Goal: Task Accomplishment & Management: Complete application form

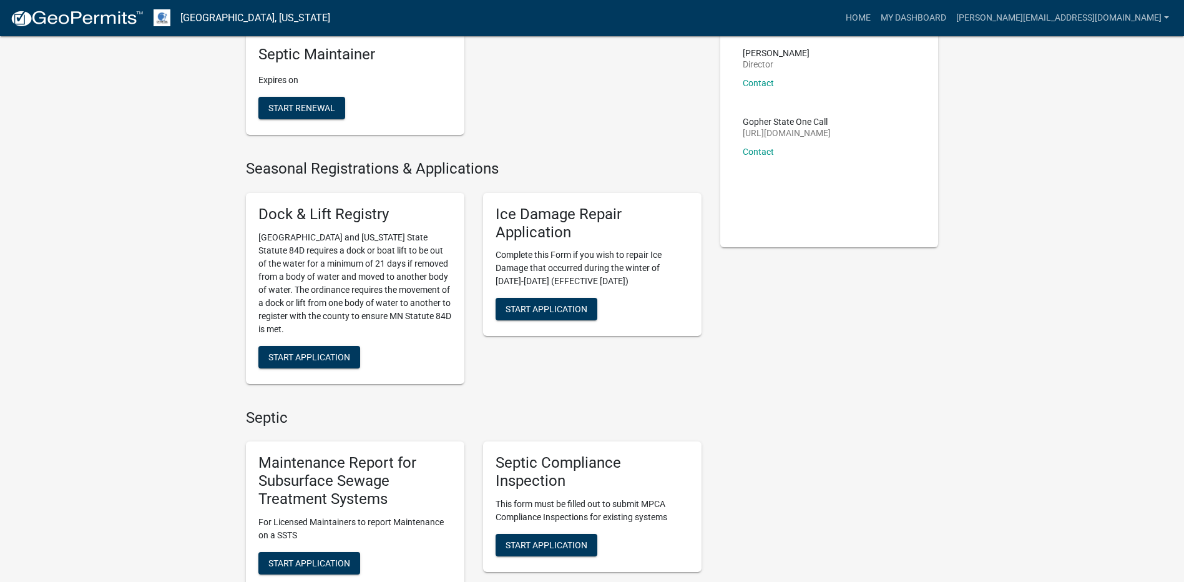
scroll to position [250, 0]
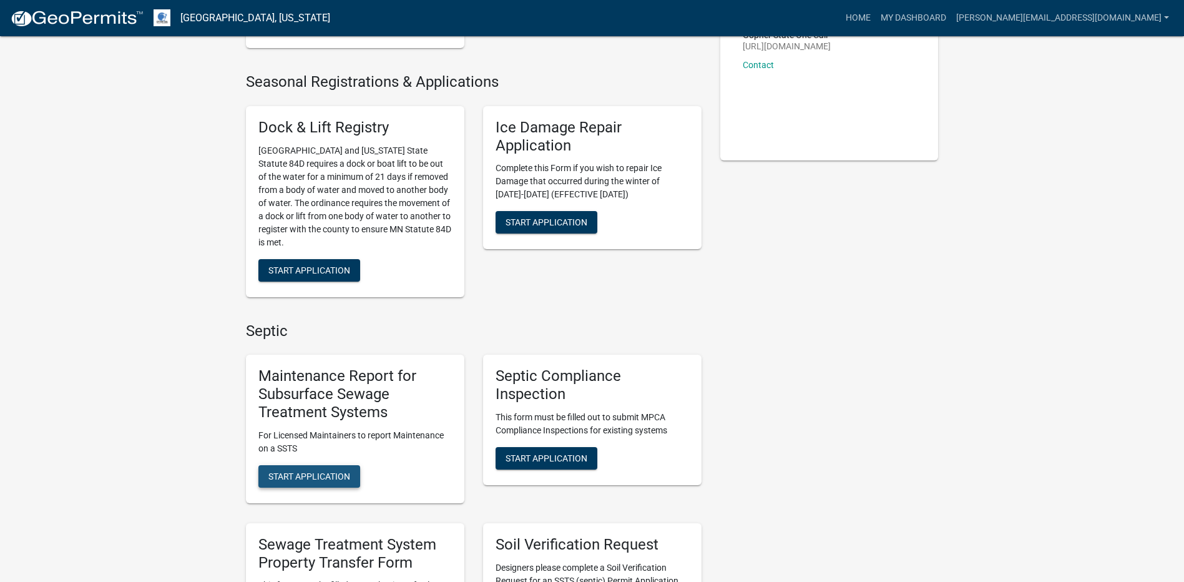
click at [345, 483] on button "Start Application" at bounding box center [309, 476] width 102 height 22
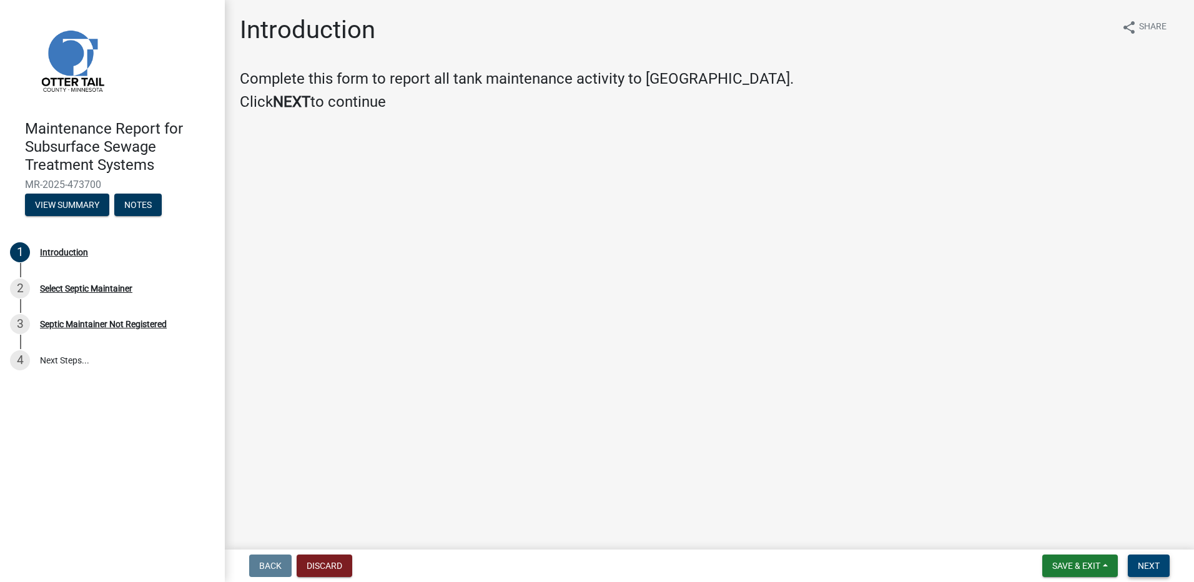
click at [1145, 559] on button "Next" at bounding box center [1149, 565] width 42 height 22
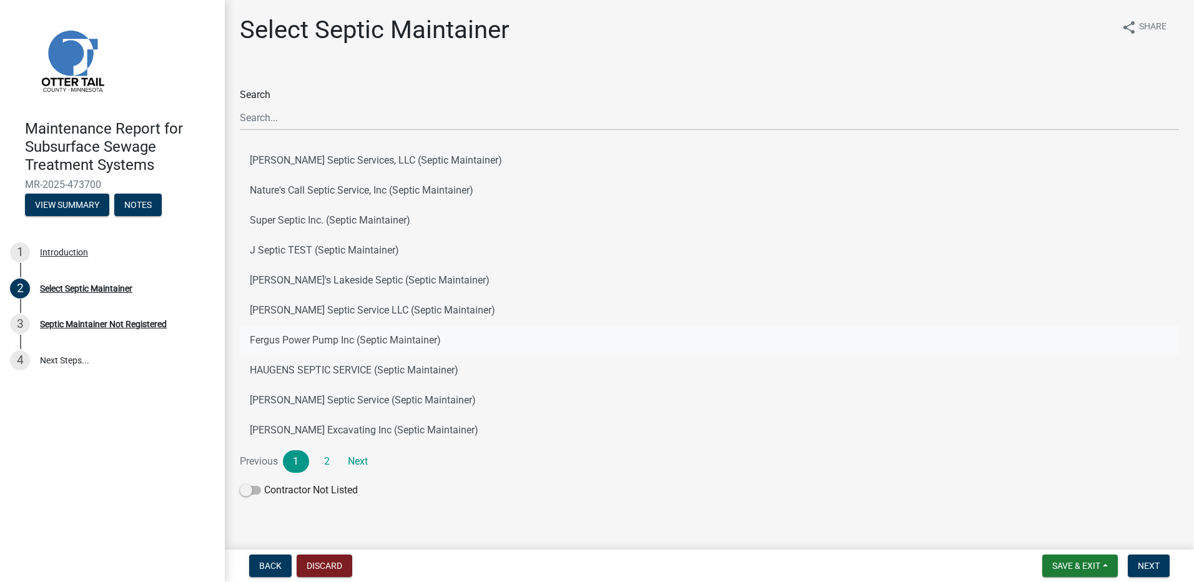
click at [394, 343] on button "Fergus Power Pump Inc (Septic Maintainer)" at bounding box center [709, 340] width 939 height 30
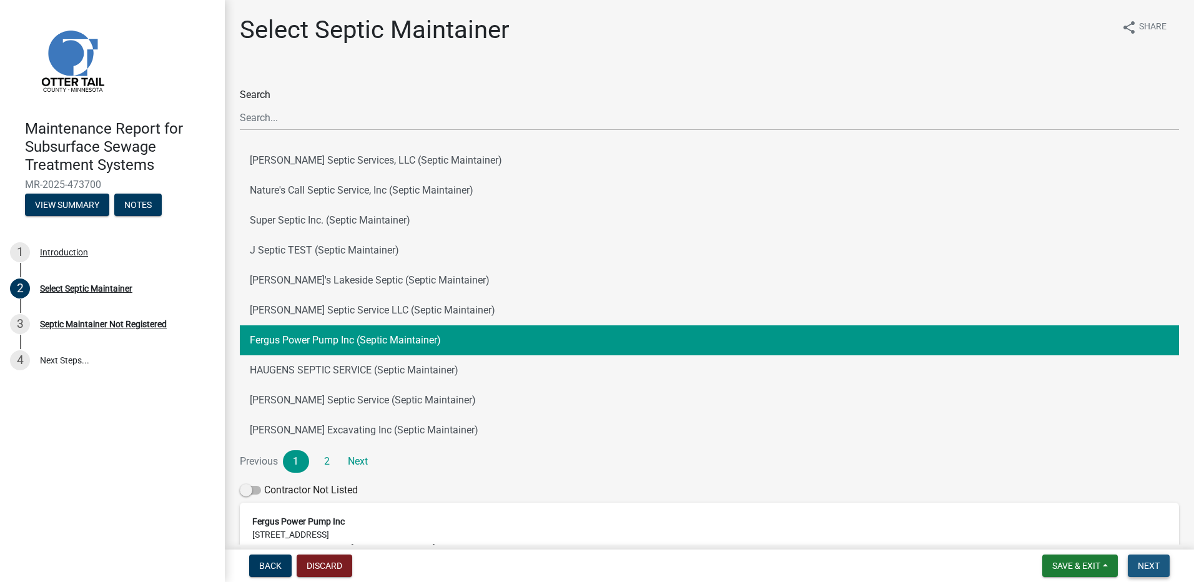
click at [1160, 571] on button "Next" at bounding box center [1149, 565] width 42 height 22
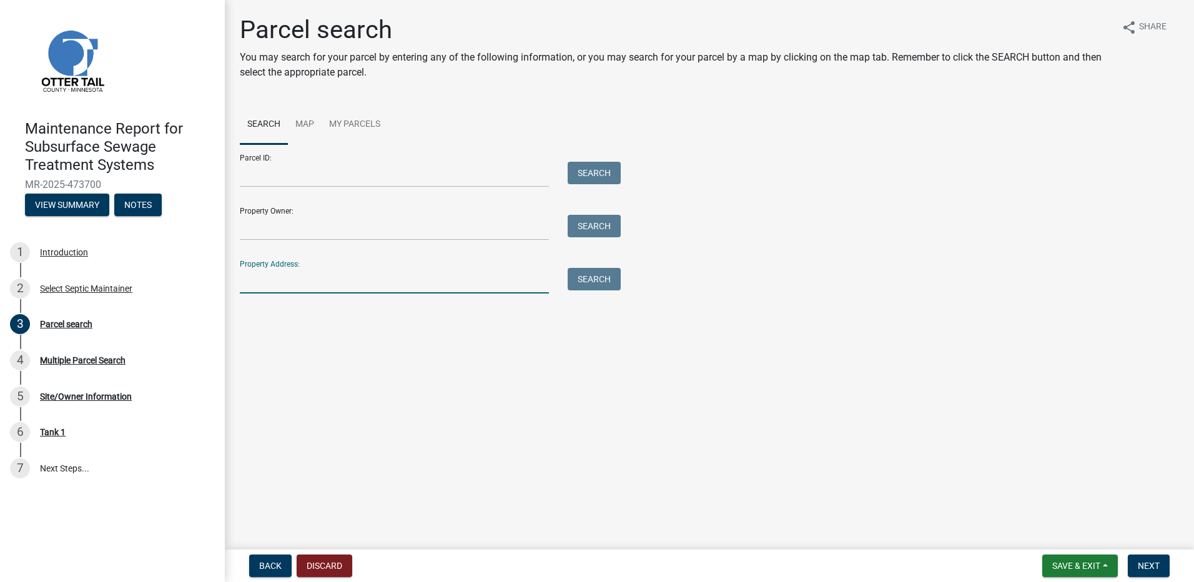
click at [471, 275] on input "Property Address:" at bounding box center [394, 281] width 309 height 26
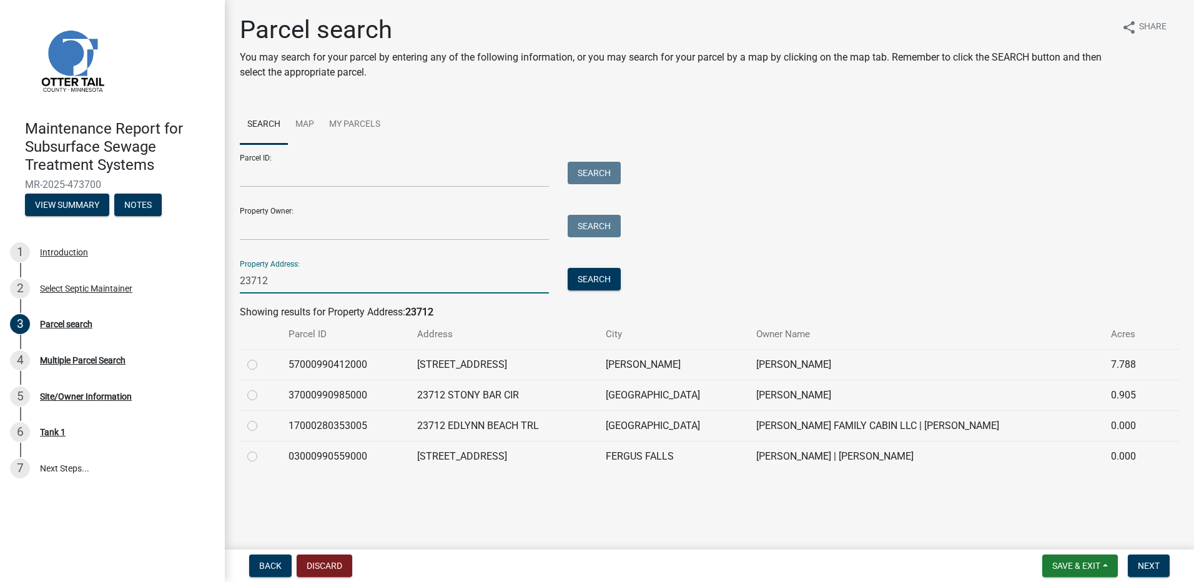
type input "23712"
click at [262, 449] on label at bounding box center [262, 449] width 0 height 0
click at [262, 457] on input "radio" at bounding box center [266, 453] width 8 height 8
radio input "true"
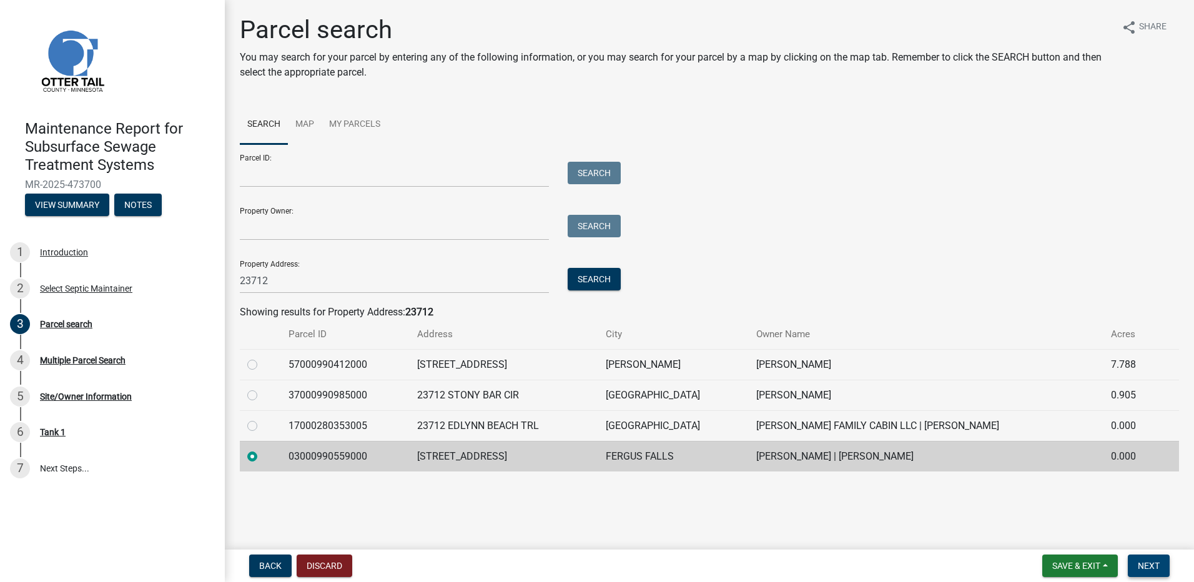
click at [1142, 569] on span "Next" at bounding box center [1149, 566] width 22 height 10
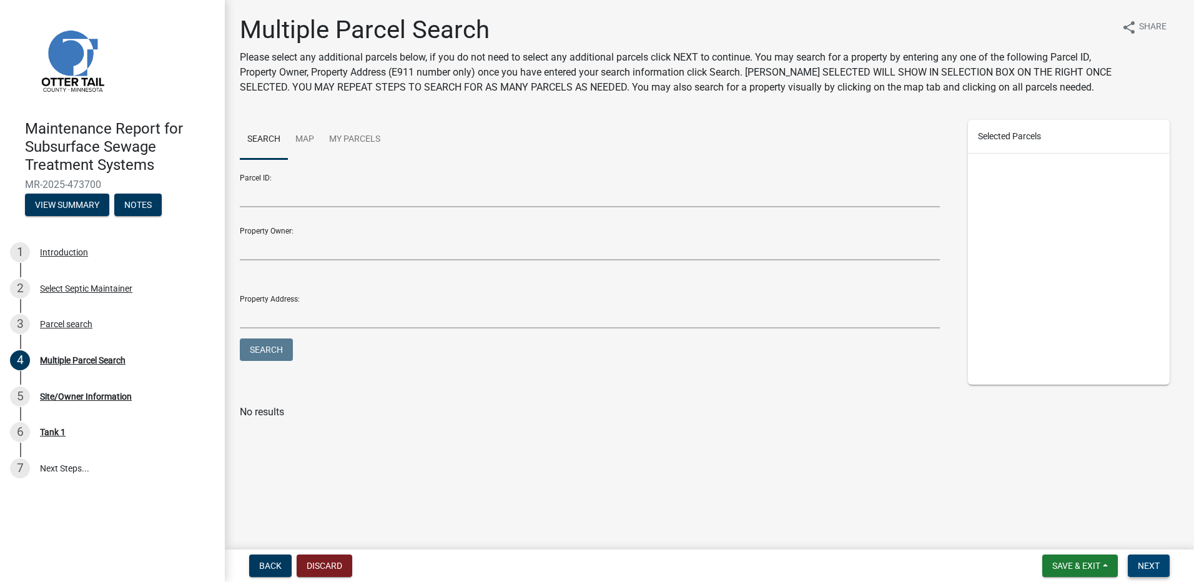
click at [1156, 561] on span "Next" at bounding box center [1149, 566] width 22 height 10
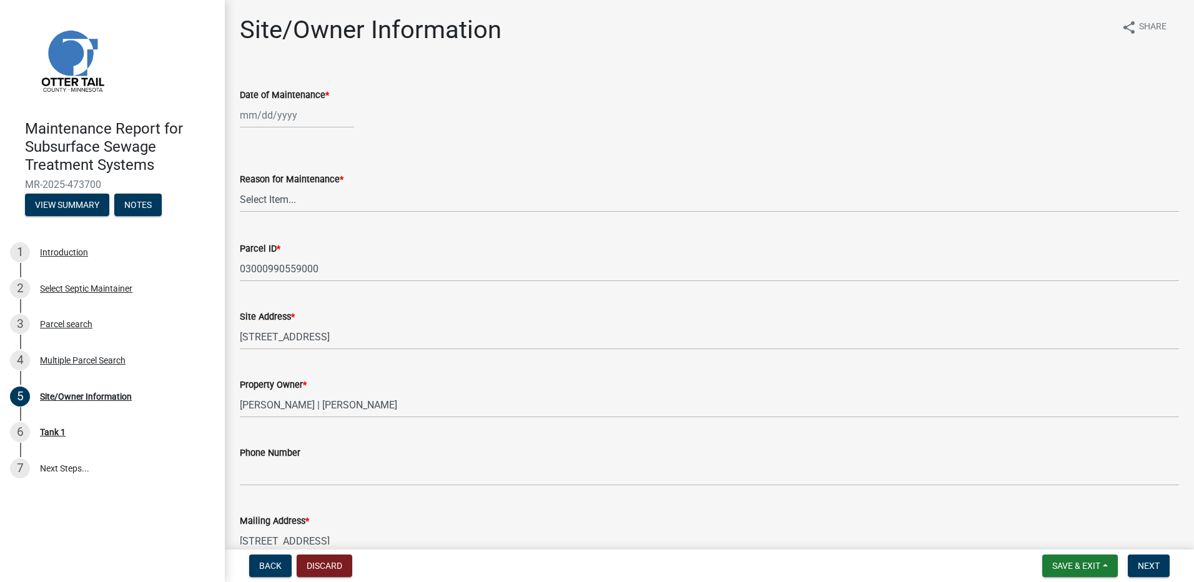
select select "9"
select select "2025"
click at [257, 113] on div "Jan Feb Mar Apr May Jun Jul Aug Sep Oct Nov Dec 1525 1526 1527 1528 1529 1530 1…" at bounding box center [297, 115] width 114 height 26
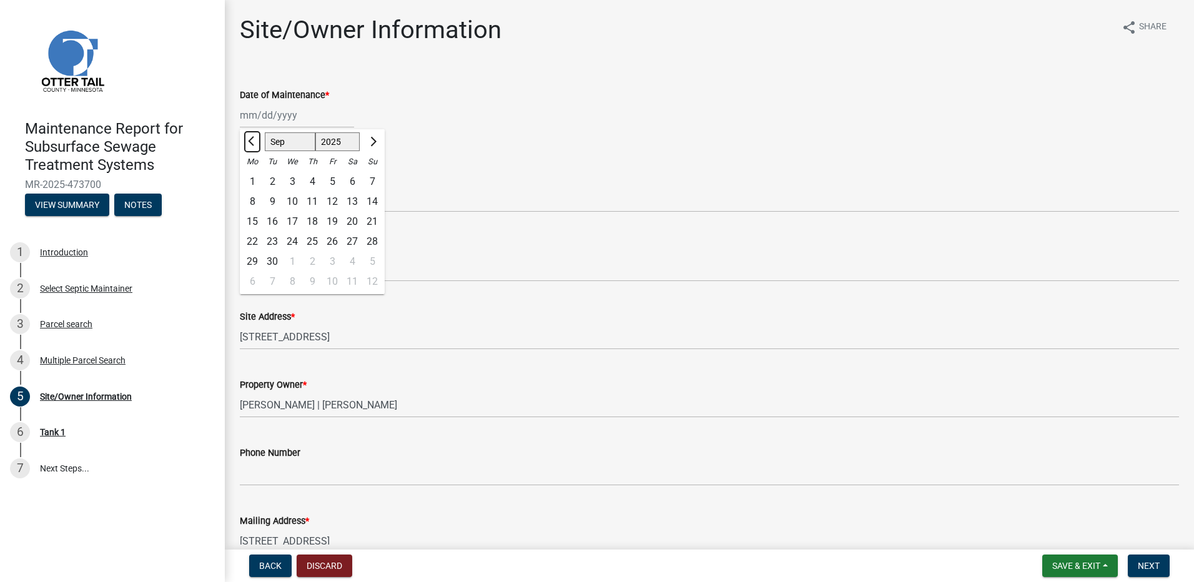
click at [254, 140] on span "Previous month" at bounding box center [252, 141] width 9 height 9
select select "8"
click at [270, 223] on div "12" at bounding box center [272, 222] width 20 height 20
type input "08/12/2025"
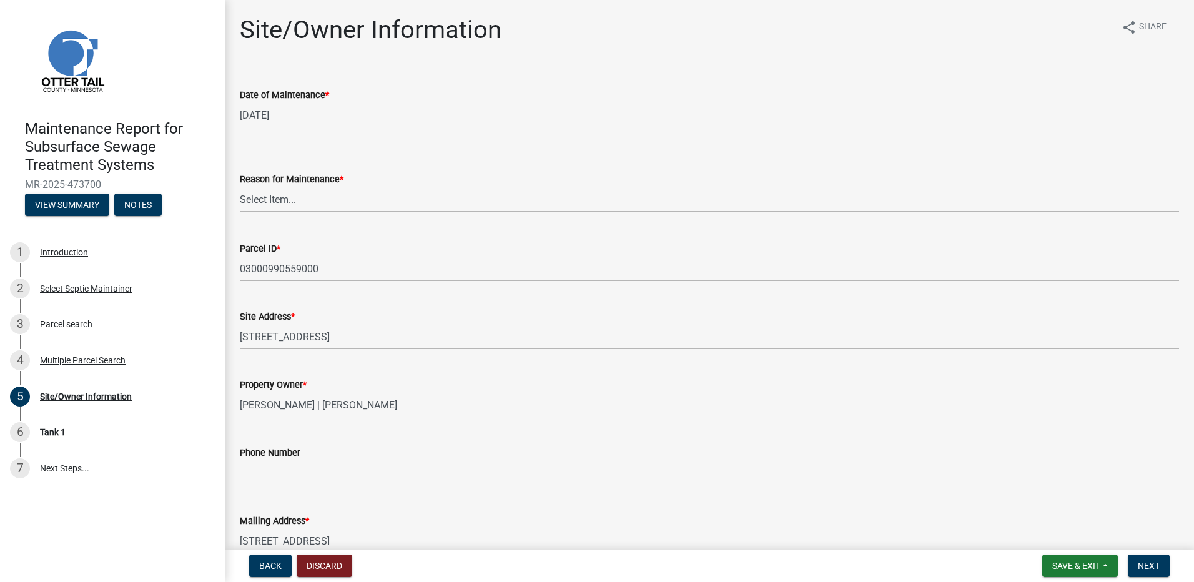
click at [277, 198] on select "Select Item... Called Routine Other" at bounding box center [709, 200] width 939 height 26
click at [240, 187] on select "Select Item... Called Routine Other" at bounding box center [709, 200] width 939 height 26
select select "78493fc6-8c9b-4d4c-b322-7064476e595b"
click at [1146, 566] on span "Next" at bounding box center [1149, 566] width 22 height 10
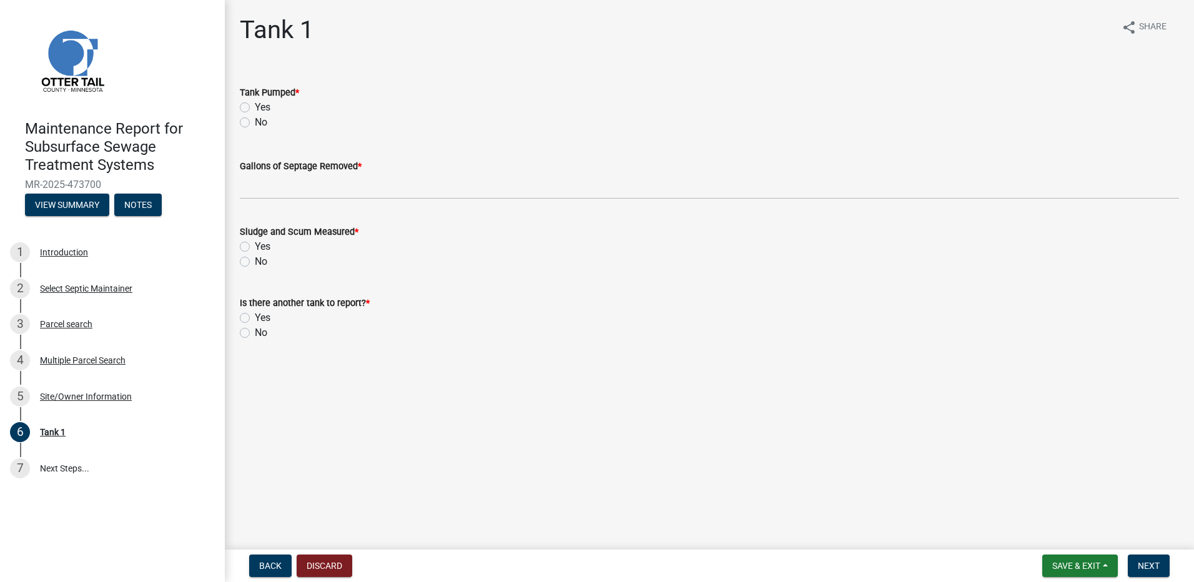
click at [255, 108] on label "Yes" at bounding box center [263, 107] width 16 height 15
click at [255, 108] on input "Yes" at bounding box center [259, 104] width 8 height 8
radio input "true"
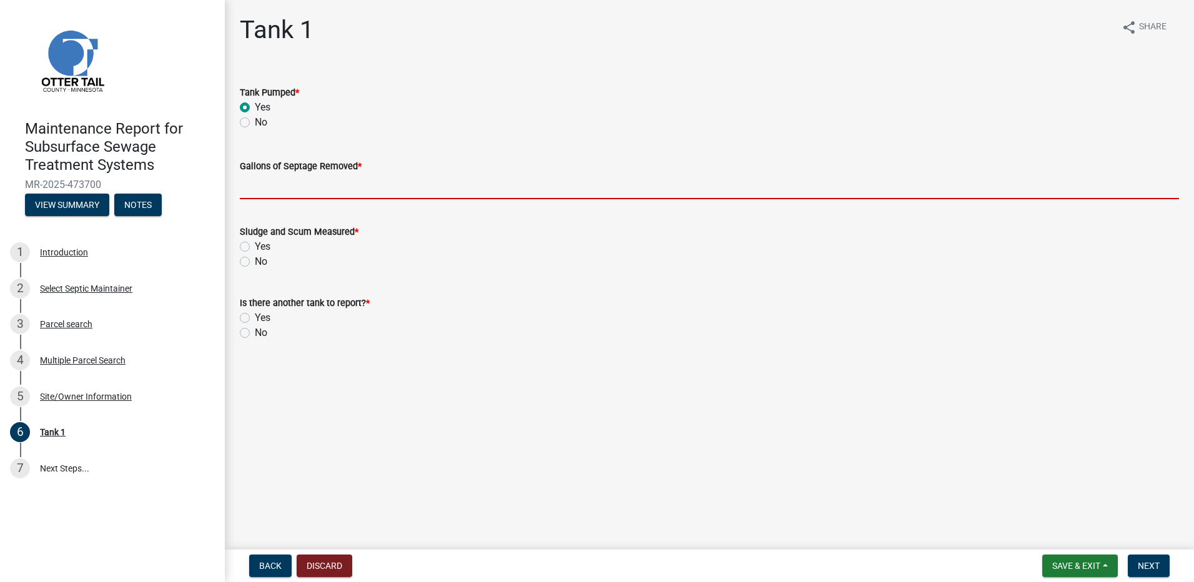
click at [277, 181] on input "Gallons of Septage Removed *" at bounding box center [709, 187] width 939 height 26
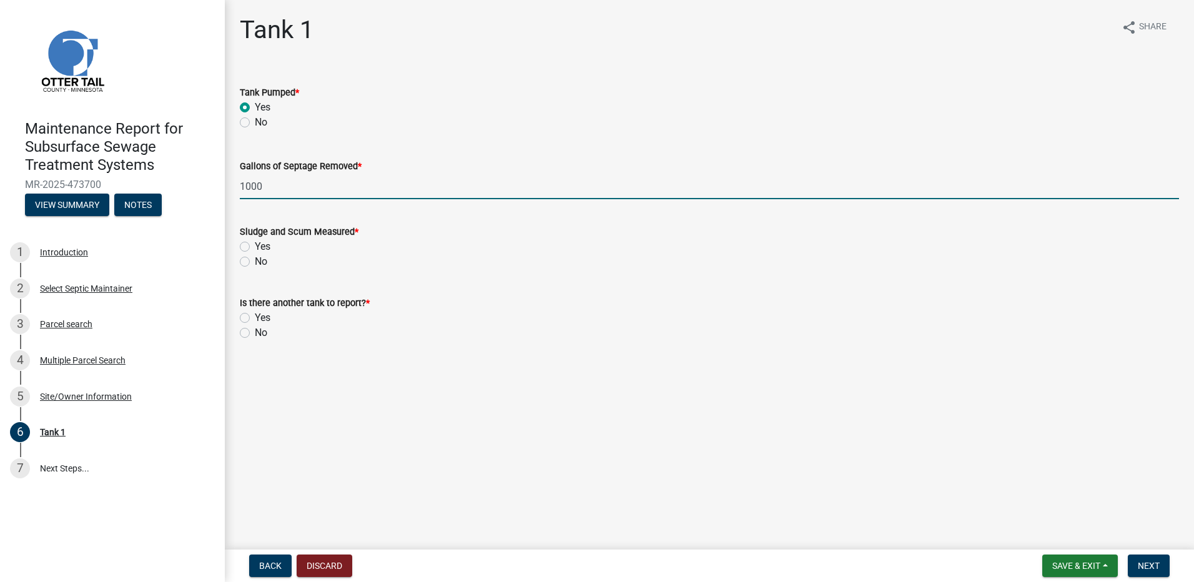
type input "1000"
click at [255, 263] on label "No" at bounding box center [261, 261] width 12 height 15
click at [255, 262] on input "No" at bounding box center [259, 258] width 8 height 8
radio input "true"
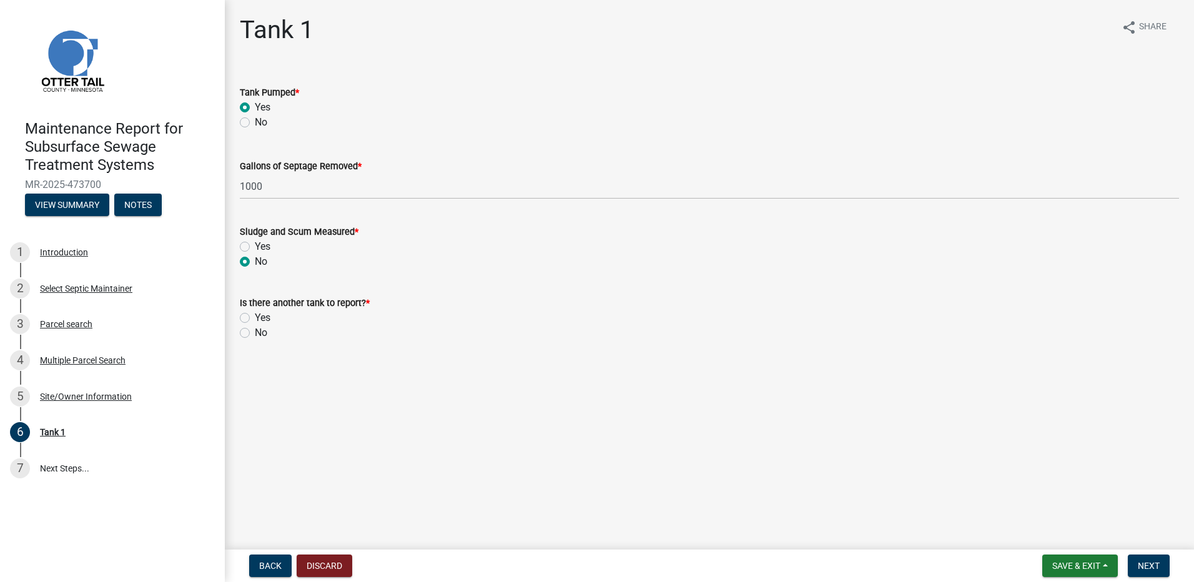
click at [255, 331] on label "No" at bounding box center [261, 332] width 12 height 15
click at [255, 331] on input "No" at bounding box center [259, 329] width 8 height 8
radio input "true"
click at [946, 463] on main "Tank 1 share Share Tank Pumped * Yes No Gallons of Septage Removed * 1000 Sludg…" at bounding box center [709, 272] width 969 height 544
click at [1147, 564] on span "Next" at bounding box center [1149, 566] width 22 height 10
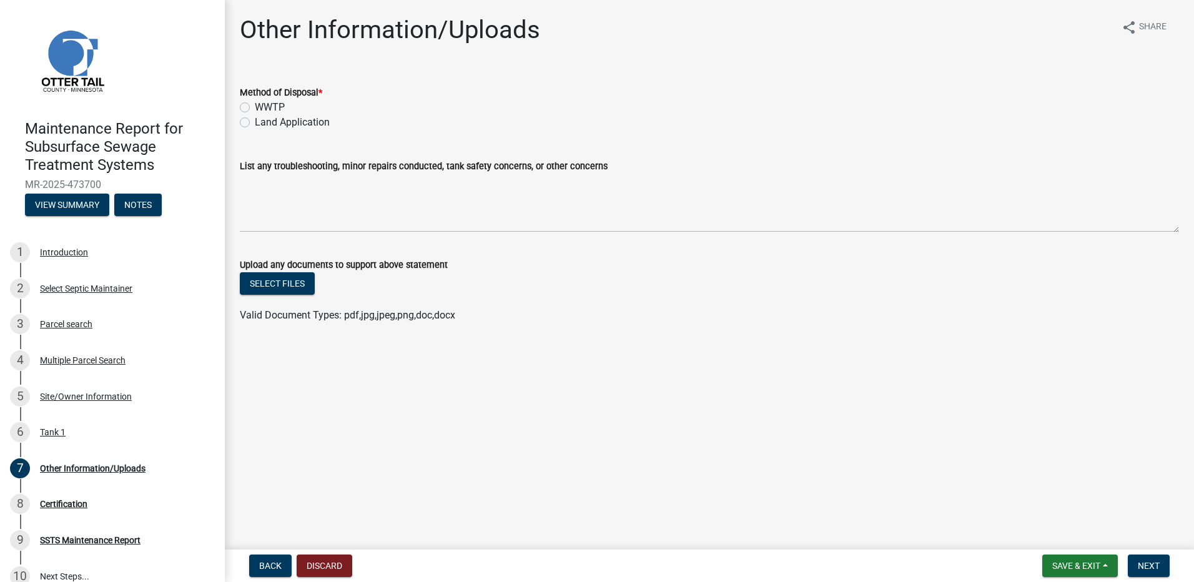
click at [315, 120] on label "Land Application" at bounding box center [292, 122] width 75 height 15
click at [263, 120] on input "Land Application" at bounding box center [259, 119] width 8 height 8
radio input "true"
click at [1158, 557] on button "Next" at bounding box center [1149, 565] width 42 height 22
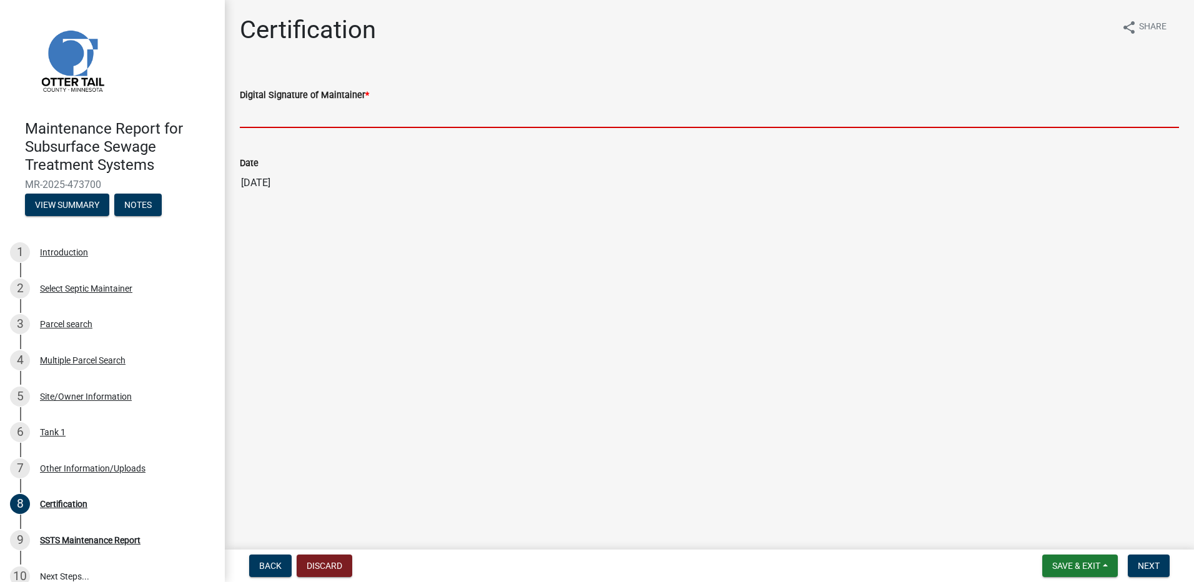
click at [310, 125] on input "Digital Signature of Maintainer *" at bounding box center [709, 115] width 939 height 26
type input "[PERSON_NAME]"
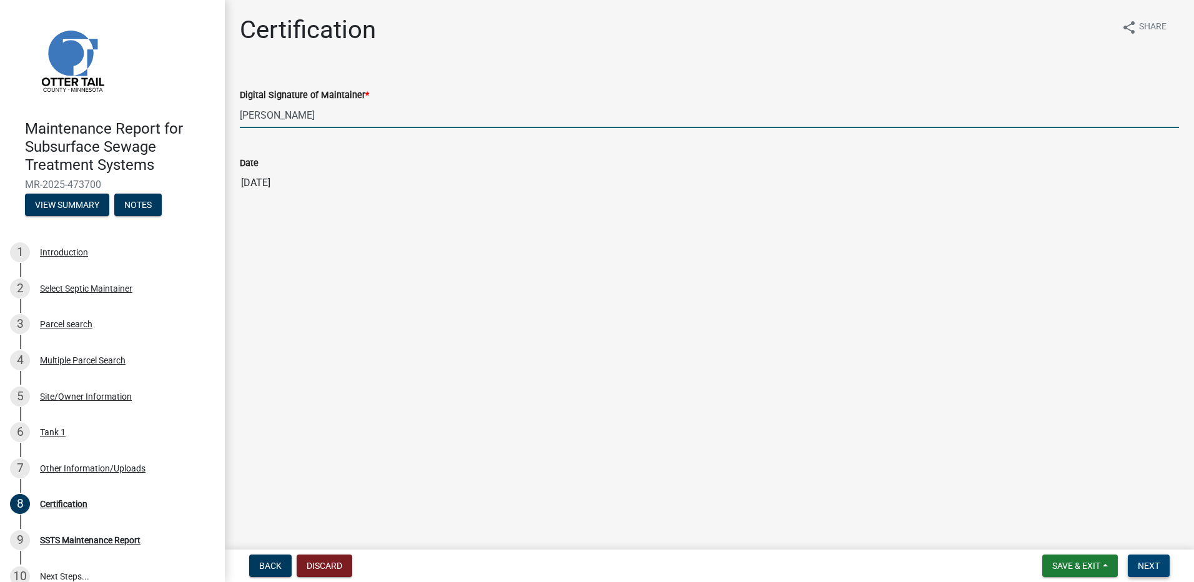
click at [1137, 563] on button "Next" at bounding box center [1149, 565] width 42 height 22
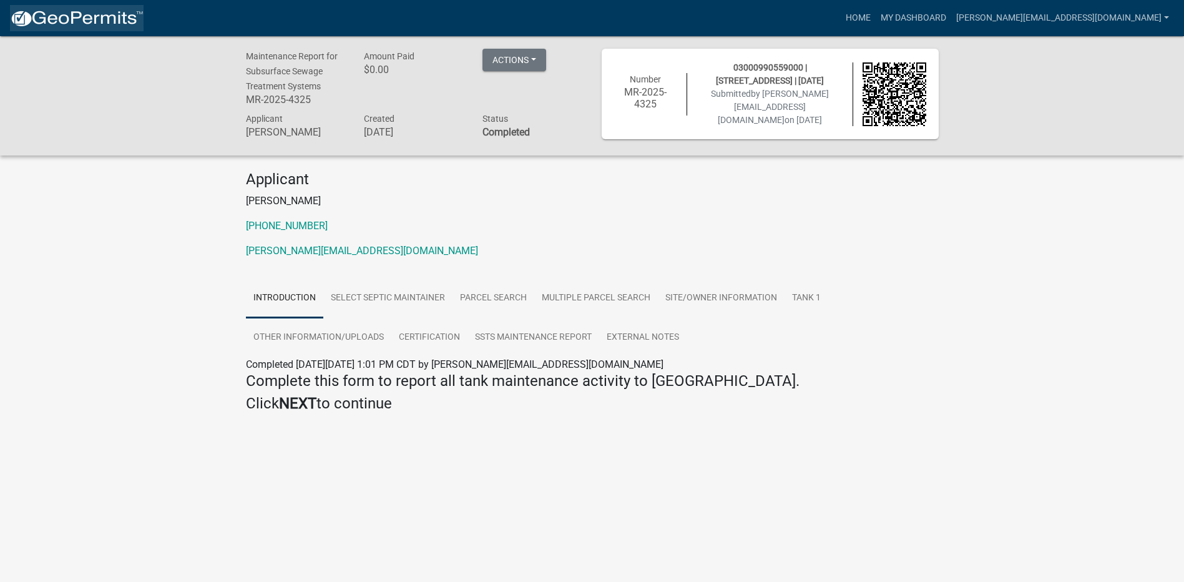
click at [101, 24] on img at bounding box center [77, 18] width 134 height 19
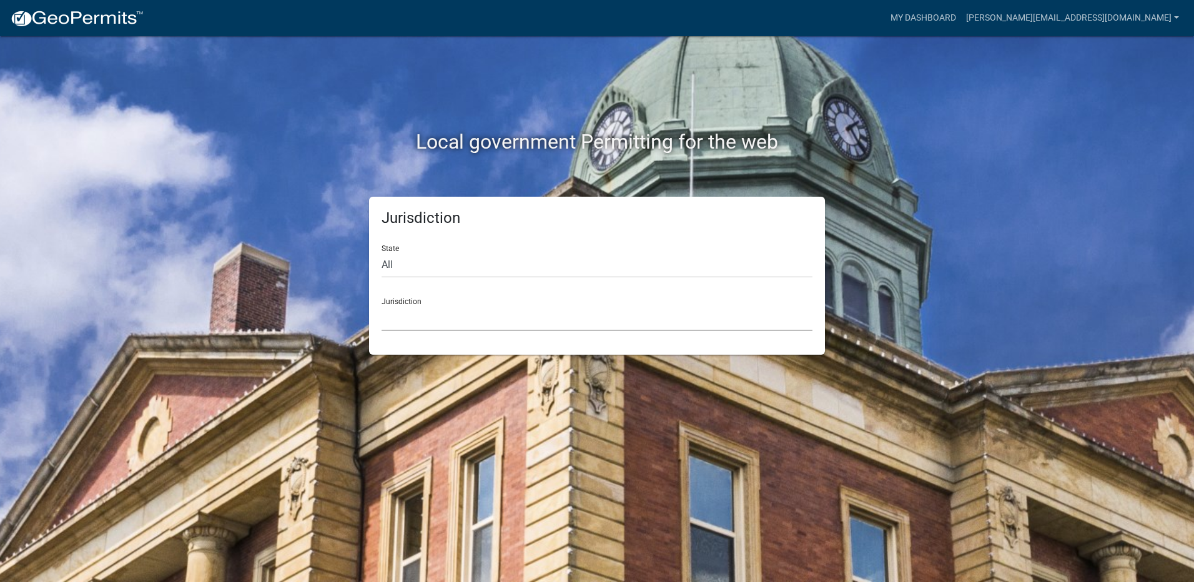
click at [400, 317] on select "[GEOGRAPHIC_DATA], [US_STATE] [GEOGRAPHIC_DATA], [US_STATE][PERSON_NAME][GEOGRA…" at bounding box center [596, 318] width 431 height 26
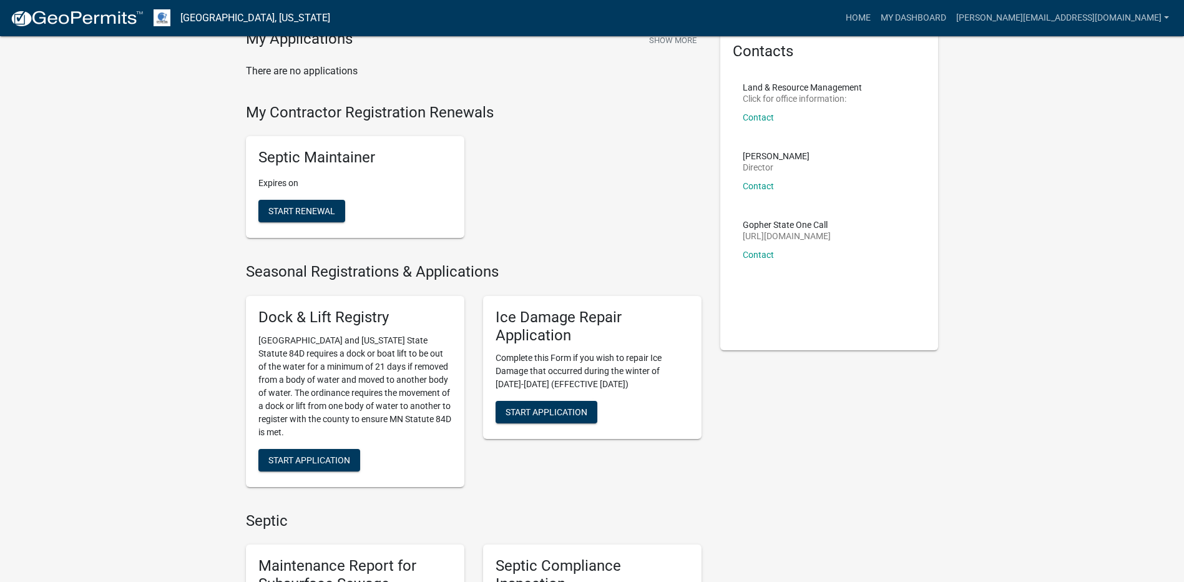
scroll to position [312, 0]
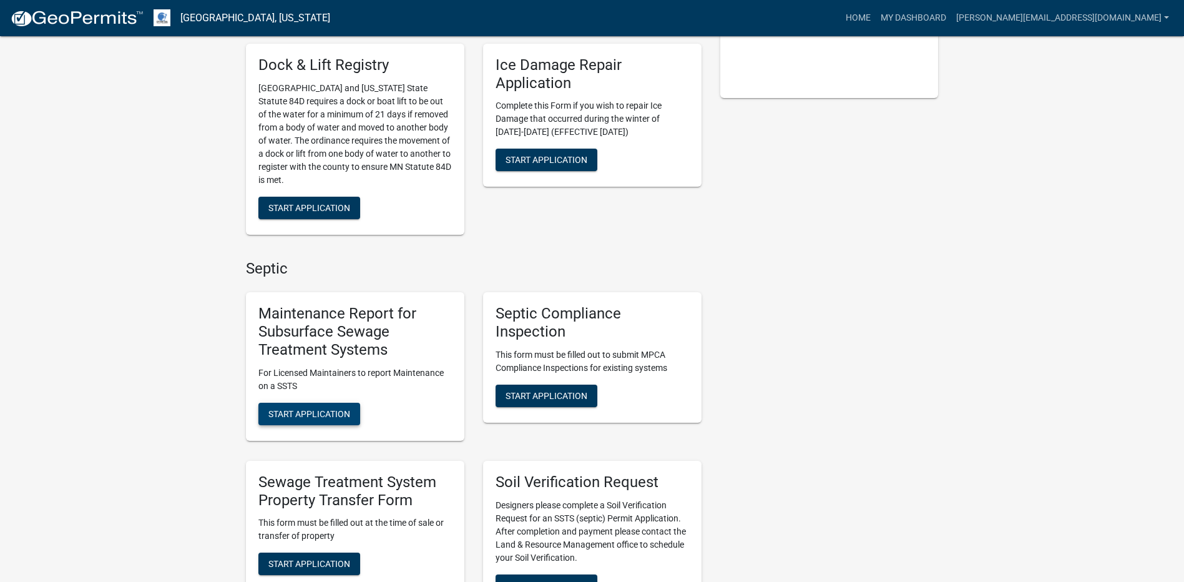
click at [342, 416] on span "Start Application" at bounding box center [309, 413] width 82 height 10
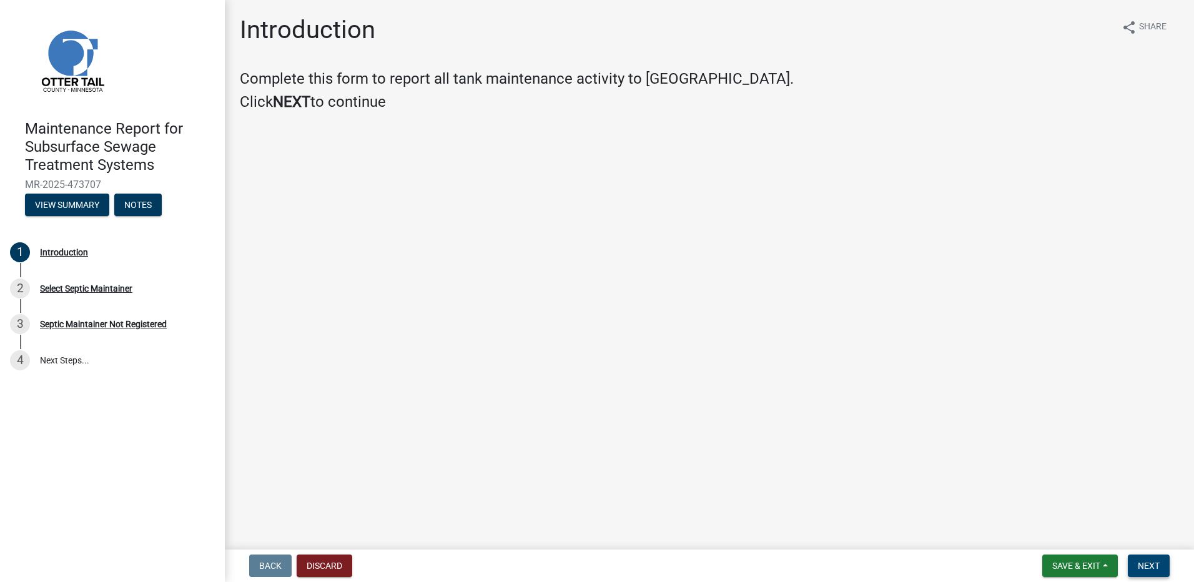
click at [1151, 565] on span "Next" at bounding box center [1149, 566] width 22 height 10
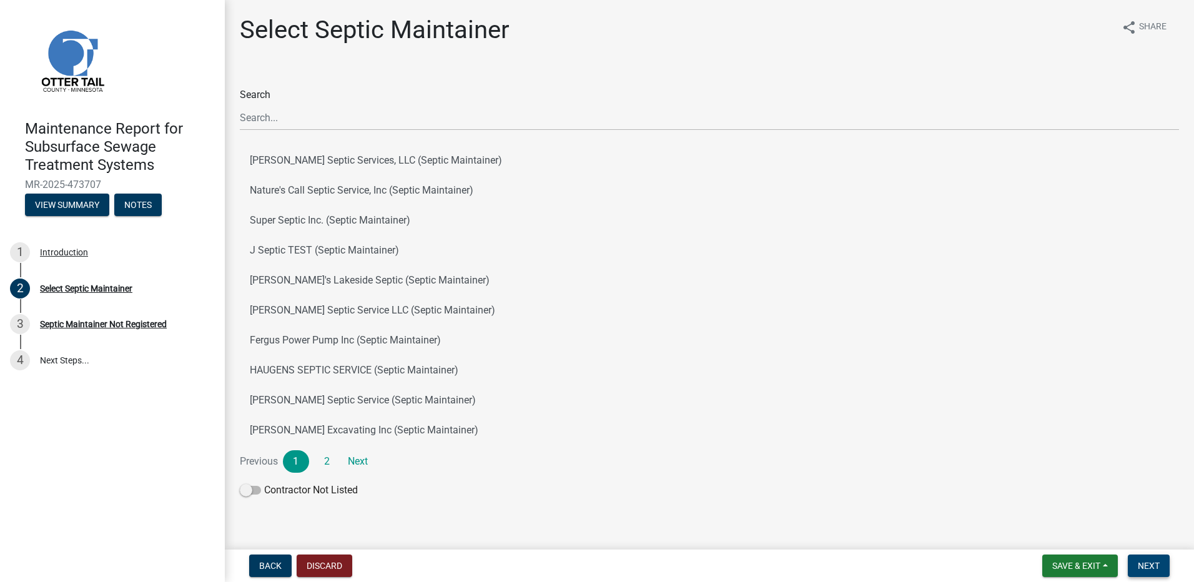
click at [1151, 565] on span "Next" at bounding box center [1149, 566] width 22 height 10
click at [342, 336] on button "Fergus Power Pump Inc (Septic Maintainer)" at bounding box center [709, 340] width 939 height 30
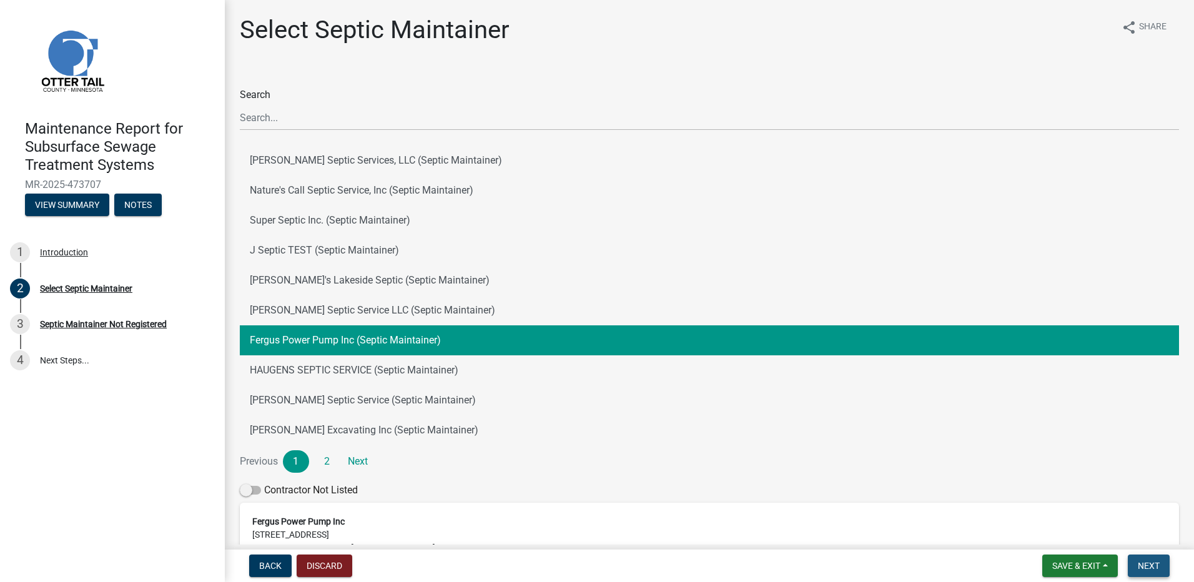
click at [1142, 558] on button "Next" at bounding box center [1149, 565] width 42 height 22
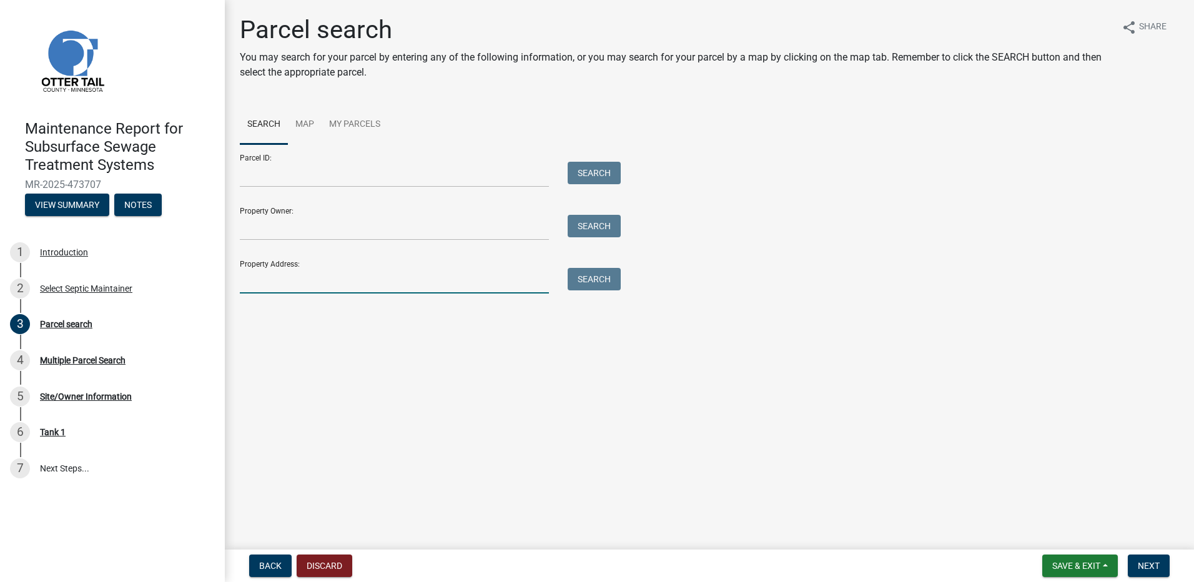
click at [316, 278] on input "Property Address:" at bounding box center [394, 281] width 309 height 26
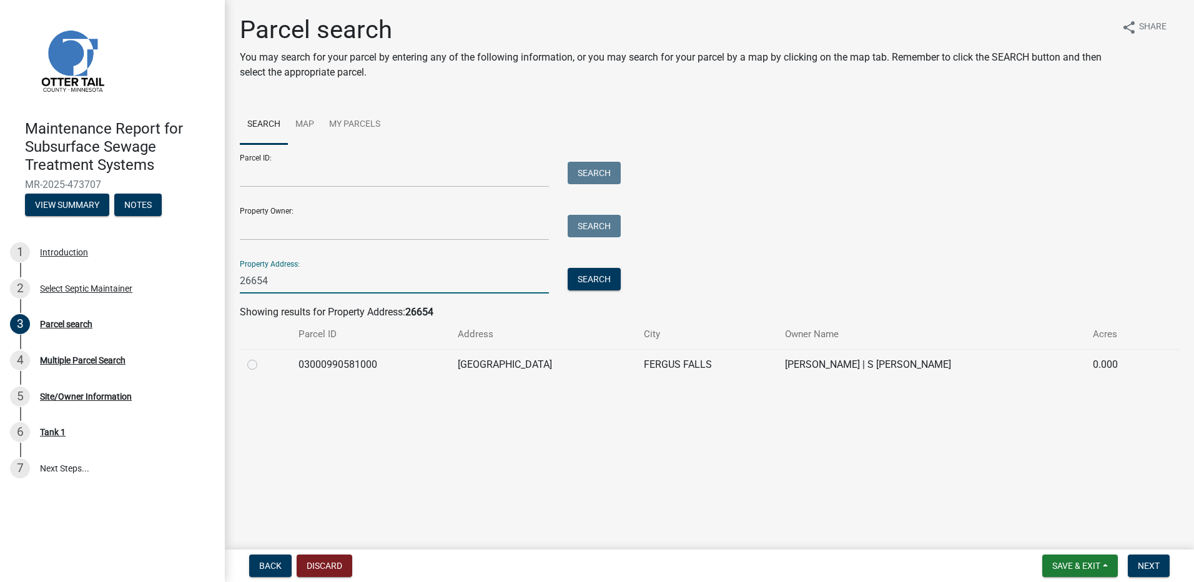
type input "26654"
click at [262, 357] on label at bounding box center [262, 357] width 0 height 0
click at [262, 363] on input "radio" at bounding box center [266, 361] width 8 height 8
radio input "true"
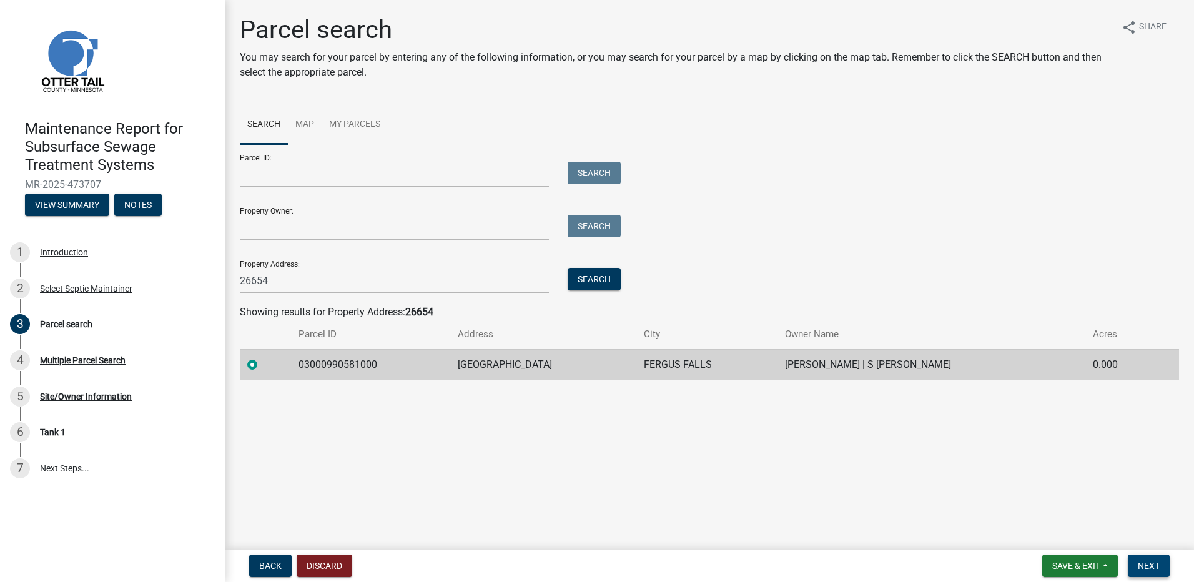
click at [1154, 566] on span "Next" at bounding box center [1149, 566] width 22 height 10
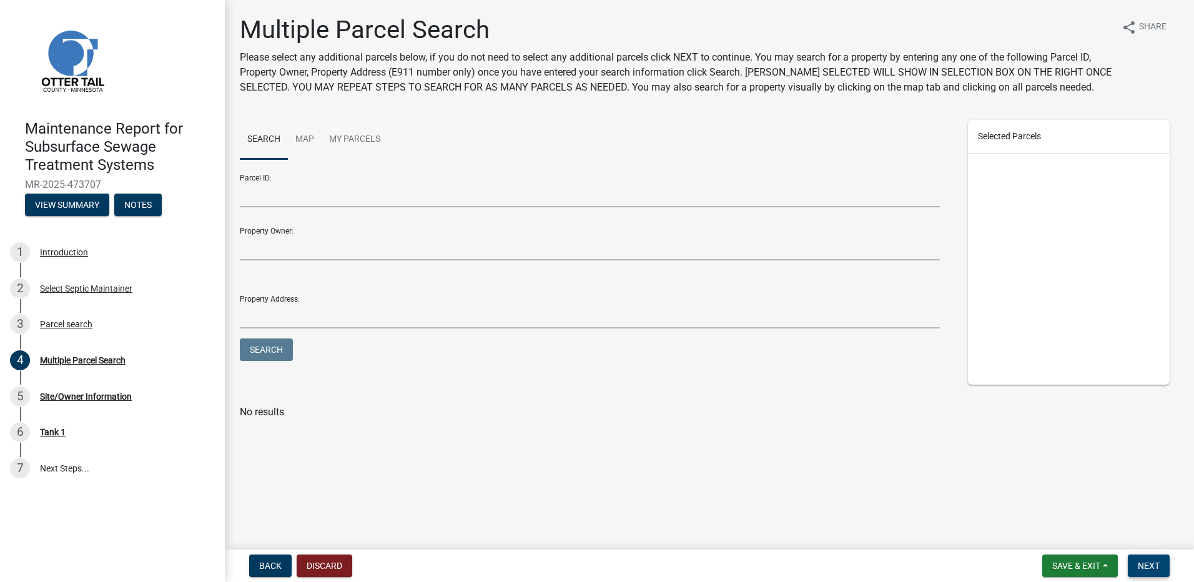
click at [1145, 563] on span "Next" at bounding box center [1149, 566] width 22 height 10
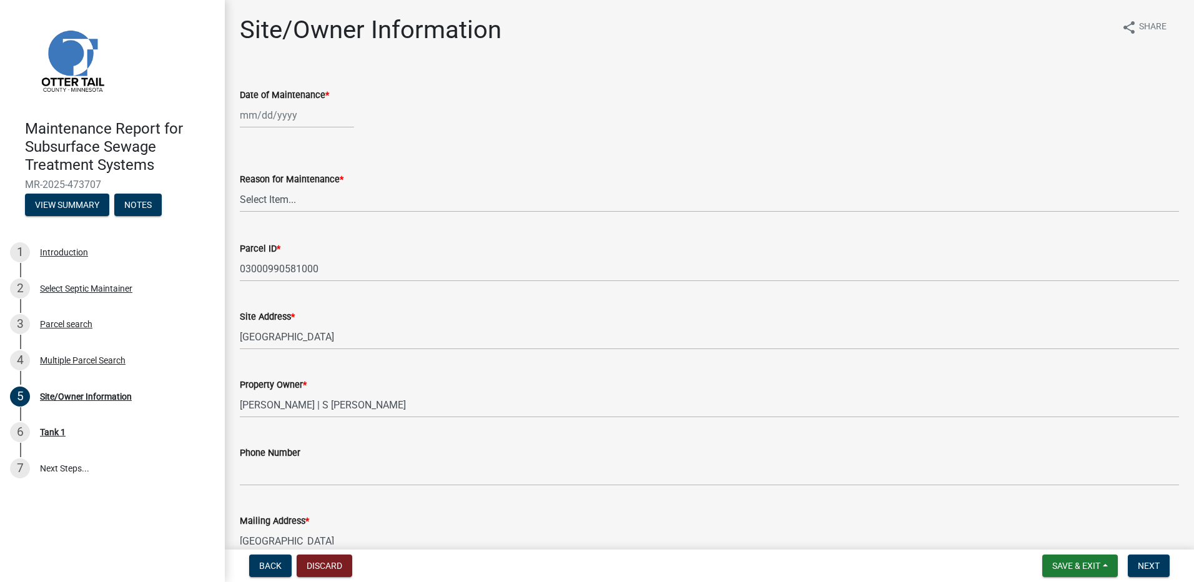
select select "9"
select select "2025"
click at [295, 124] on div "Jan Feb Mar Apr May Jun Jul Aug Sep Oct Nov Dec 1525 1526 1527 1528 1529 1530 1…" at bounding box center [297, 115] width 114 height 26
click at [372, 202] on div "14" at bounding box center [372, 202] width 20 height 20
type input "09/14/2025"
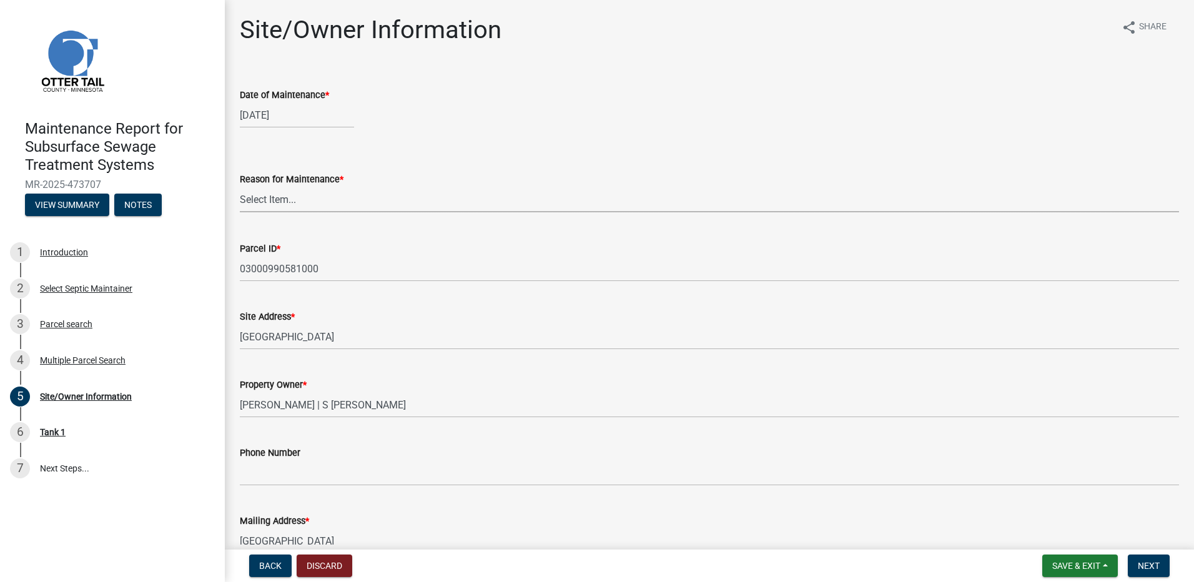
click at [345, 203] on select "Select Item... Called Routine Other" at bounding box center [709, 200] width 939 height 26
click at [240, 187] on select "Select Item... Called Routine Other" at bounding box center [709, 200] width 939 height 26
select select "78493fc6-8c9b-4d4c-b322-7064476e595b"
click at [1154, 570] on span "Next" at bounding box center [1149, 566] width 22 height 10
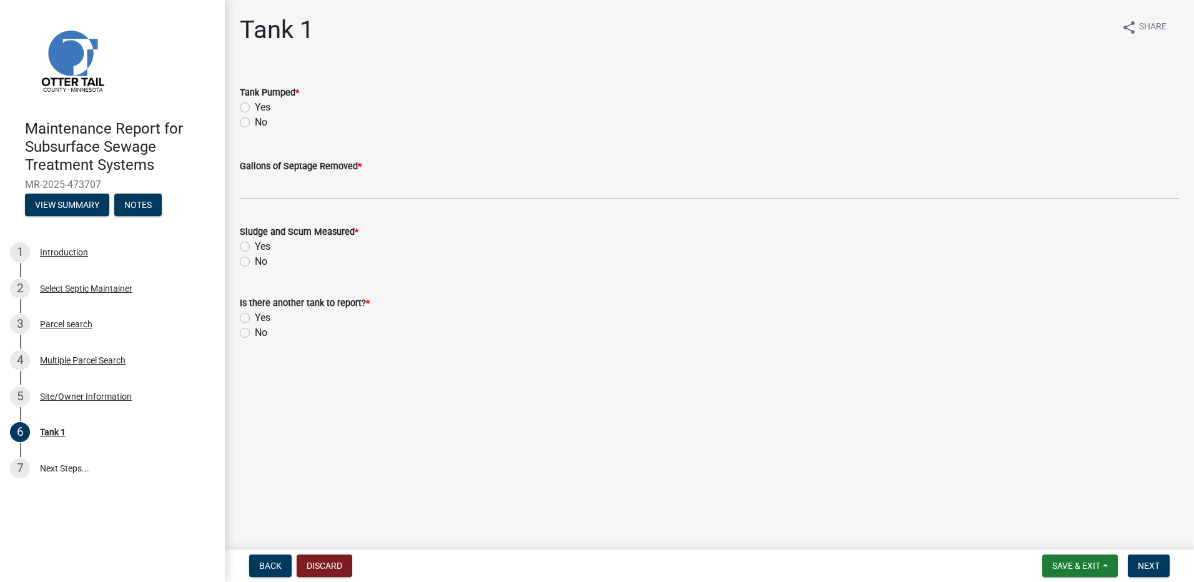
click at [255, 104] on label "Yes" at bounding box center [263, 107] width 16 height 15
click at [255, 104] on input "Yes" at bounding box center [259, 104] width 8 height 8
radio input "true"
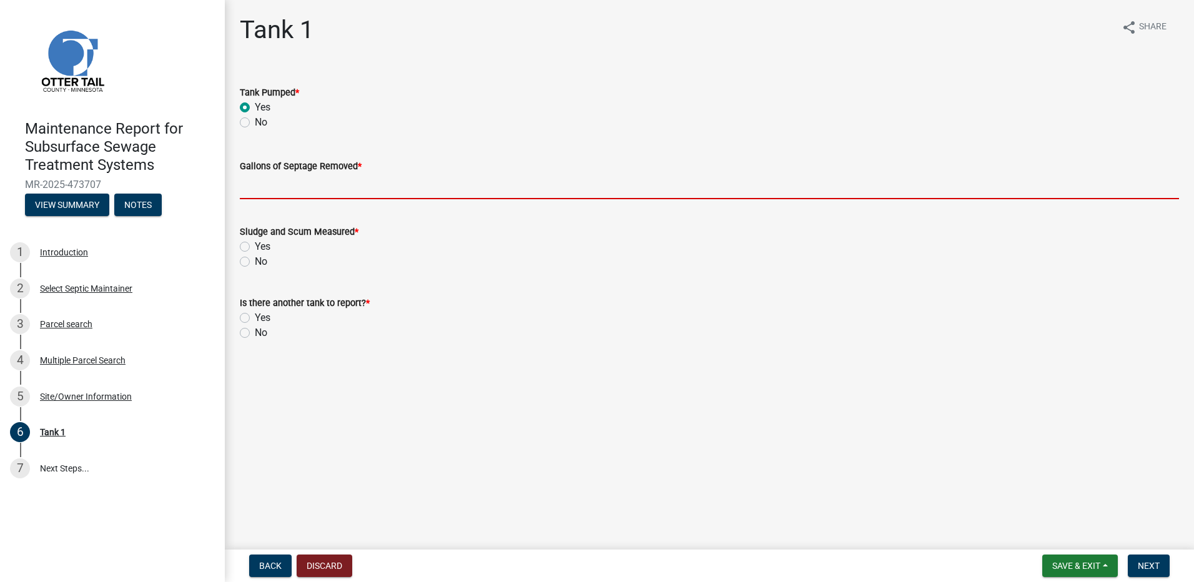
click at [319, 174] on input "Gallons of Septage Removed *" at bounding box center [709, 187] width 939 height 26
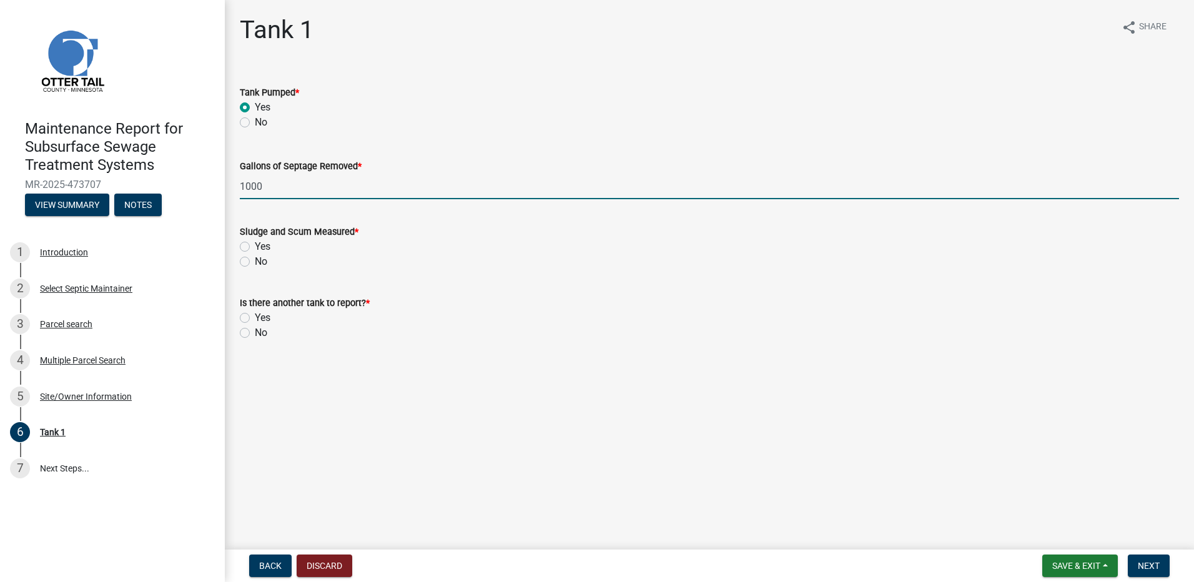
type input "1000"
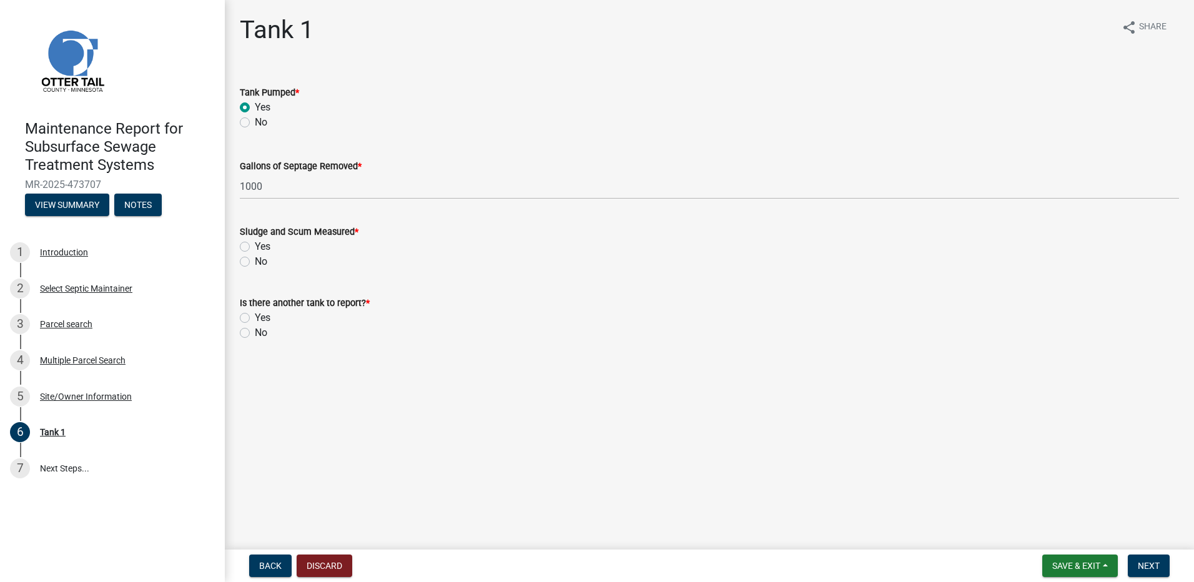
click at [255, 265] on label "No" at bounding box center [261, 261] width 12 height 15
click at [255, 262] on input "No" at bounding box center [259, 258] width 8 height 8
radio input "true"
click at [255, 331] on label "No" at bounding box center [261, 332] width 12 height 15
click at [255, 331] on input "No" at bounding box center [259, 329] width 8 height 8
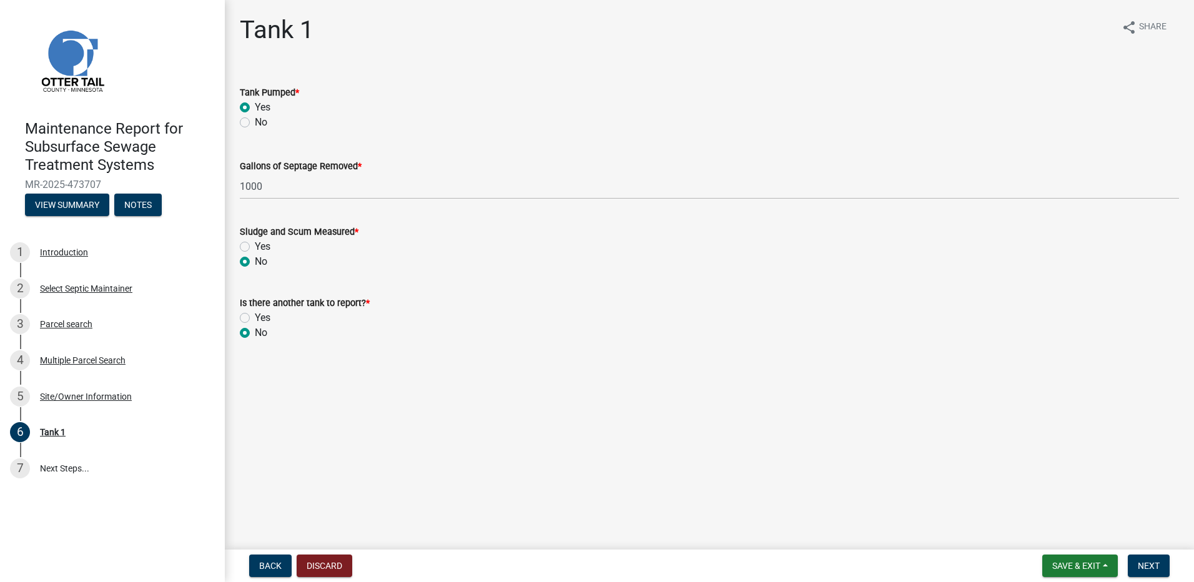
radio input "true"
click at [1144, 558] on button "Next" at bounding box center [1149, 565] width 42 height 22
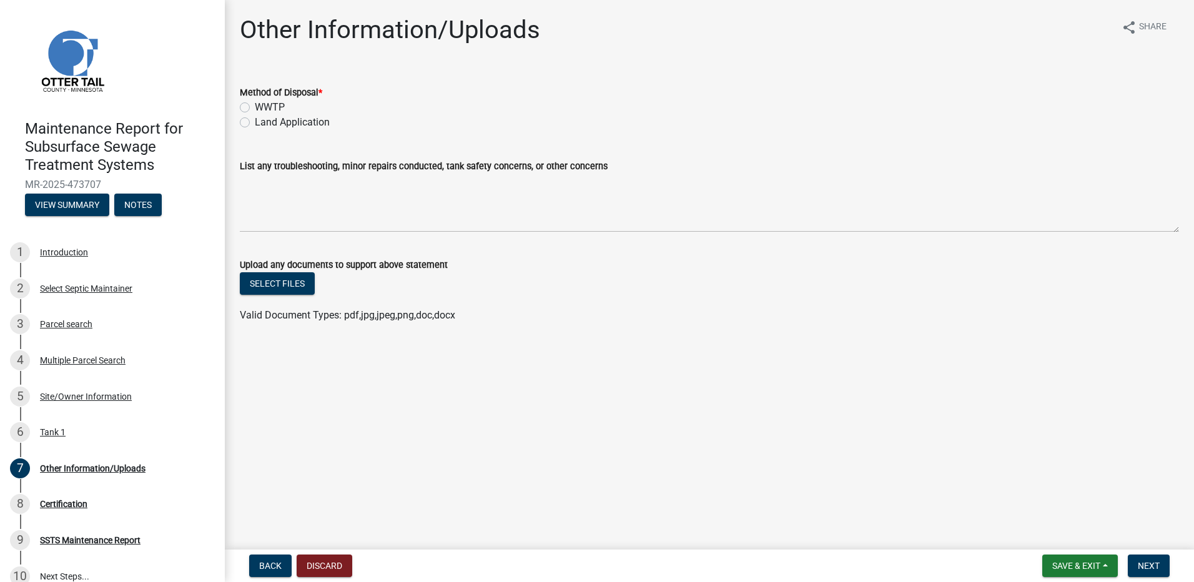
click at [288, 123] on label "Land Application" at bounding box center [292, 122] width 75 height 15
click at [263, 123] on input "Land Application" at bounding box center [259, 119] width 8 height 8
radio input "true"
click at [1146, 569] on span "Next" at bounding box center [1149, 566] width 22 height 10
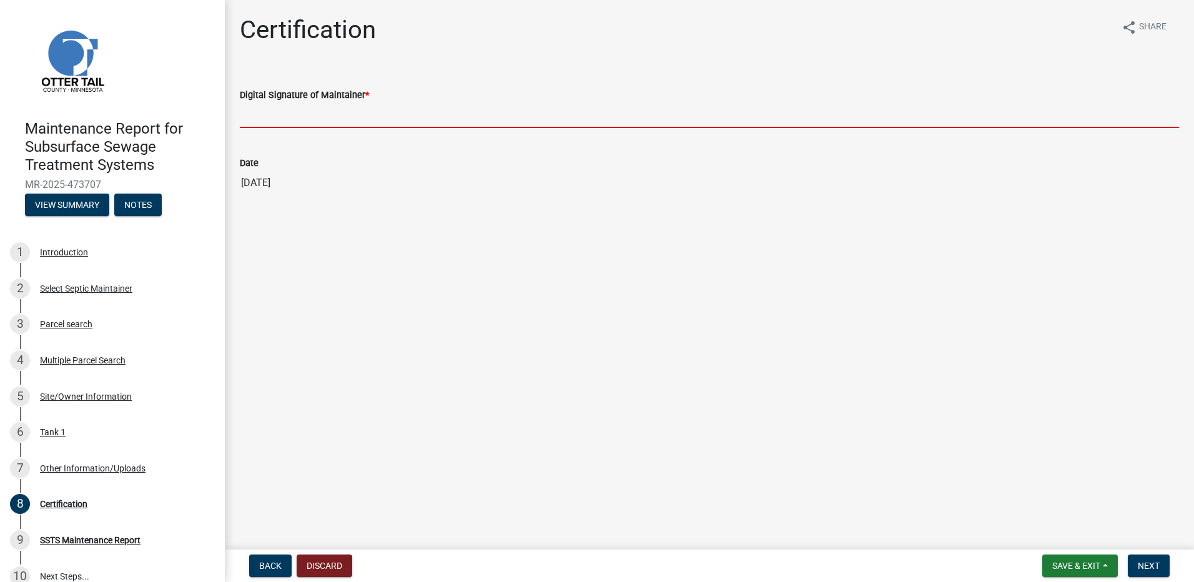
click at [356, 111] on input "Digital Signature of Maintainer *" at bounding box center [709, 115] width 939 height 26
type input "[PERSON_NAME]"
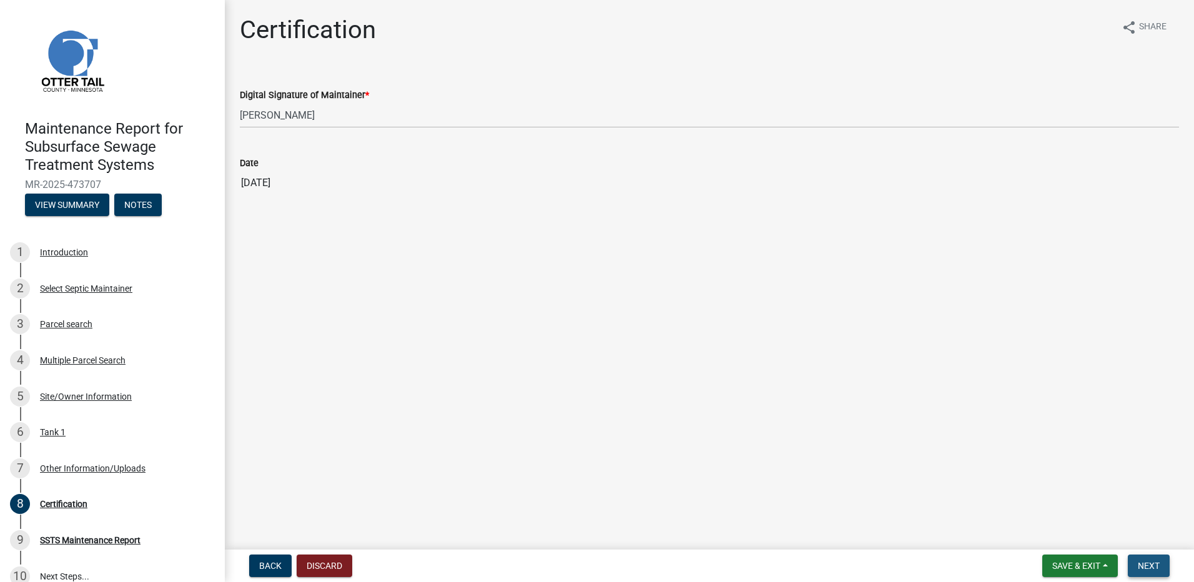
click at [1135, 562] on button "Next" at bounding box center [1149, 565] width 42 height 22
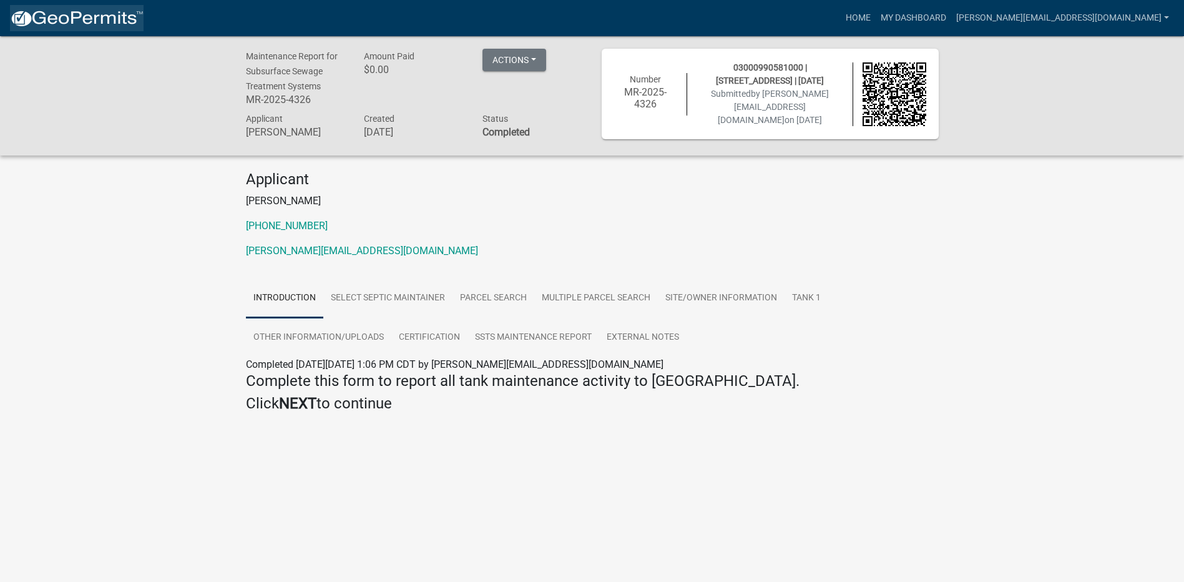
click at [32, 12] on img at bounding box center [77, 18] width 134 height 19
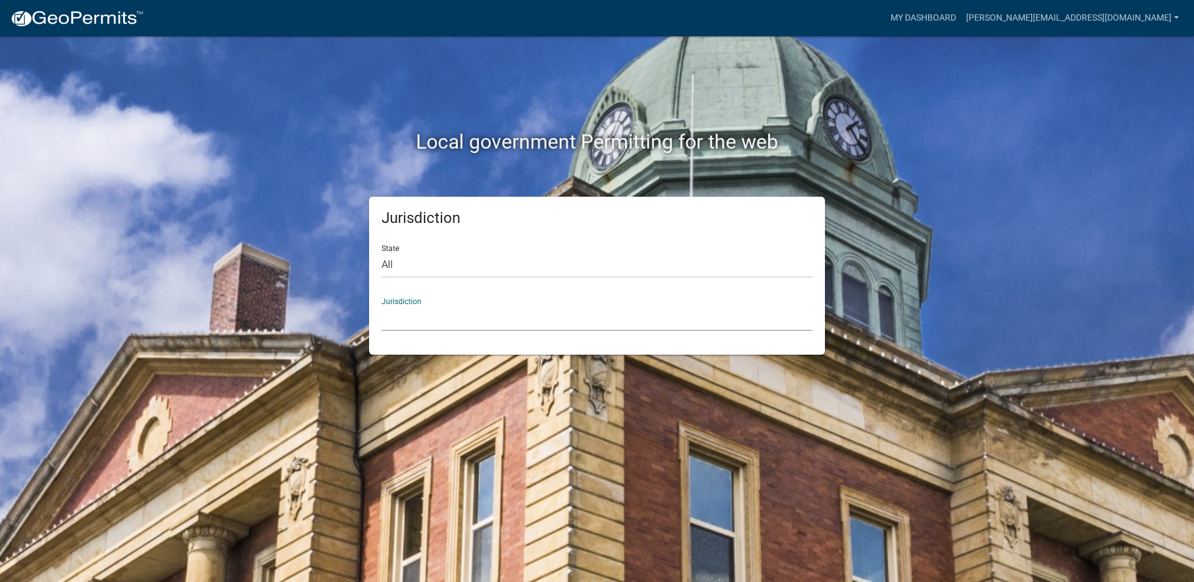
click at [452, 318] on select "[GEOGRAPHIC_DATA], [US_STATE] [GEOGRAPHIC_DATA], [US_STATE][PERSON_NAME][GEOGRA…" at bounding box center [596, 318] width 431 height 26
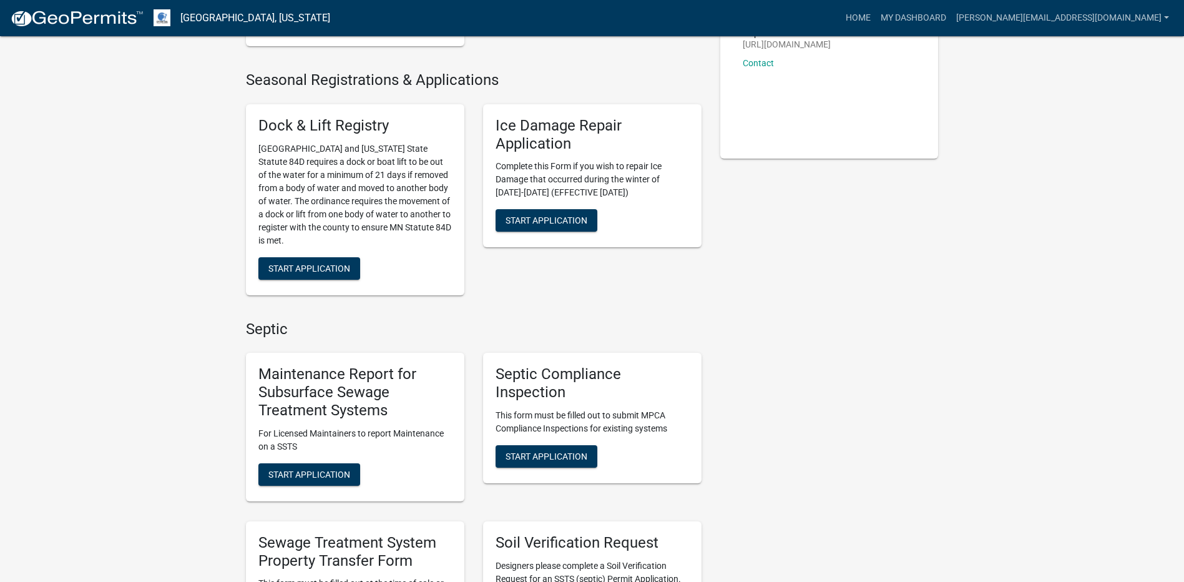
scroll to position [312, 0]
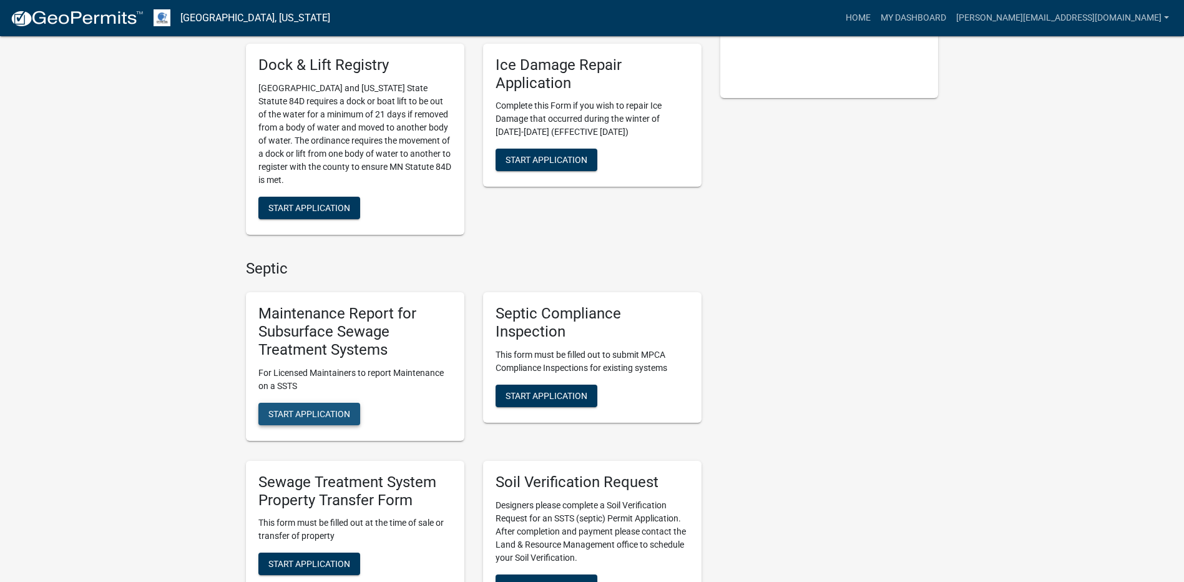
click at [294, 417] on button "Start Application" at bounding box center [309, 414] width 102 height 22
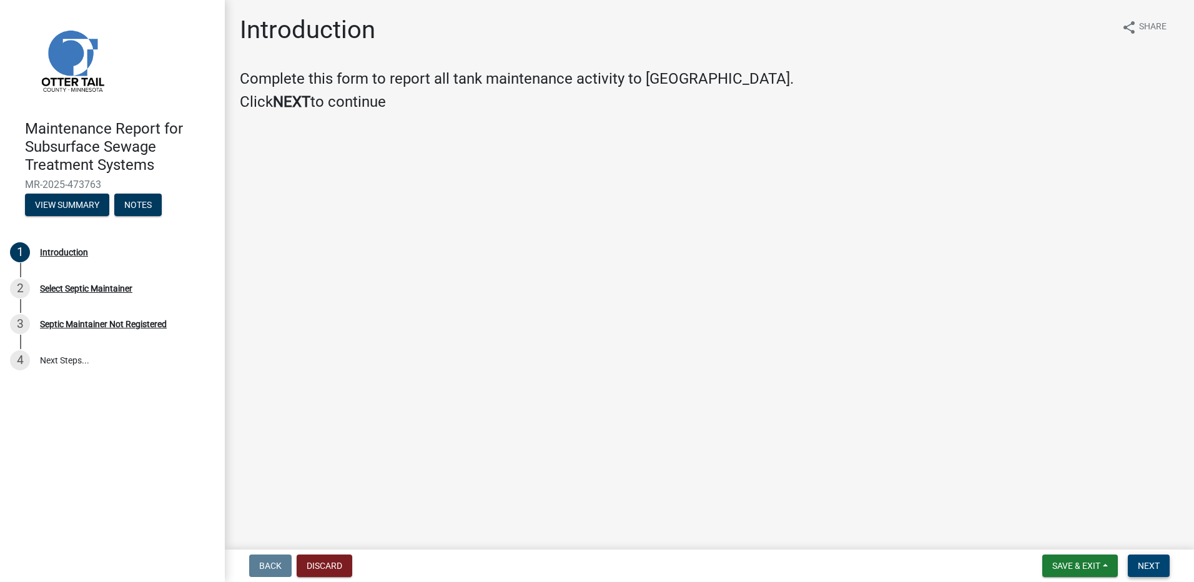
click at [1152, 572] on button "Next" at bounding box center [1149, 565] width 42 height 22
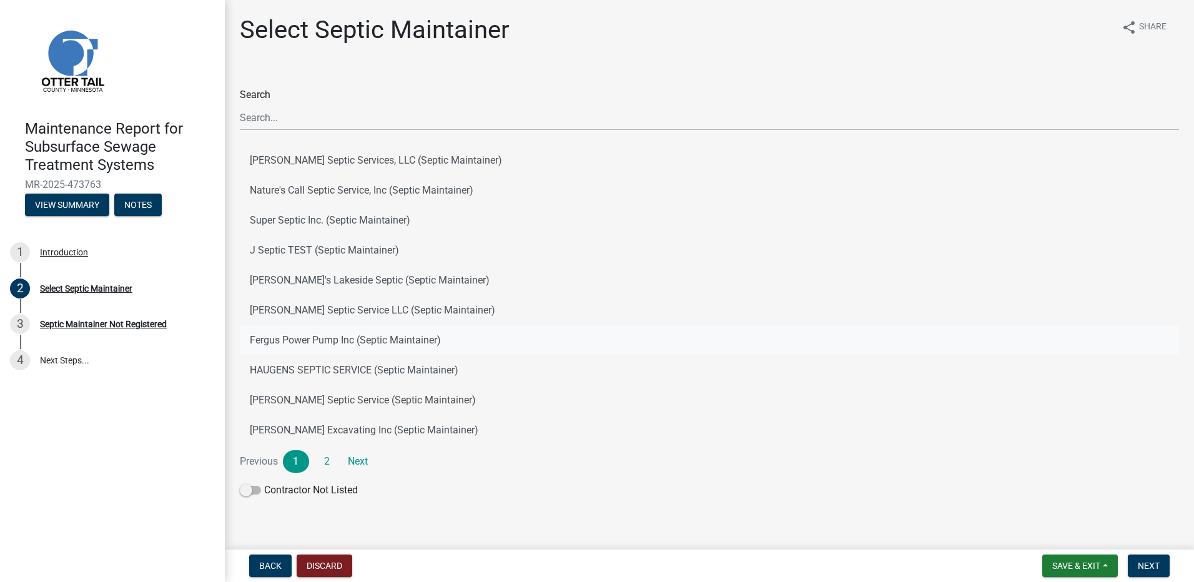
click at [360, 345] on button "Fergus Power Pump Inc (Septic Maintainer)" at bounding box center [709, 340] width 939 height 30
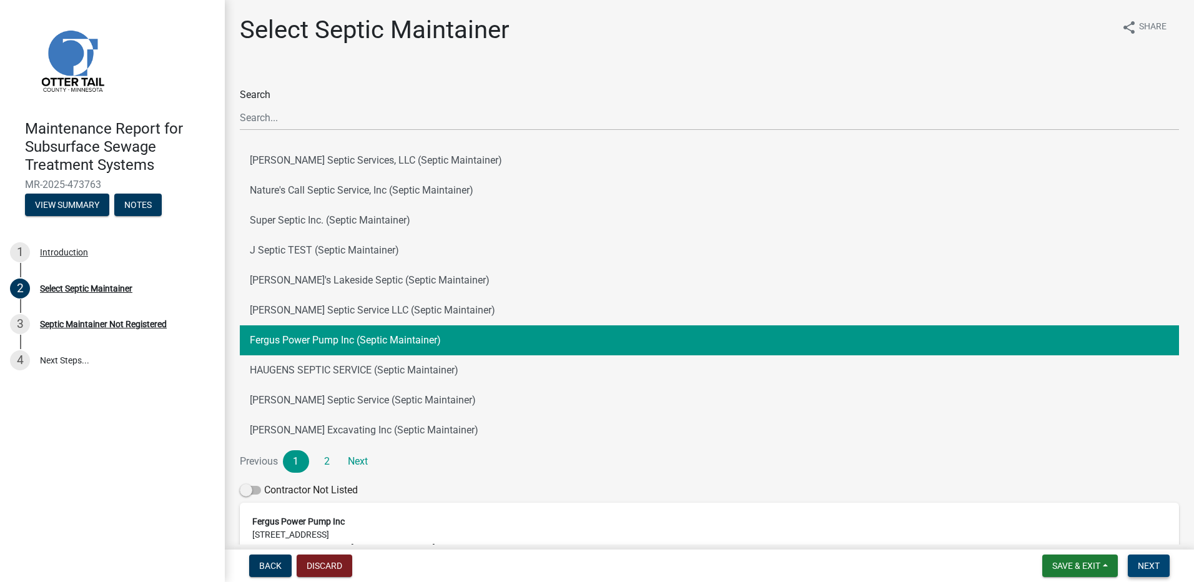
click at [1139, 565] on span "Next" at bounding box center [1149, 566] width 22 height 10
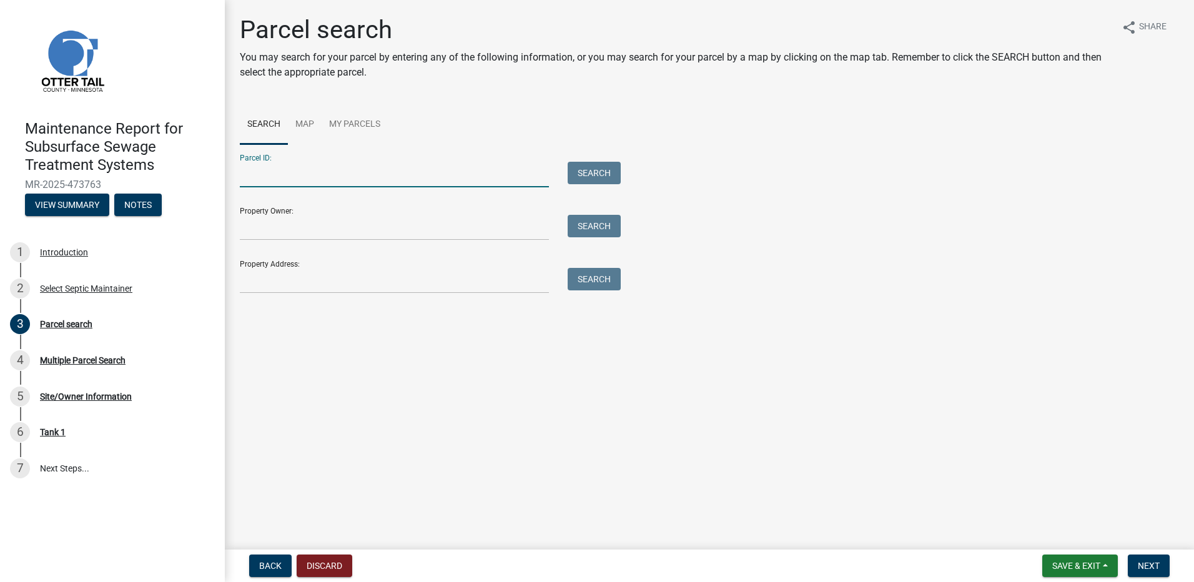
click at [267, 179] on input "Parcel ID:" at bounding box center [394, 175] width 309 height 26
type input "31733"
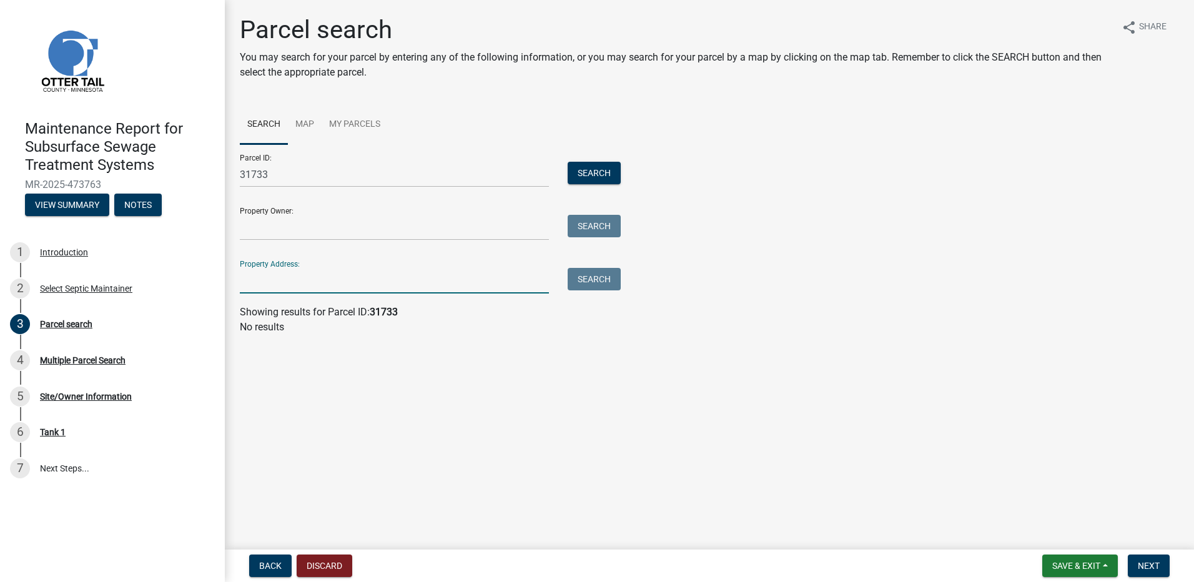
click at [326, 290] on input "Property Address:" at bounding box center [394, 281] width 309 height 26
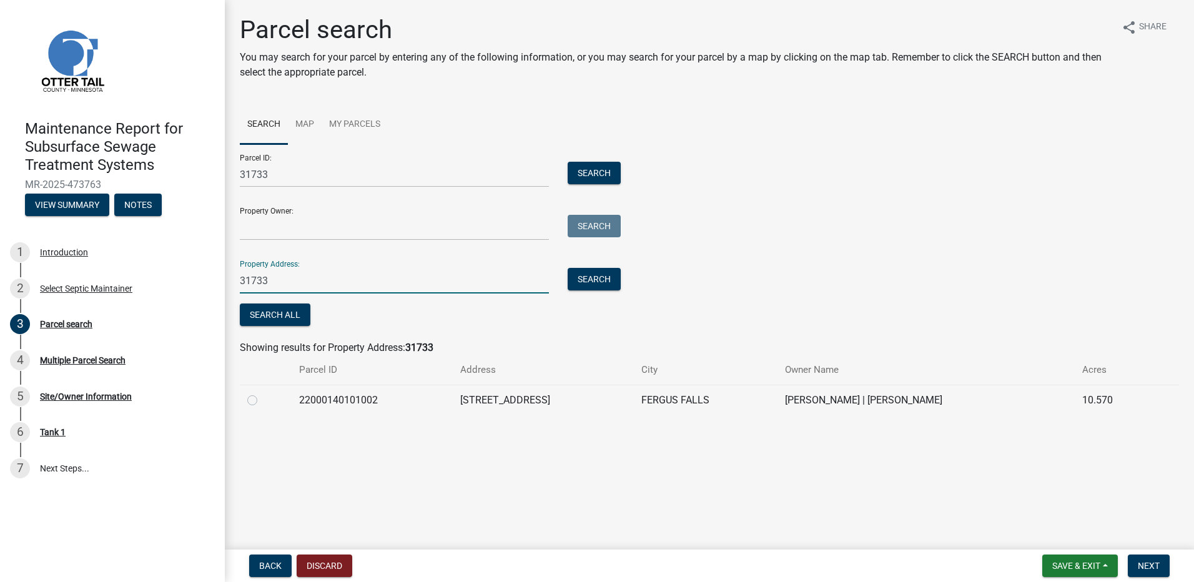
type input "31733"
click at [262, 393] on label at bounding box center [262, 393] width 0 height 0
click at [262, 399] on input "radio" at bounding box center [266, 397] width 8 height 8
radio input "true"
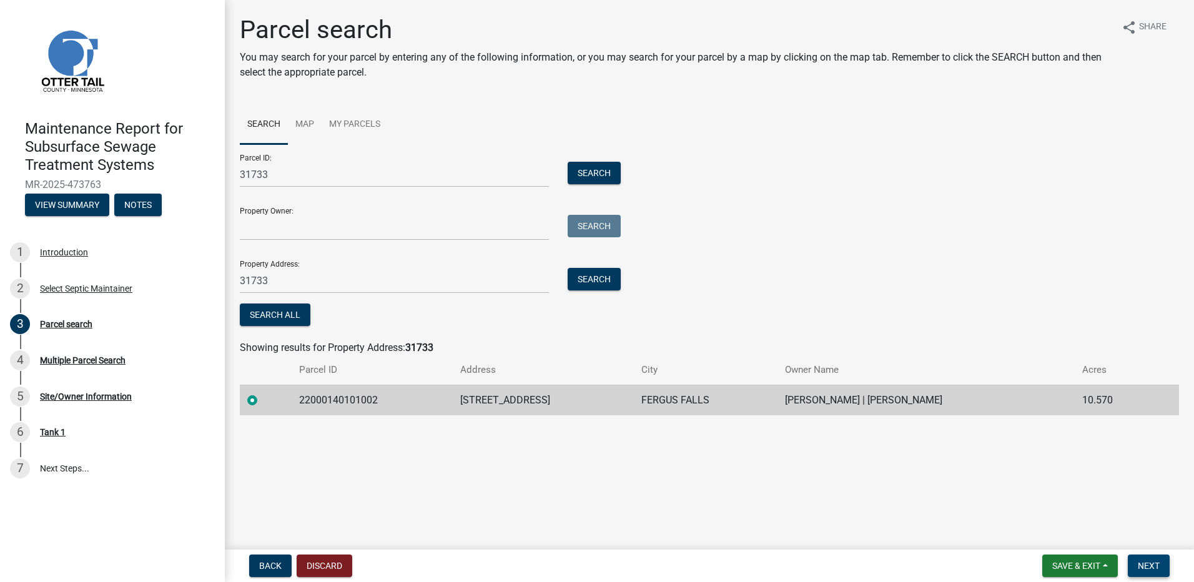
click at [1156, 558] on button "Next" at bounding box center [1149, 565] width 42 height 22
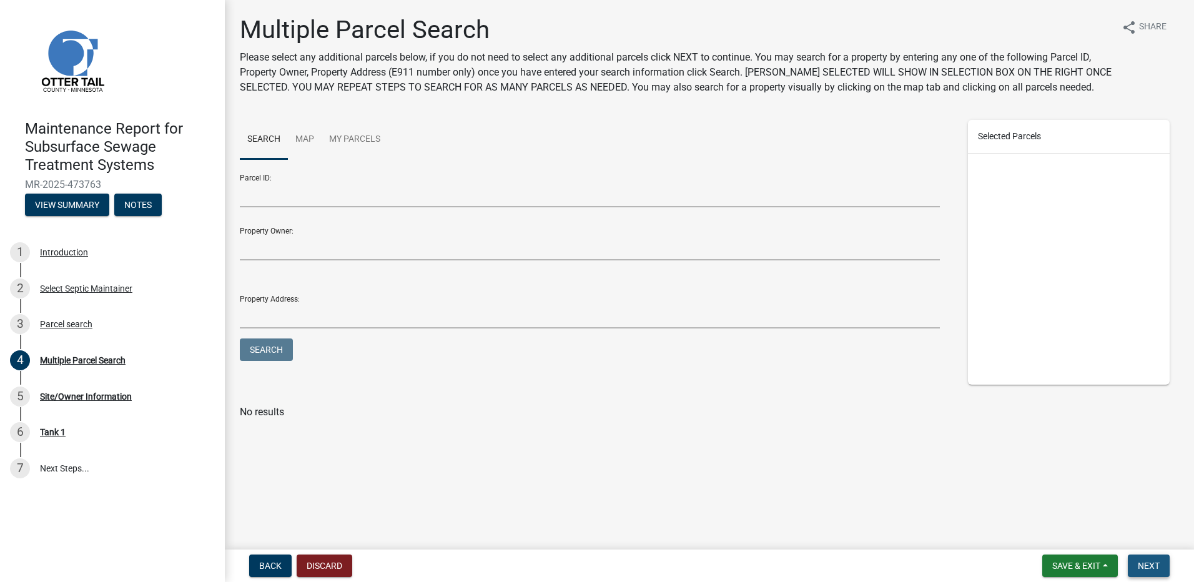
click at [1139, 556] on button "Next" at bounding box center [1149, 565] width 42 height 22
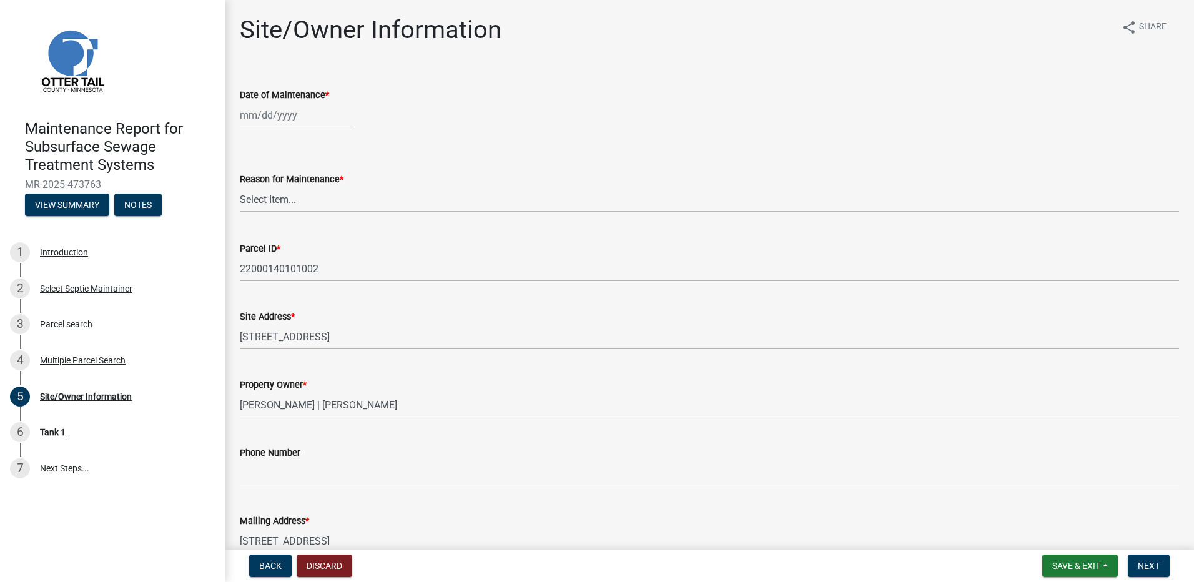
select select "9"
select select "2025"
click at [258, 122] on div "Jan Feb Mar Apr May Jun Jul Aug Sep Oct Nov Dec 1525 1526 1527 1528 1529 1530 1…" at bounding box center [297, 115] width 114 height 26
click at [254, 142] on span "Previous month" at bounding box center [252, 141] width 9 height 9
select select "8"
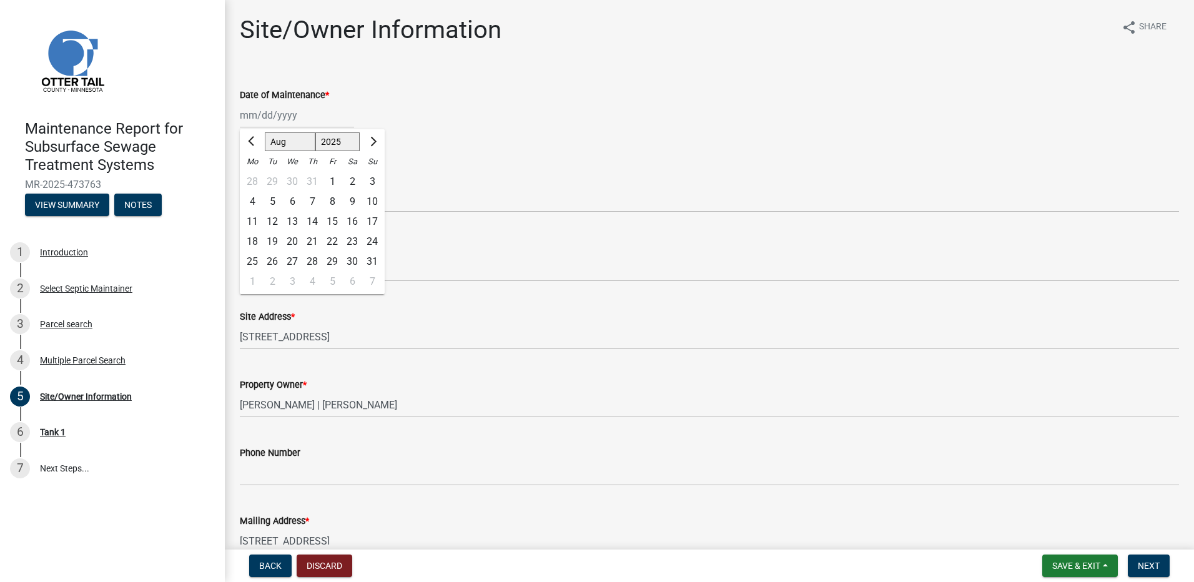
click at [312, 224] on div "14" at bounding box center [312, 222] width 20 height 20
type input "08/14/2025"
click at [306, 204] on select "Select Item... Called Routine Other" at bounding box center [709, 200] width 939 height 26
click at [240, 187] on select "Select Item... Called Routine Other" at bounding box center [709, 200] width 939 height 26
select select "78493fc6-8c9b-4d4c-b322-7064476e595b"
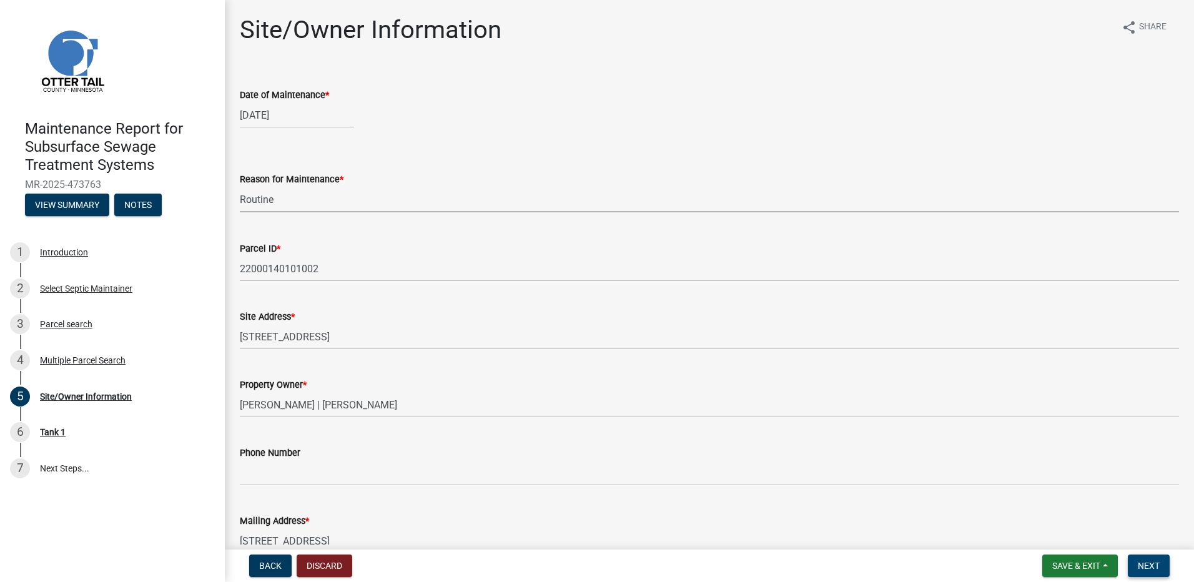
click at [1142, 565] on span "Next" at bounding box center [1149, 566] width 22 height 10
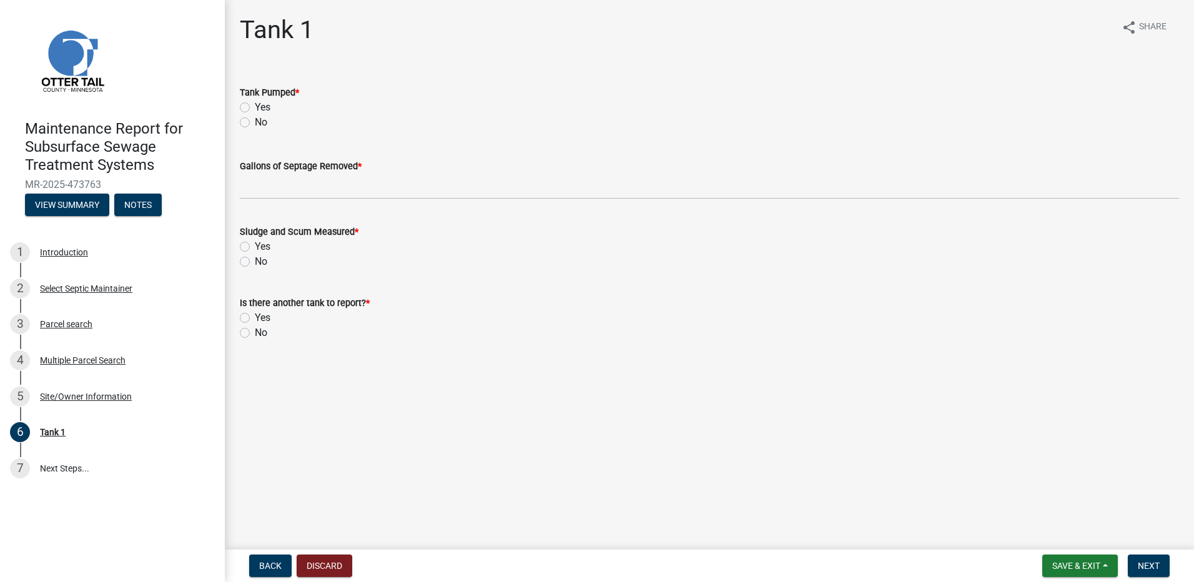
click at [255, 108] on label "Yes" at bounding box center [263, 107] width 16 height 15
click at [255, 108] on input "Yes" at bounding box center [259, 104] width 8 height 8
radio input "true"
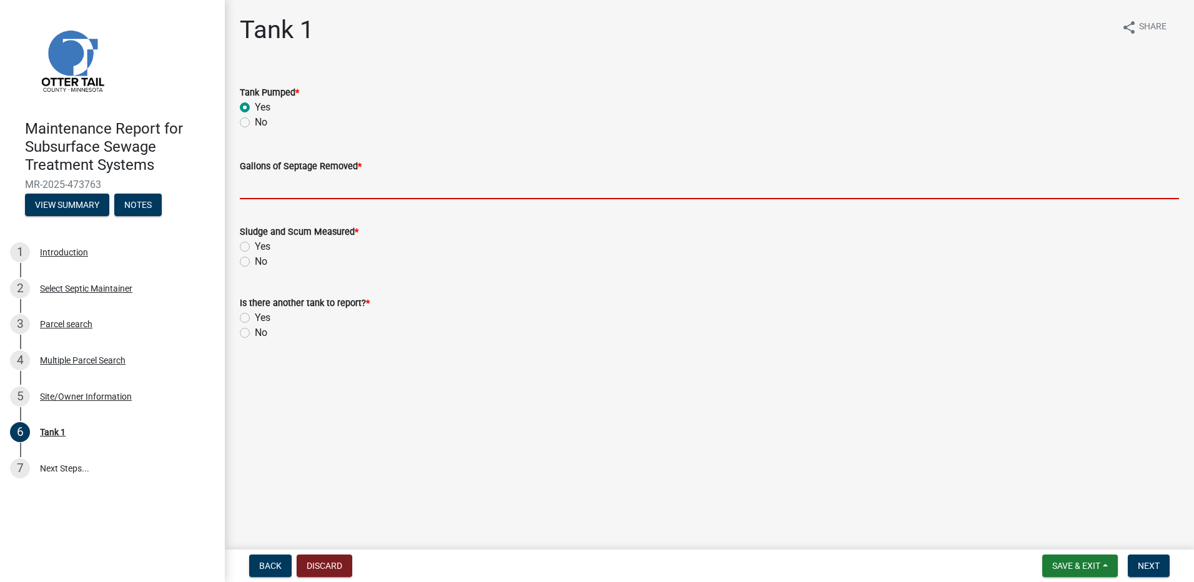
click at [263, 189] on input "Gallons of Septage Removed *" at bounding box center [709, 187] width 939 height 26
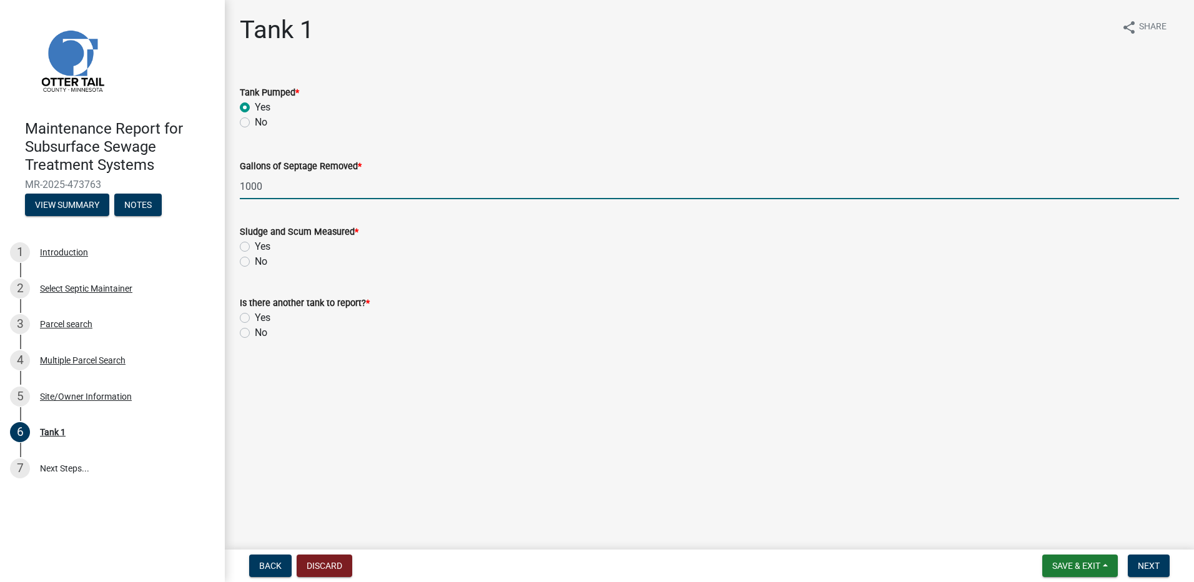
type input "1000"
click at [255, 263] on label "No" at bounding box center [261, 261] width 12 height 15
click at [255, 262] on input "No" at bounding box center [259, 258] width 8 height 8
radio input "true"
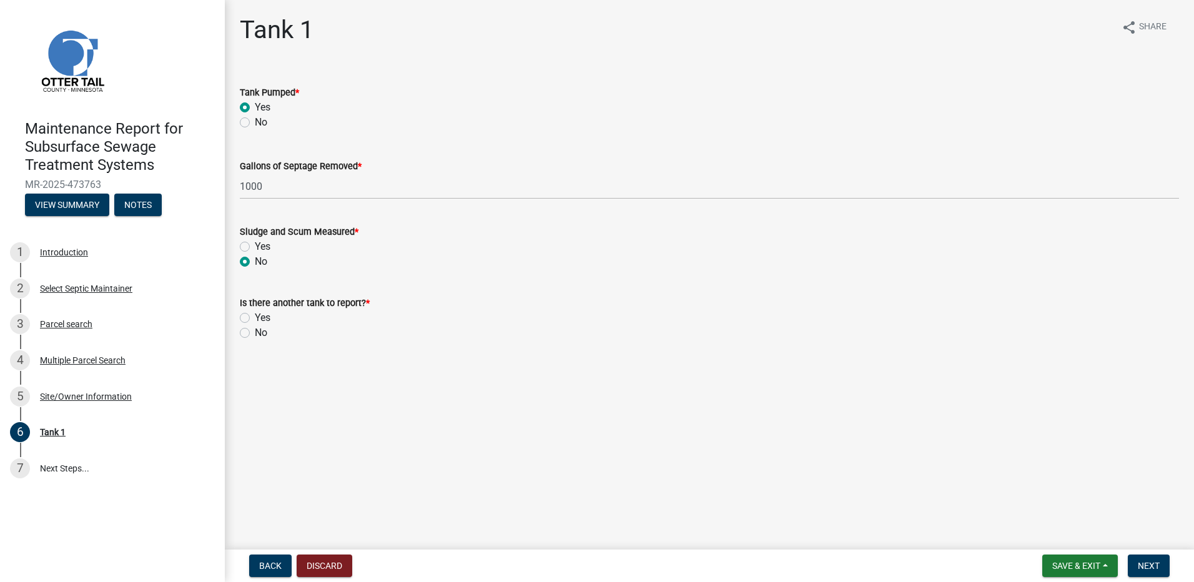
click at [255, 332] on label "No" at bounding box center [261, 332] width 12 height 15
click at [255, 332] on input "No" at bounding box center [259, 329] width 8 height 8
radio input "true"
drag, startPoint x: 1133, startPoint y: 550, endPoint x: 1137, endPoint y: 561, distance: 11.5
click at [1133, 552] on nav "Back Discard Save & Exit Save Save & Exit Next" at bounding box center [709, 565] width 969 height 32
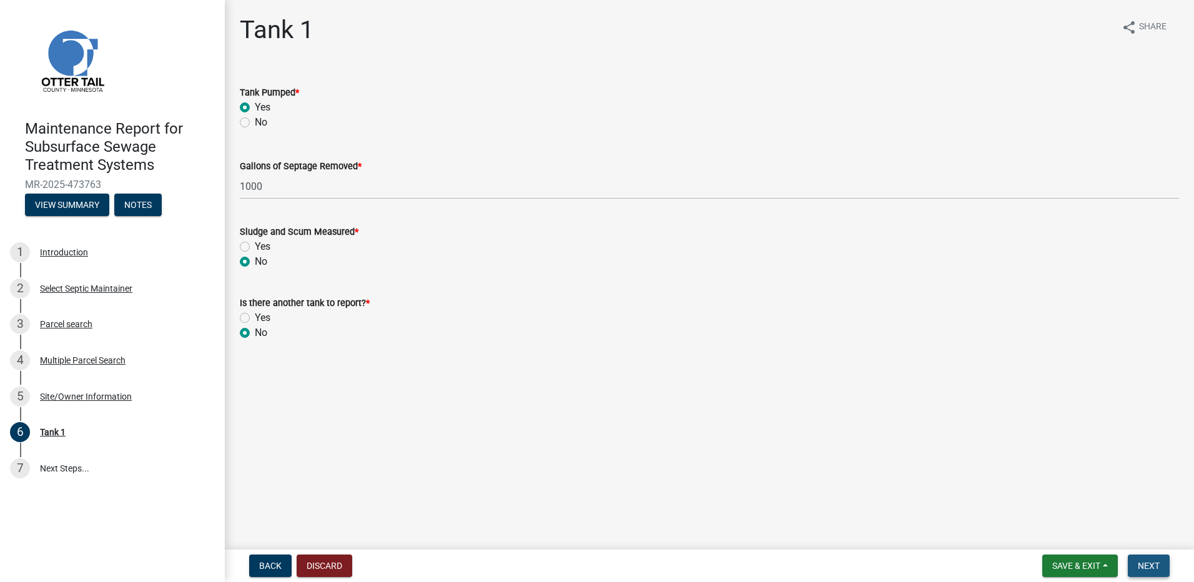
click at [1138, 561] on span "Next" at bounding box center [1149, 566] width 22 height 10
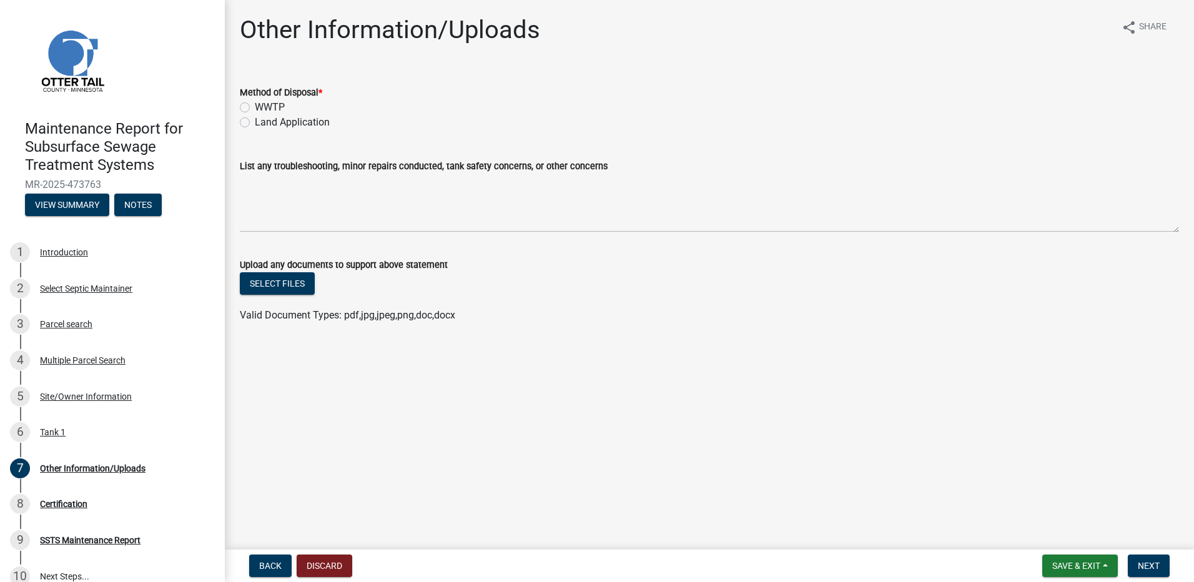
click at [292, 121] on label "Land Application" at bounding box center [292, 122] width 75 height 15
click at [263, 121] on input "Land Application" at bounding box center [259, 119] width 8 height 8
radio input "true"
click at [1141, 562] on span "Next" at bounding box center [1149, 566] width 22 height 10
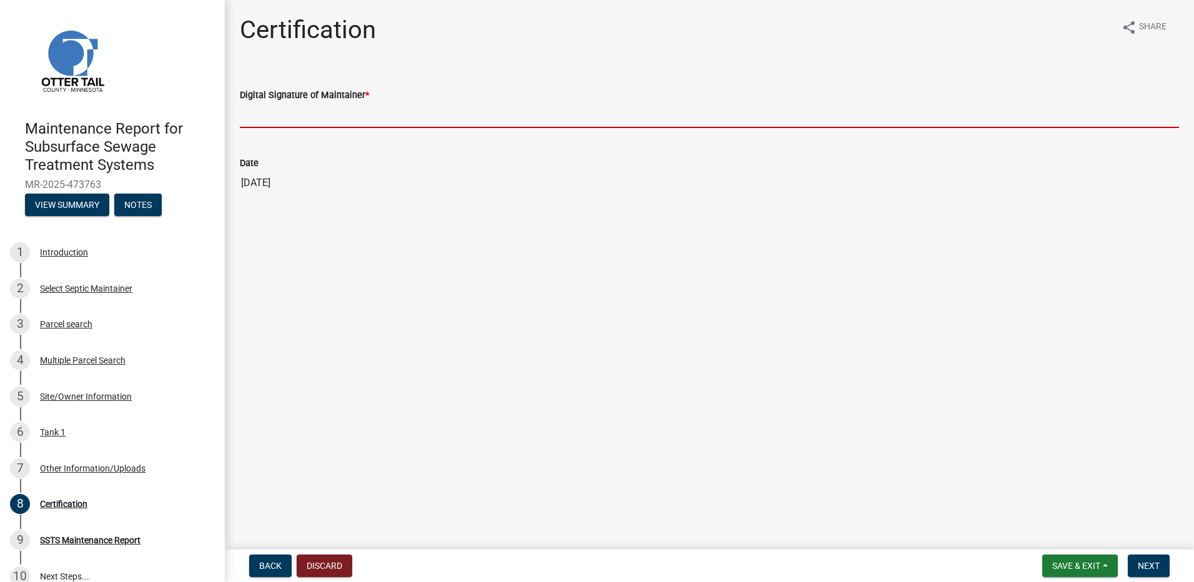
click at [309, 111] on input "Digital Signature of Maintainer *" at bounding box center [709, 115] width 939 height 26
type input "[PERSON_NAME]"
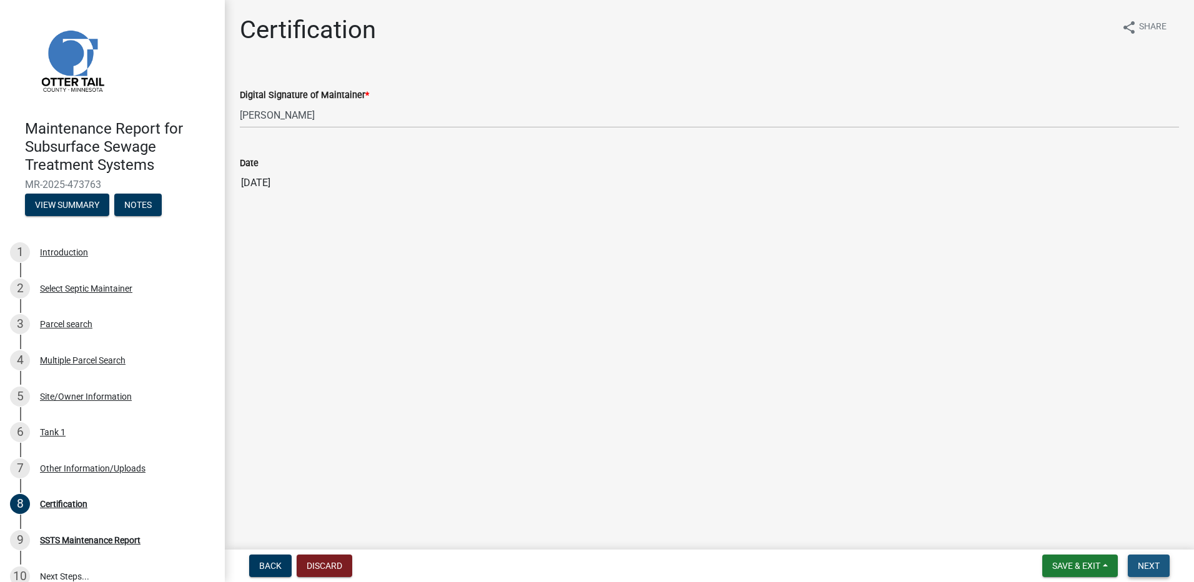
click at [1159, 565] on span "Next" at bounding box center [1149, 566] width 22 height 10
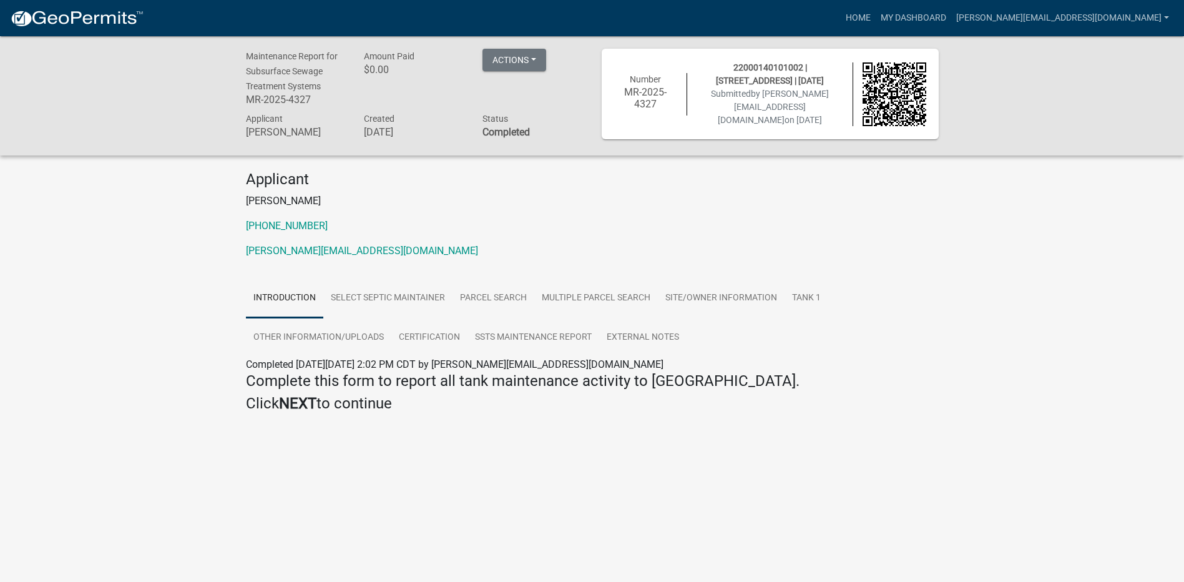
click at [100, 22] on img at bounding box center [77, 18] width 134 height 19
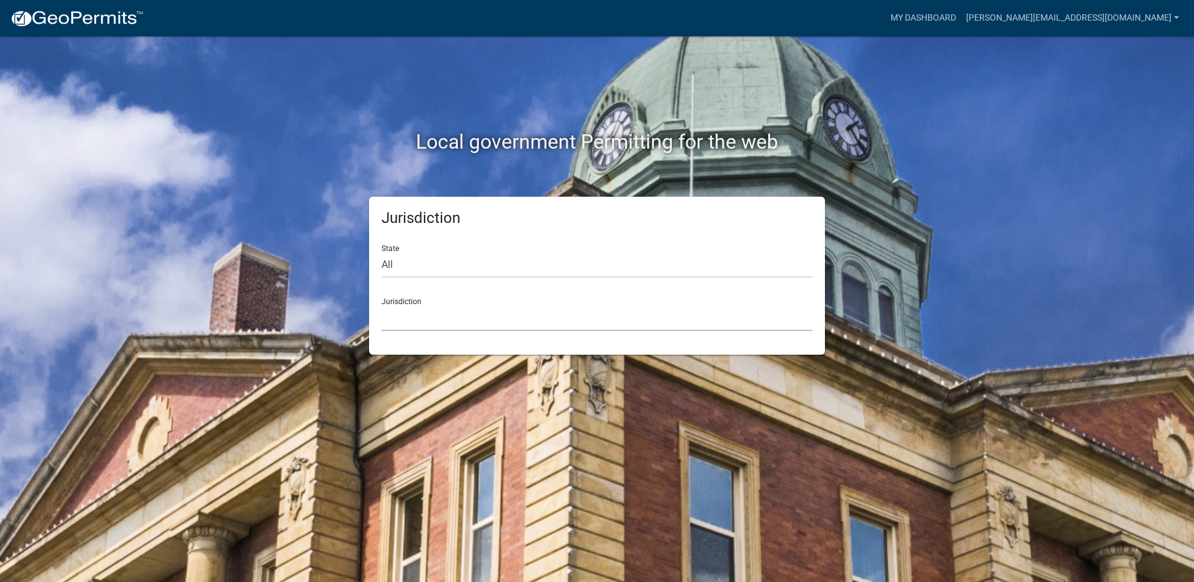
click at [489, 328] on select "[GEOGRAPHIC_DATA], [US_STATE] [GEOGRAPHIC_DATA], [US_STATE][PERSON_NAME][GEOGRA…" at bounding box center [596, 318] width 431 height 26
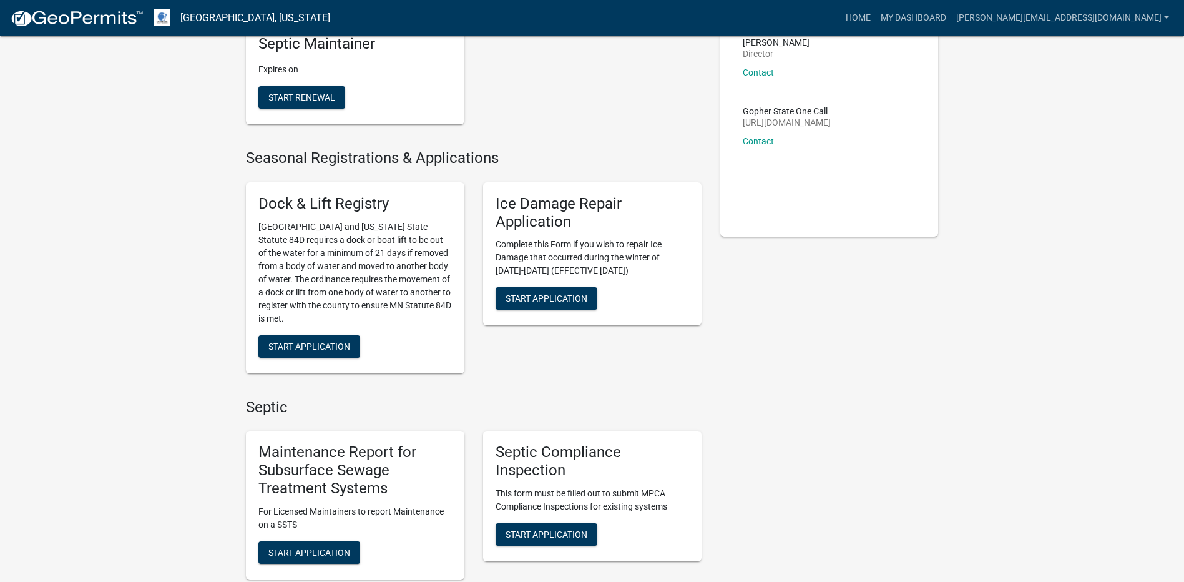
scroll to position [250, 0]
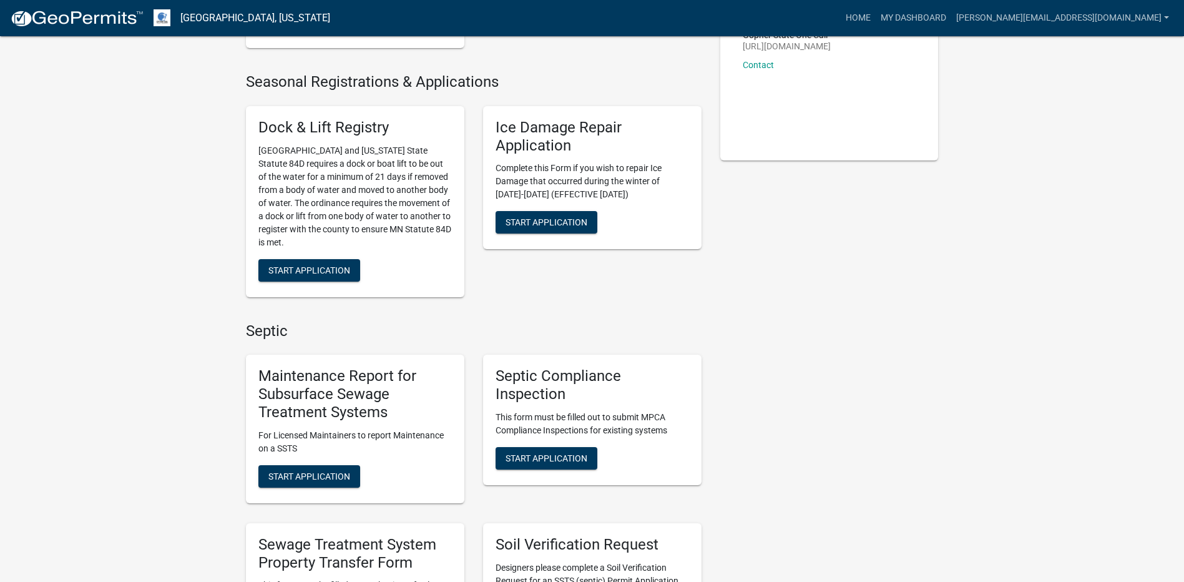
drag, startPoint x: 311, startPoint y: 498, endPoint x: 305, endPoint y: 494, distance: 6.8
click at [310, 498] on div "Maintenance Report for Subsurface Sewage Treatment Systems For Licensed Maintai…" at bounding box center [355, 429] width 219 height 148
drag, startPoint x: 301, startPoint y: 488, endPoint x: 297, endPoint y: 481, distance: 7.3
click at [300, 488] on div "Maintenance Report for Subsurface Sewage Treatment Systems For Licensed Maintai…" at bounding box center [355, 429] width 219 height 148
click at [295, 471] on span "Start Application" at bounding box center [309, 476] width 82 height 10
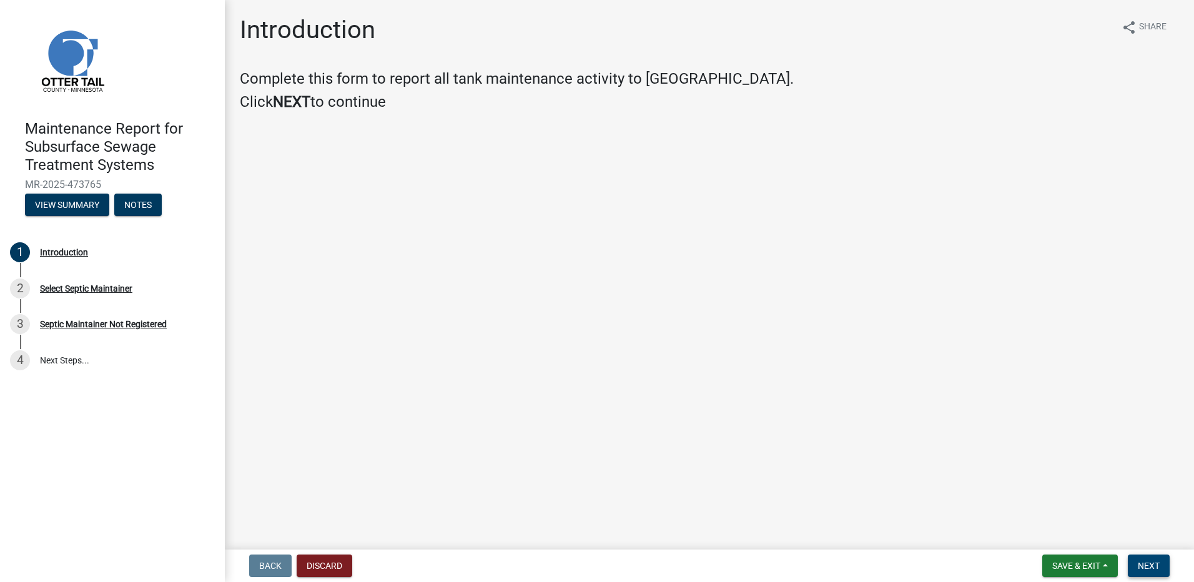
click at [1136, 569] on button "Next" at bounding box center [1149, 565] width 42 height 22
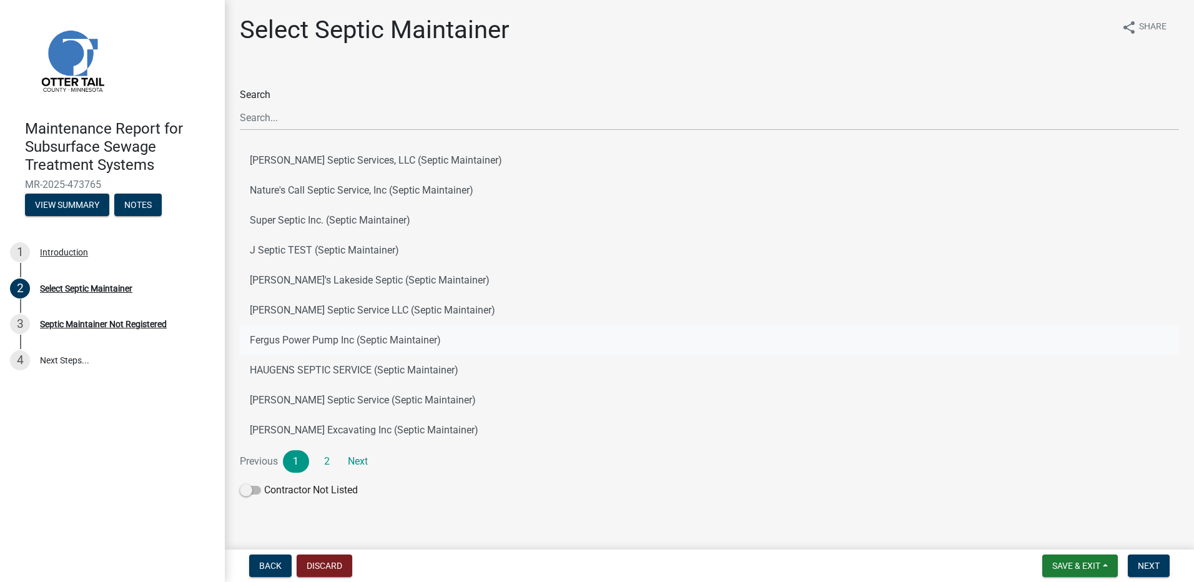
click at [383, 341] on button "Fergus Power Pump Inc (Septic Maintainer)" at bounding box center [709, 340] width 939 height 30
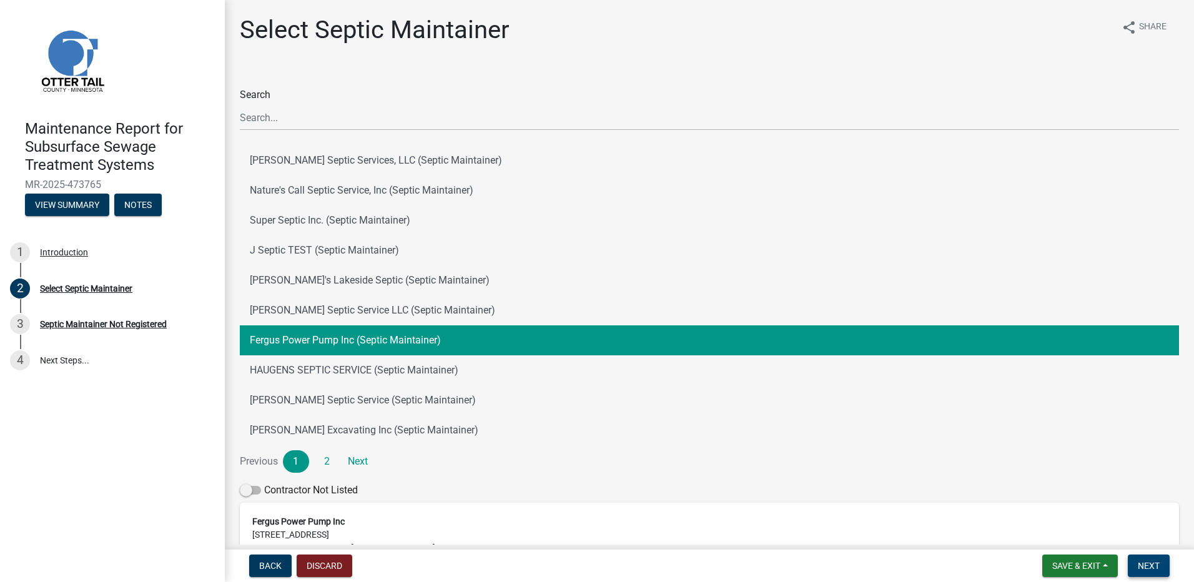
click at [1146, 564] on span "Next" at bounding box center [1149, 566] width 22 height 10
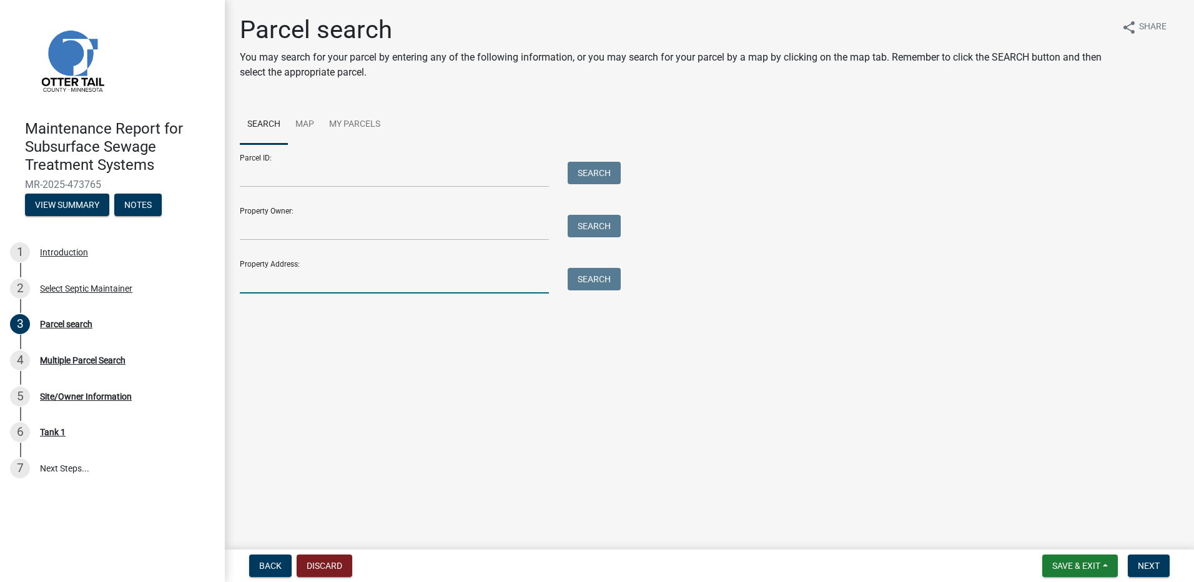
click at [335, 280] on input "Property Address:" at bounding box center [394, 281] width 309 height 26
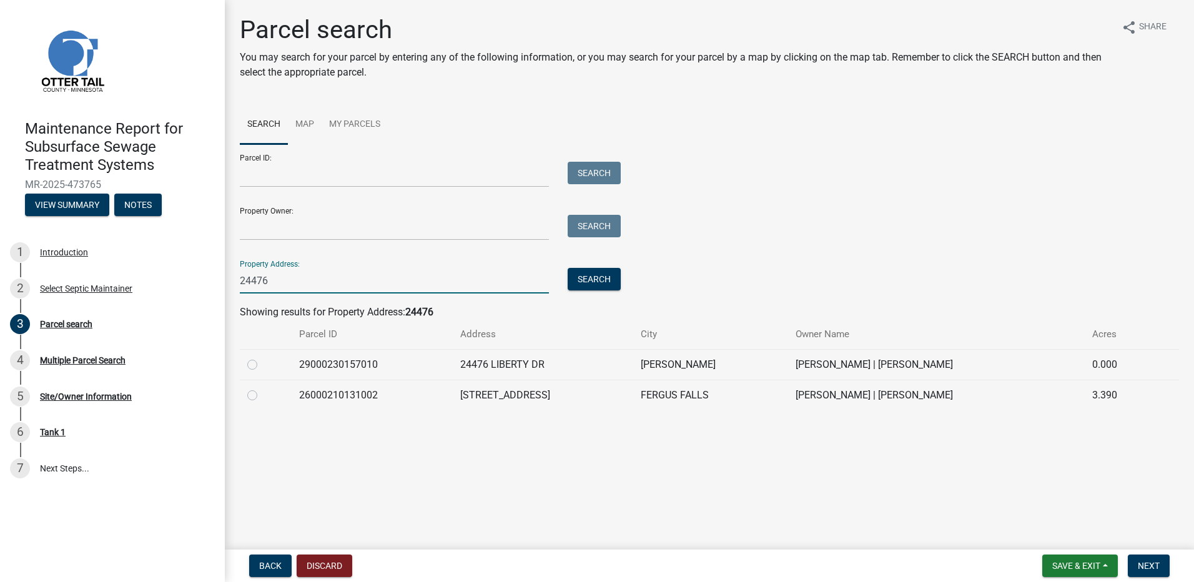
type input "24476"
drag, startPoint x: 252, startPoint y: 397, endPoint x: 282, endPoint y: 400, distance: 30.8
click at [262, 388] on label at bounding box center [262, 388] width 0 height 0
click at [262, 396] on input "radio" at bounding box center [266, 392] width 8 height 8
radio input "true"
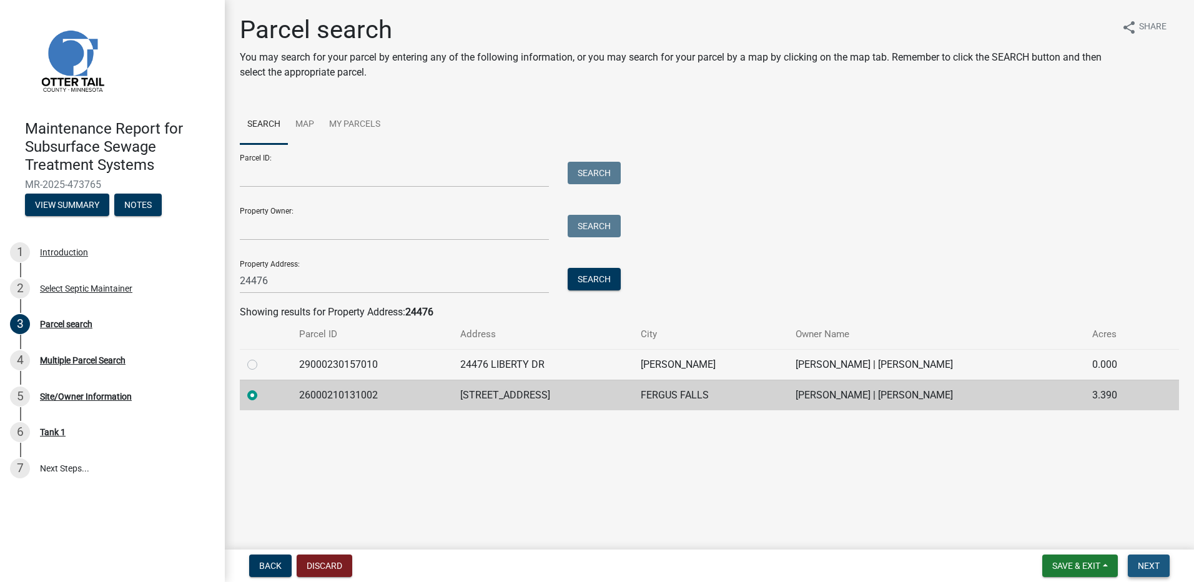
click at [1136, 561] on button "Next" at bounding box center [1149, 565] width 42 height 22
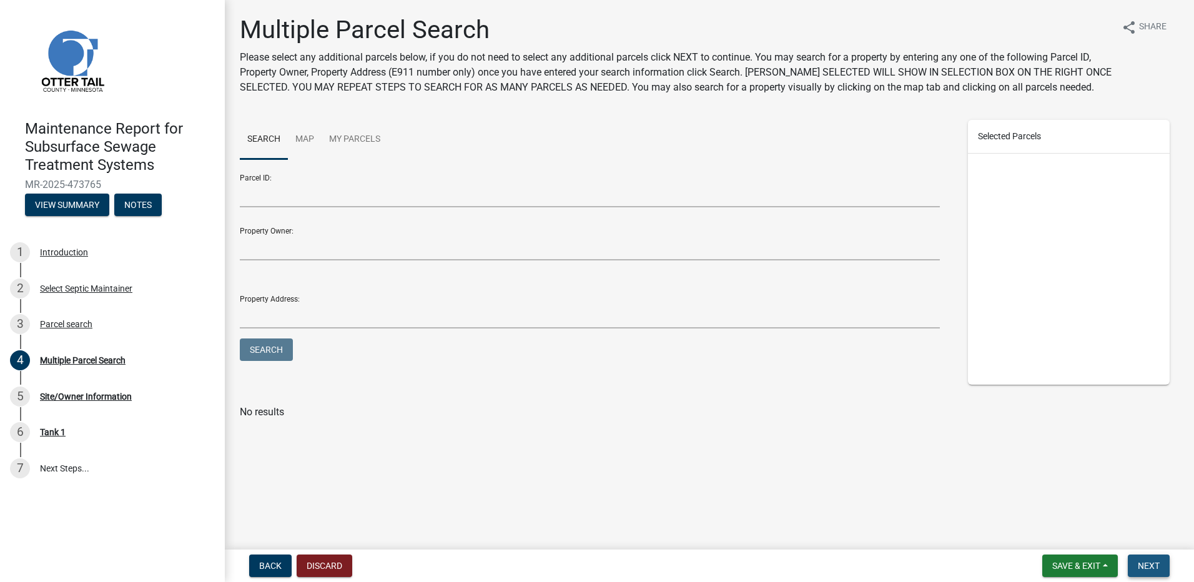
click at [1162, 569] on button "Next" at bounding box center [1149, 565] width 42 height 22
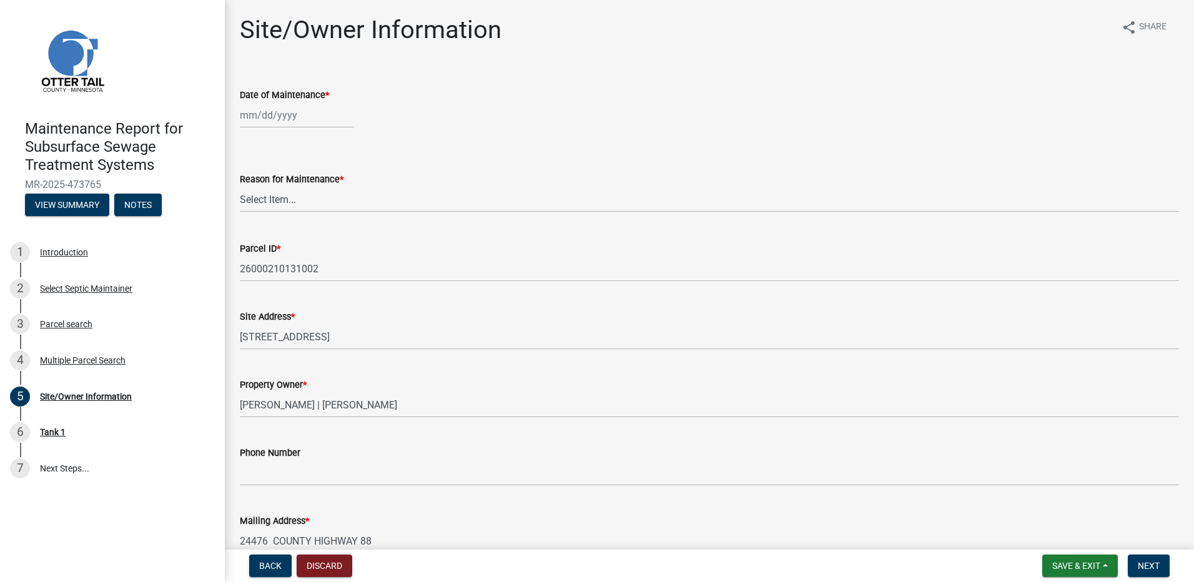
select select "9"
select select "2025"
click at [287, 117] on div "Jan Feb Mar Apr May Jun Jul Aug Sep Oct Nov Dec 1525 1526 1527 1528 1529 1530 1…" at bounding box center [297, 115] width 114 height 26
click at [243, 142] on div at bounding box center [252, 142] width 25 height 20
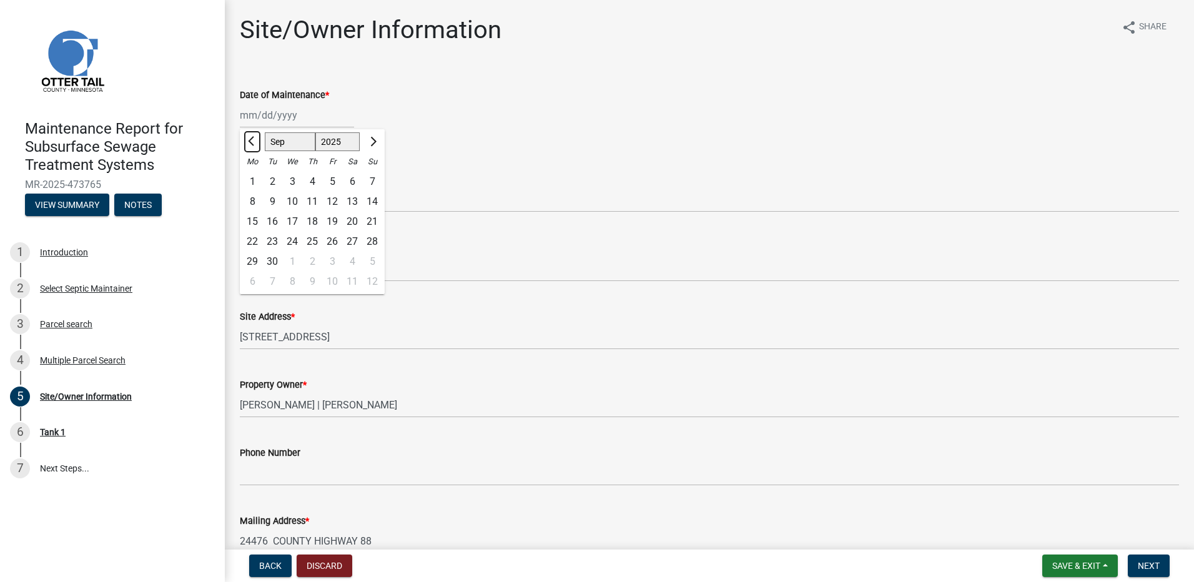
click at [252, 145] on button "Previous month" at bounding box center [252, 142] width 15 height 20
select select "8"
click at [316, 219] on div "14" at bounding box center [312, 222] width 20 height 20
type input "08/14/2025"
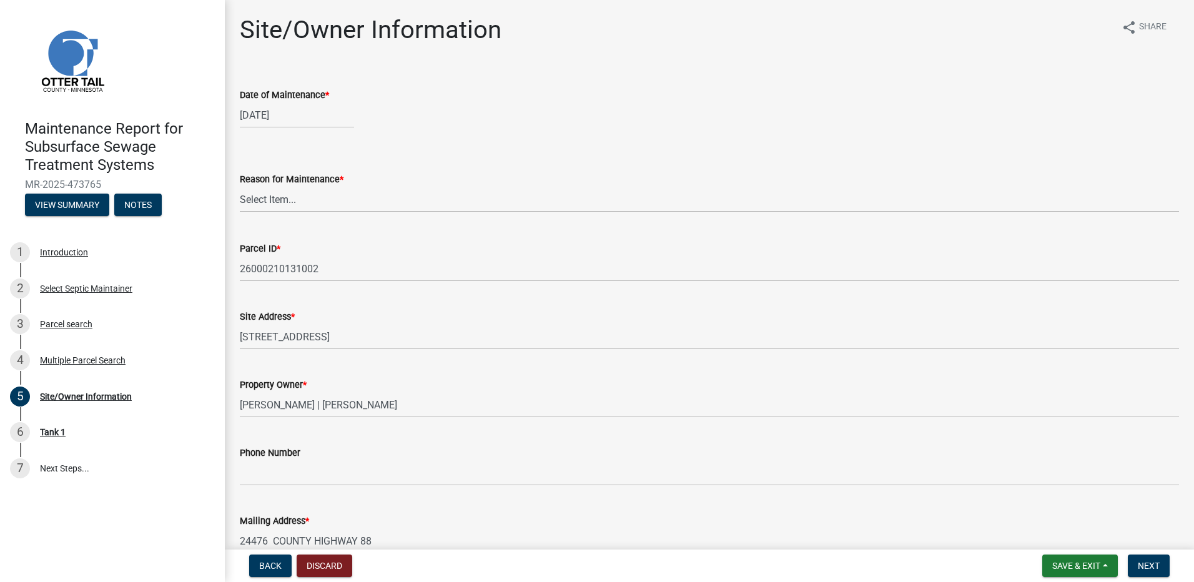
click at [317, 184] on label "Reason for Maintenance *" at bounding box center [292, 179] width 104 height 9
click at [317, 187] on select "Select Item... Called Routine Other" at bounding box center [709, 200] width 939 height 26
click at [319, 199] on select "Select Item... Called Routine Other" at bounding box center [709, 200] width 939 height 26
click at [240, 187] on select "Select Item... Called Routine Other" at bounding box center [709, 200] width 939 height 26
select select "78493fc6-8c9b-4d4c-b322-7064476e595b"
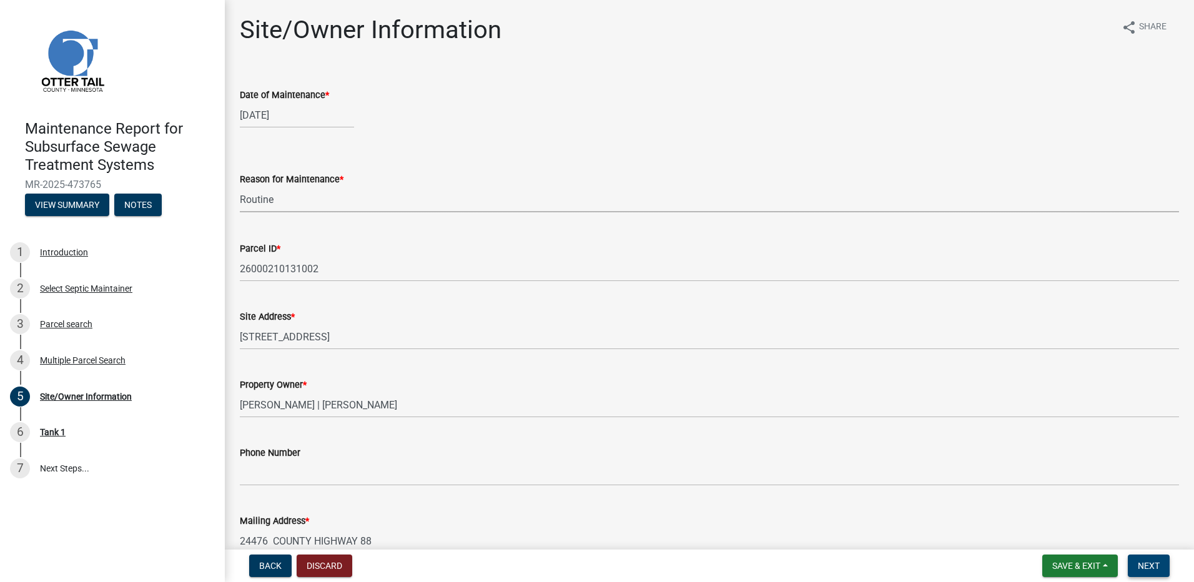
click at [1160, 568] on button "Next" at bounding box center [1149, 565] width 42 height 22
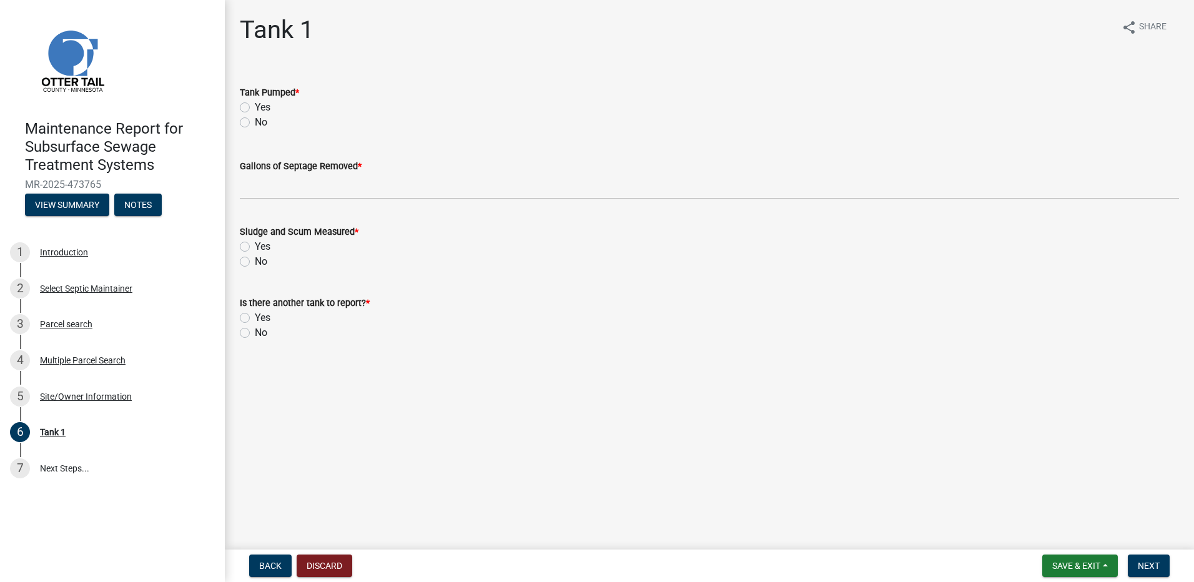
click at [263, 107] on label "Yes" at bounding box center [263, 107] width 16 height 15
click at [263, 107] on input "Yes" at bounding box center [259, 104] width 8 height 8
radio input "true"
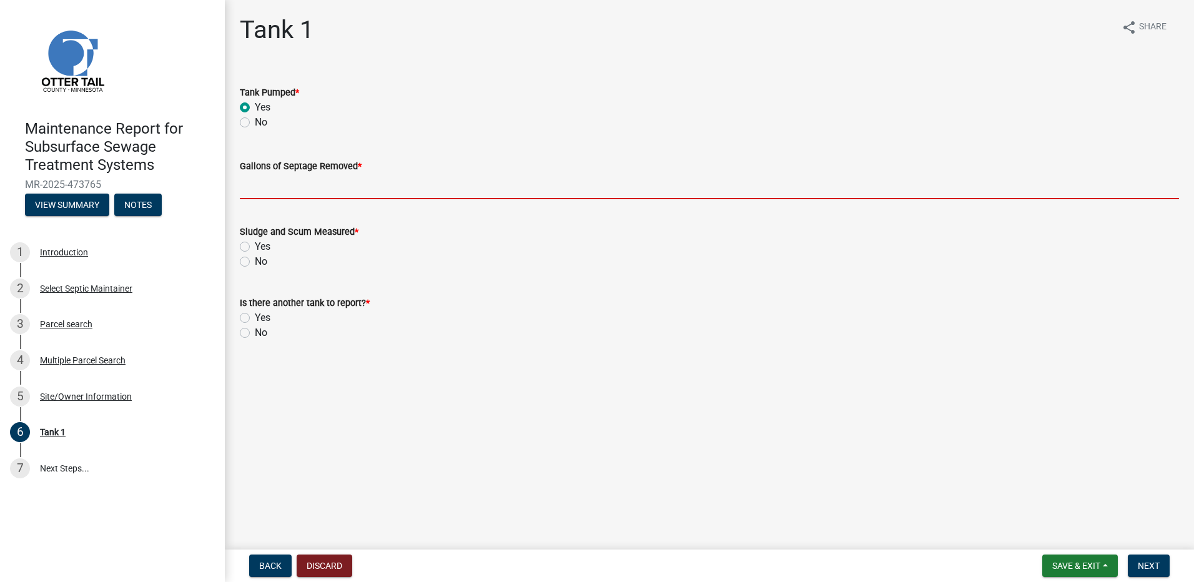
click at [253, 187] on input "Gallons of Septage Removed *" at bounding box center [709, 187] width 939 height 26
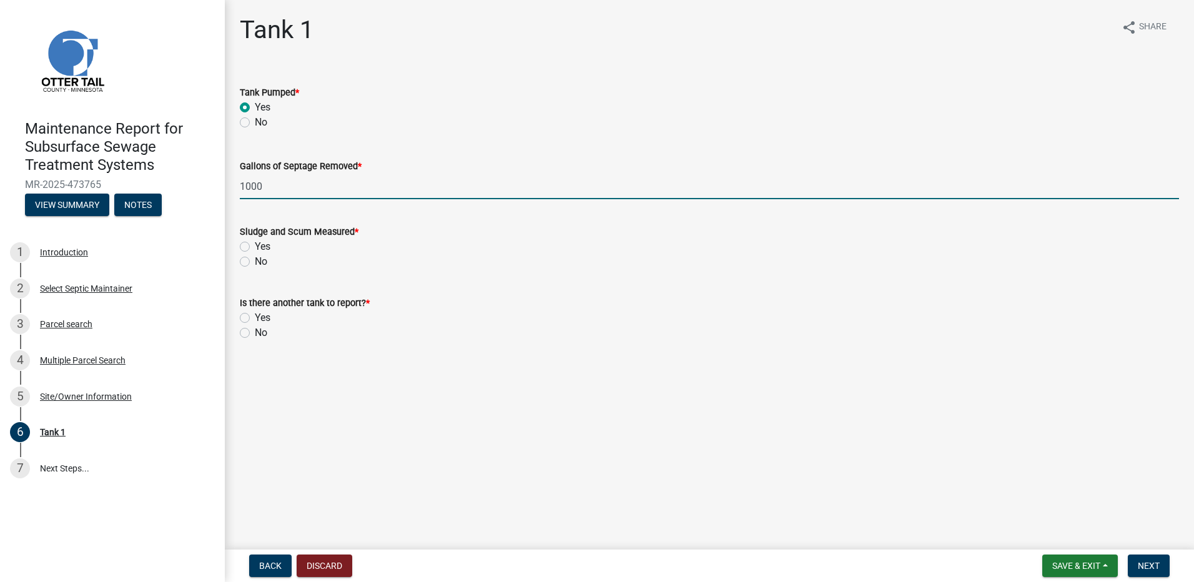
type input "1000"
click at [250, 263] on div "No" at bounding box center [709, 261] width 939 height 15
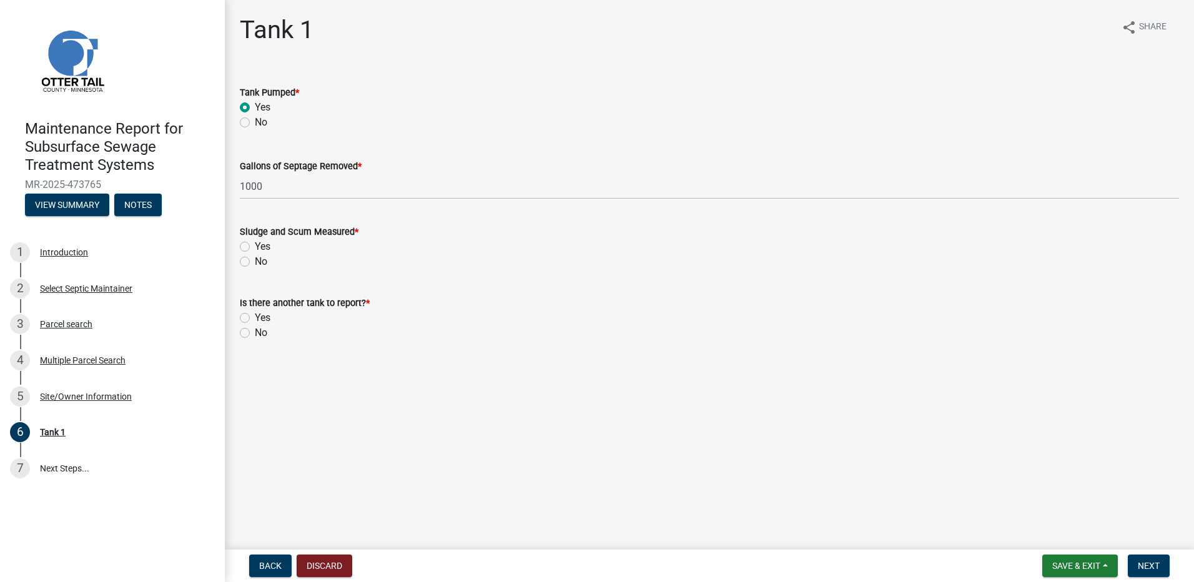
click at [255, 261] on label "No" at bounding box center [261, 261] width 12 height 15
click at [255, 261] on input "No" at bounding box center [259, 258] width 8 height 8
radio input "true"
click at [255, 332] on label "No" at bounding box center [261, 332] width 12 height 15
click at [255, 332] on input "No" at bounding box center [259, 329] width 8 height 8
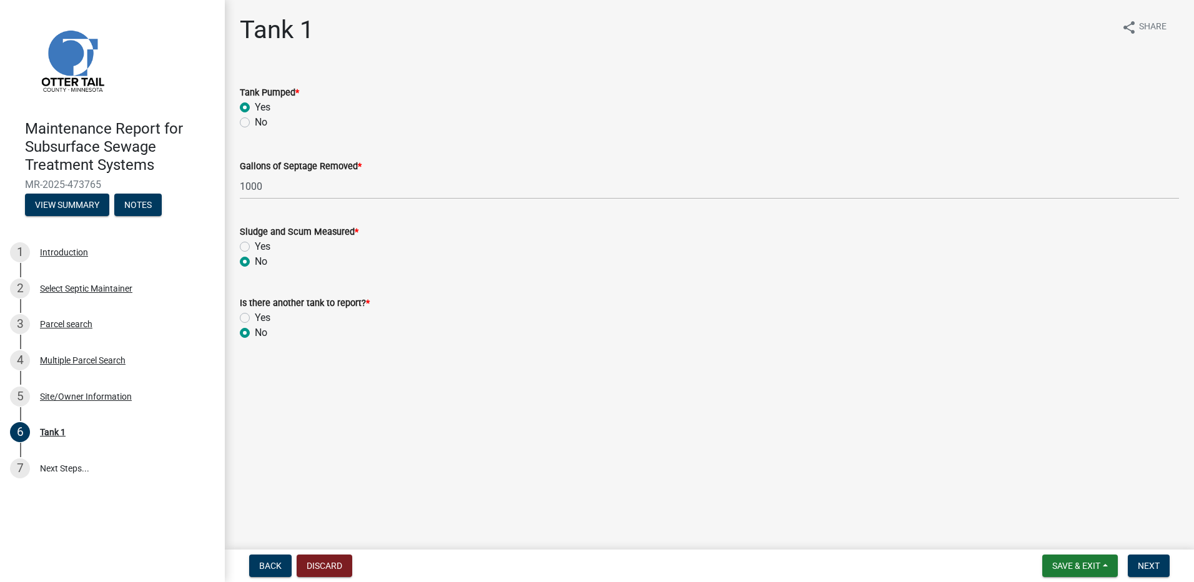
radio input "true"
click at [1168, 566] on button "Next" at bounding box center [1149, 565] width 42 height 22
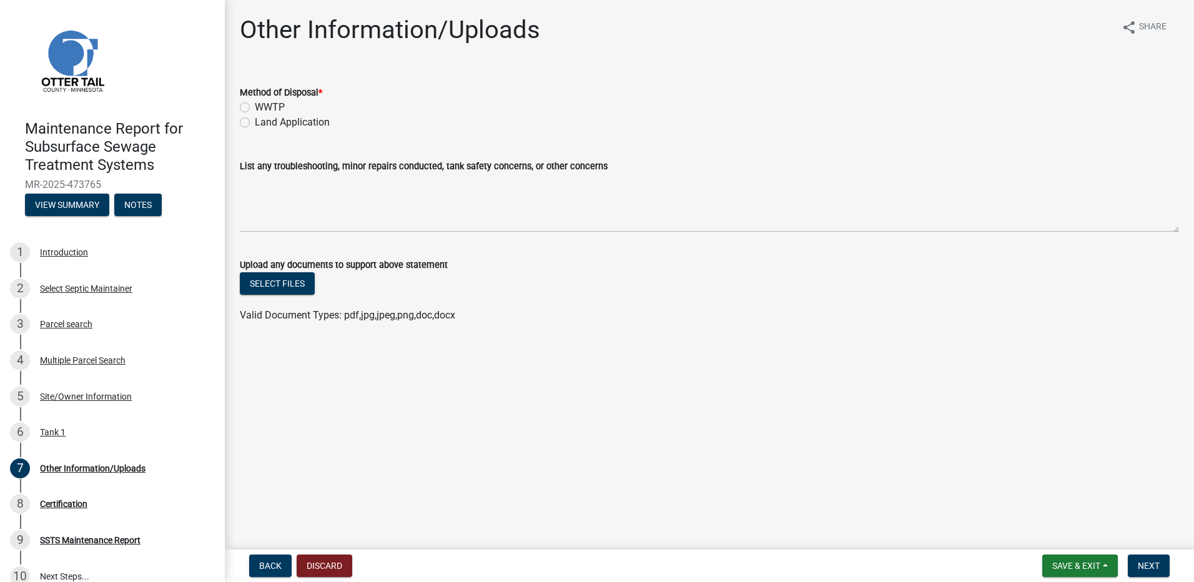
click at [311, 121] on label "Land Application" at bounding box center [292, 122] width 75 height 15
click at [263, 121] on input "Land Application" at bounding box center [259, 119] width 8 height 8
radio input "true"
click at [1141, 556] on button "Next" at bounding box center [1149, 565] width 42 height 22
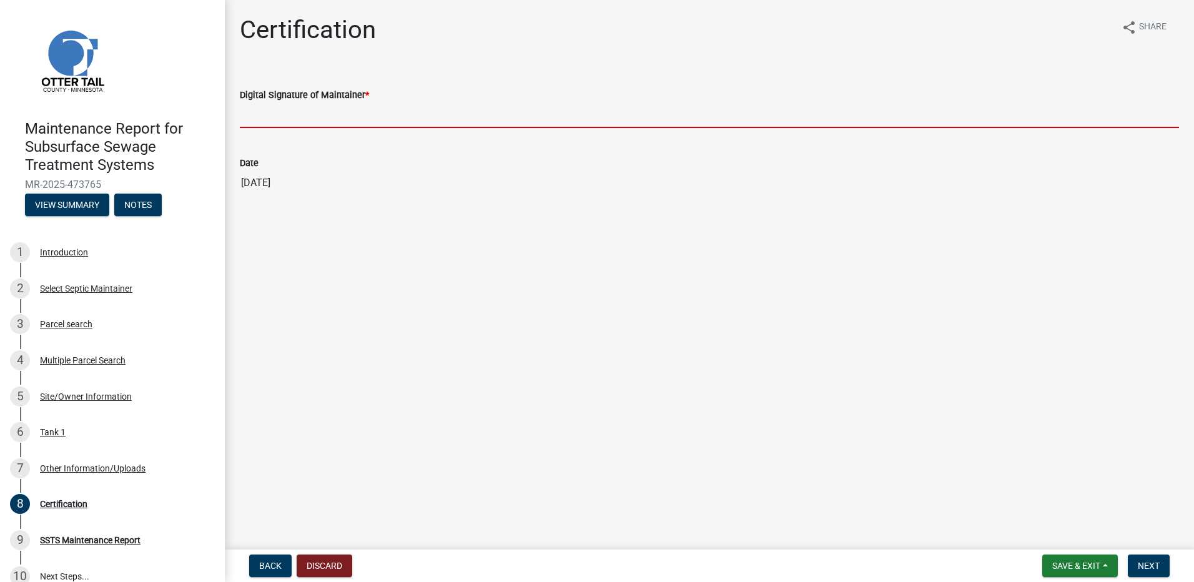
click at [331, 117] on input "Digital Signature of Maintainer *" at bounding box center [709, 115] width 939 height 26
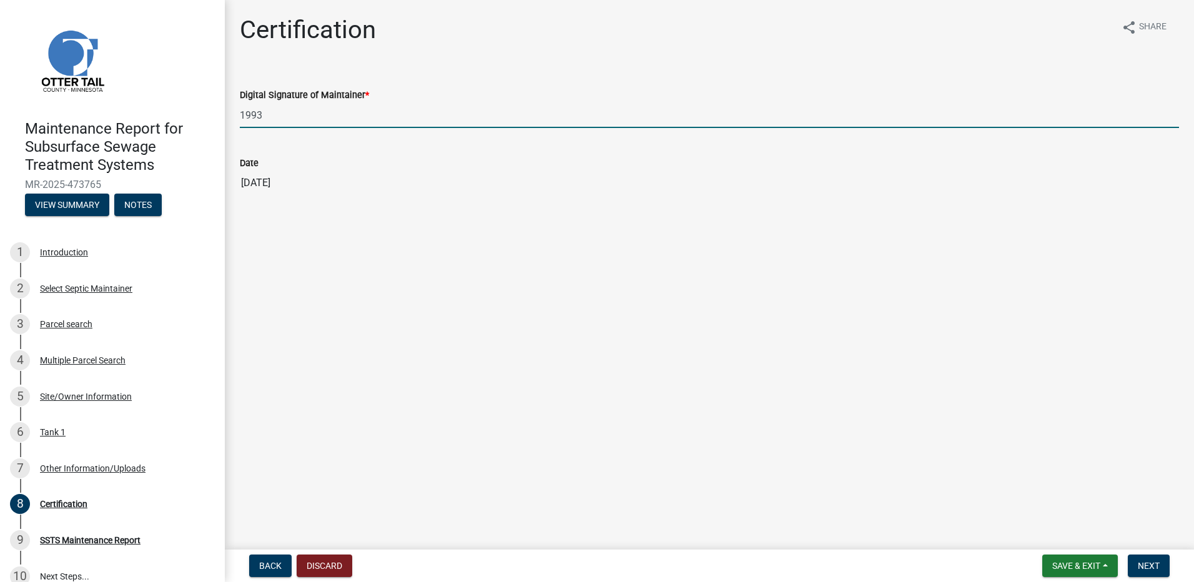
drag, startPoint x: 328, startPoint y: 116, endPoint x: 130, endPoint y: 111, distance: 198.6
click at [130, 111] on div "Maintenance Report for Subsurface Sewage Treatment Systems MR-2025-473765 View …" at bounding box center [597, 291] width 1194 height 582
type input "[PERSON_NAME]"
click at [1140, 570] on span "Next" at bounding box center [1149, 566] width 22 height 10
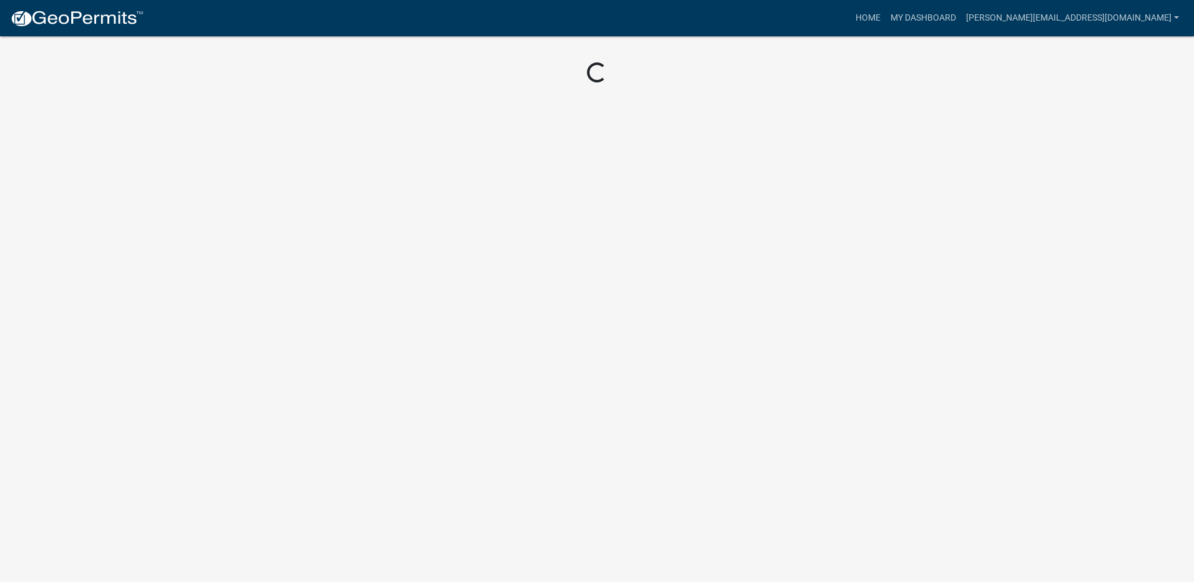
click at [98, 24] on img at bounding box center [77, 18] width 134 height 19
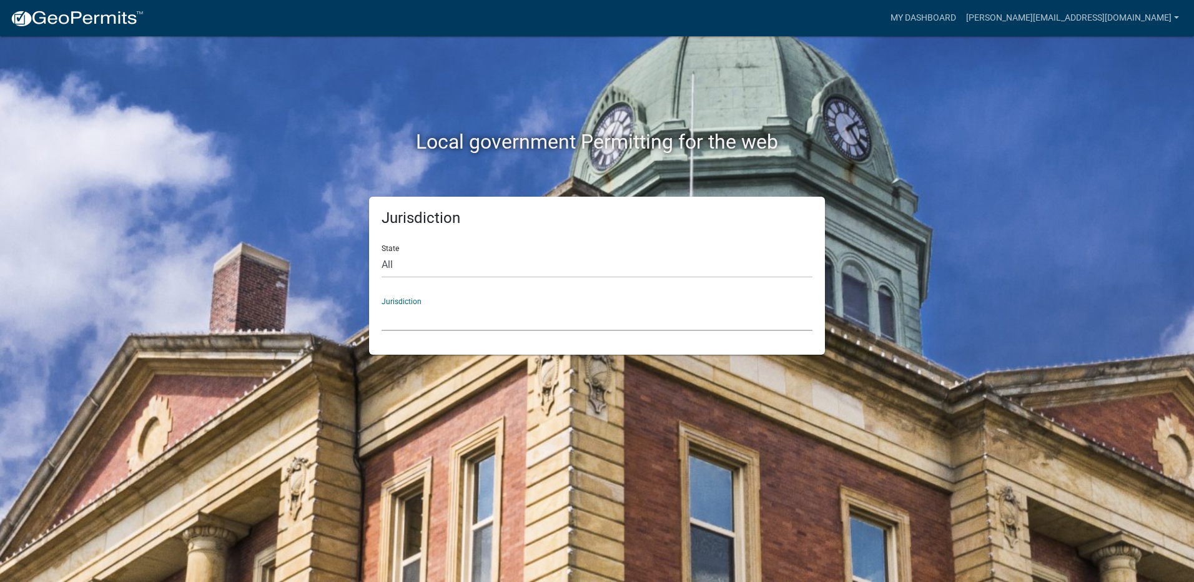
click at [451, 305] on select "[GEOGRAPHIC_DATA], [US_STATE] [GEOGRAPHIC_DATA], [US_STATE][PERSON_NAME][GEOGRA…" at bounding box center [596, 318] width 431 height 26
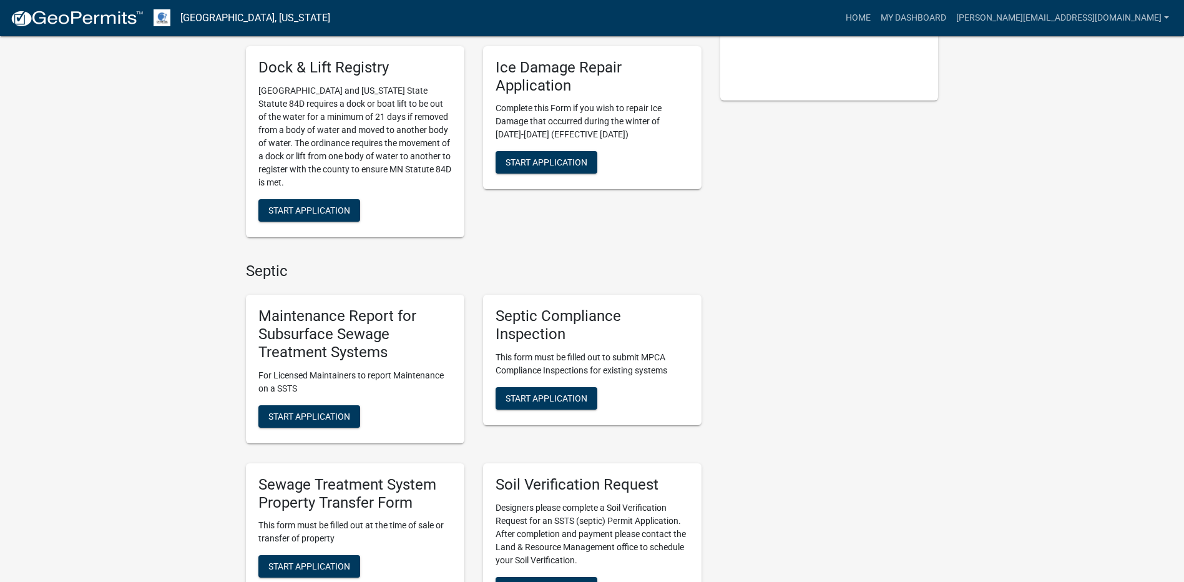
scroll to position [312, 0]
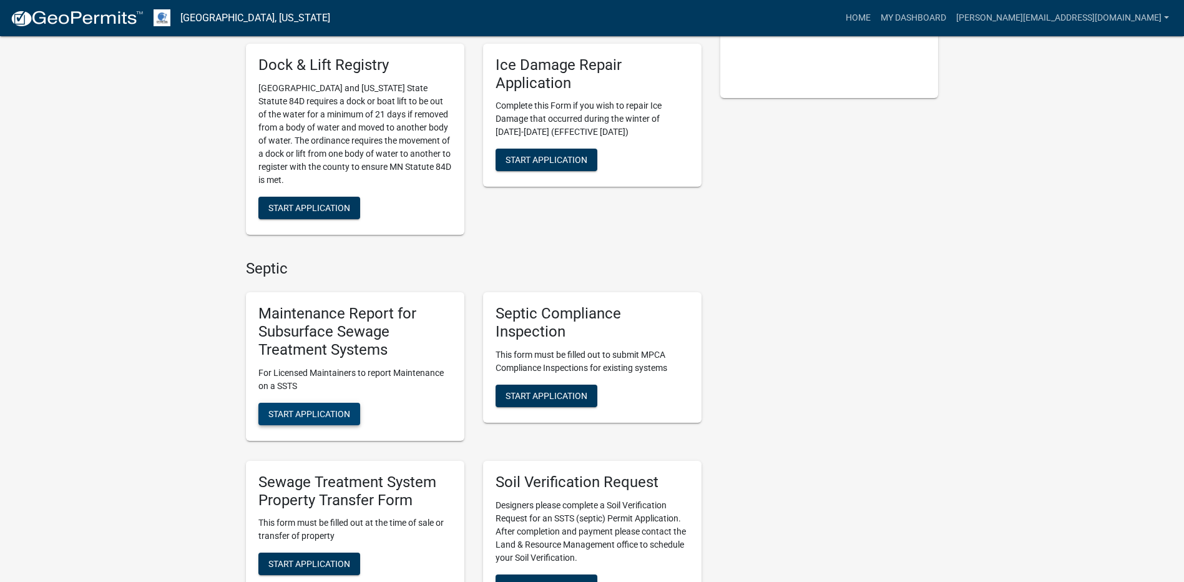
click at [310, 418] on span "Start Application" at bounding box center [309, 413] width 82 height 10
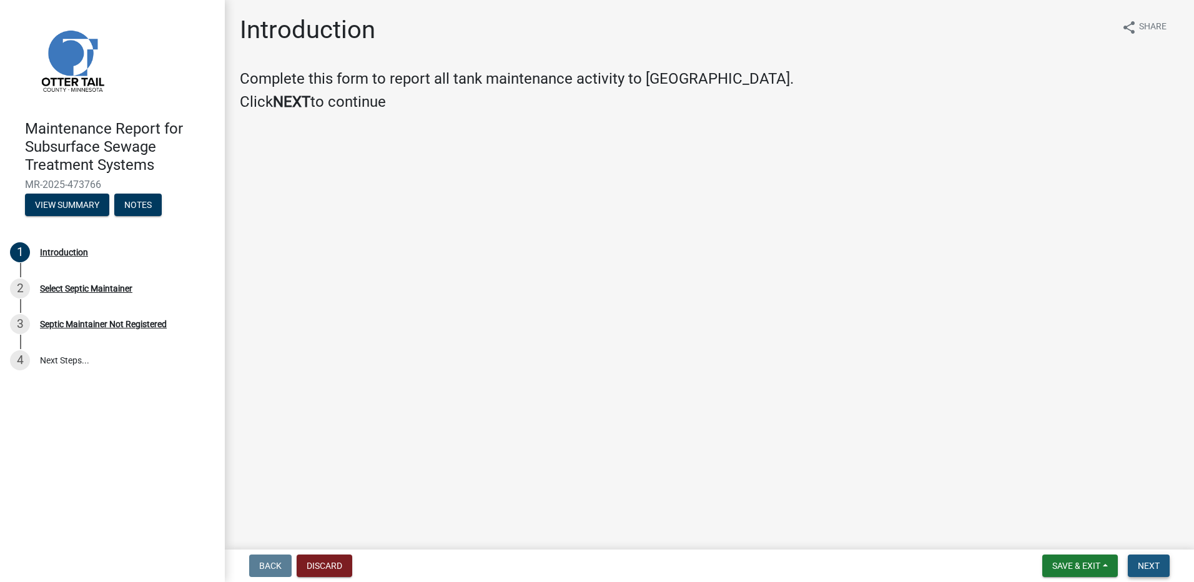
click at [1143, 562] on span "Next" at bounding box center [1149, 566] width 22 height 10
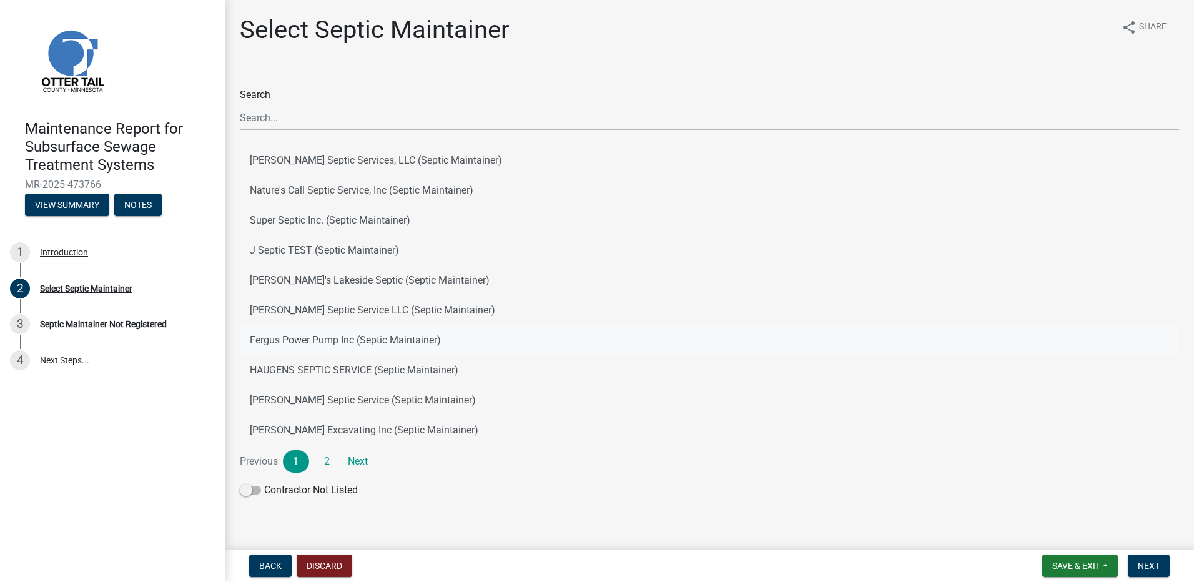
click at [375, 351] on button "Fergus Power Pump Inc (Septic Maintainer)" at bounding box center [709, 340] width 939 height 30
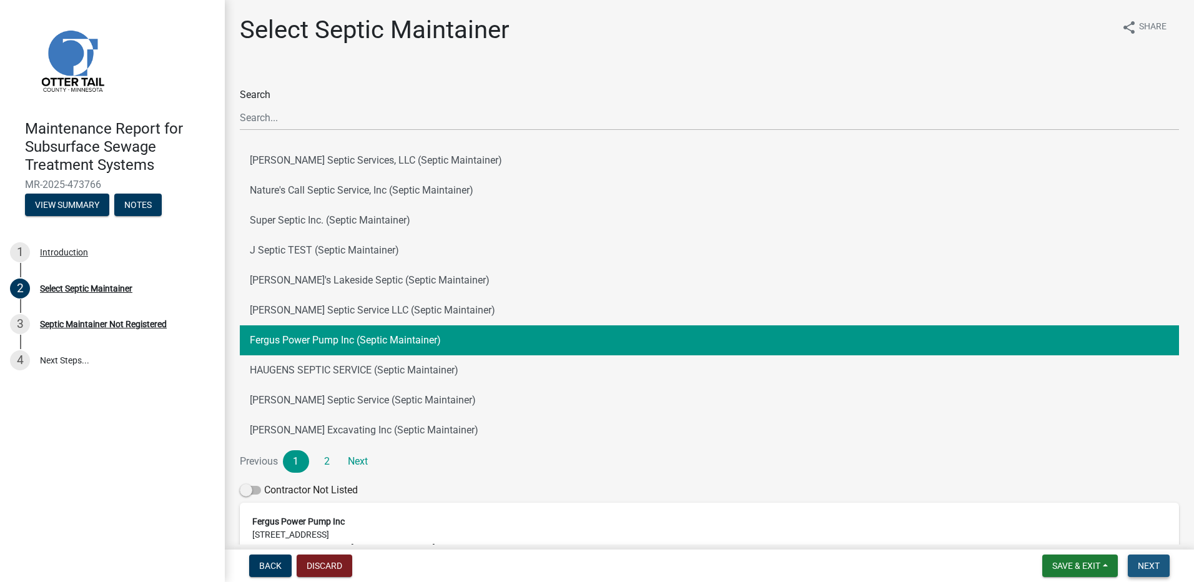
click at [1154, 572] on button "Next" at bounding box center [1149, 565] width 42 height 22
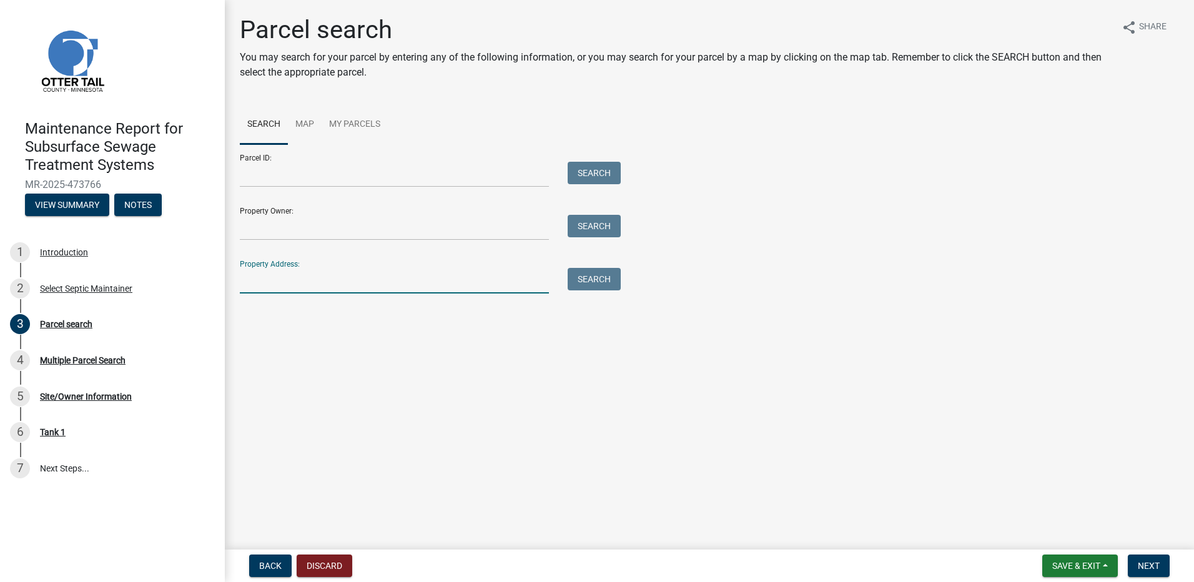
click at [330, 285] on input "Property Address:" at bounding box center [394, 281] width 309 height 26
drag, startPoint x: 307, startPoint y: 292, endPoint x: 132, endPoint y: 267, distance: 177.2
click at [132, 267] on div "Maintenance Report for Subsurface Sewage Treatment Systems MR-2025-473766 View …" at bounding box center [597, 291] width 1194 height 582
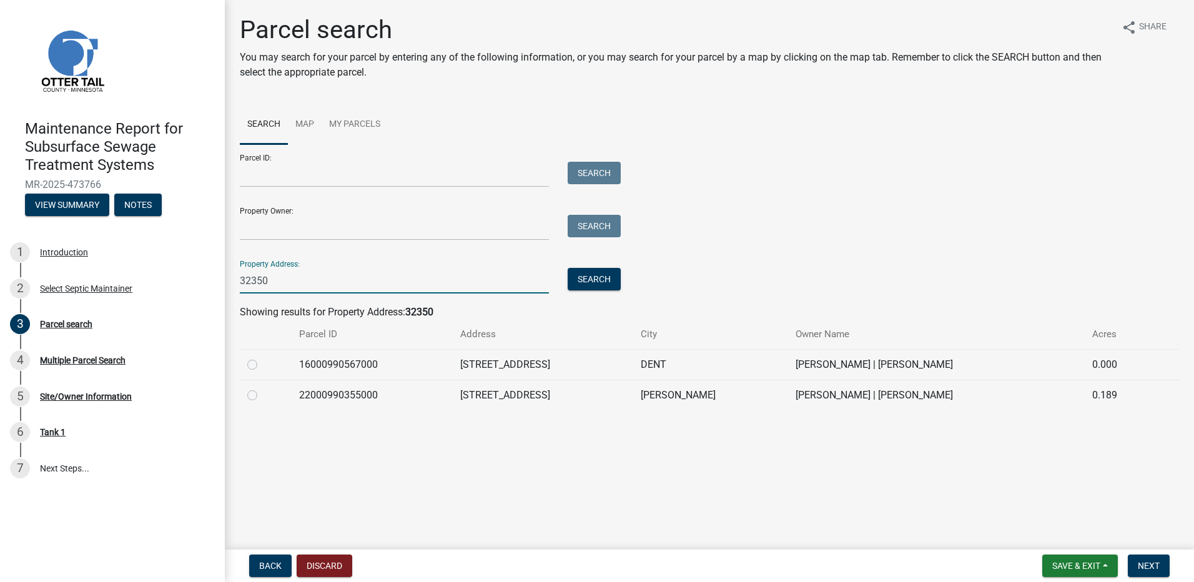
type input "32350"
click at [262, 388] on label at bounding box center [262, 388] width 0 height 0
click at [262, 392] on input "radio" at bounding box center [266, 392] width 8 height 8
radio input "true"
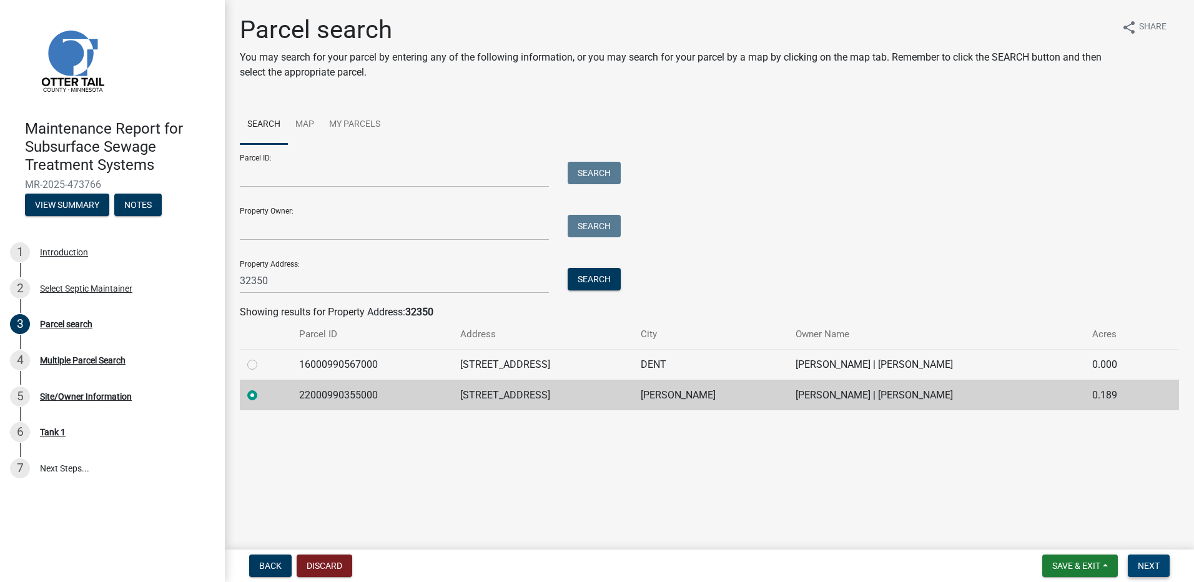
click at [1150, 568] on span "Next" at bounding box center [1149, 566] width 22 height 10
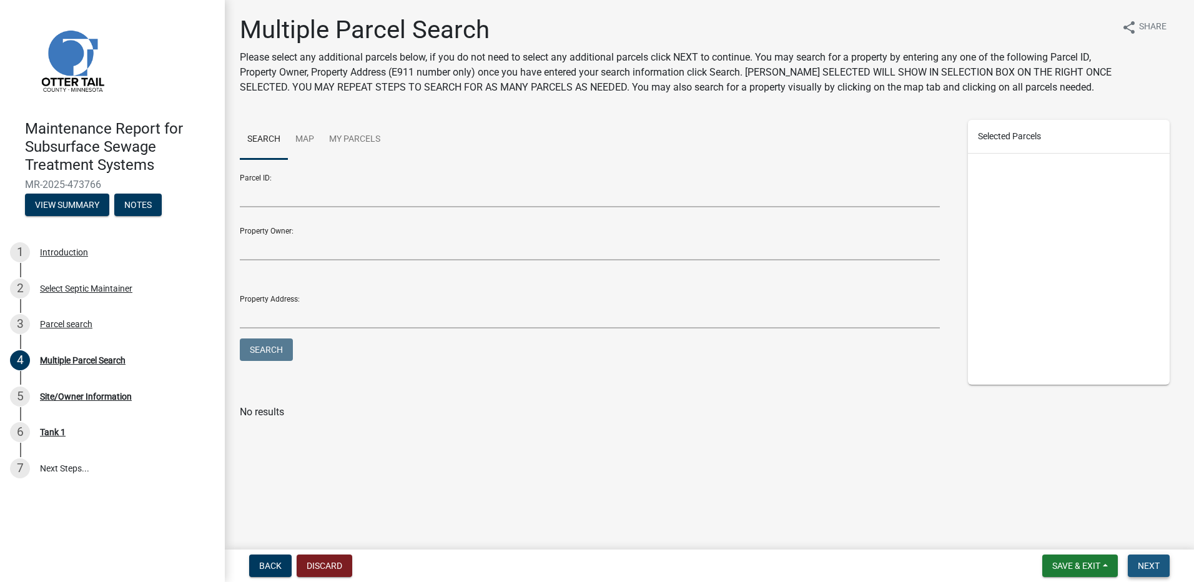
click at [1157, 571] on span "Next" at bounding box center [1149, 566] width 22 height 10
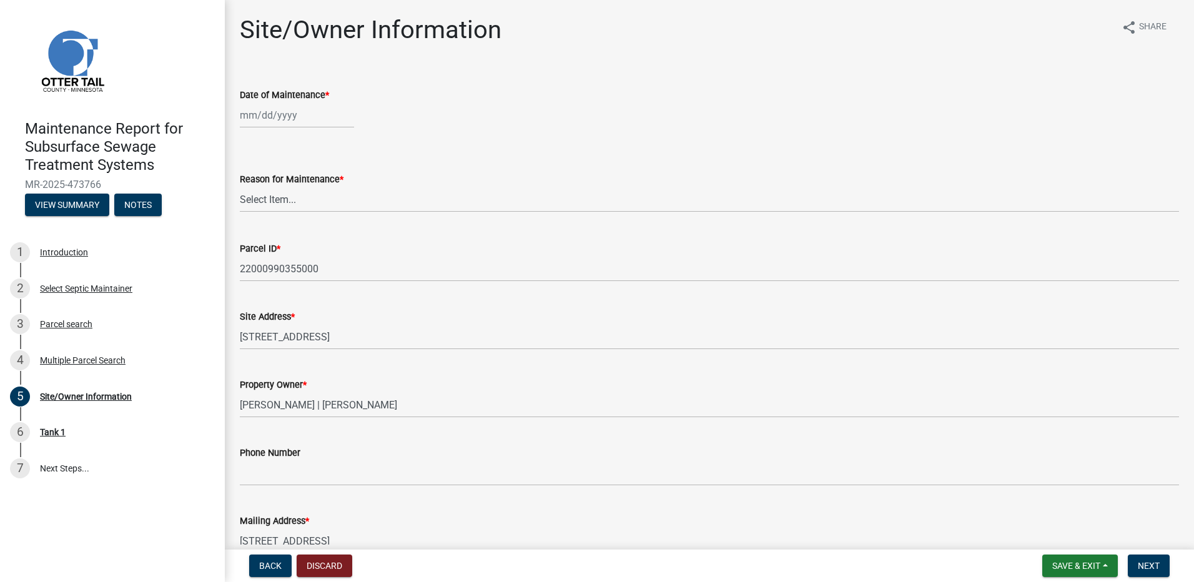
click at [252, 118] on div at bounding box center [297, 115] width 114 height 26
select select "9"
select select "2025"
click at [251, 140] on span "Previous month" at bounding box center [252, 141] width 9 height 9
select select "8"
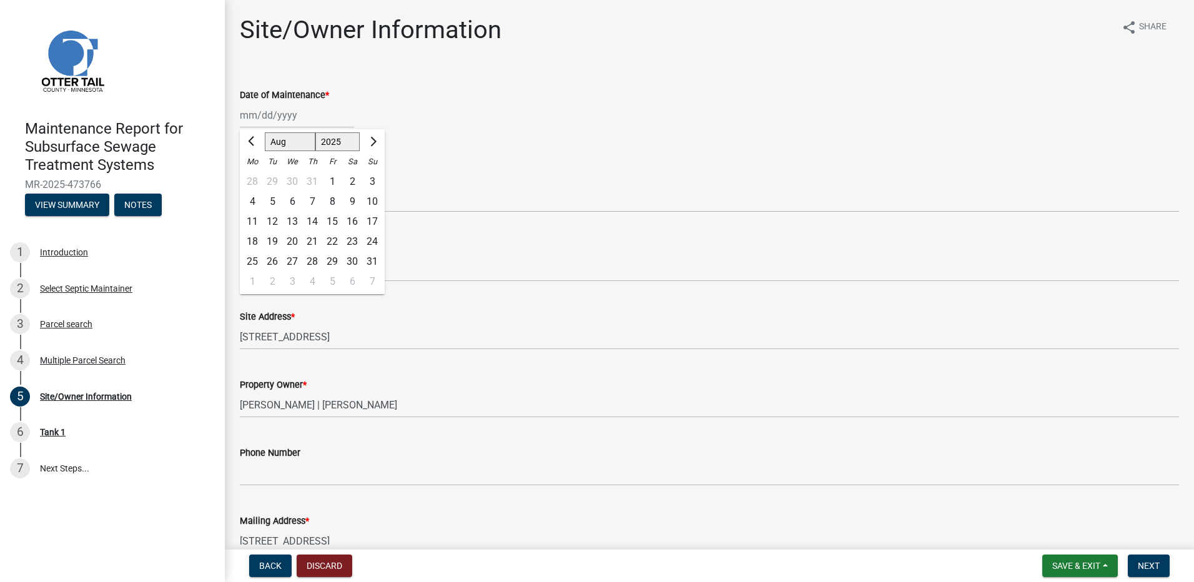
click at [257, 243] on div "18" at bounding box center [252, 242] width 20 height 20
type input "08/18/2025"
click at [262, 203] on select "Select Item... Called Routine Other" at bounding box center [709, 200] width 939 height 26
click at [240, 187] on select "Select Item... Called Routine Other" at bounding box center [709, 200] width 939 height 26
select select "78493fc6-8c9b-4d4c-b322-7064476e595b"
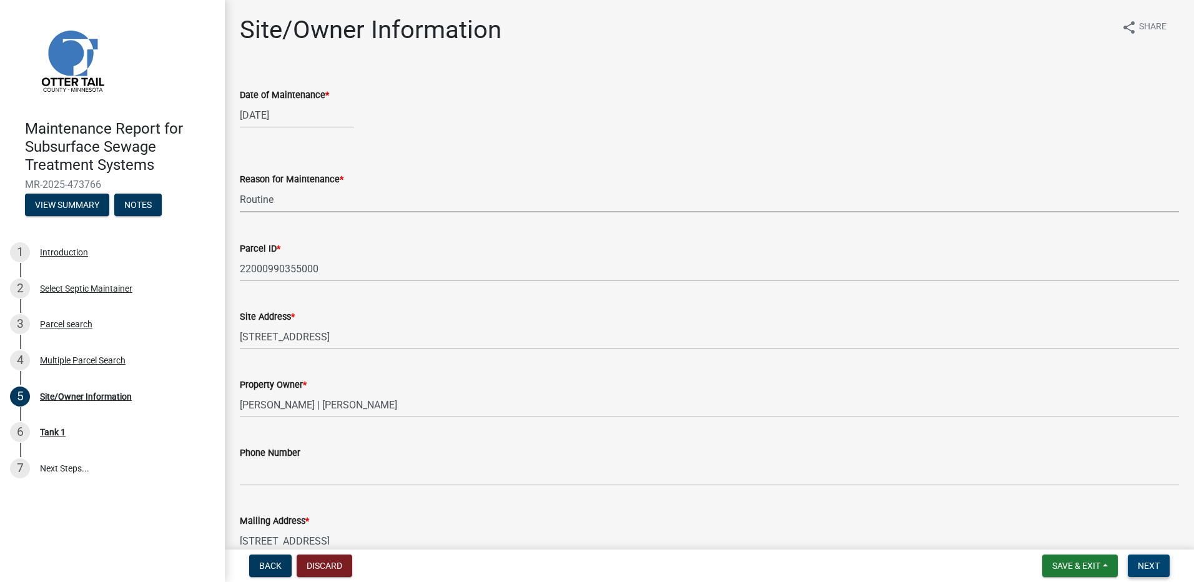
click at [1139, 572] on button "Next" at bounding box center [1149, 565] width 42 height 22
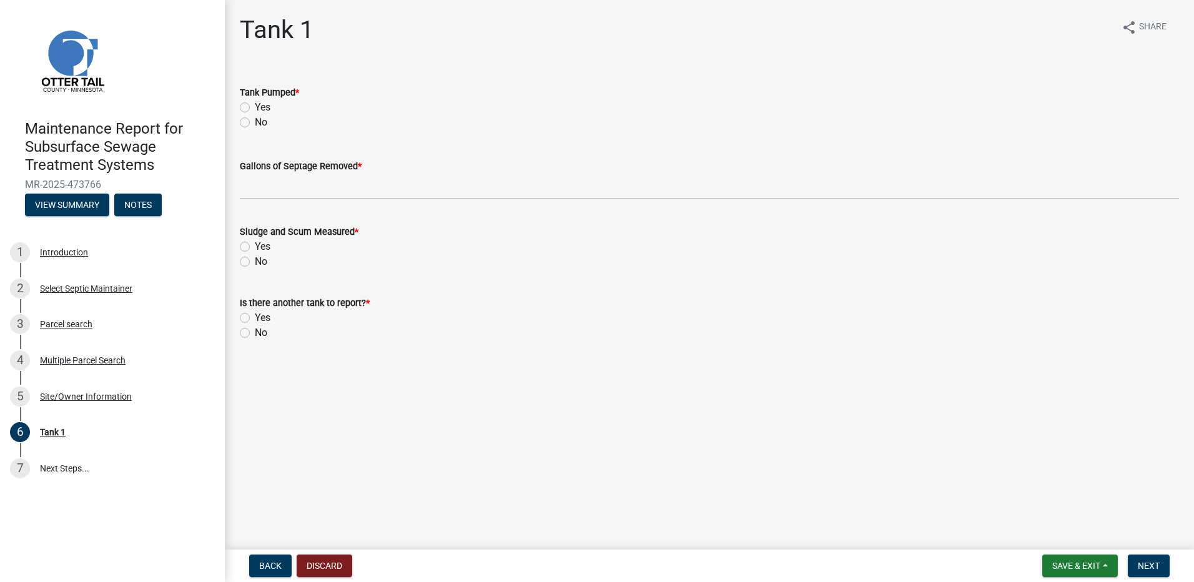
click at [255, 110] on label "Yes" at bounding box center [263, 107] width 16 height 15
click at [255, 108] on input "Yes" at bounding box center [259, 104] width 8 height 8
radio input "true"
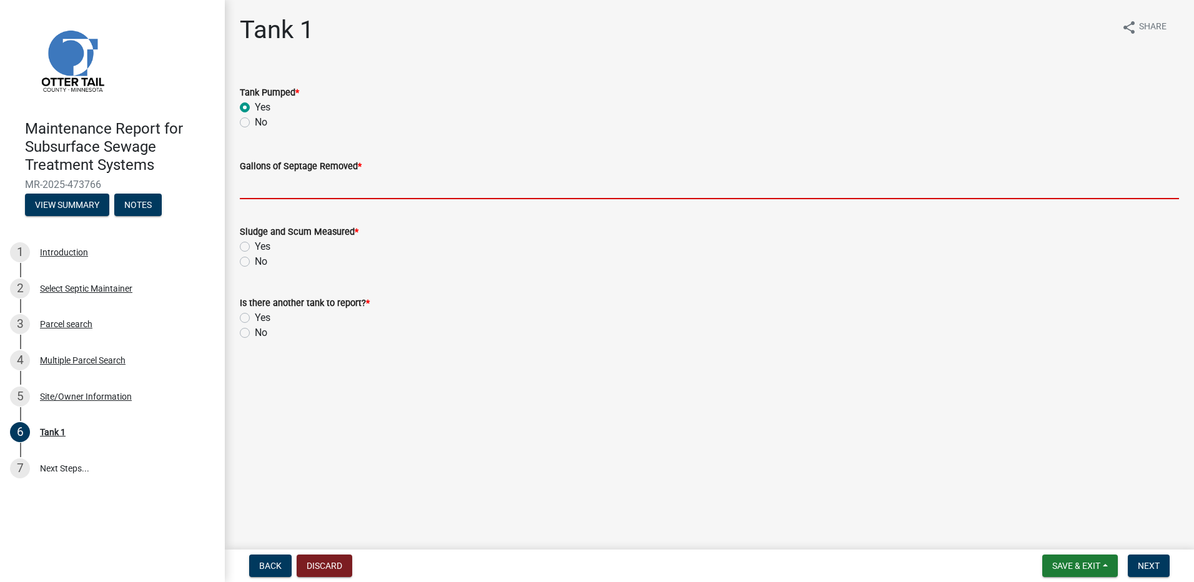
click at [259, 175] on input "Gallons of Septage Removed *" at bounding box center [709, 187] width 939 height 26
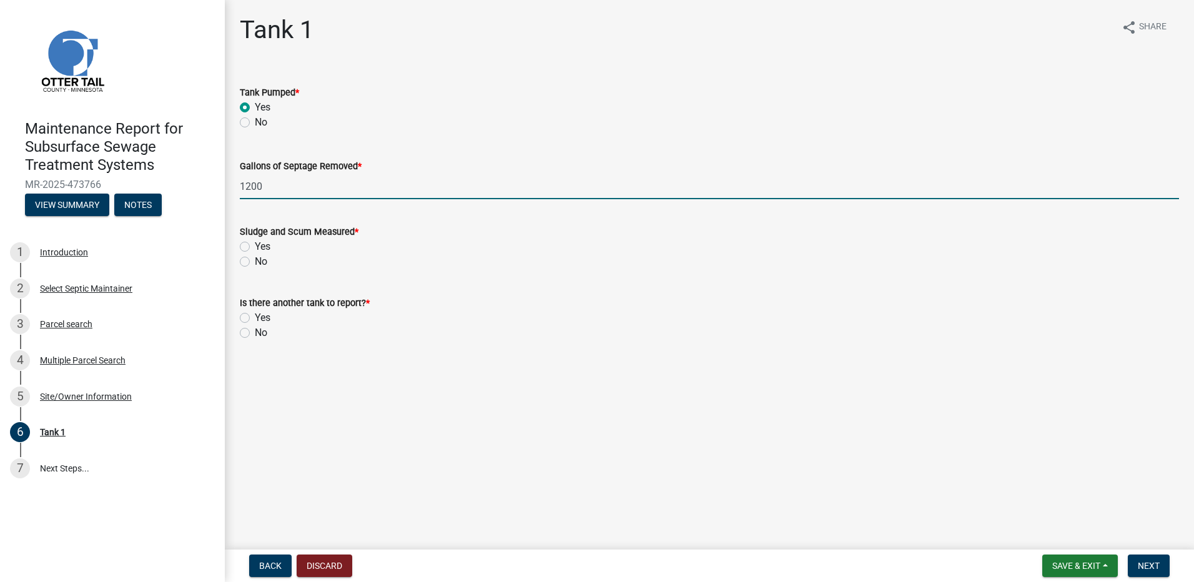
type input "1200"
click at [258, 265] on label "No" at bounding box center [261, 261] width 12 height 15
click at [258, 262] on input "No" at bounding box center [259, 258] width 8 height 8
radio input "true"
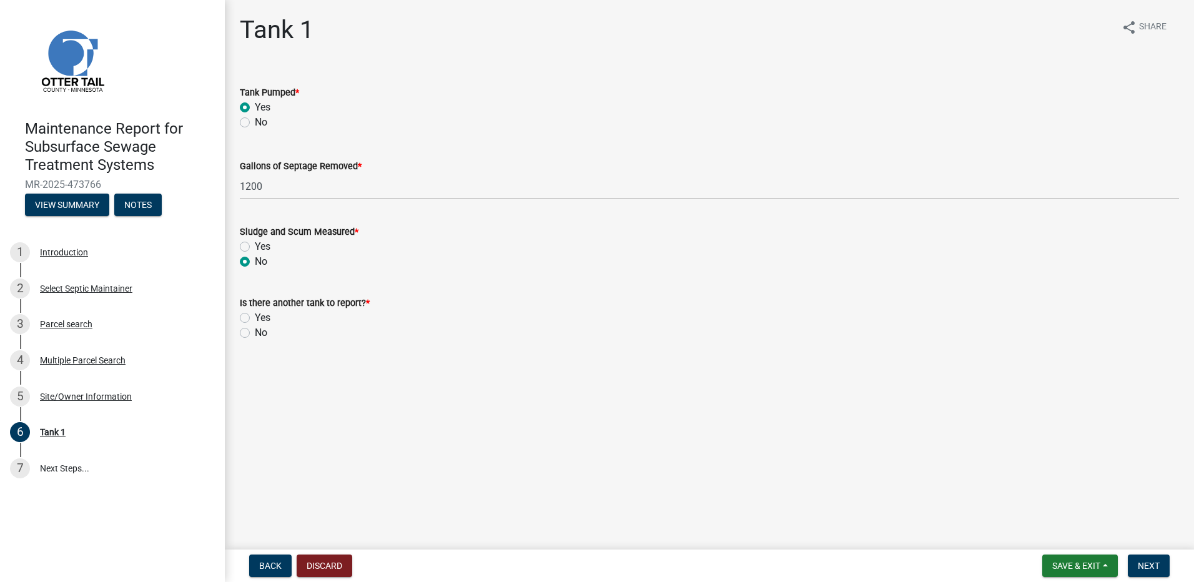
click at [255, 337] on label "No" at bounding box center [261, 332] width 12 height 15
click at [255, 333] on input "No" at bounding box center [259, 329] width 8 height 8
radio input "true"
click at [1152, 567] on span "Next" at bounding box center [1149, 566] width 22 height 10
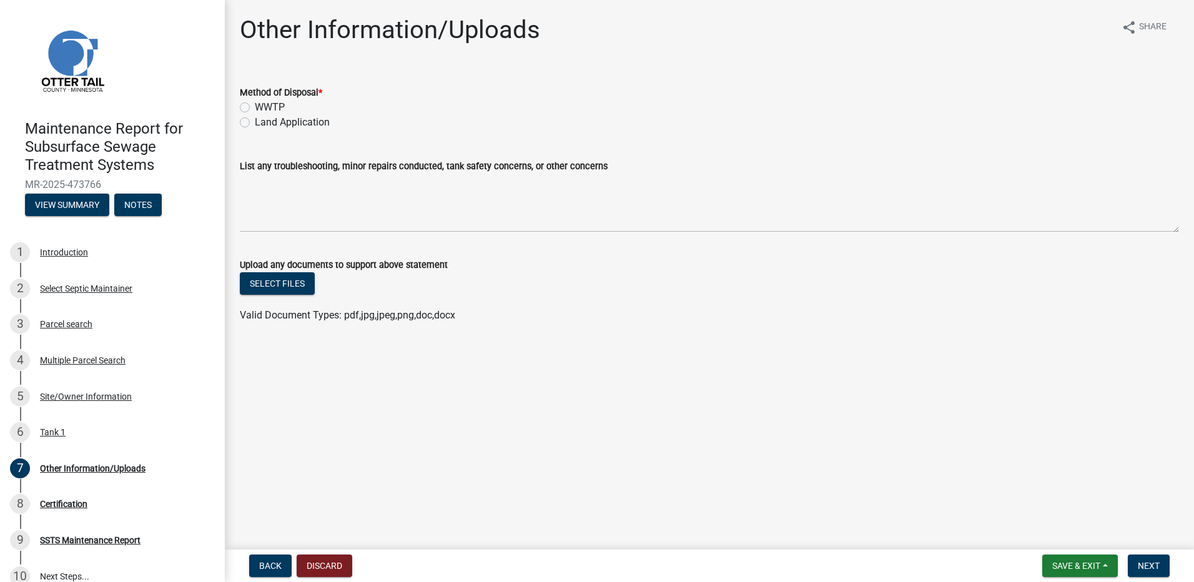
click at [292, 119] on label "Land Application" at bounding box center [292, 122] width 75 height 15
click at [263, 119] on input "Land Application" at bounding box center [259, 119] width 8 height 8
radio input "true"
click at [1145, 565] on span "Next" at bounding box center [1149, 566] width 22 height 10
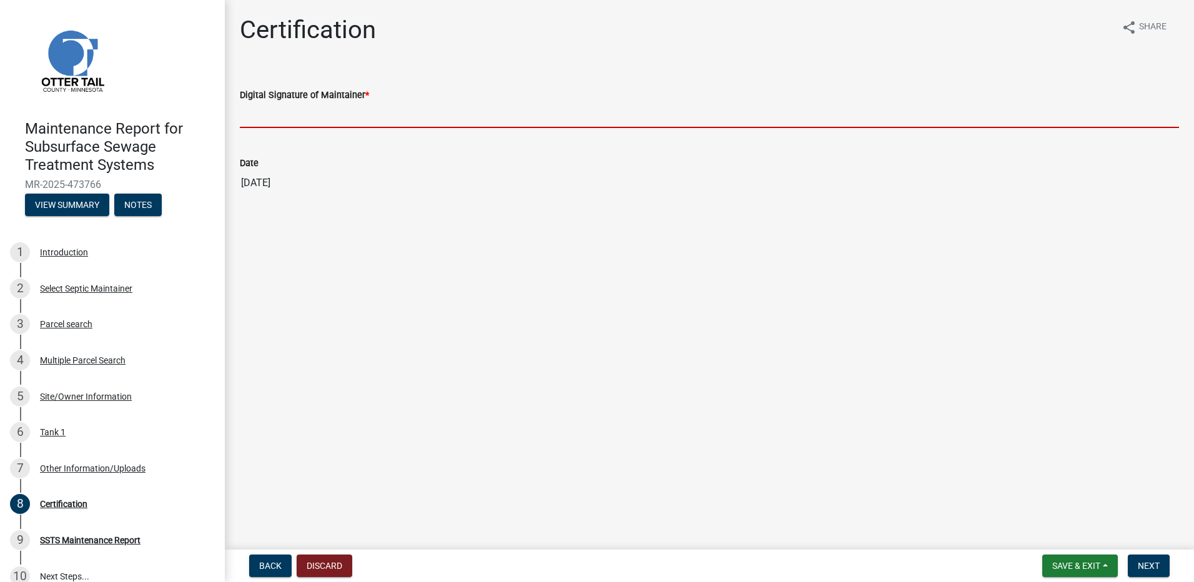
click at [282, 107] on input "Digital Signature of Maintainer *" at bounding box center [709, 115] width 939 height 26
type input "[PERSON_NAME]"
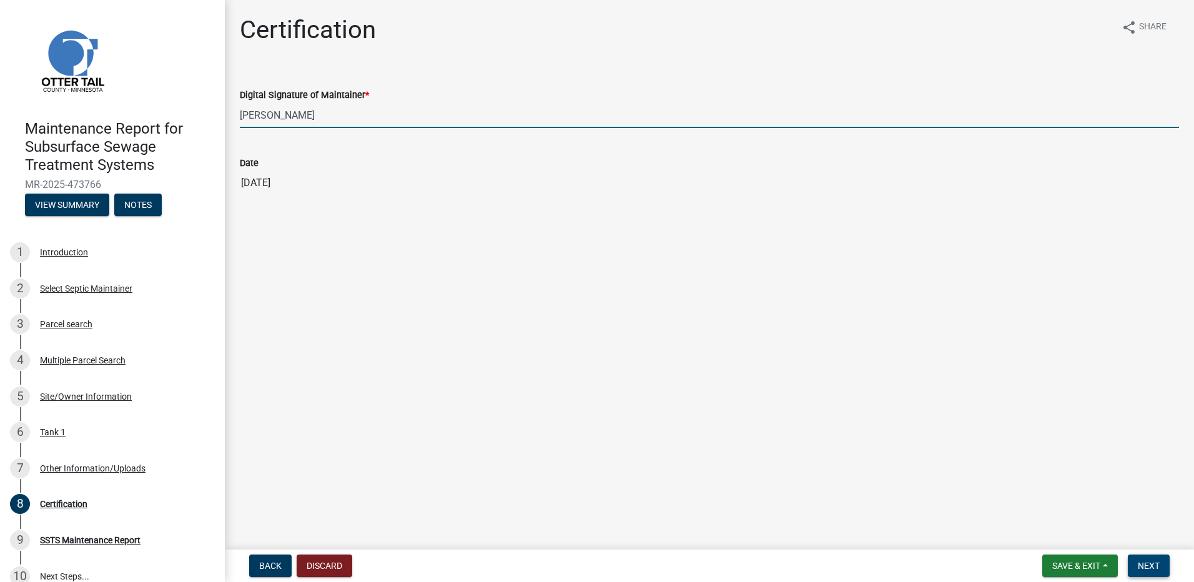
click at [1140, 566] on span "Next" at bounding box center [1149, 566] width 22 height 10
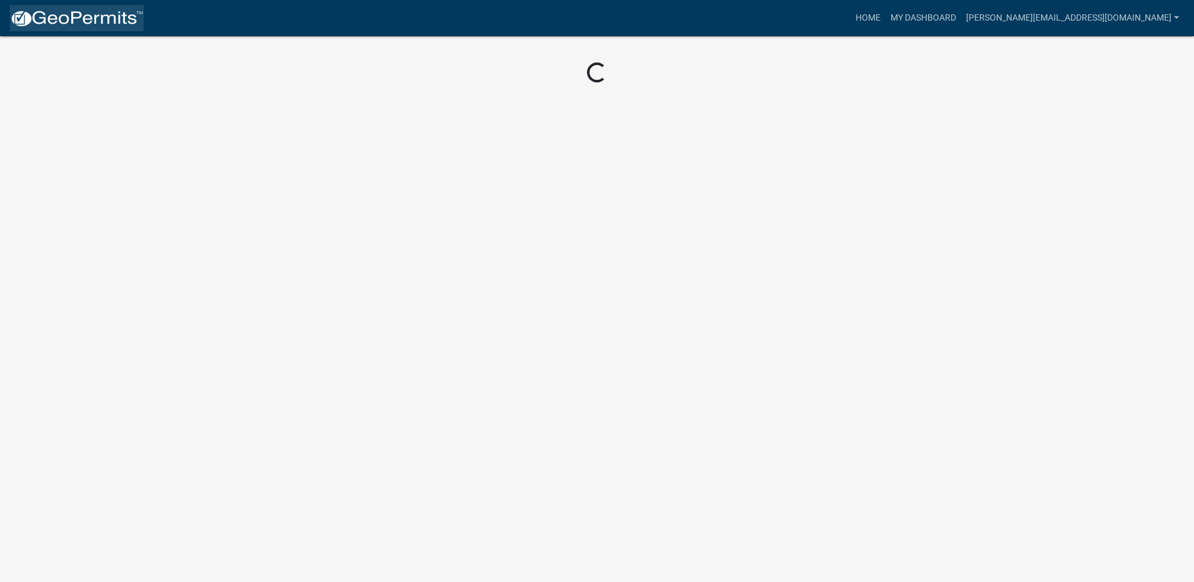
click at [92, 22] on img at bounding box center [77, 18] width 134 height 19
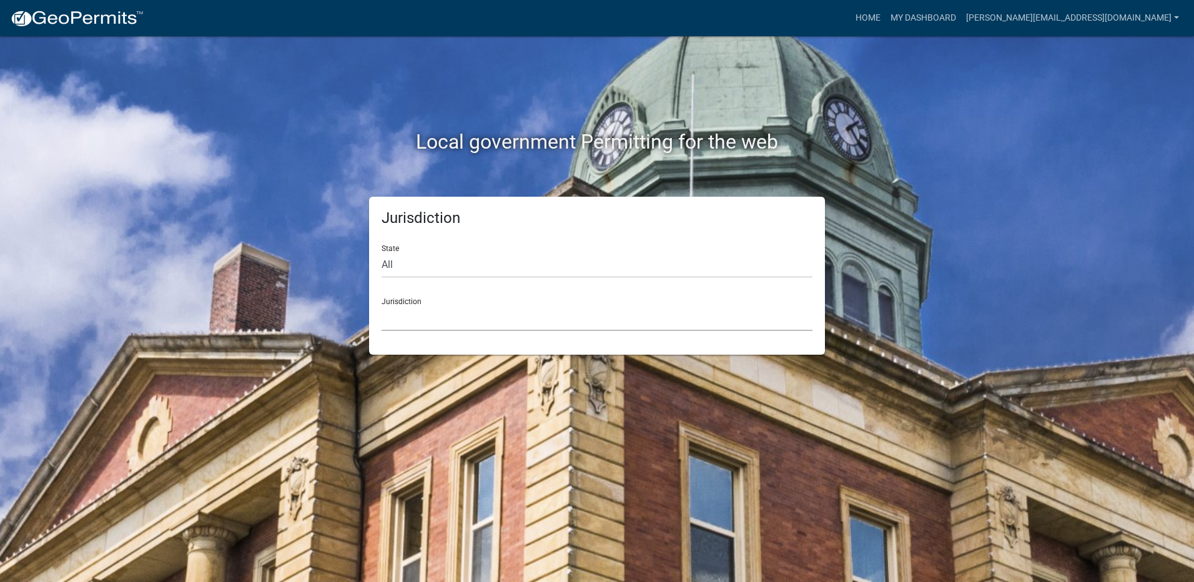
click at [526, 324] on select "[GEOGRAPHIC_DATA], [US_STATE] [GEOGRAPHIC_DATA], [US_STATE][PERSON_NAME][GEOGRA…" at bounding box center [596, 318] width 431 height 26
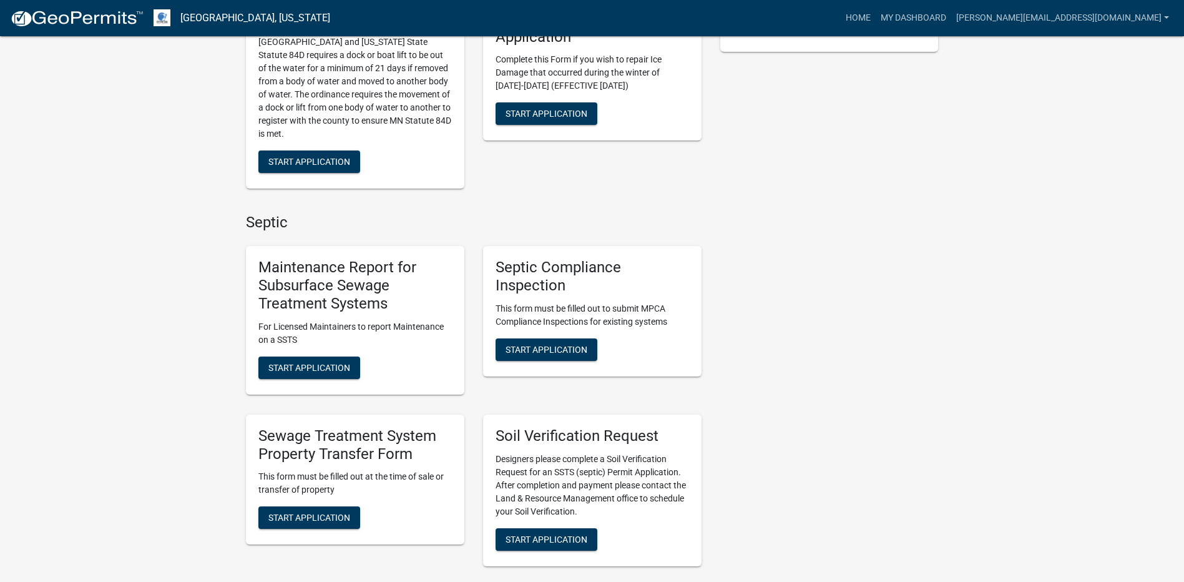
scroll to position [375, 0]
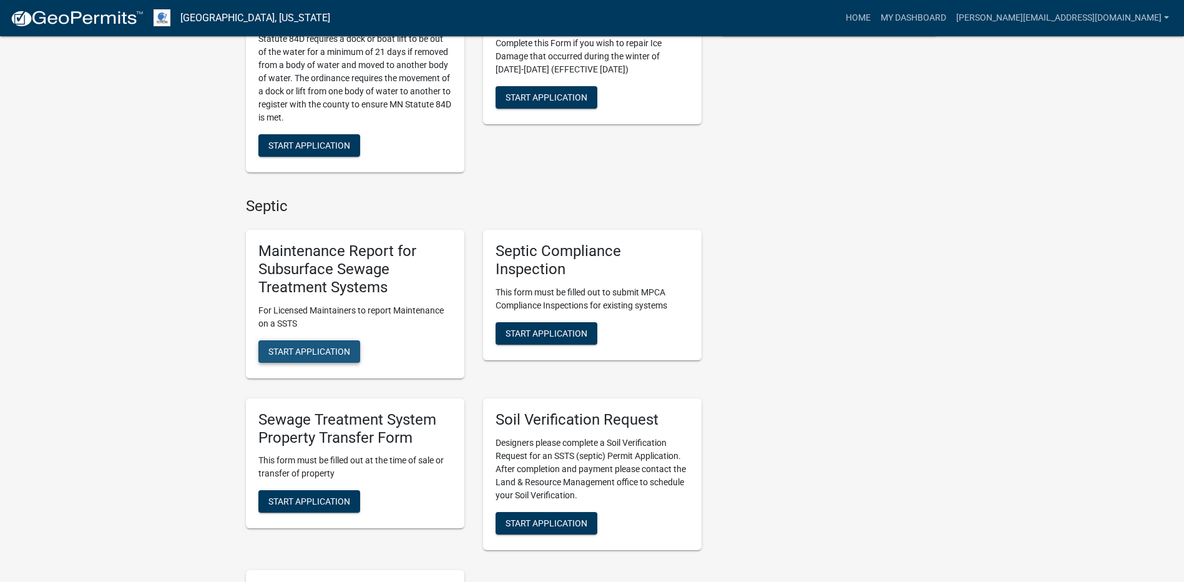
click at [331, 355] on span "Start Application" at bounding box center [309, 351] width 82 height 10
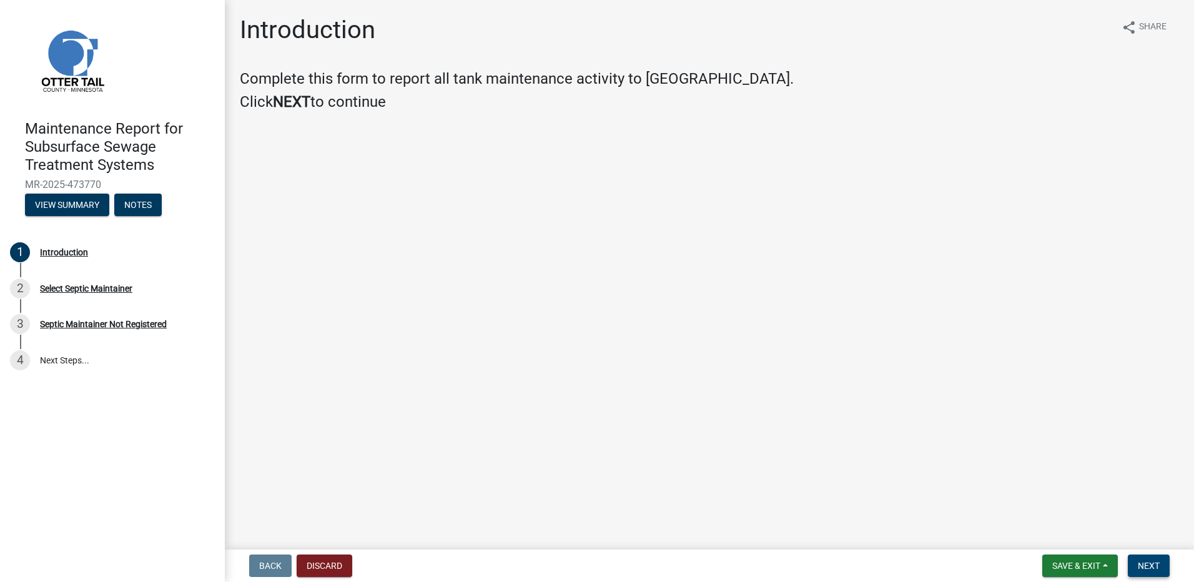
click at [1148, 574] on button "Next" at bounding box center [1149, 565] width 42 height 22
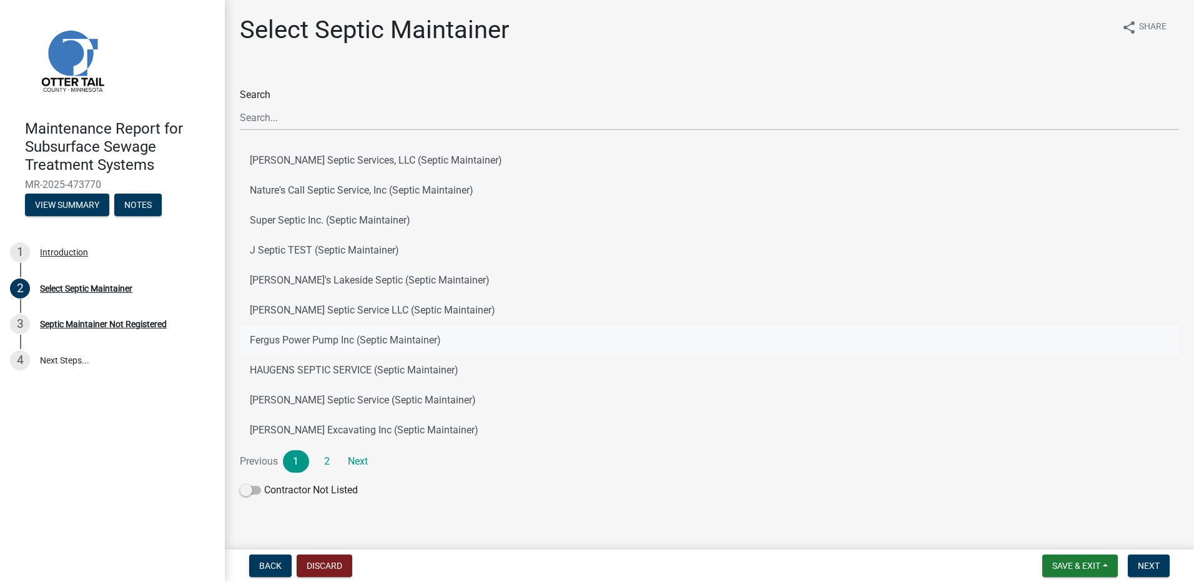
click at [362, 345] on button "Fergus Power Pump Inc (Septic Maintainer)" at bounding box center [709, 340] width 939 height 30
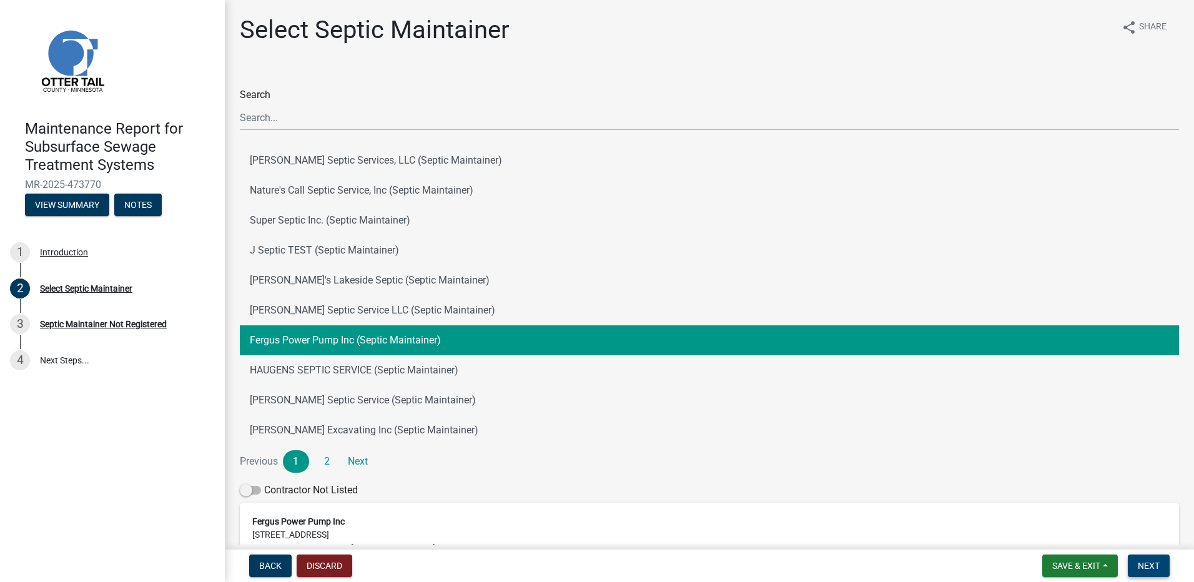
click at [1131, 574] on button "Next" at bounding box center [1149, 565] width 42 height 22
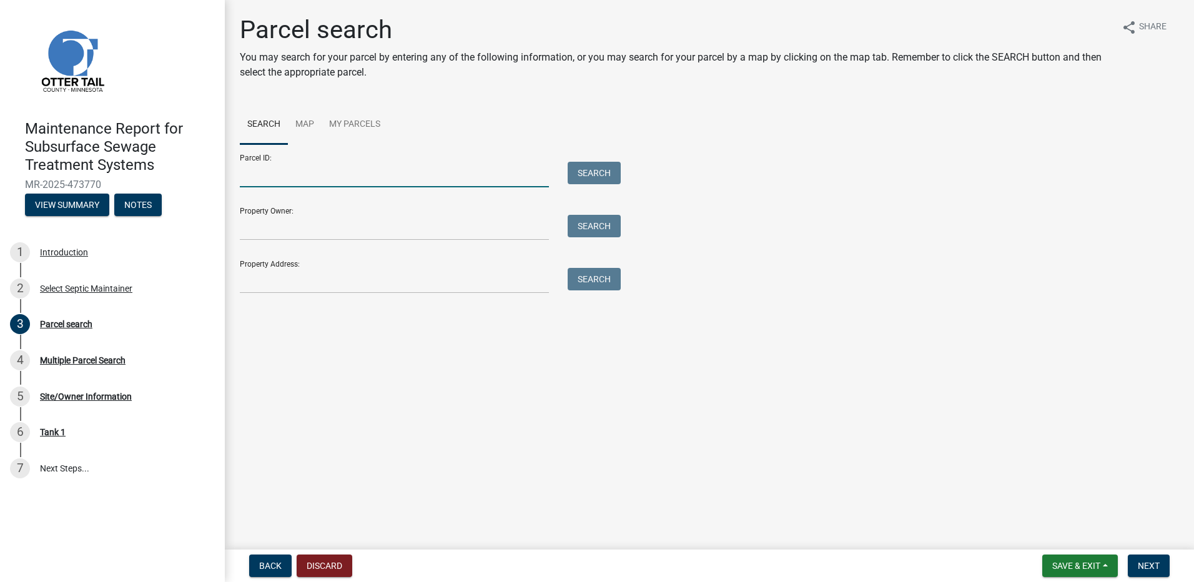
click at [260, 174] on input "Parcel ID:" at bounding box center [394, 175] width 309 height 26
click at [246, 275] on input "Property Address:" at bounding box center [394, 281] width 309 height 26
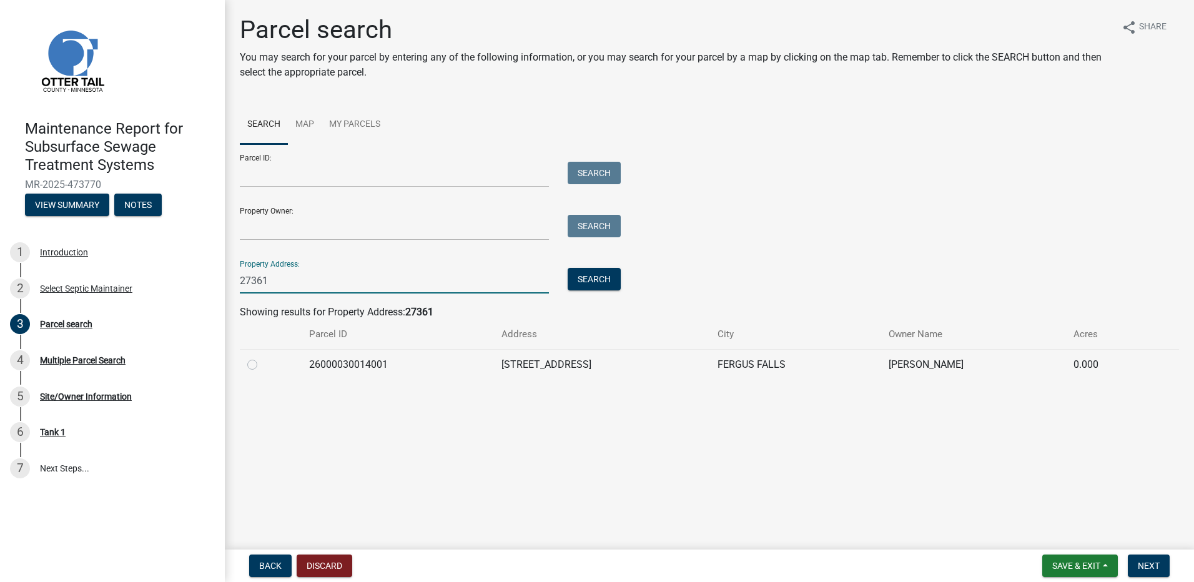
type input "27361"
click at [247, 367] on td at bounding box center [271, 364] width 62 height 31
click at [262, 357] on label at bounding box center [262, 357] width 0 height 0
click at [262, 365] on input "radio" at bounding box center [266, 361] width 8 height 8
radio input "true"
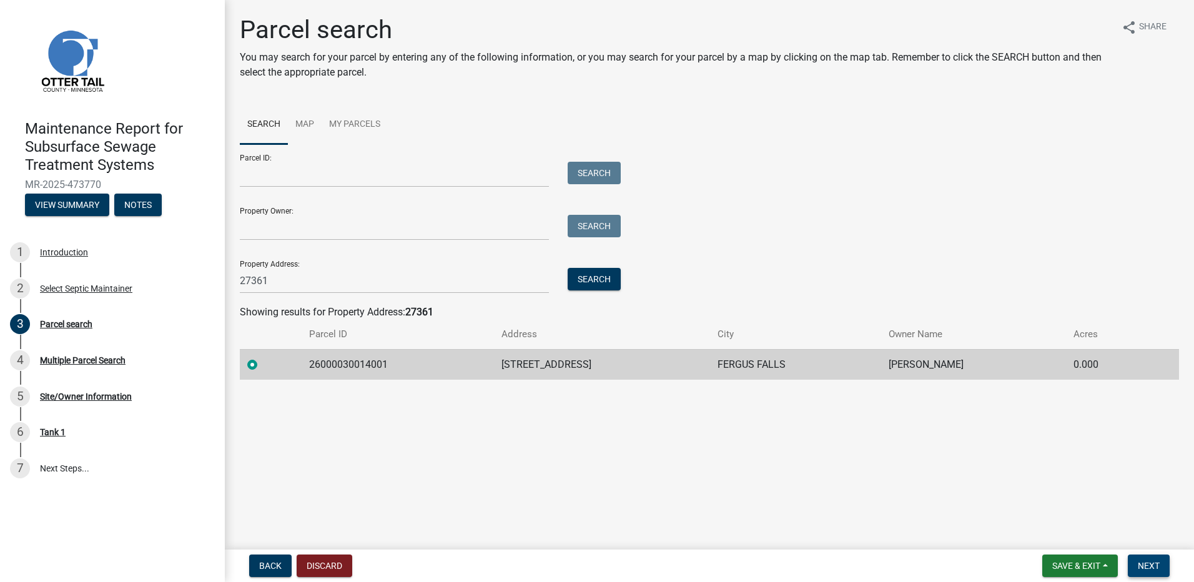
click at [1142, 569] on span "Next" at bounding box center [1149, 566] width 22 height 10
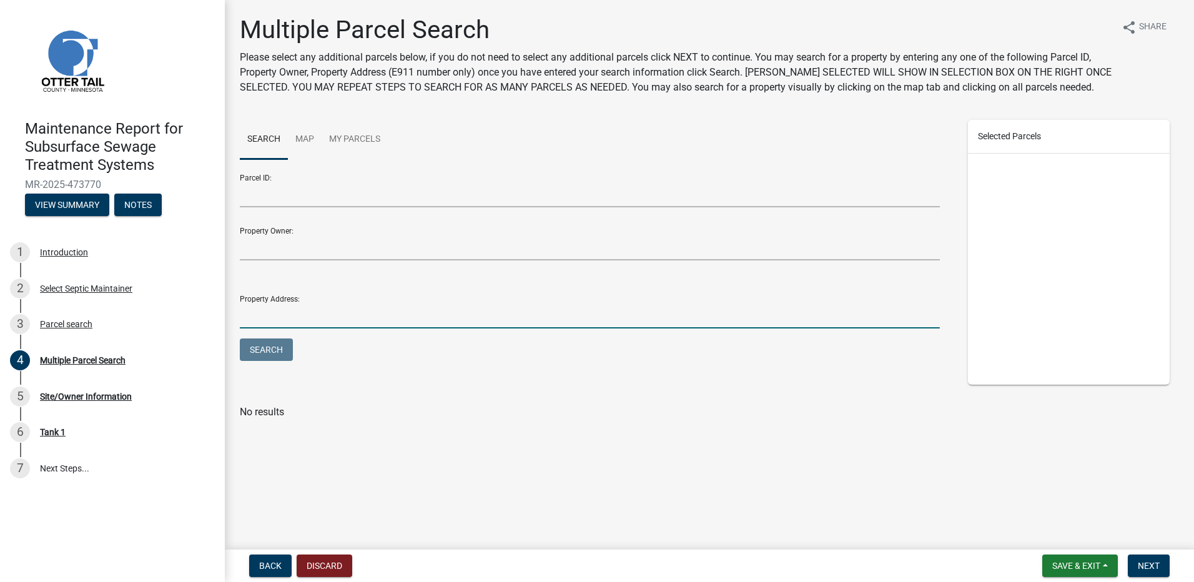
click at [358, 311] on input "Property Address:" at bounding box center [590, 316] width 700 height 26
click at [1149, 569] on span "Next" at bounding box center [1149, 566] width 22 height 10
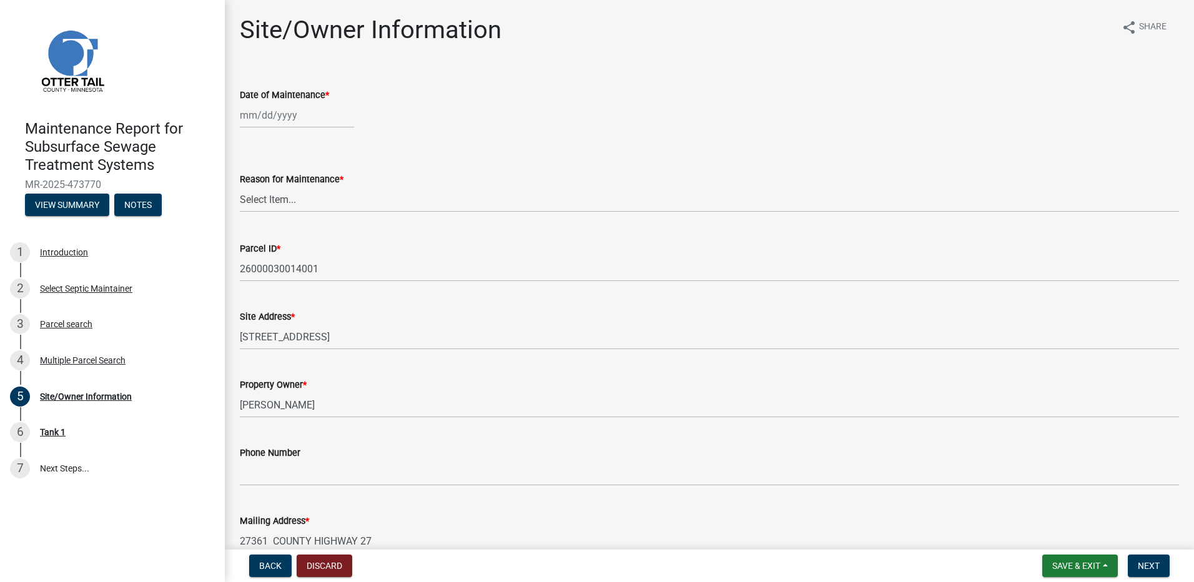
select select "9"
select select "2025"
click at [261, 120] on div "Jan Feb Mar Apr May Jun Jul Aug Sep Oct Nov Dec 1525 1526 1527 1528 1529 1530 1…" at bounding box center [297, 115] width 114 height 26
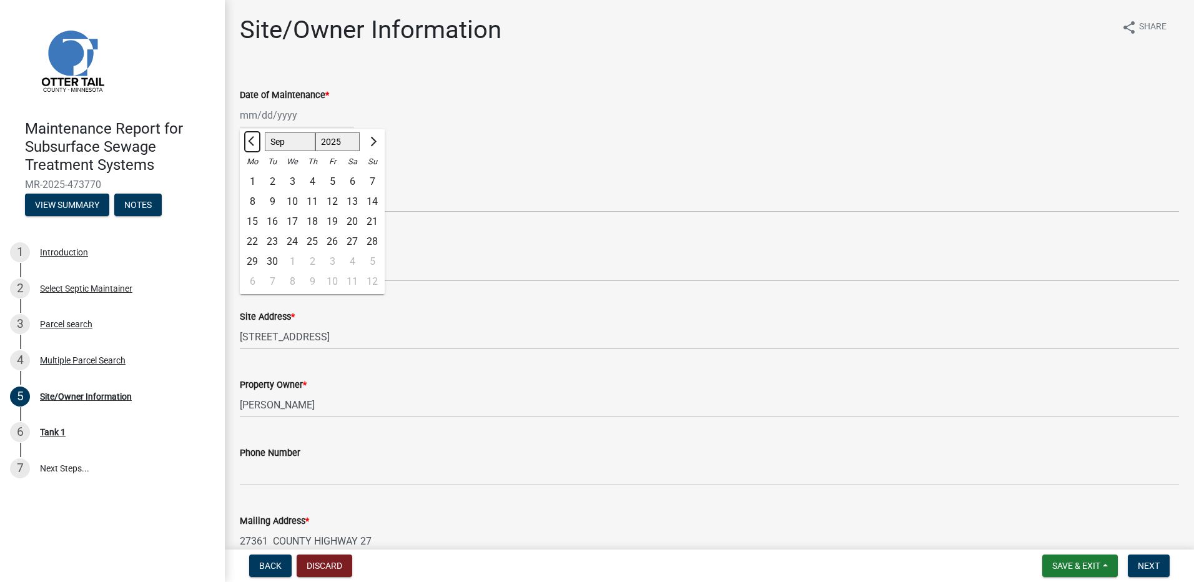
click at [254, 139] on span "Previous month" at bounding box center [252, 141] width 9 height 9
select select "8"
click at [278, 240] on div "19" at bounding box center [272, 242] width 20 height 20
type input "08/19/2025"
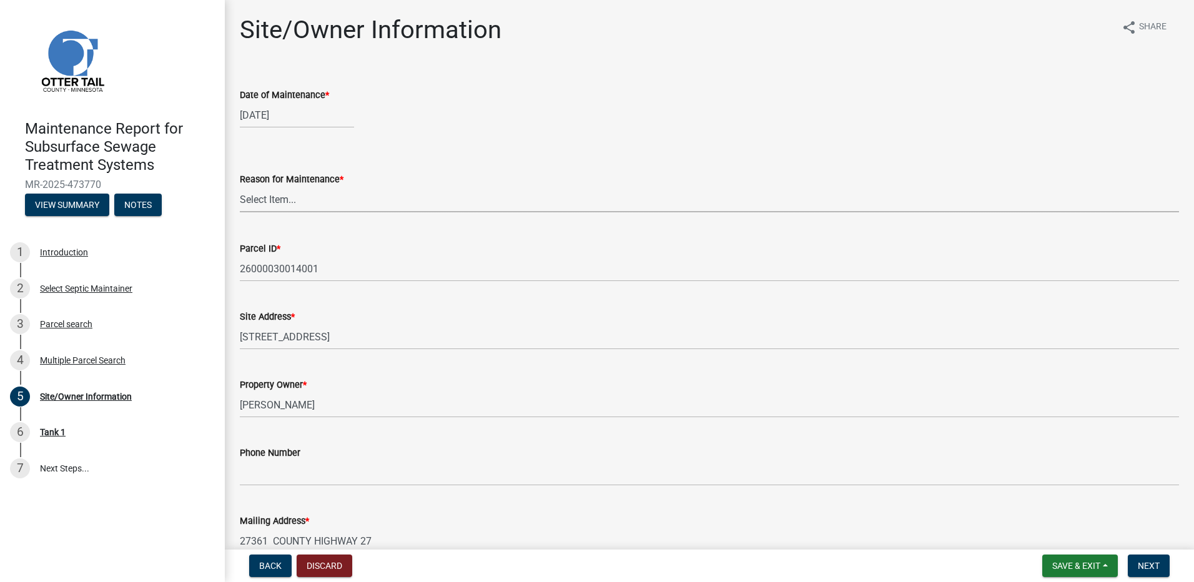
click at [268, 205] on select "Select Item... Called Routine Other" at bounding box center [709, 200] width 939 height 26
click at [240, 187] on select "Select Item... Called Routine Other" at bounding box center [709, 200] width 939 height 26
select select "78493fc6-8c9b-4d4c-b322-7064476e595b"
click at [1161, 565] on button "Next" at bounding box center [1149, 565] width 42 height 22
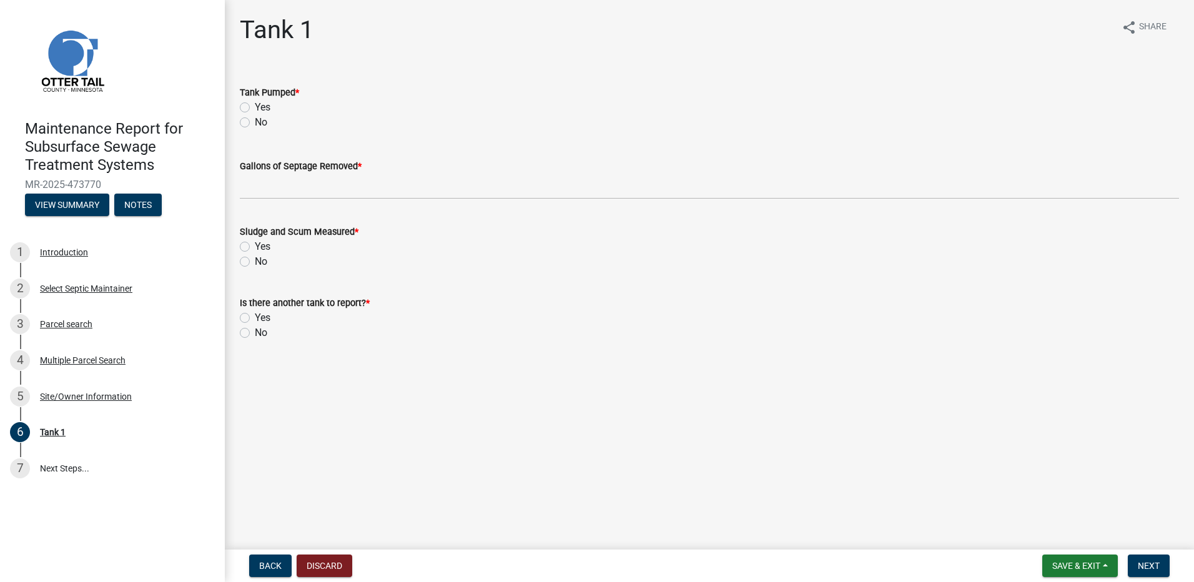
click at [260, 103] on label "Yes" at bounding box center [263, 107] width 16 height 15
click at [260, 103] on input "Yes" at bounding box center [259, 104] width 8 height 8
radio input "true"
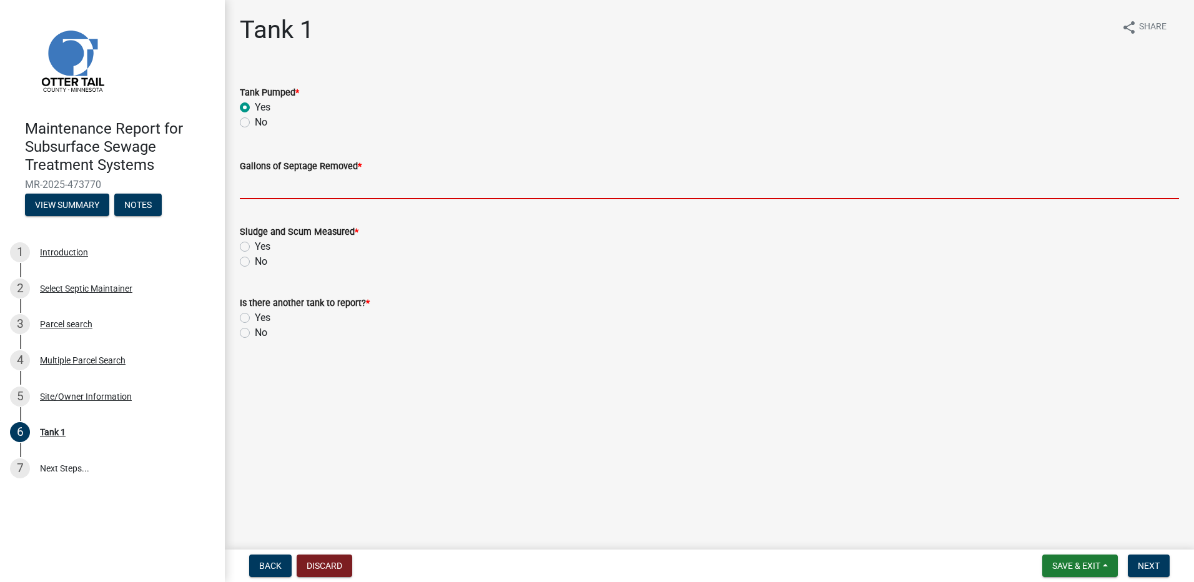
click at [281, 194] on input "Gallons of Septage Removed *" at bounding box center [709, 187] width 939 height 26
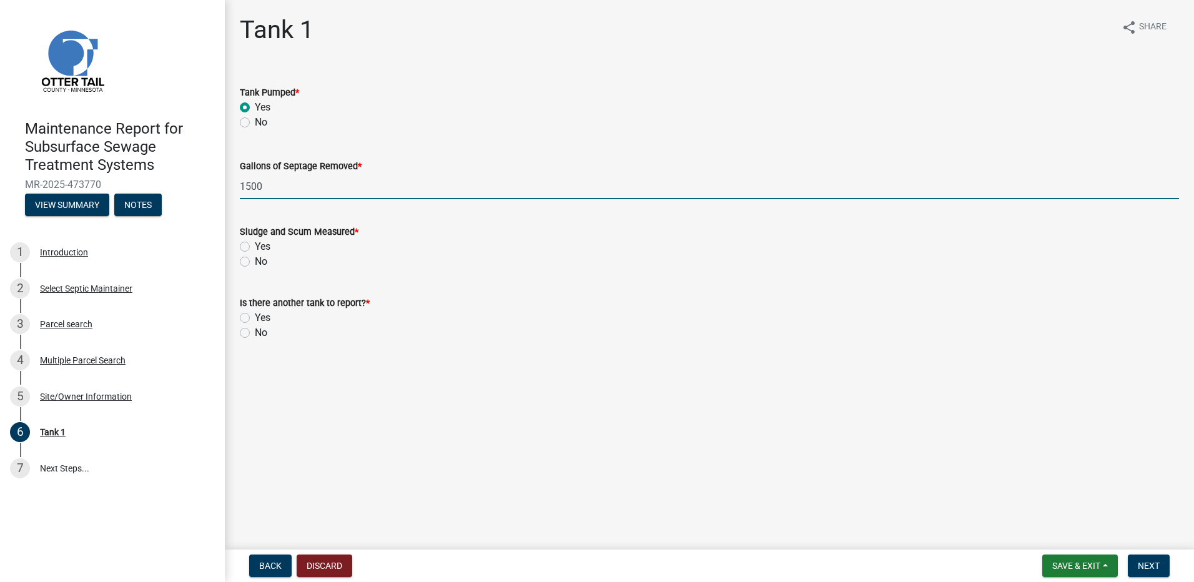
type input "1500"
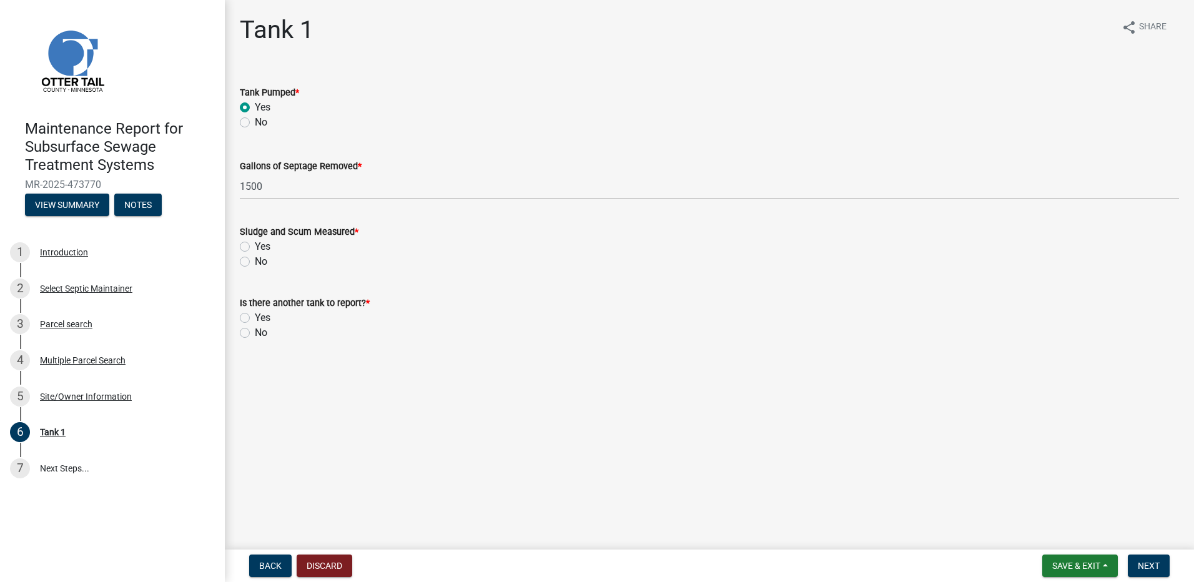
click at [262, 261] on label "No" at bounding box center [261, 261] width 12 height 15
click at [262, 261] on input "No" at bounding box center [259, 258] width 8 height 8
radio input "true"
click at [265, 333] on label "No" at bounding box center [261, 332] width 12 height 15
click at [263, 333] on input "No" at bounding box center [259, 329] width 8 height 8
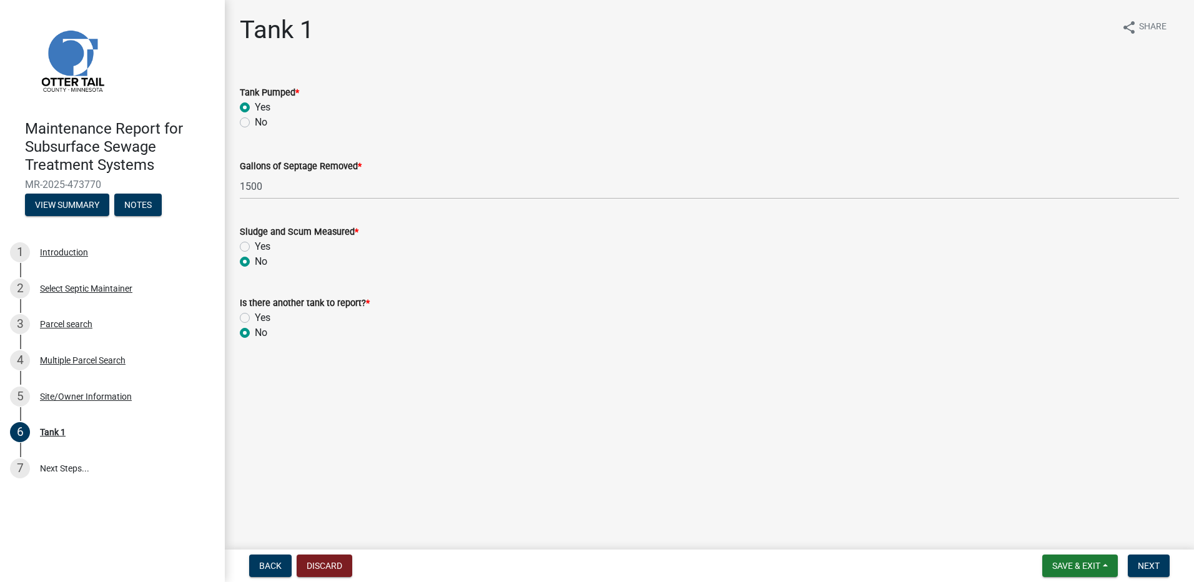
radio input "true"
click at [1147, 564] on span "Next" at bounding box center [1149, 566] width 22 height 10
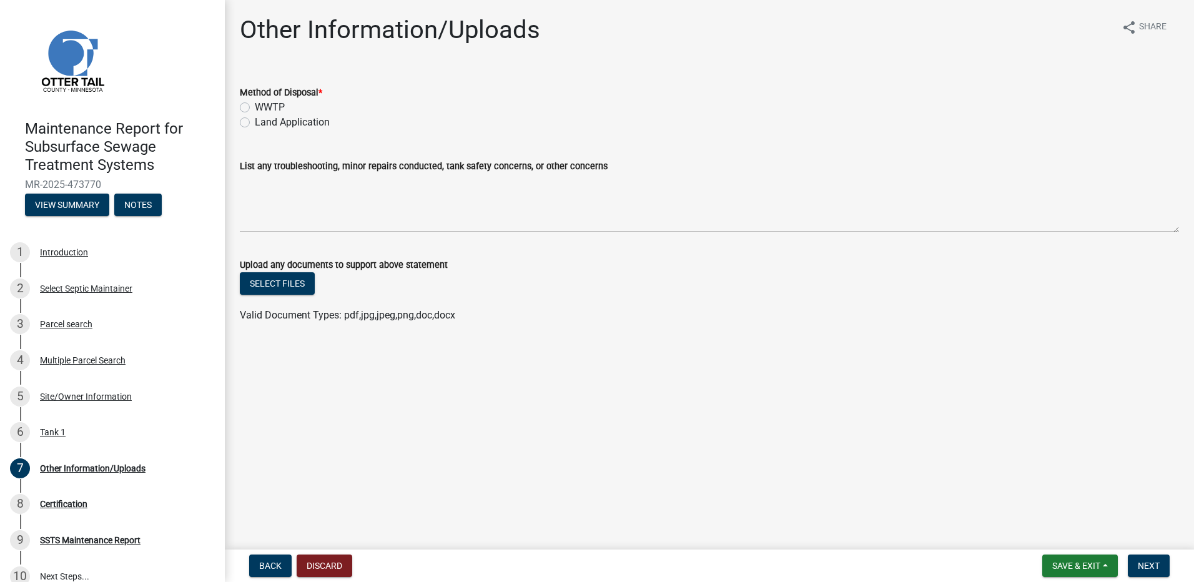
click at [317, 124] on label "Land Application" at bounding box center [292, 122] width 75 height 15
click at [263, 123] on input "Land Application" at bounding box center [259, 119] width 8 height 8
radio input "true"
click at [1146, 564] on span "Next" at bounding box center [1149, 566] width 22 height 10
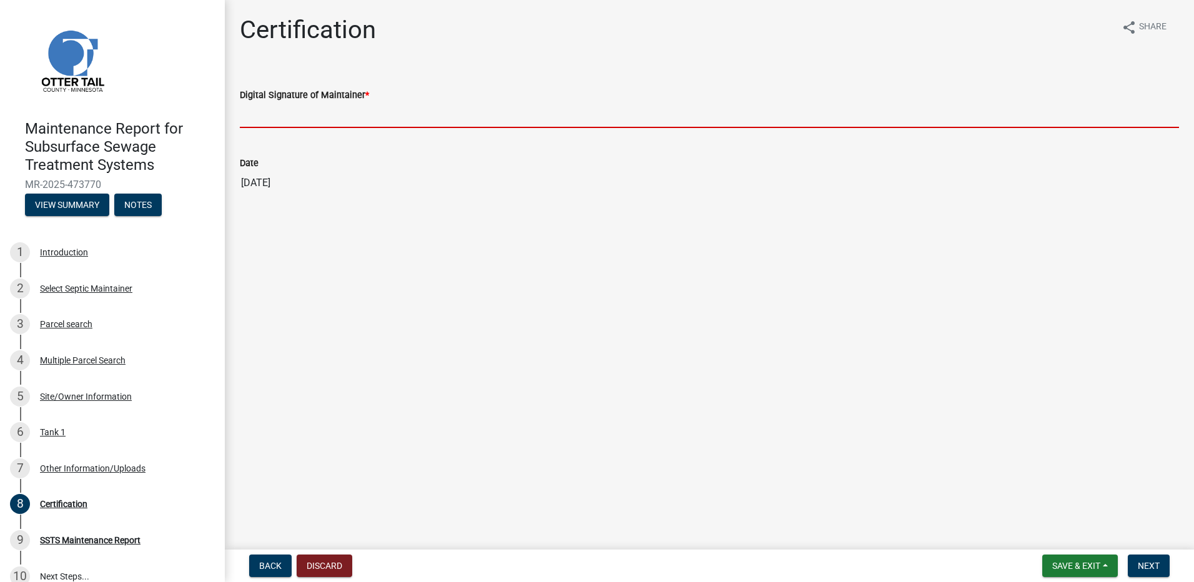
click at [265, 115] on input "Digital Signature of Maintainer *" at bounding box center [709, 115] width 939 height 26
type input "[PERSON_NAME]"
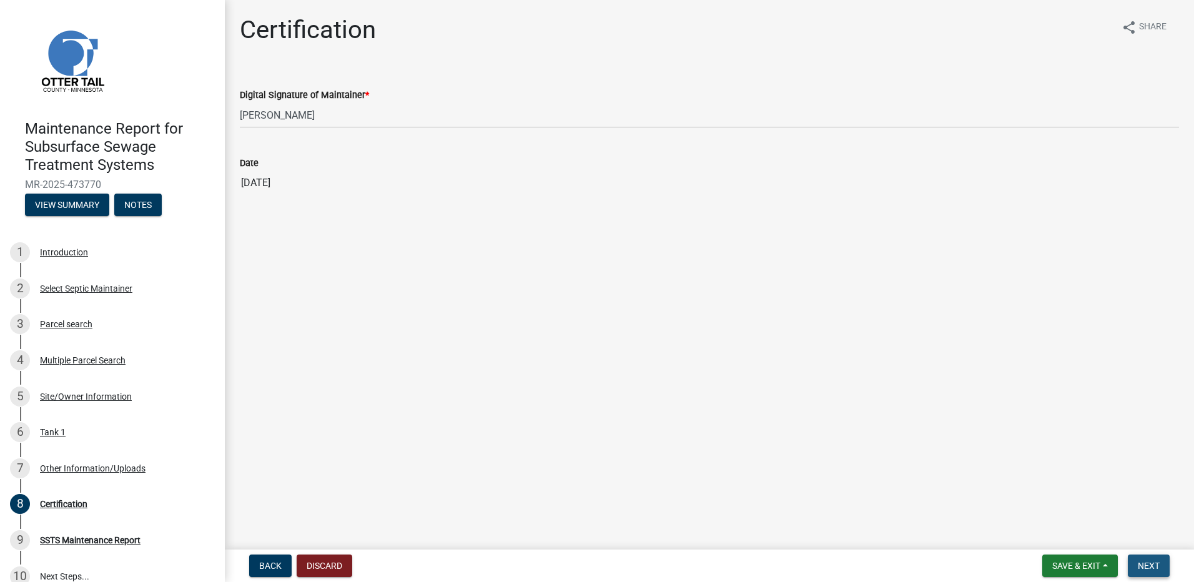
click at [1169, 564] on button "Next" at bounding box center [1149, 565] width 42 height 22
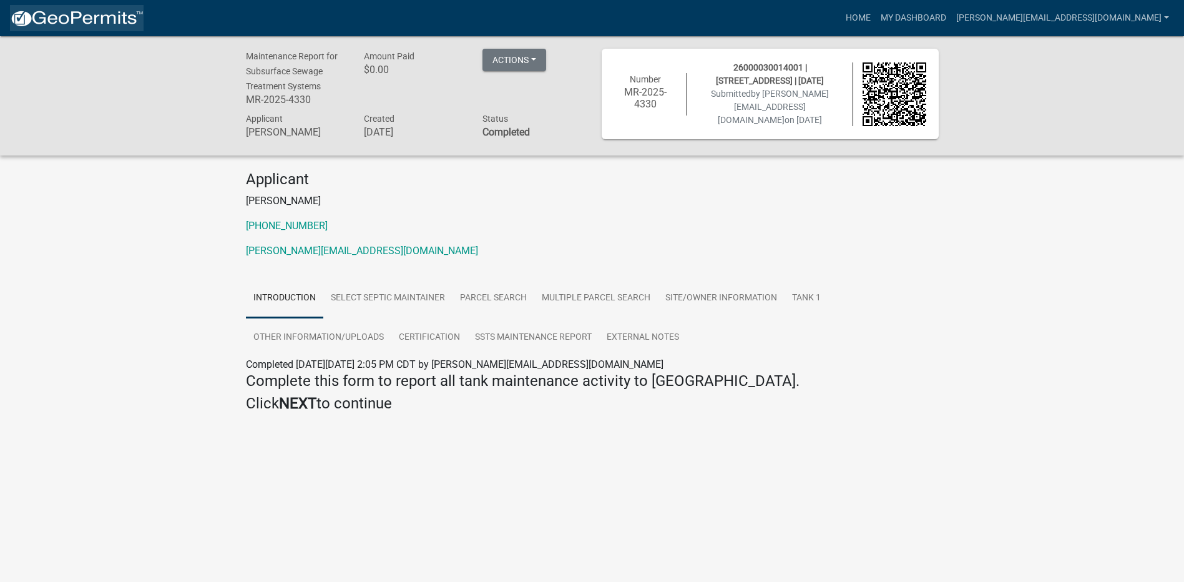
click at [105, 23] on img at bounding box center [77, 18] width 134 height 19
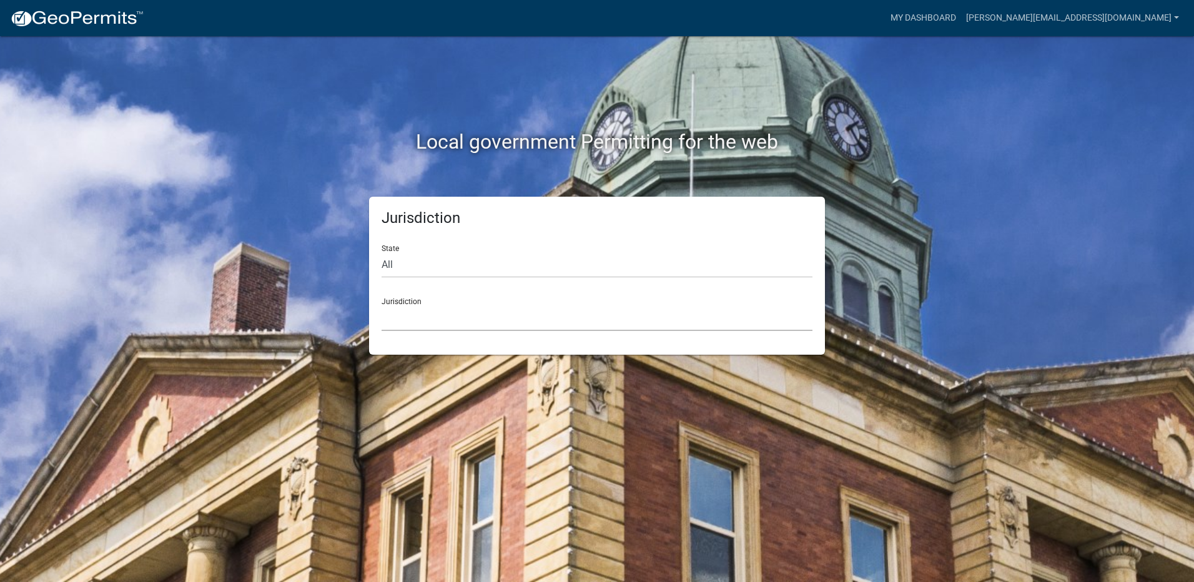
click at [466, 325] on select "[GEOGRAPHIC_DATA], [US_STATE] [GEOGRAPHIC_DATA], [US_STATE][PERSON_NAME][GEOGRA…" at bounding box center [596, 318] width 431 height 26
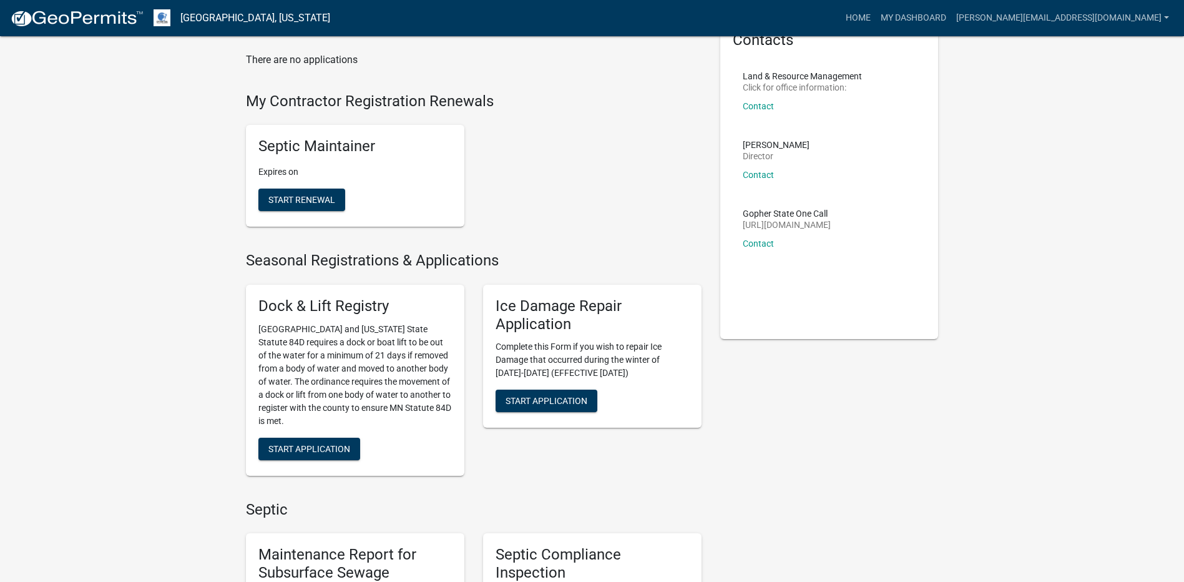
scroll to position [312, 0]
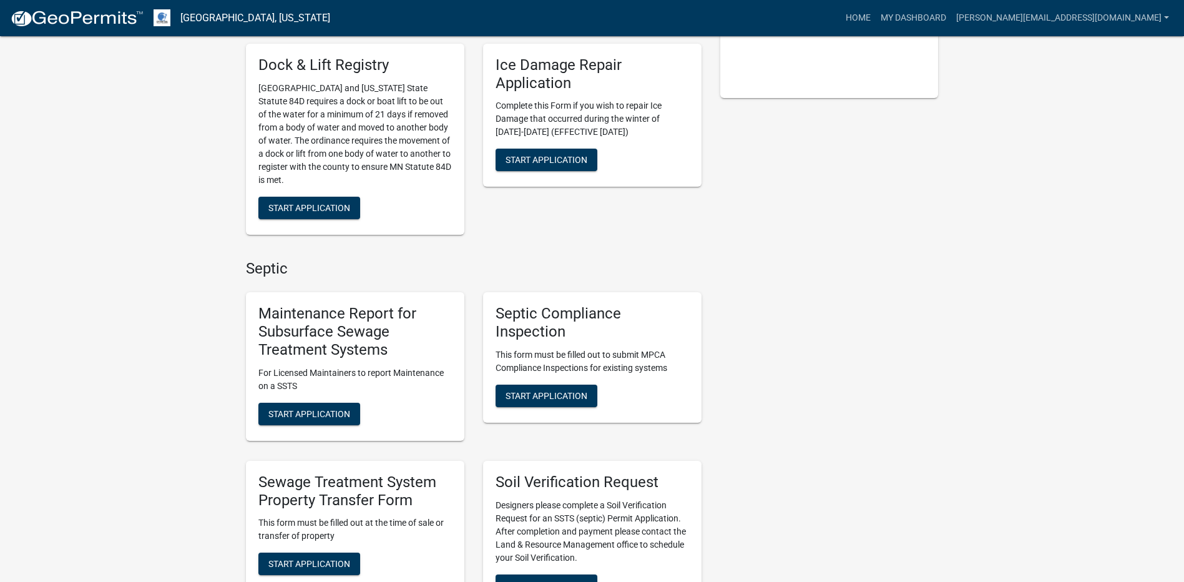
drag, startPoint x: 320, startPoint y: 430, endPoint x: 322, endPoint y: 421, distance: 8.9
click at [320, 428] on div "Maintenance Report for Subsurface Sewage Treatment Systems For Licensed Maintai…" at bounding box center [355, 366] width 219 height 148
click at [322, 421] on button "Start Application" at bounding box center [309, 414] width 102 height 22
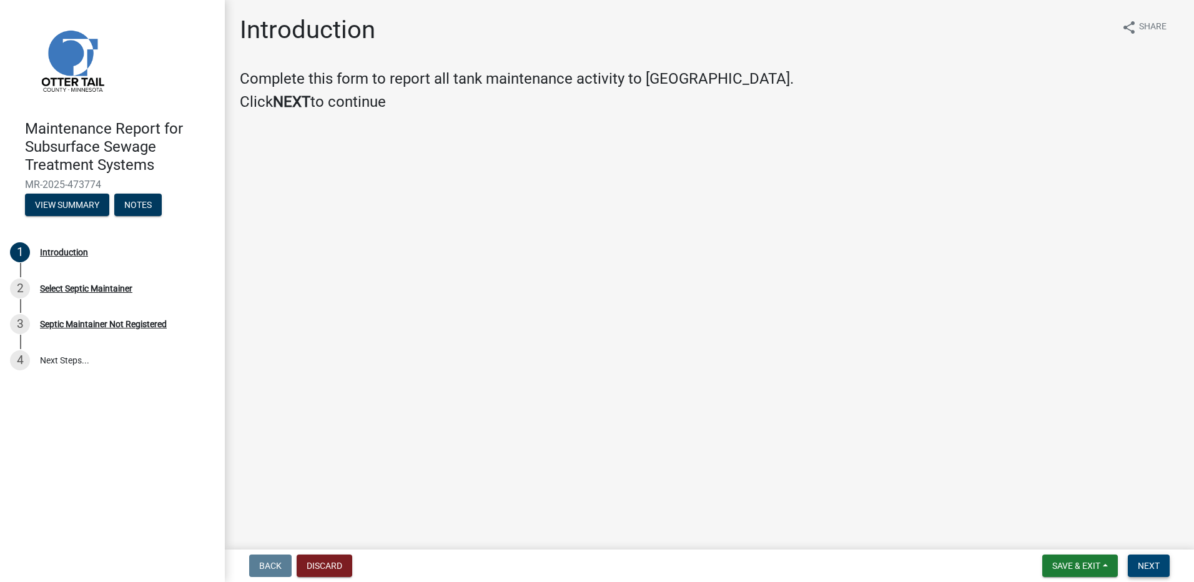
click at [1142, 565] on span "Next" at bounding box center [1149, 566] width 22 height 10
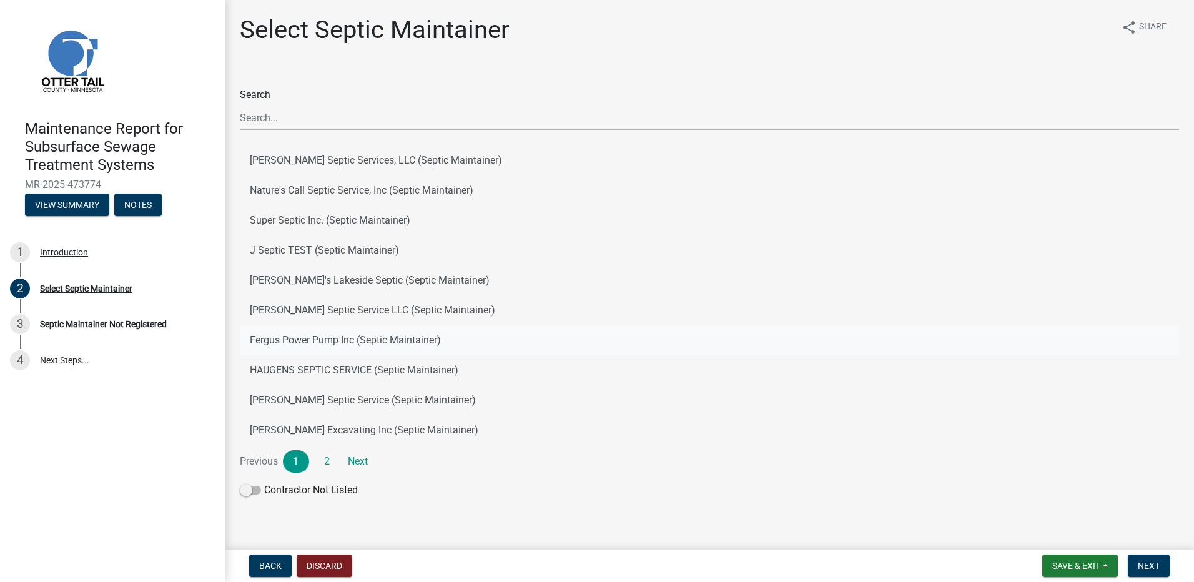
click at [338, 340] on button "Fergus Power Pump Inc (Septic Maintainer)" at bounding box center [709, 340] width 939 height 30
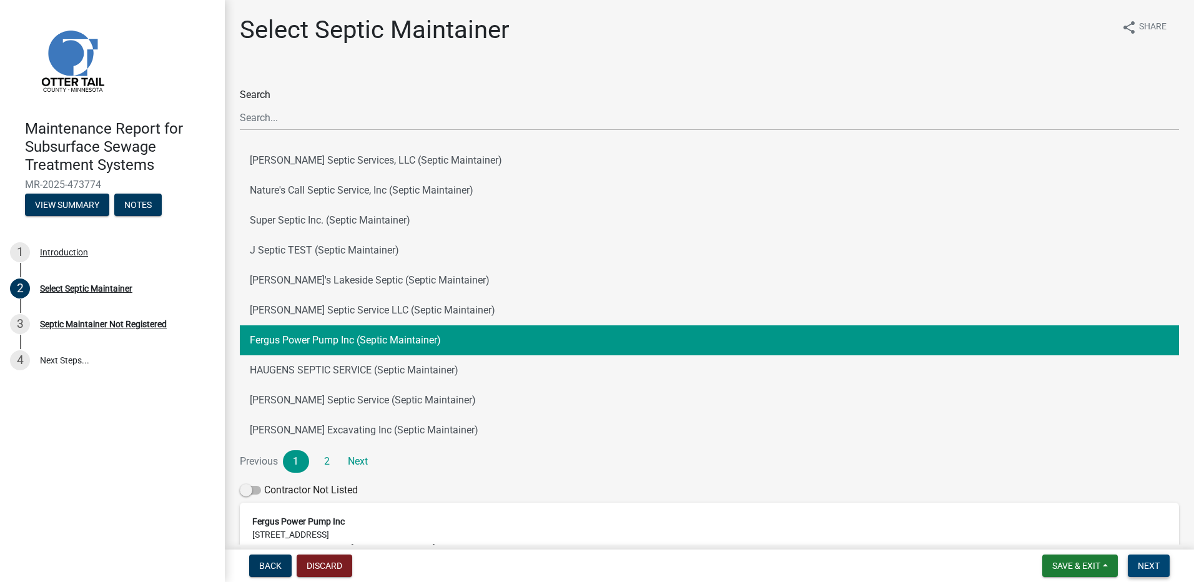
click at [1146, 571] on button "Next" at bounding box center [1149, 565] width 42 height 22
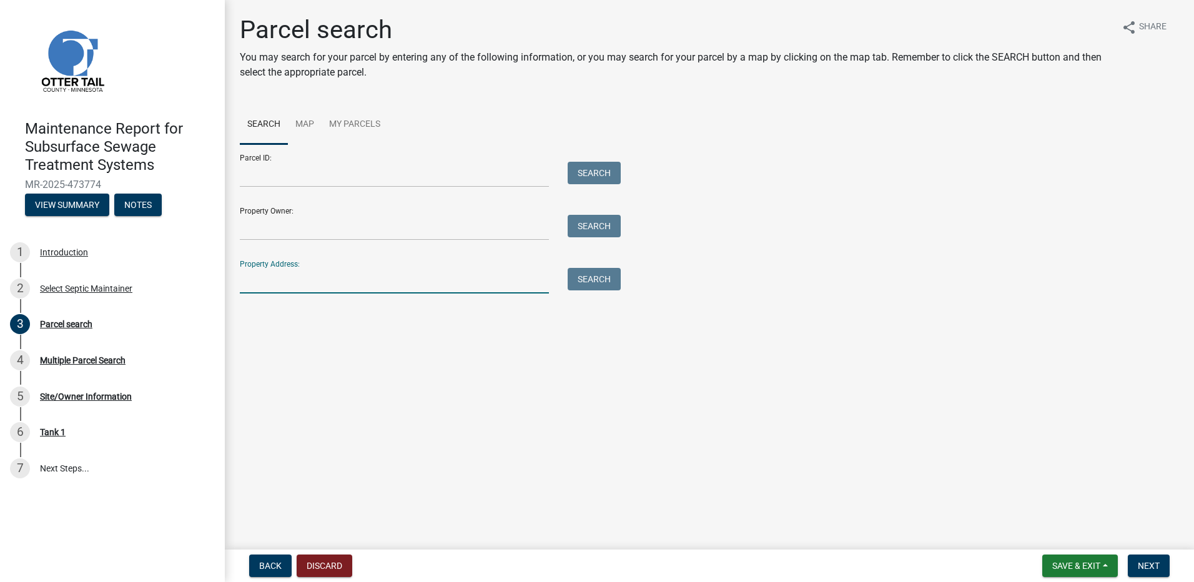
click at [285, 282] on input "Property Address:" at bounding box center [394, 281] width 309 height 26
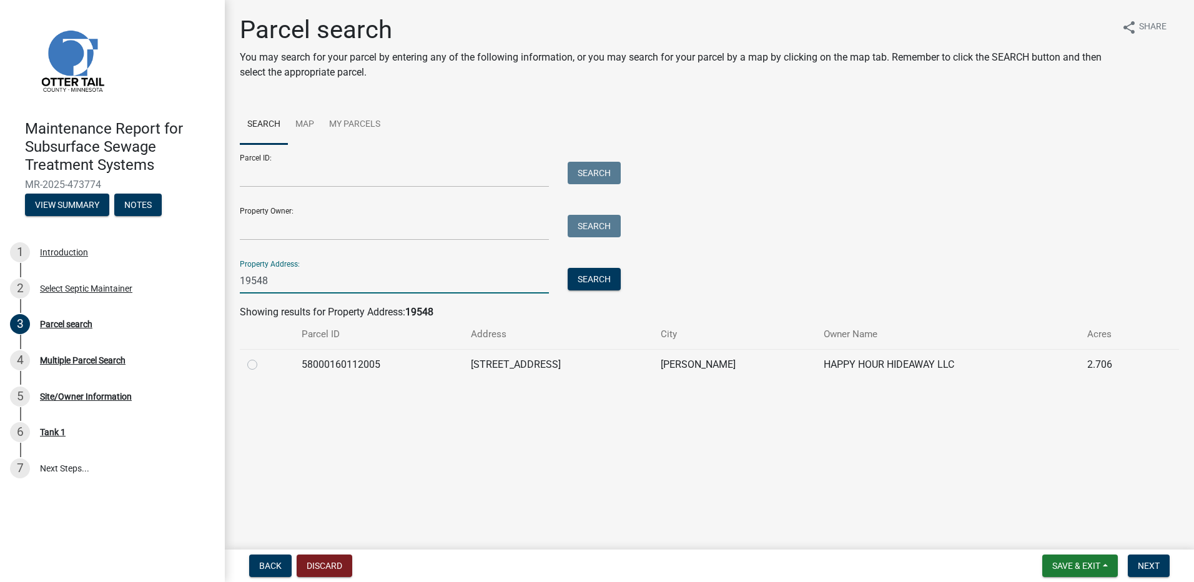
type input "19548"
click at [262, 357] on label at bounding box center [262, 357] width 0 height 0
click at [262, 365] on input "radio" at bounding box center [266, 361] width 8 height 8
radio input "true"
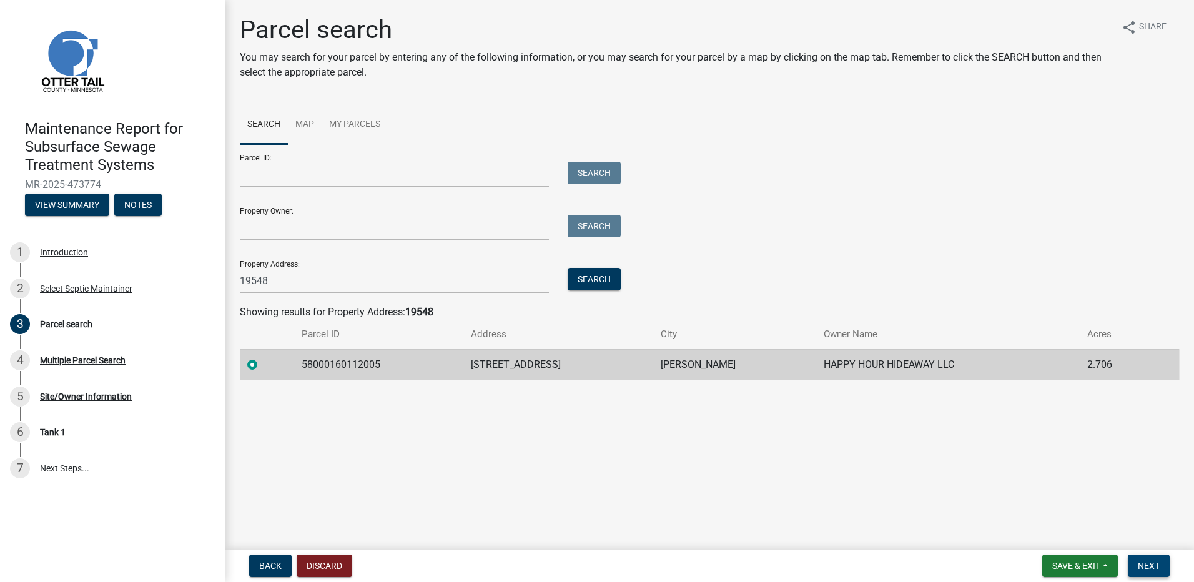
click at [1131, 567] on button "Next" at bounding box center [1149, 565] width 42 height 22
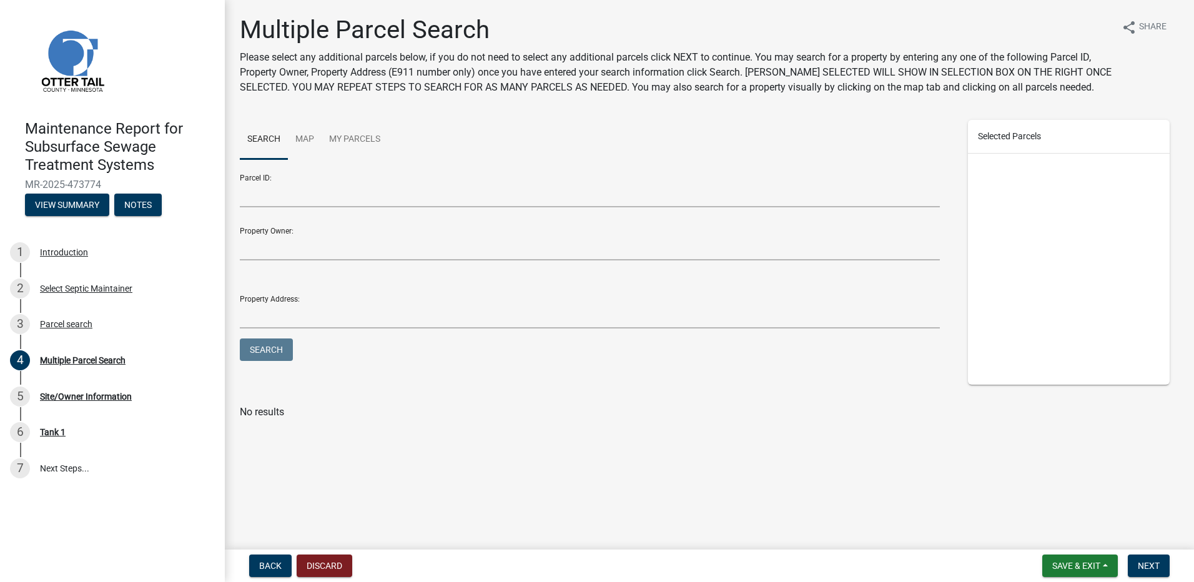
click at [1169, 575] on form "Save & Exit Save Save & Exit Next" at bounding box center [1105, 565] width 137 height 22
click at [1157, 575] on button "Next" at bounding box center [1149, 565] width 42 height 22
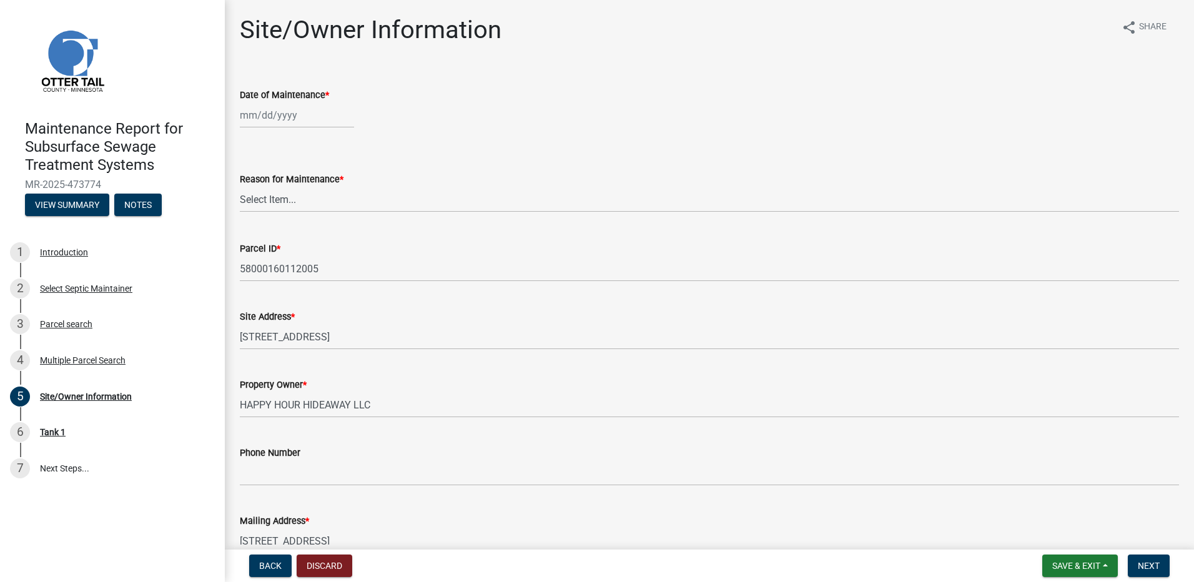
select select "9"
select select "2025"
click at [270, 114] on div "Jan Feb Mar Apr May Jun Jul Aug Sep Oct Nov Dec 1525 1526 1527 1528 1529 1530 1…" at bounding box center [297, 115] width 114 height 26
click at [253, 138] on span "Previous month" at bounding box center [252, 141] width 9 height 9
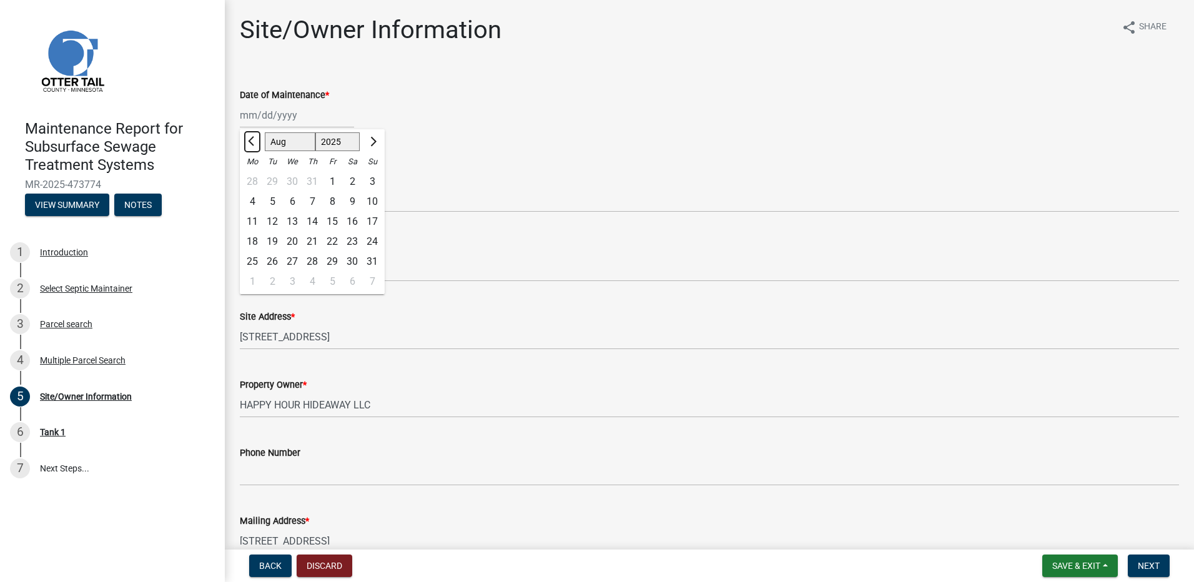
click at [253, 138] on span "Previous month" at bounding box center [252, 141] width 9 height 9
select select "6"
click at [307, 262] on div "26" at bounding box center [312, 262] width 20 height 20
type input "[DATE]"
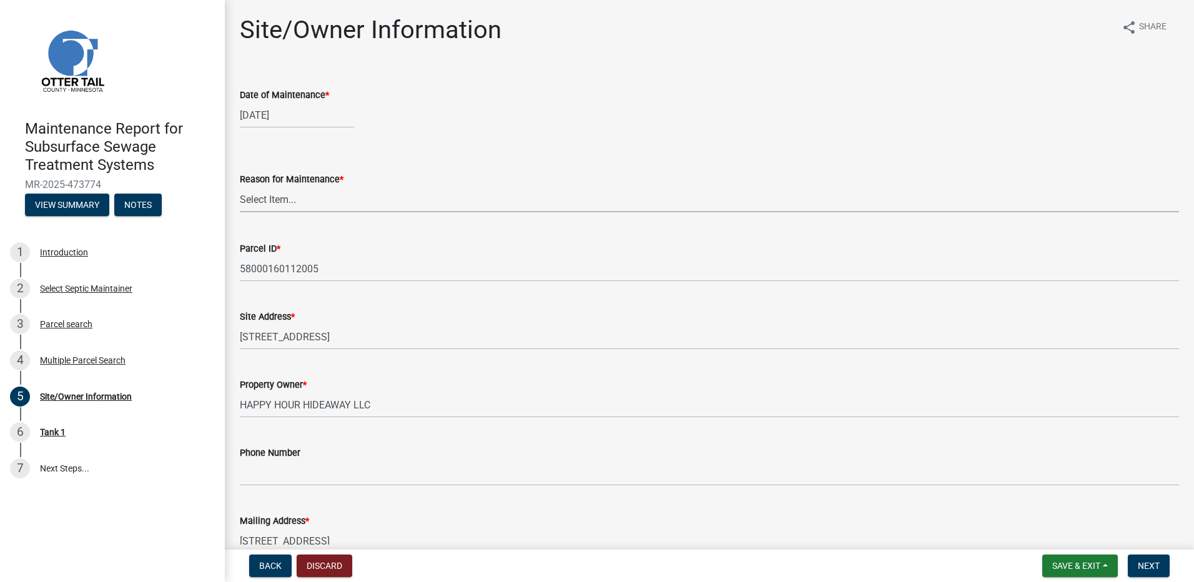
click at [308, 199] on select "Select Item... Called Routine Other" at bounding box center [709, 200] width 939 height 26
click at [240, 187] on select "Select Item... Called Routine Other" at bounding box center [709, 200] width 939 height 26
click at [310, 207] on select "Select Item... Called Routine Other" at bounding box center [709, 200] width 939 height 26
click at [240, 187] on select "Select Item... Called Routine Other" at bounding box center [709, 200] width 939 height 26
select select "78493fc6-8c9b-4d4c-b322-7064476e595b"
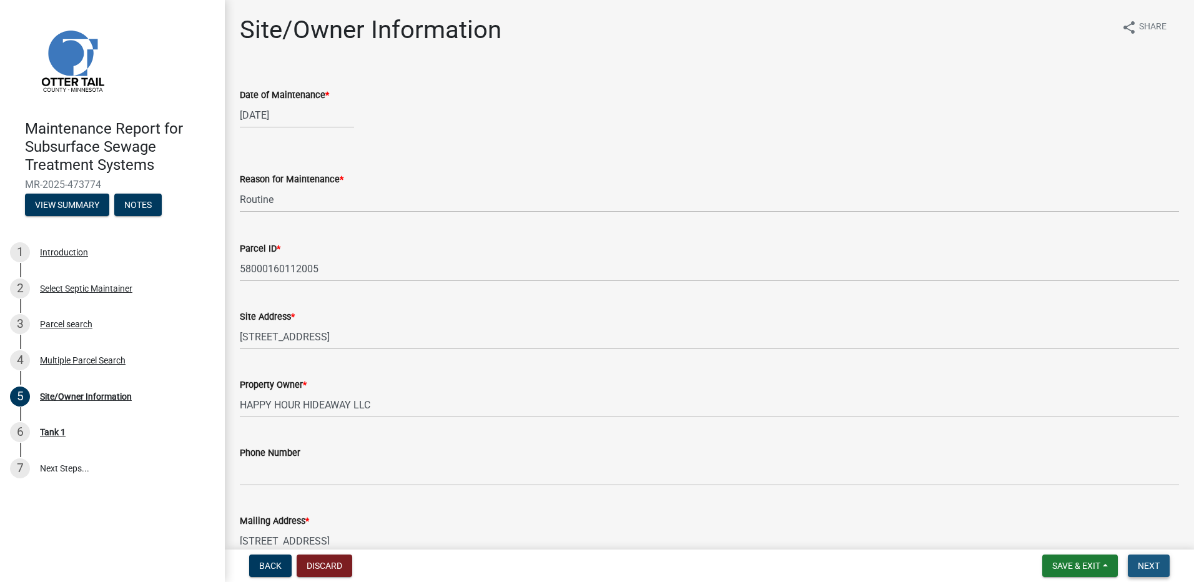
click at [1128, 559] on button "Next" at bounding box center [1149, 565] width 42 height 22
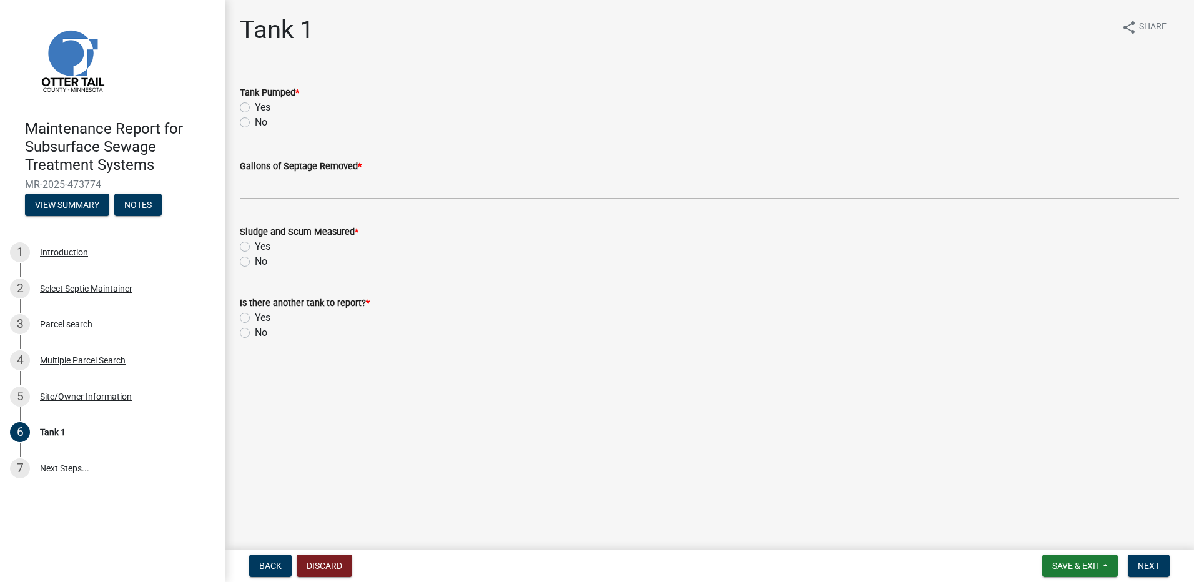
click at [255, 109] on label "Yes" at bounding box center [263, 107] width 16 height 15
click at [255, 108] on input "Yes" at bounding box center [259, 104] width 8 height 8
radio input "true"
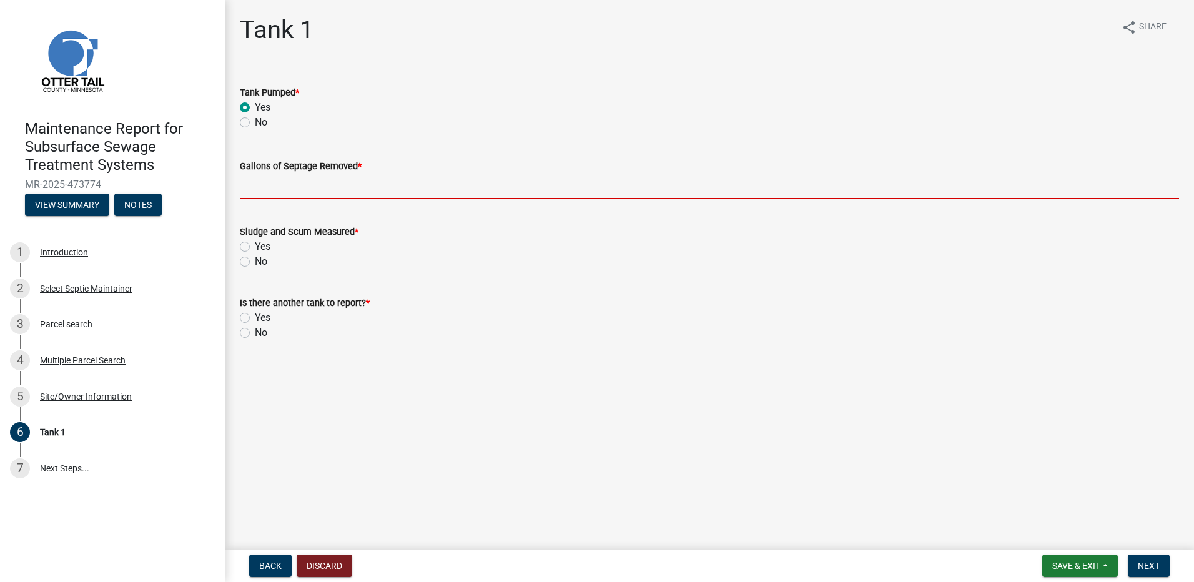
click at [283, 193] on input "Gallons of Septage Removed *" at bounding box center [709, 187] width 939 height 26
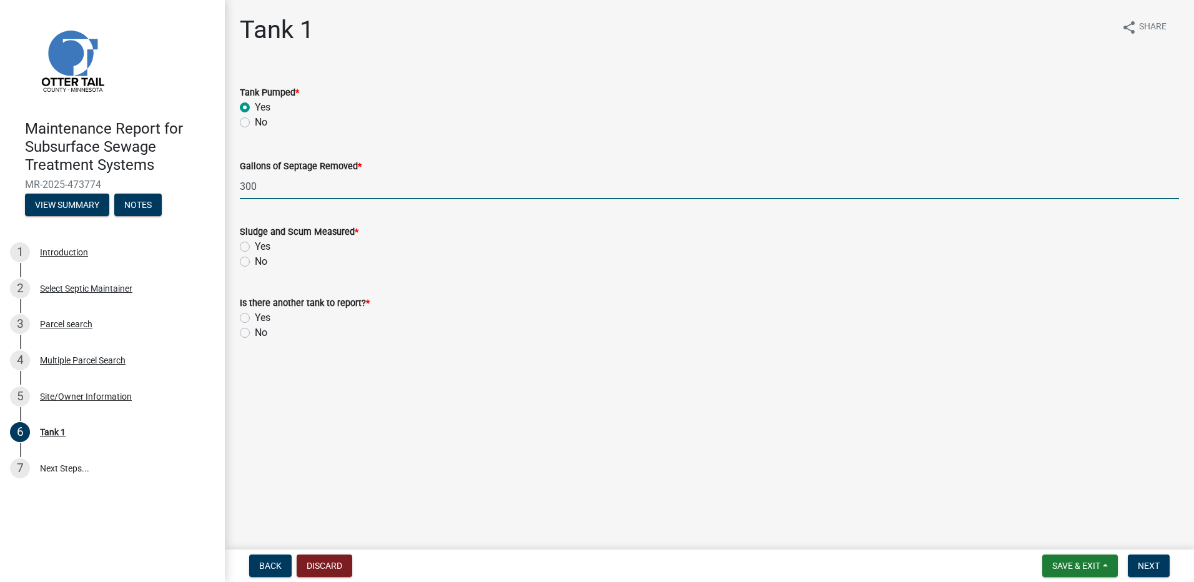
type input "300"
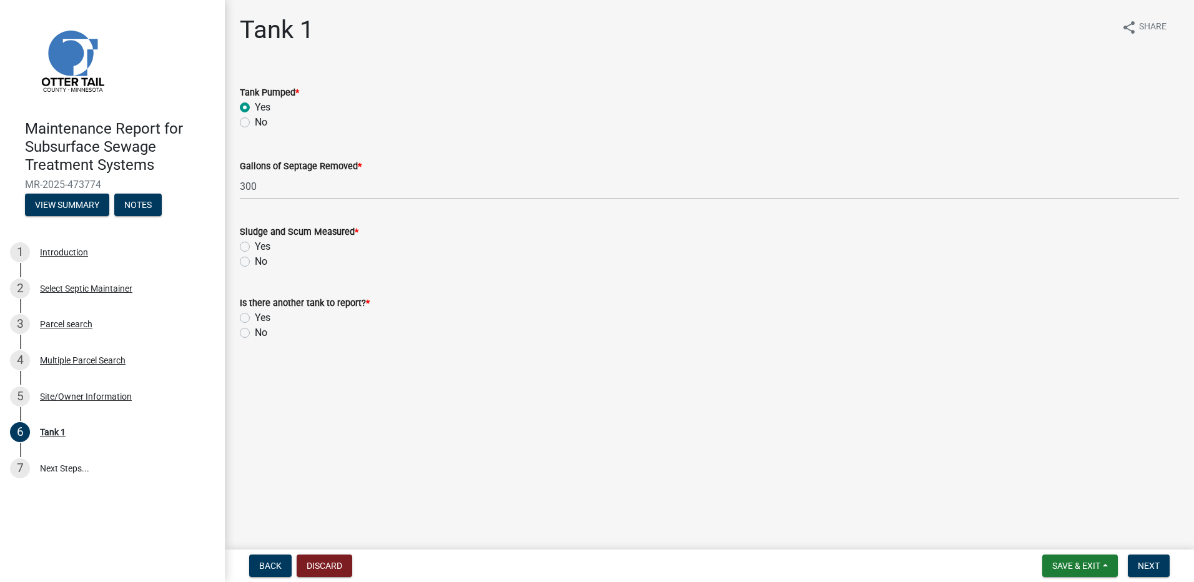
drag, startPoint x: 244, startPoint y: 258, endPoint x: 245, endPoint y: 274, distance: 16.2
click at [255, 258] on label "No" at bounding box center [261, 261] width 12 height 15
click at [255, 258] on input "No" at bounding box center [259, 258] width 8 height 8
radio input "true"
drag, startPoint x: 242, startPoint y: 332, endPoint x: 267, endPoint y: 340, distance: 26.7
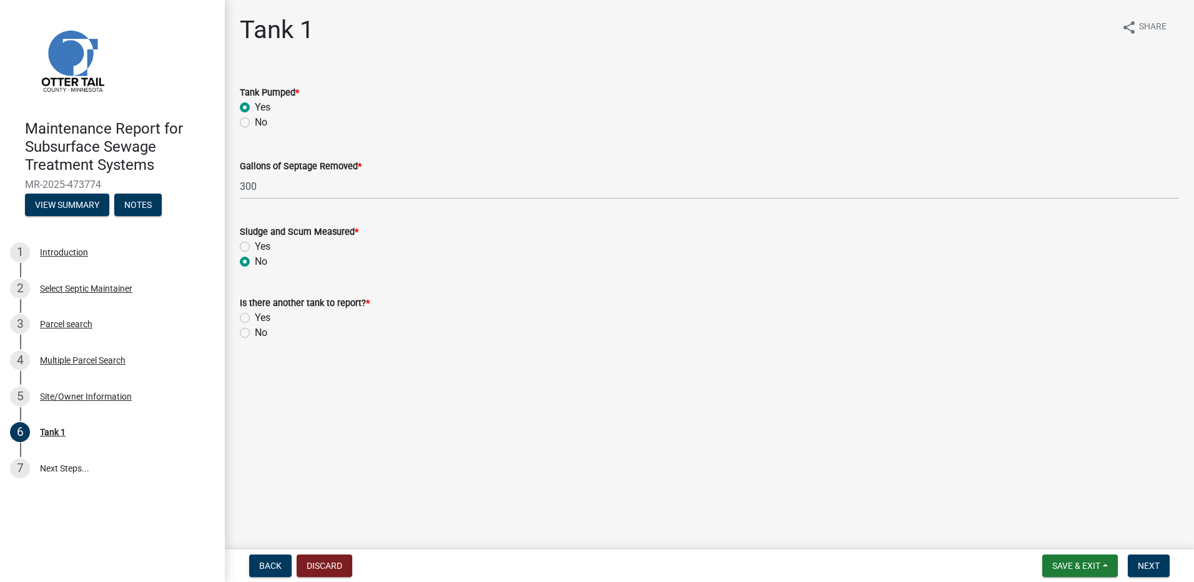
click at [255, 332] on label "No" at bounding box center [261, 332] width 12 height 15
click at [255, 332] on input "No" at bounding box center [259, 329] width 8 height 8
radio input "true"
click at [1143, 568] on span "Next" at bounding box center [1149, 566] width 22 height 10
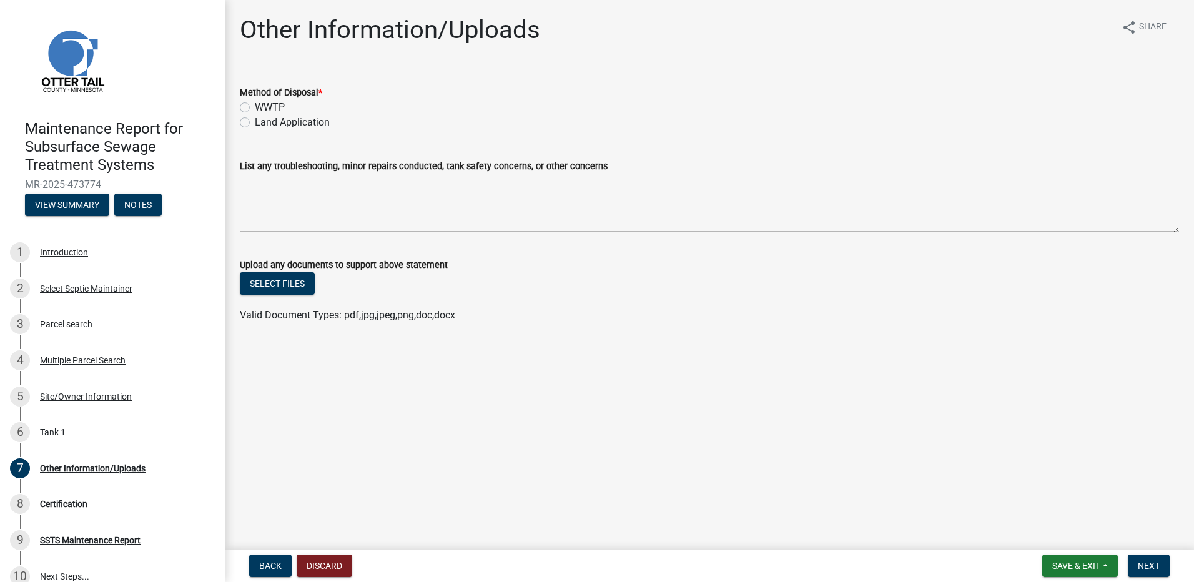
click at [283, 126] on label "Land Application" at bounding box center [292, 122] width 75 height 15
click at [263, 123] on input "Land Application" at bounding box center [259, 119] width 8 height 8
radio input "true"
click at [1155, 569] on span "Next" at bounding box center [1149, 566] width 22 height 10
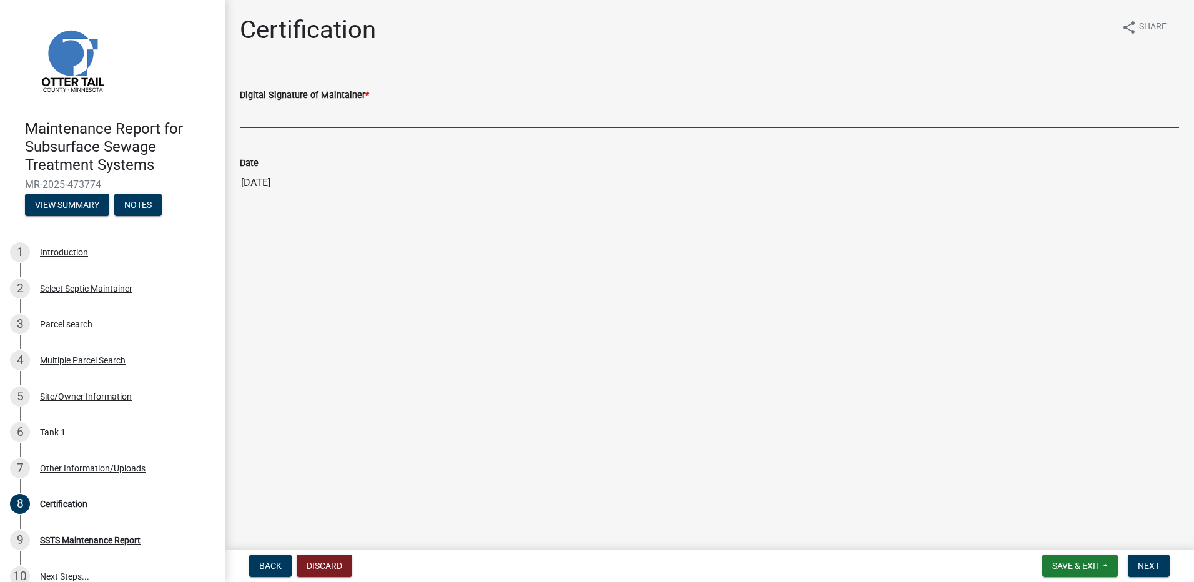
click at [394, 111] on input "Digital Signature of Maintainer *" at bounding box center [709, 115] width 939 height 26
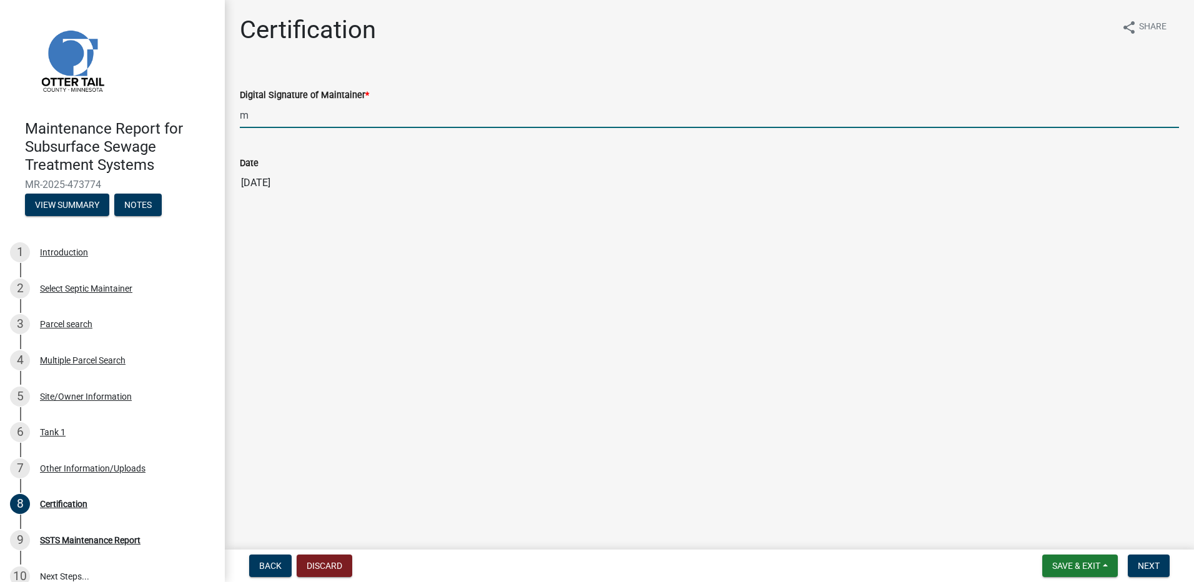
type input "[PERSON_NAME]"
click at [1142, 564] on span "Next" at bounding box center [1149, 566] width 22 height 10
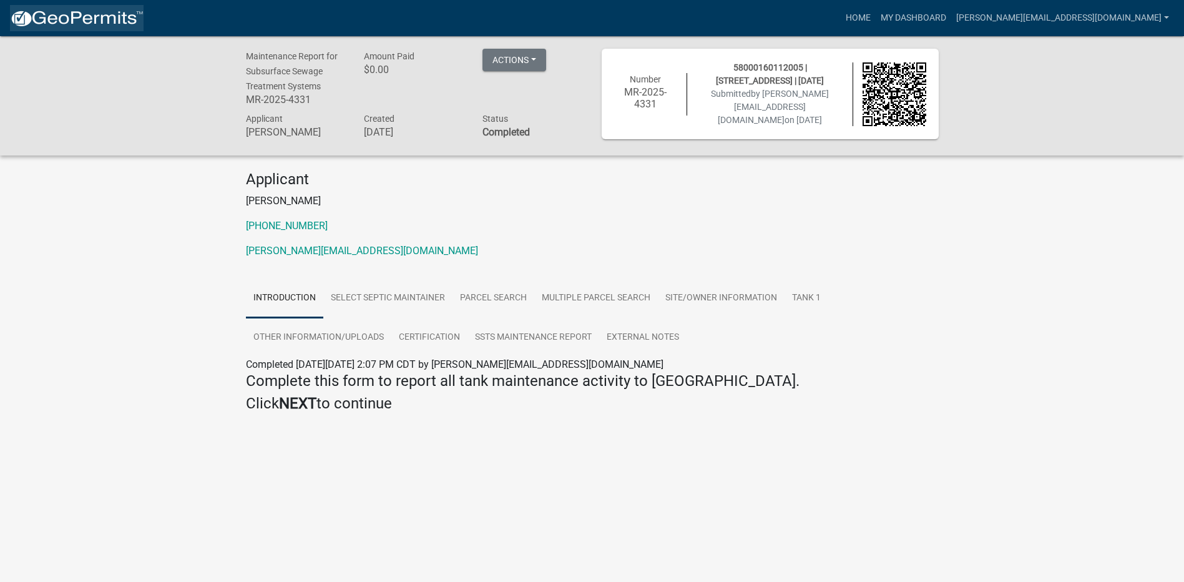
click at [79, 18] on img at bounding box center [77, 18] width 134 height 19
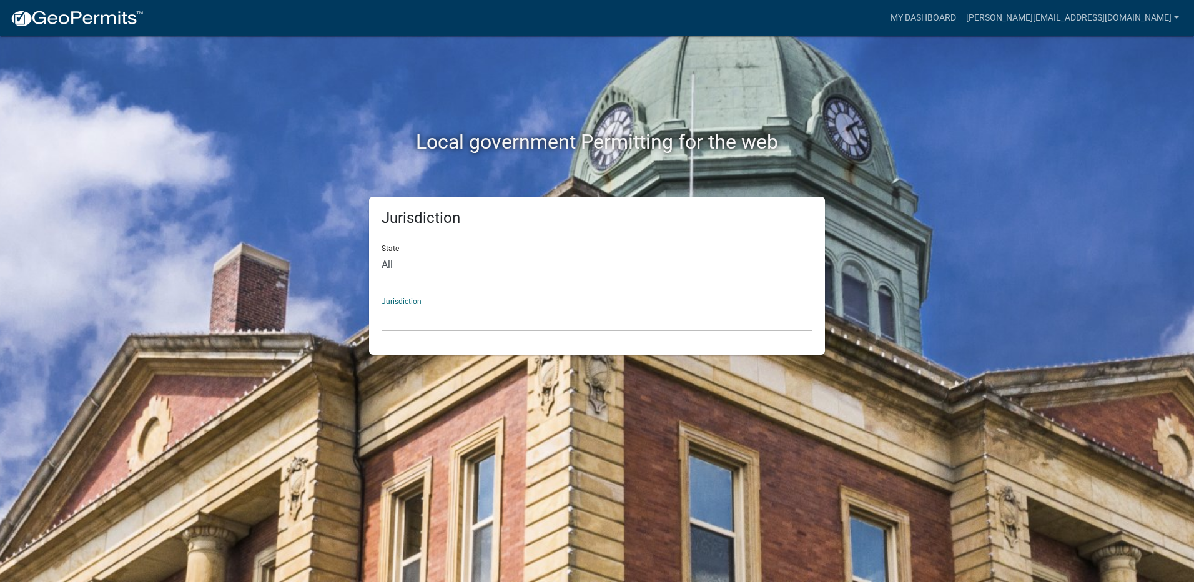
click at [413, 318] on select "[GEOGRAPHIC_DATA], [US_STATE] [GEOGRAPHIC_DATA], [US_STATE][PERSON_NAME][GEOGRA…" at bounding box center [596, 318] width 431 height 26
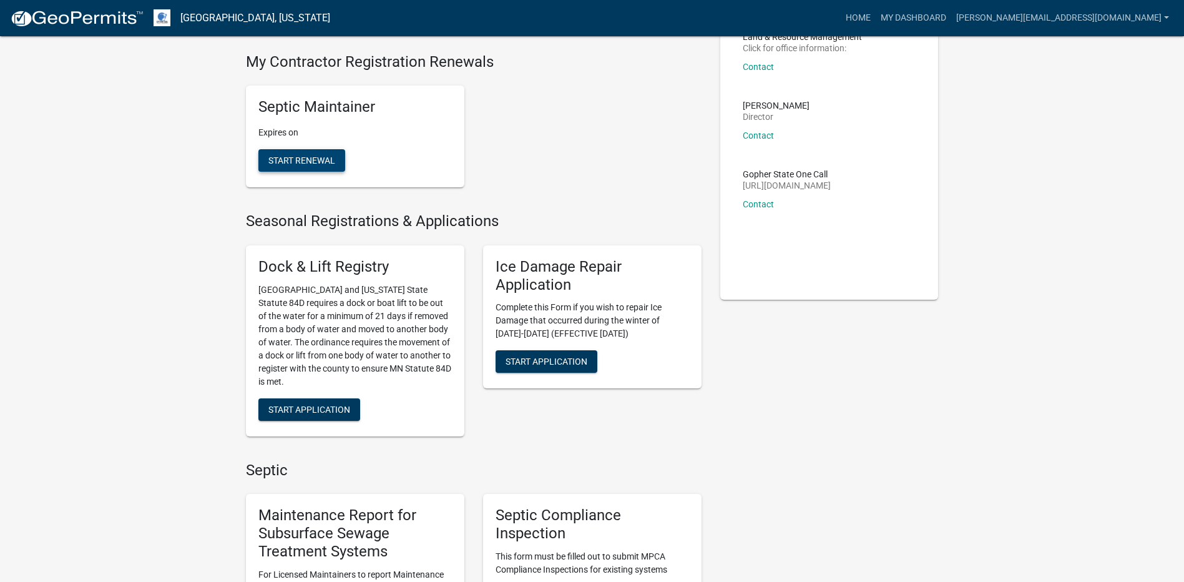
scroll to position [250, 0]
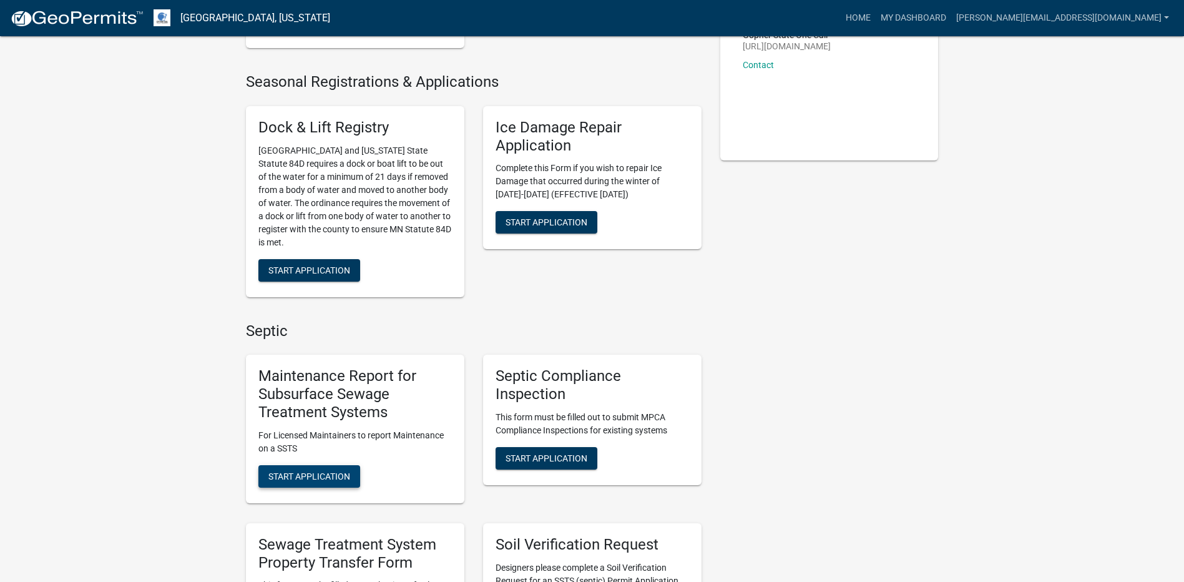
drag, startPoint x: 335, startPoint y: 463, endPoint x: 328, endPoint y: 470, distance: 9.7
click at [330, 466] on div "Maintenance Report for Subsurface Sewage Treatment Systems For Licensed Maintai…" at bounding box center [355, 429] width 219 height 148
click at [327, 471] on span "Start Application" at bounding box center [309, 476] width 82 height 10
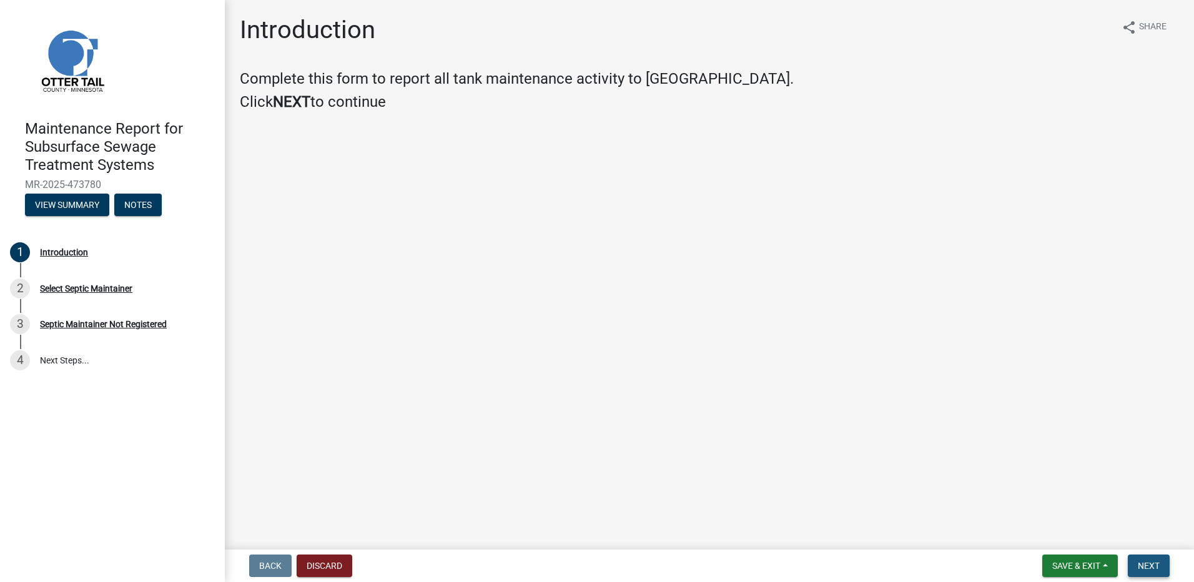
click at [1141, 568] on span "Next" at bounding box center [1149, 566] width 22 height 10
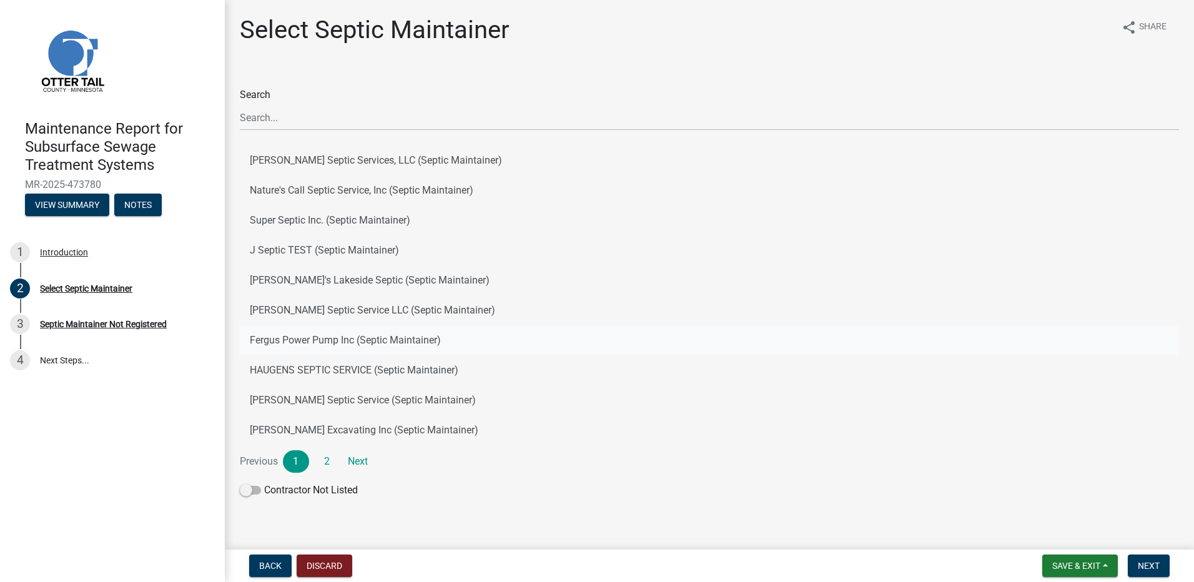
click at [373, 331] on button "Fergus Power Pump Inc (Septic Maintainer)" at bounding box center [709, 340] width 939 height 30
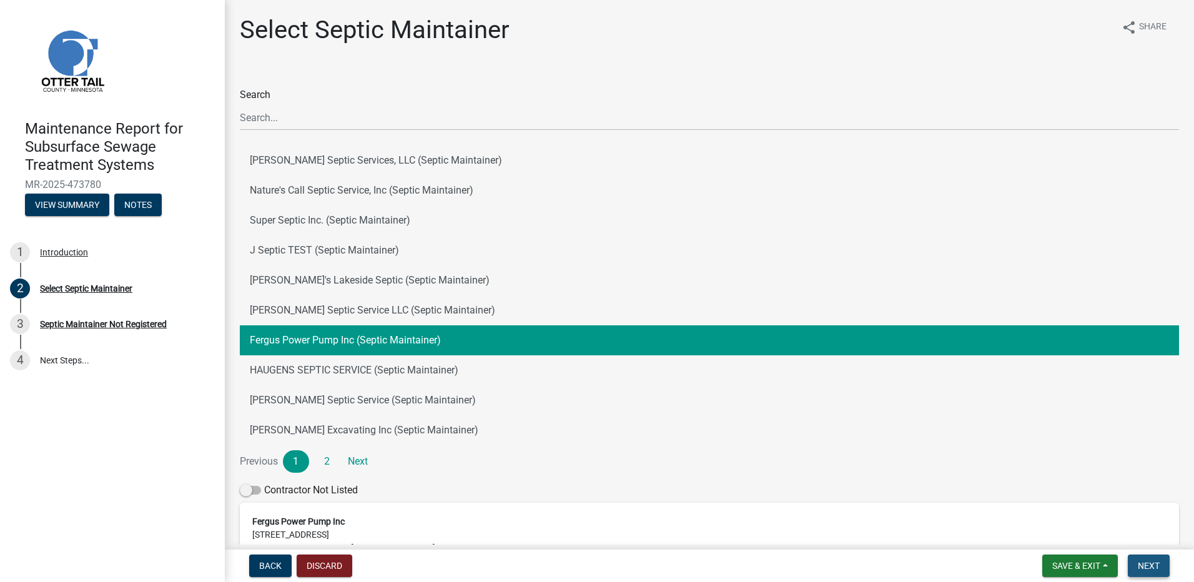
click at [1133, 556] on button "Next" at bounding box center [1149, 565] width 42 height 22
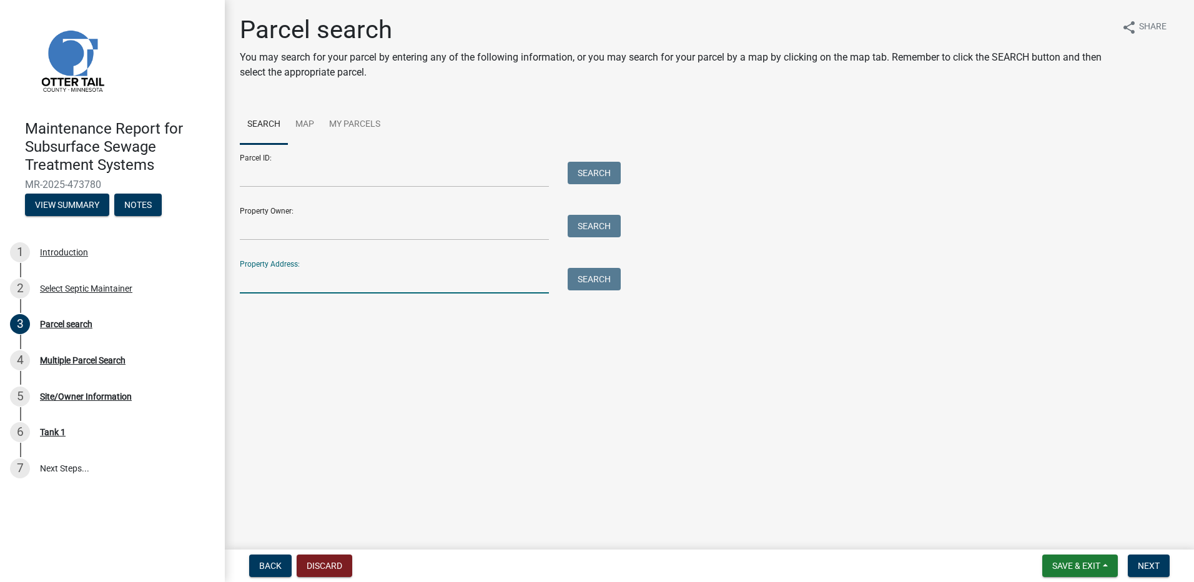
click at [325, 285] on input "Property Address:" at bounding box center [394, 281] width 309 height 26
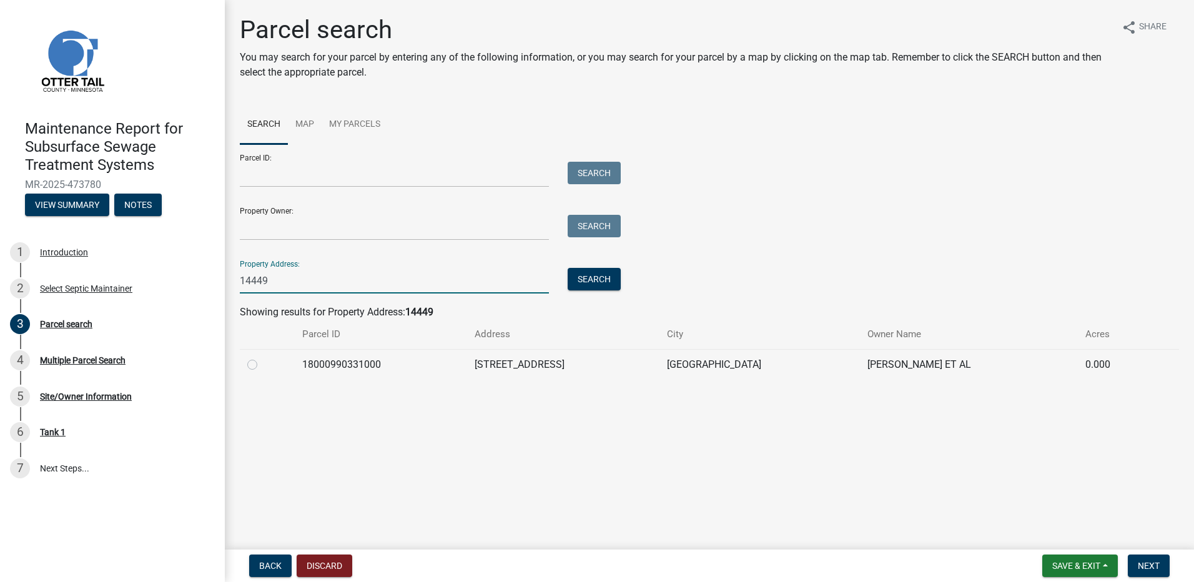
type input "14449"
click at [262, 357] on label at bounding box center [262, 357] width 0 height 0
click at [262, 365] on input "radio" at bounding box center [266, 361] width 8 height 8
radio input "true"
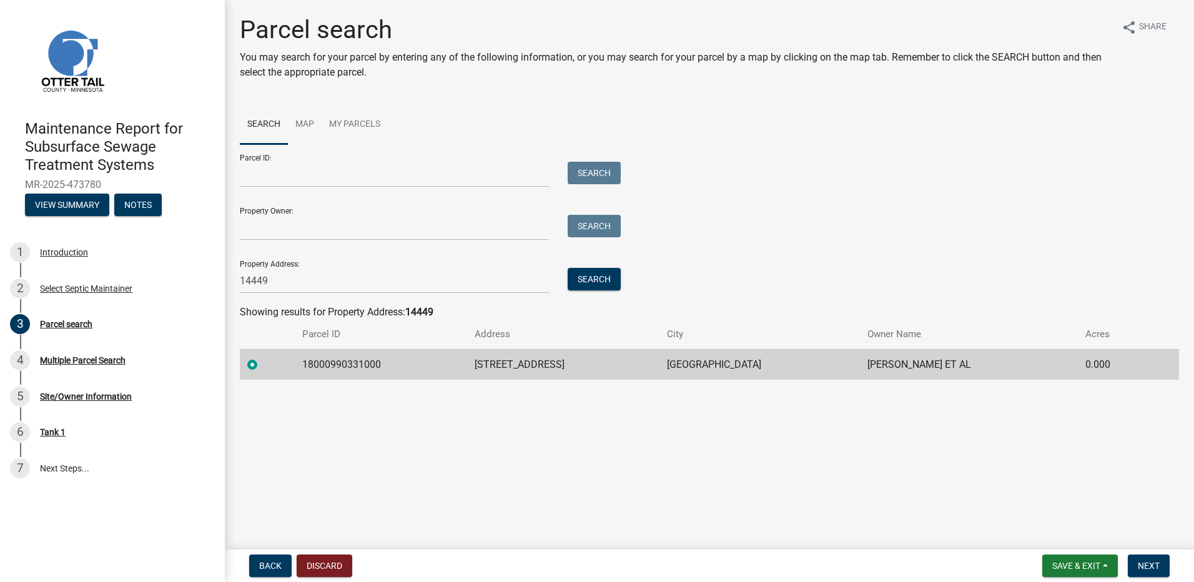
click at [1169, 577] on nav "Back Discard Save & Exit Save Save & Exit Next" at bounding box center [709, 565] width 969 height 32
click at [1157, 573] on button "Next" at bounding box center [1149, 565] width 42 height 22
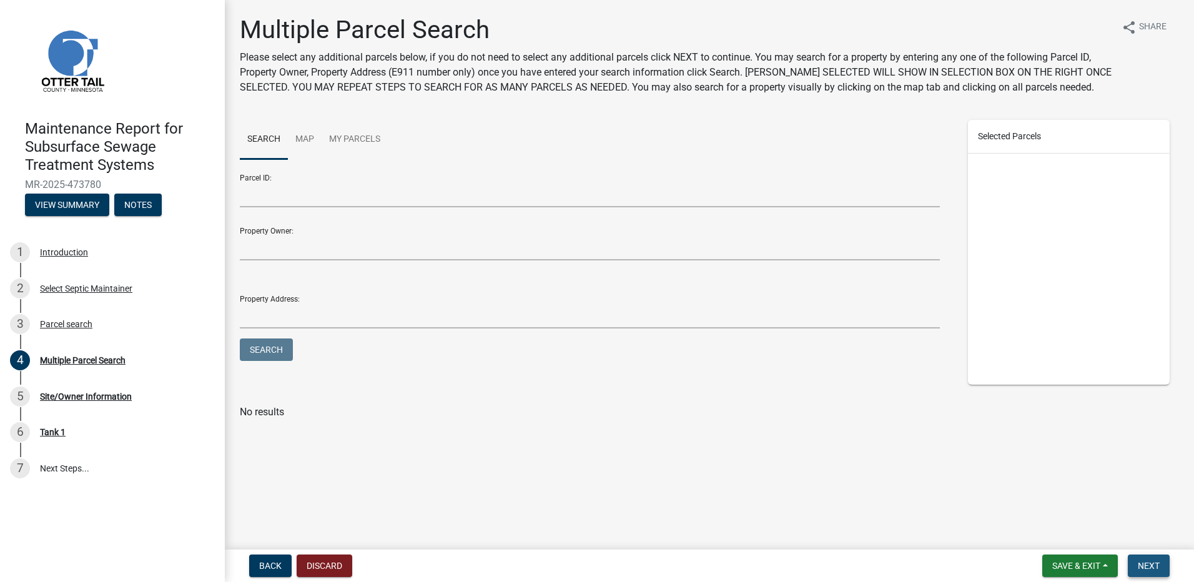
drag, startPoint x: 1159, startPoint y: 563, endPoint x: 1142, endPoint y: 558, distance: 17.6
click at [1158, 563] on span "Next" at bounding box center [1149, 566] width 22 height 10
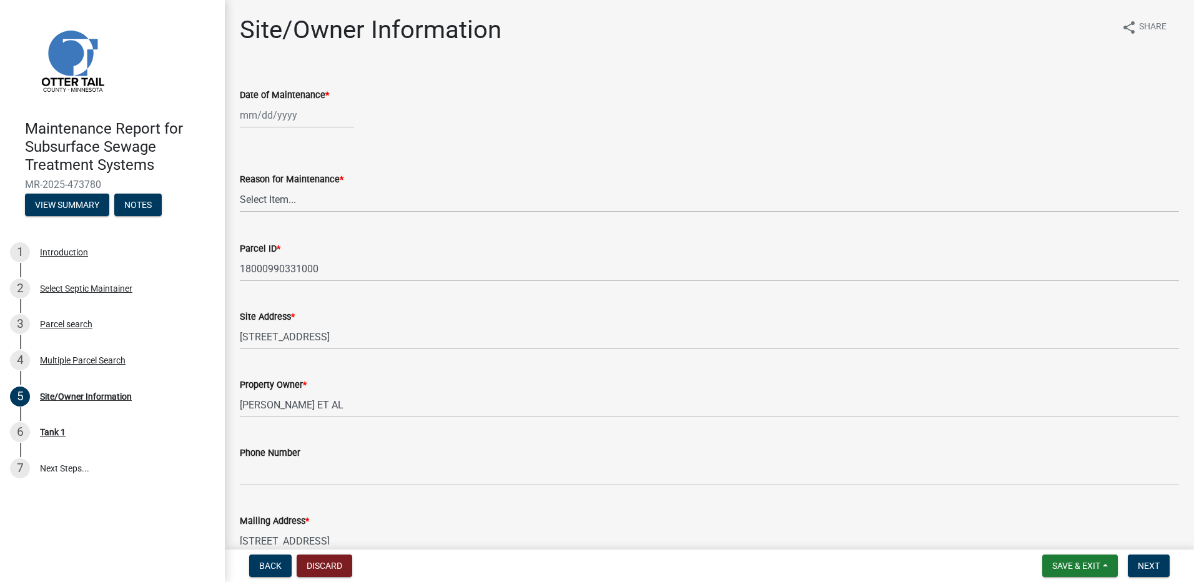
click at [279, 121] on div at bounding box center [297, 115] width 114 height 26
select select "9"
select select "2025"
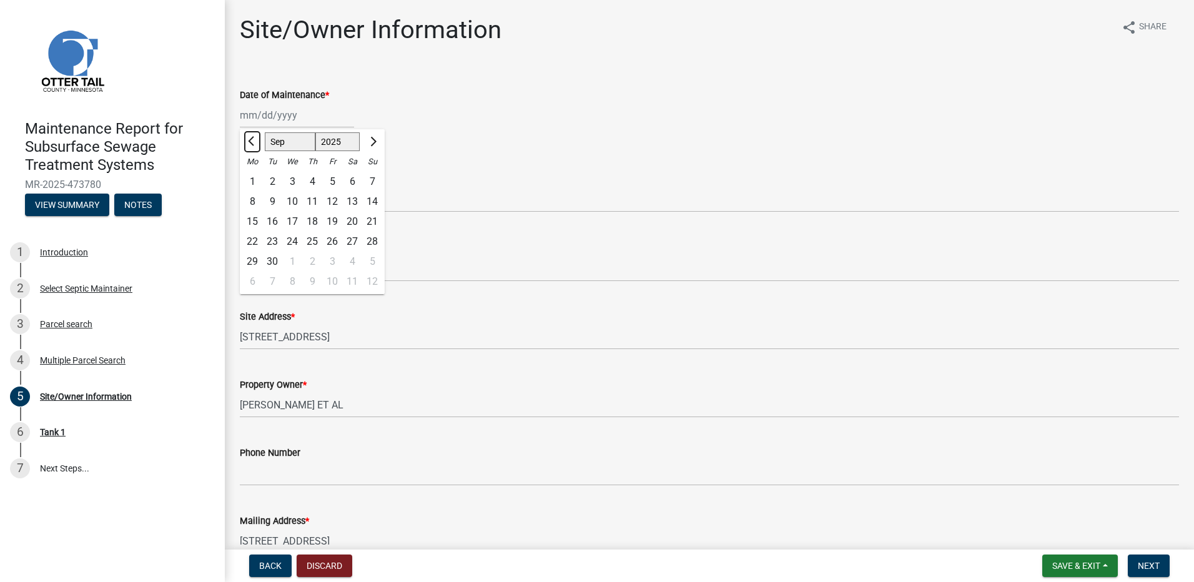
click at [251, 135] on button "Previous month" at bounding box center [252, 142] width 15 height 20
select select "6"
click at [311, 250] on div "19" at bounding box center [312, 242] width 20 height 20
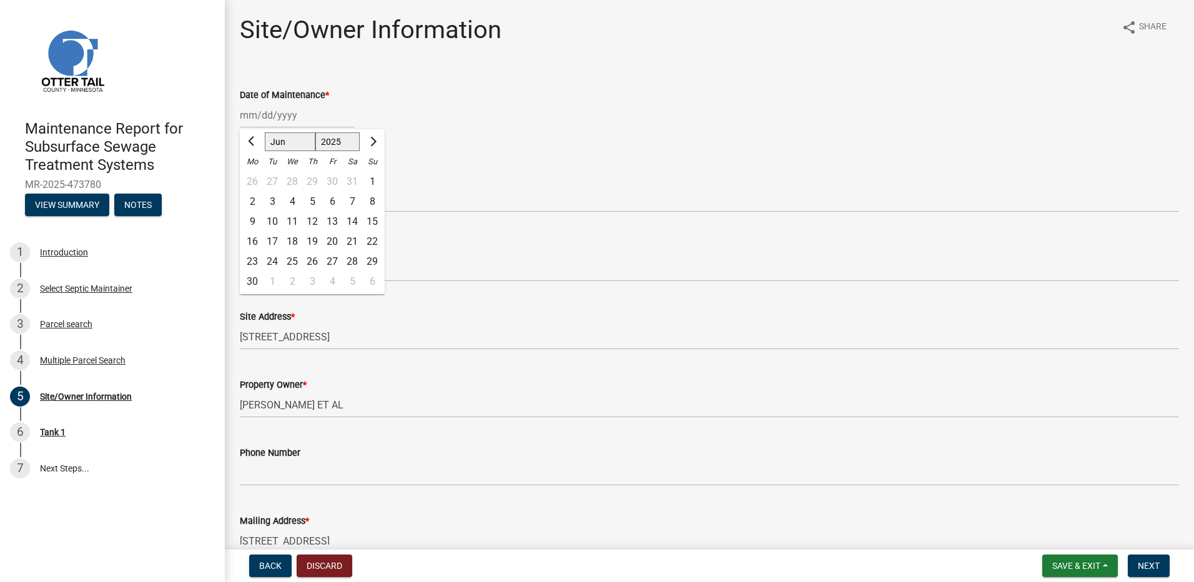
type input "06/19/2025"
click at [291, 201] on select "Select Item... Called Routine Other" at bounding box center [709, 200] width 939 height 26
click at [240, 187] on select "Select Item... Called Routine Other" at bounding box center [709, 200] width 939 height 26
select select "78493fc6-8c9b-4d4c-b322-7064476e595b"
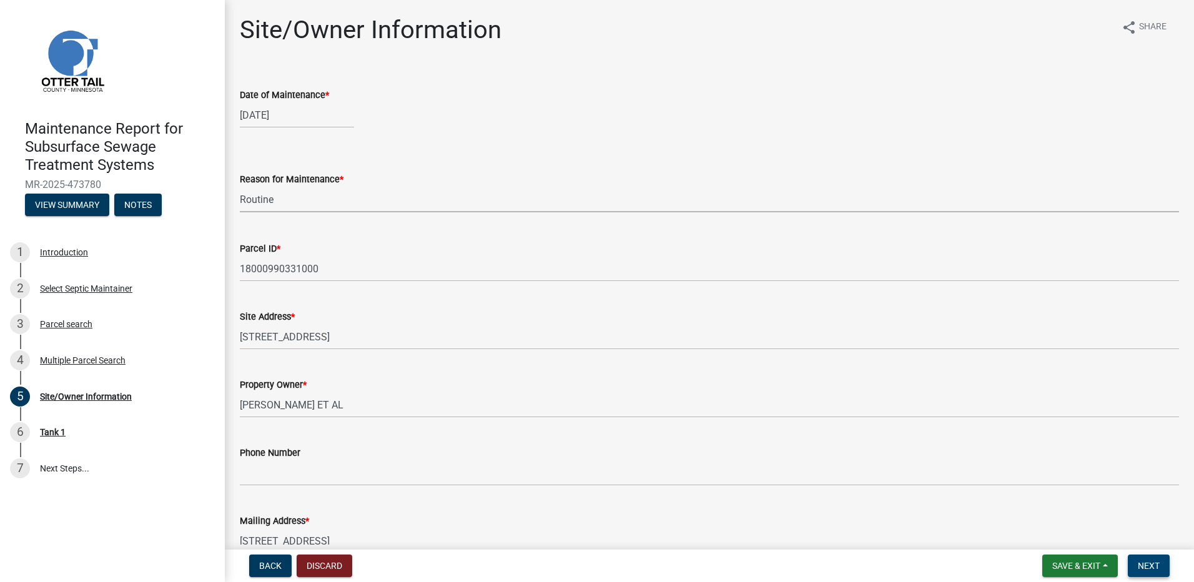
click at [1149, 561] on span "Next" at bounding box center [1149, 566] width 22 height 10
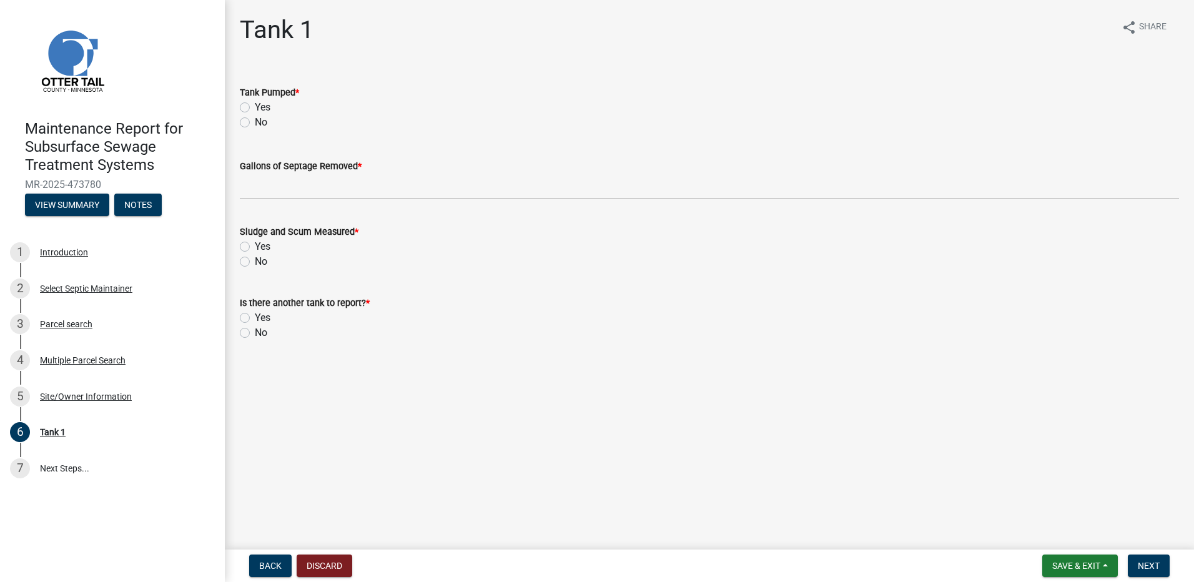
click at [272, 109] on div "Yes" at bounding box center [709, 107] width 939 height 15
click at [255, 112] on label "Yes" at bounding box center [263, 107] width 16 height 15
click at [255, 108] on input "Yes" at bounding box center [259, 104] width 8 height 8
radio input "true"
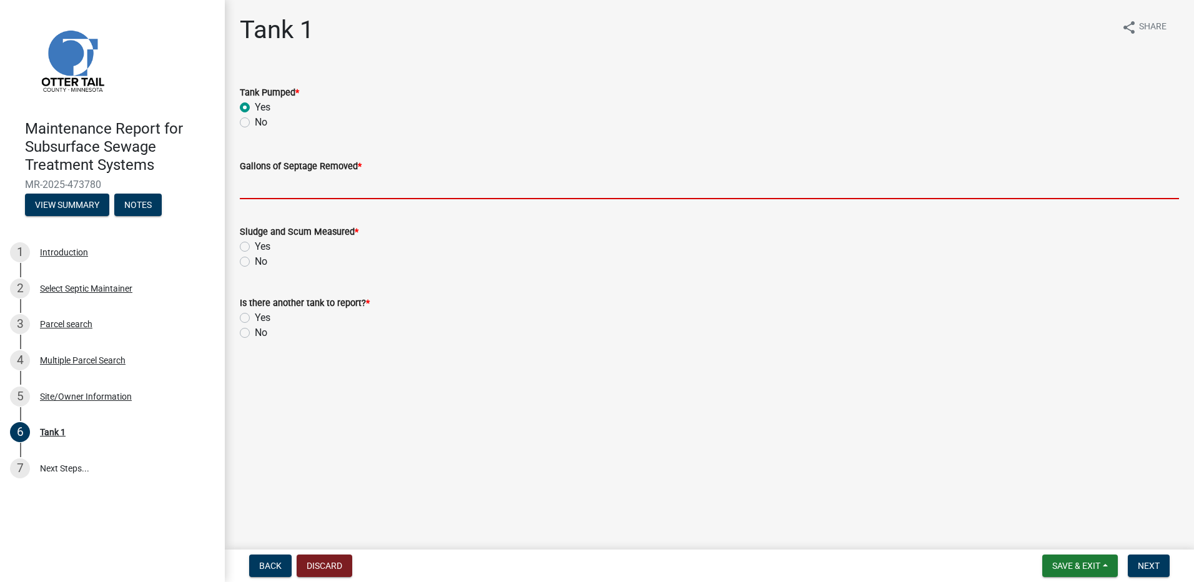
click at [308, 184] on input "Gallons of Septage Removed *" at bounding box center [709, 187] width 939 height 26
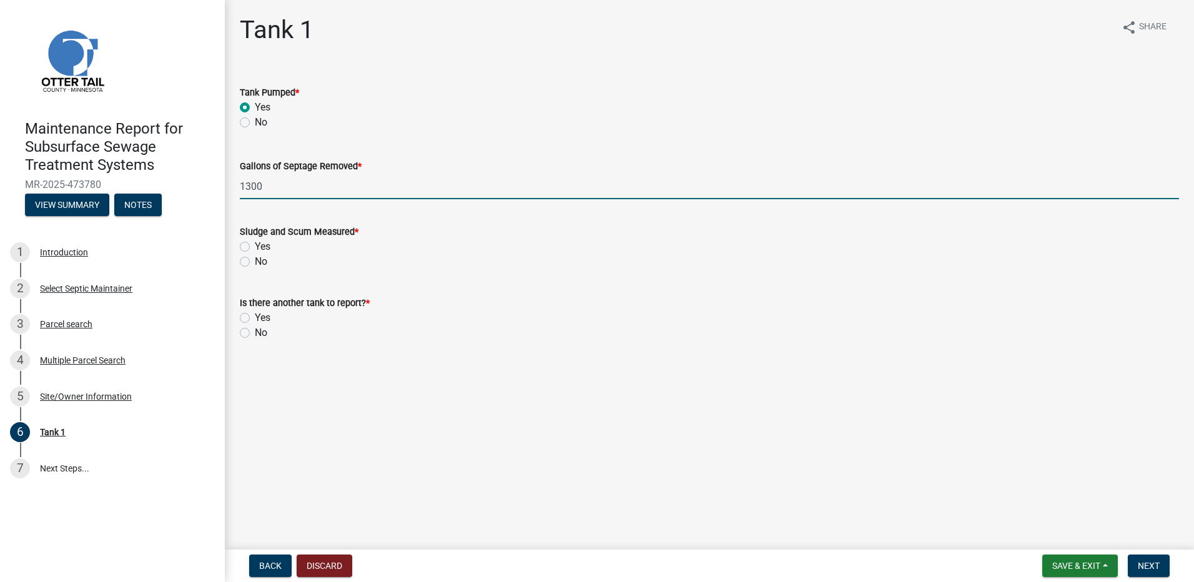
type input "1300"
click at [255, 260] on label "No" at bounding box center [261, 261] width 12 height 15
click at [255, 260] on input "No" at bounding box center [259, 258] width 8 height 8
radio input "true"
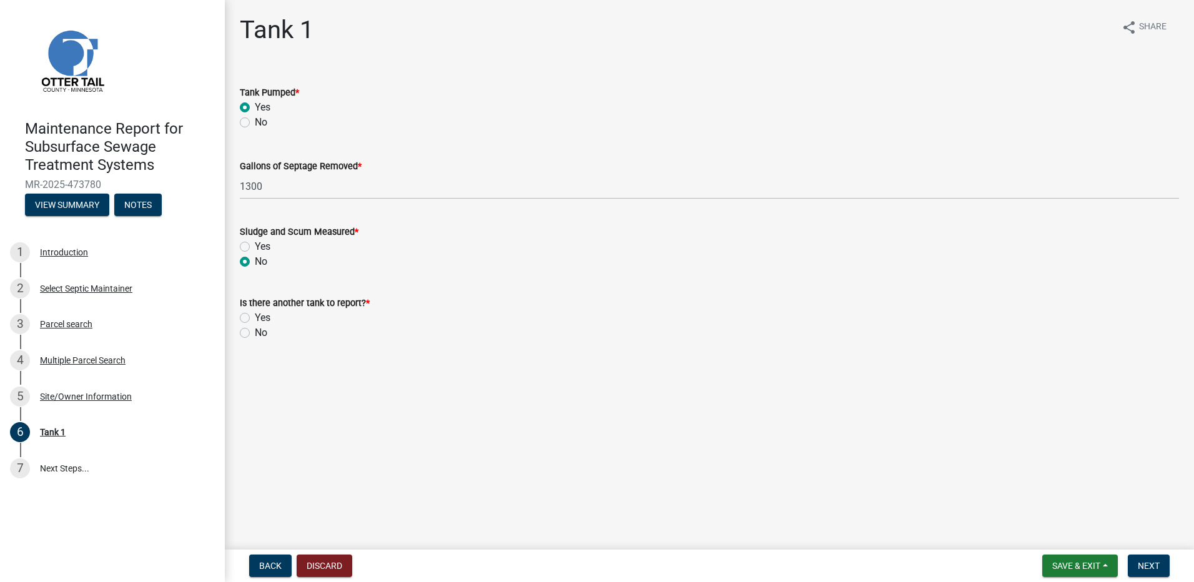
click at [255, 335] on label "No" at bounding box center [261, 332] width 12 height 15
click at [255, 333] on input "No" at bounding box center [259, 329] width 8 height 8
radio input "true"
click at [1129, 564] on button "Next" at bounding box center [1149, 565] width 42 height 22
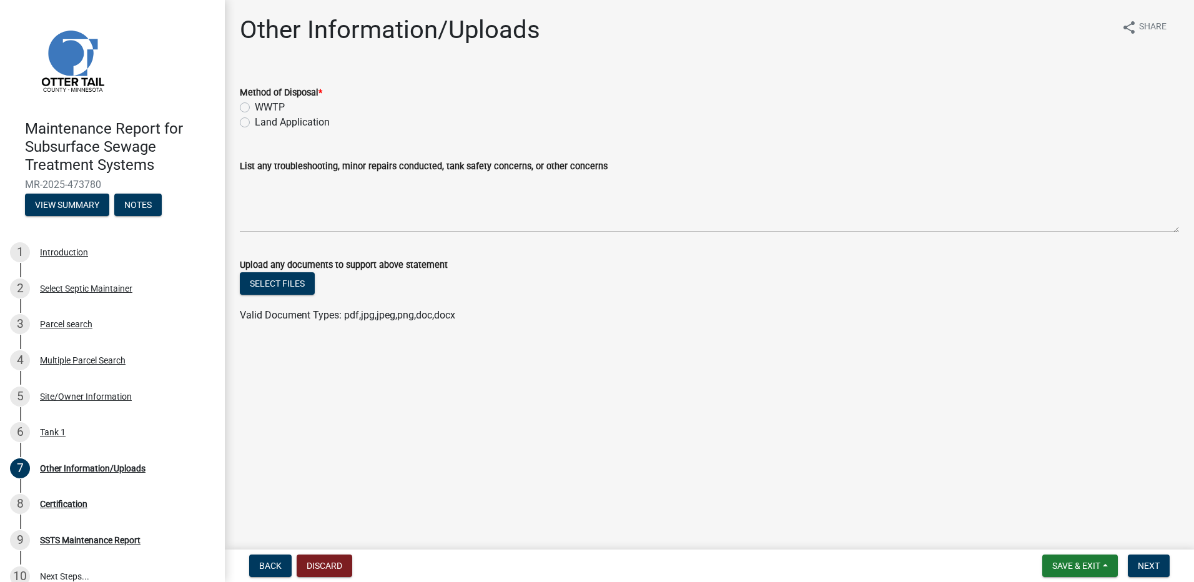
click at [300, 124] on label "Land Application" at bounding box center [292, 122] width 75 height 15
click at [263, 123] on input "Land Application" at bounding box center [259, 119] width 8 height 8
radio input "true"
click at [1164, 572] on button "Next" at bounding box center [1149, 565] width 42 height 22
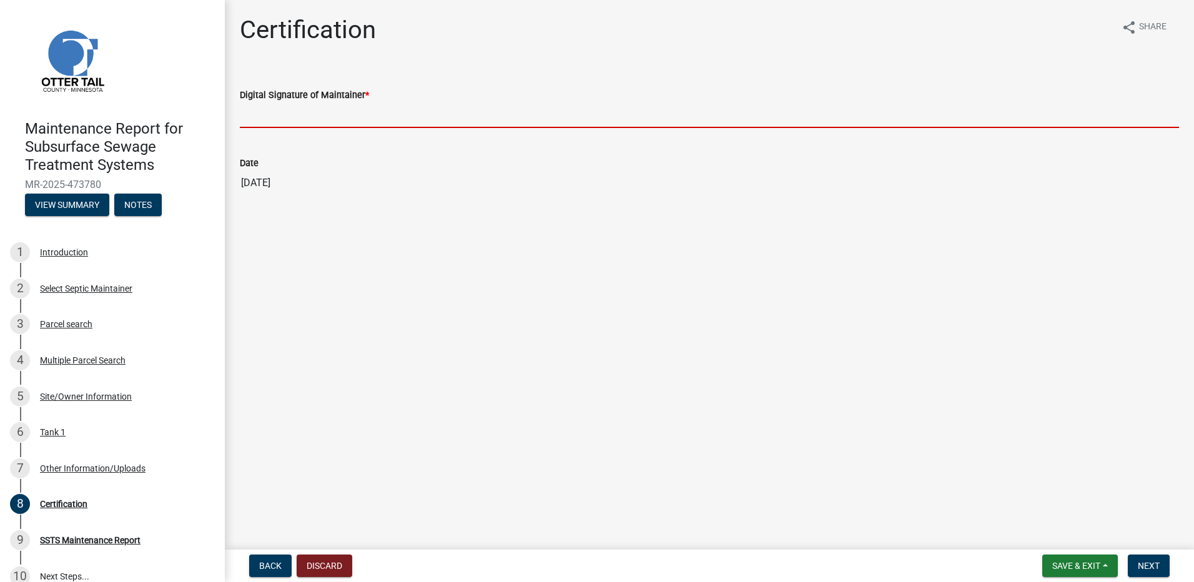
click at [275, 125] on input "Digital Signature of Maintainer *" at bounding box center [709, 115] width 939 height 26
type input "[PERSON_NAME]"
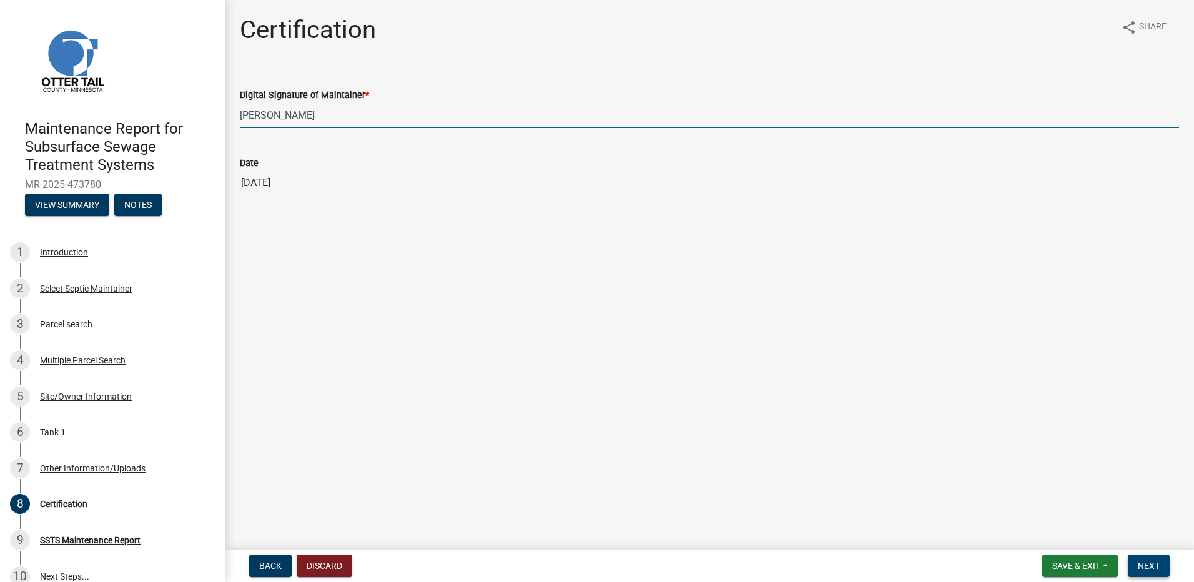
click at [1154, 566] on span "Next" at bounding box center [1149, 566] width 22 height 10
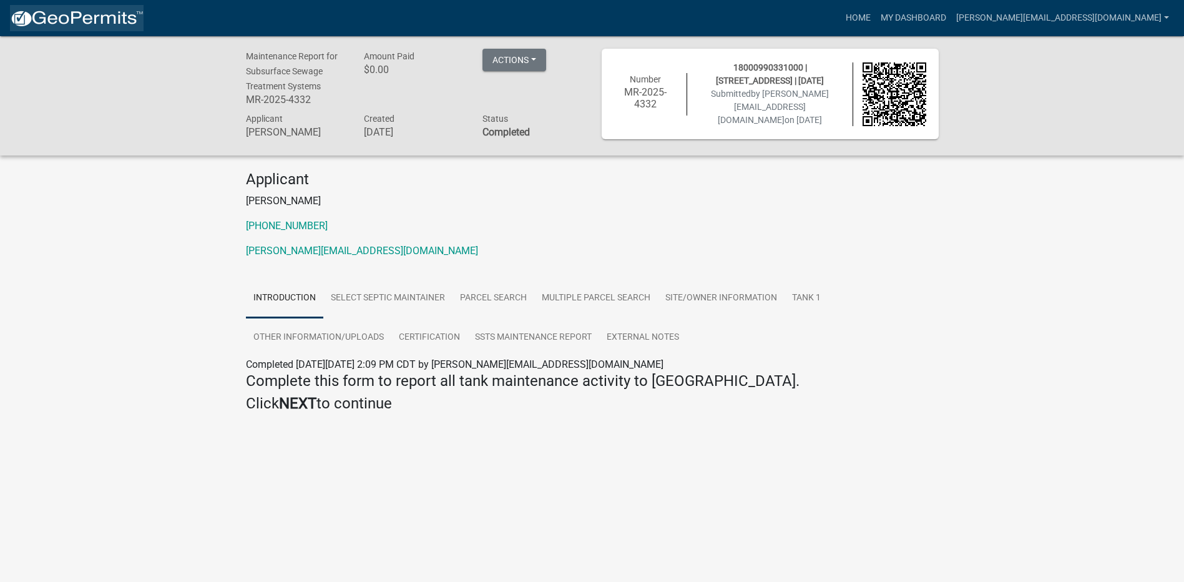
click at [102, 17] on img at bounding box center [77, 18] width 134 height 19
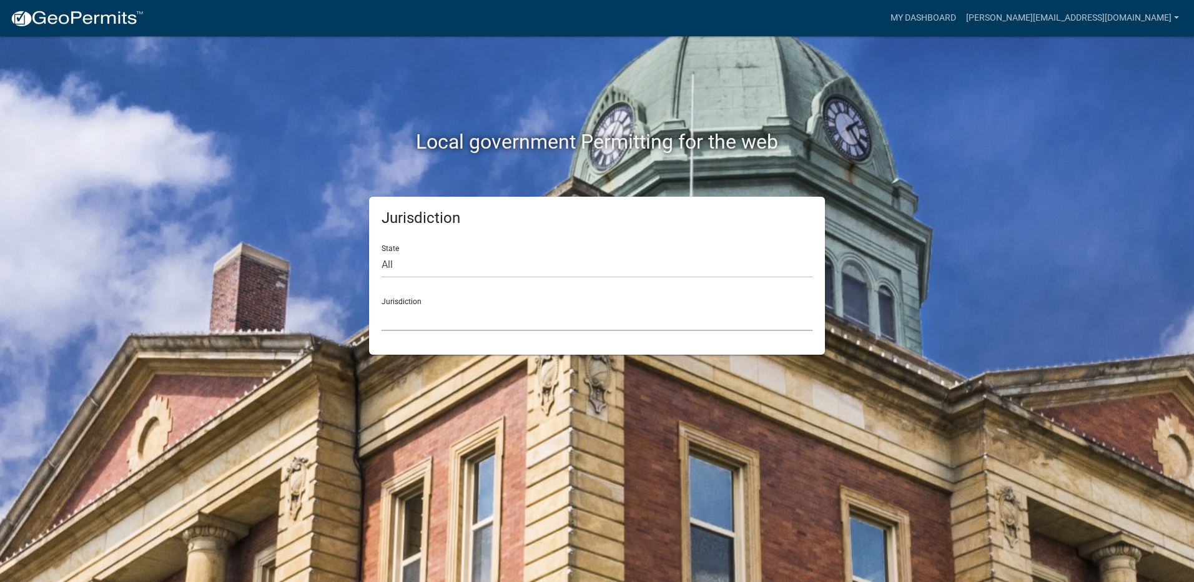
click at [475, 326] on select "[GEOGRAPHIC_DATA], [US_STATE] [GEOGRAPHIC_DATA], [US_STATE][PERSON_NAME][GEOGRA…" at bounding box center [596, 318] width 431 height 26
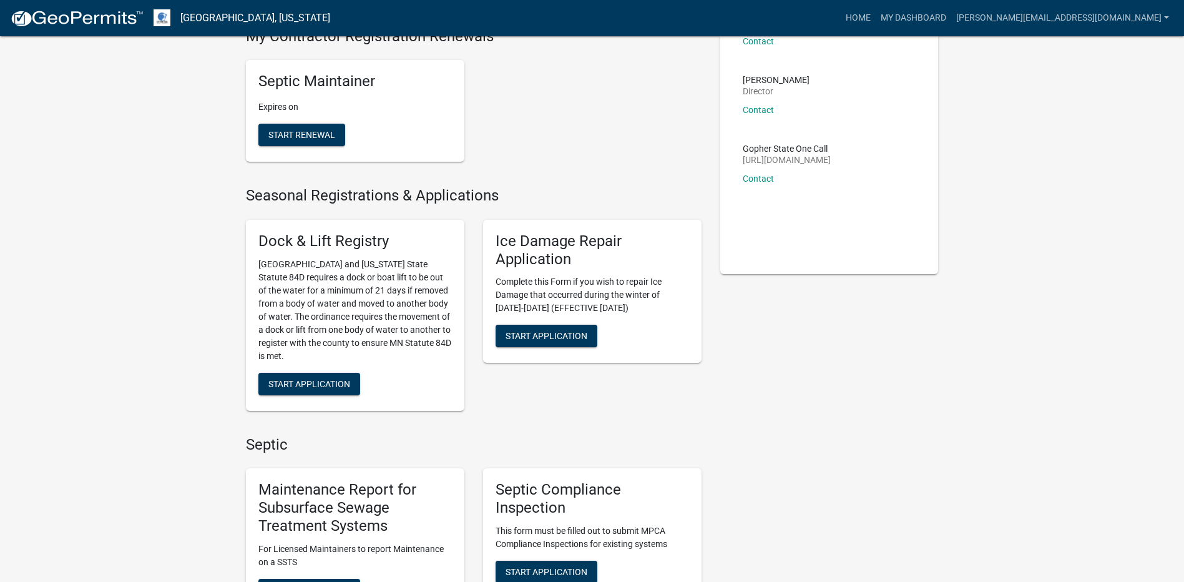
scroll to position [312, 0]
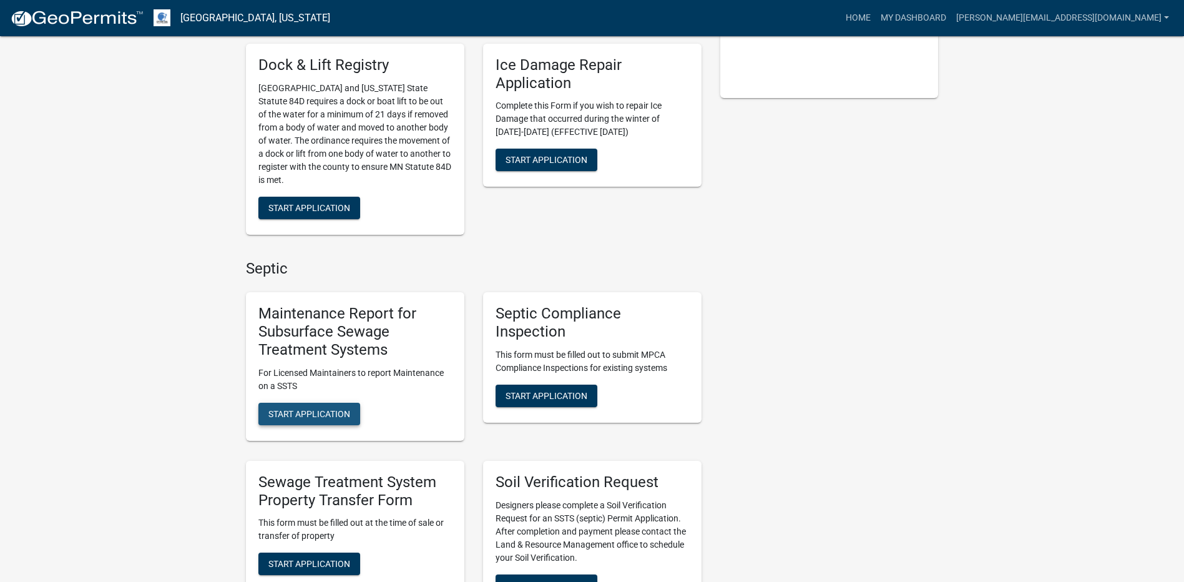
click at [337, 418] on span "Start Application" at bounding box center [309, 413] width 82 height 10
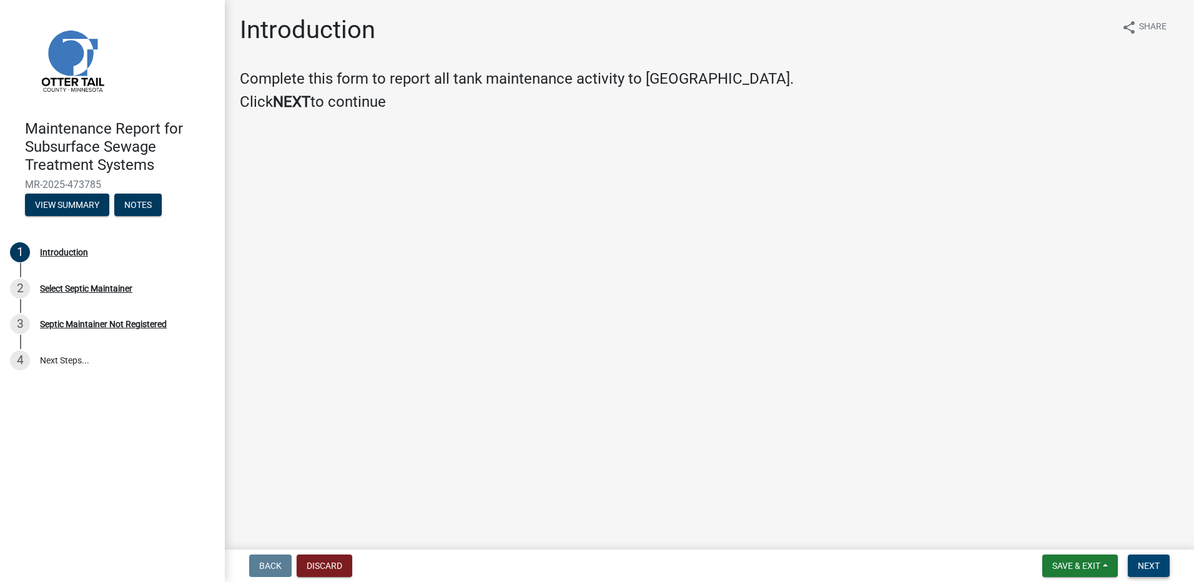
click at [1148, 564] on span "Next" at bounding box center [1149, 566] width 22 height 10
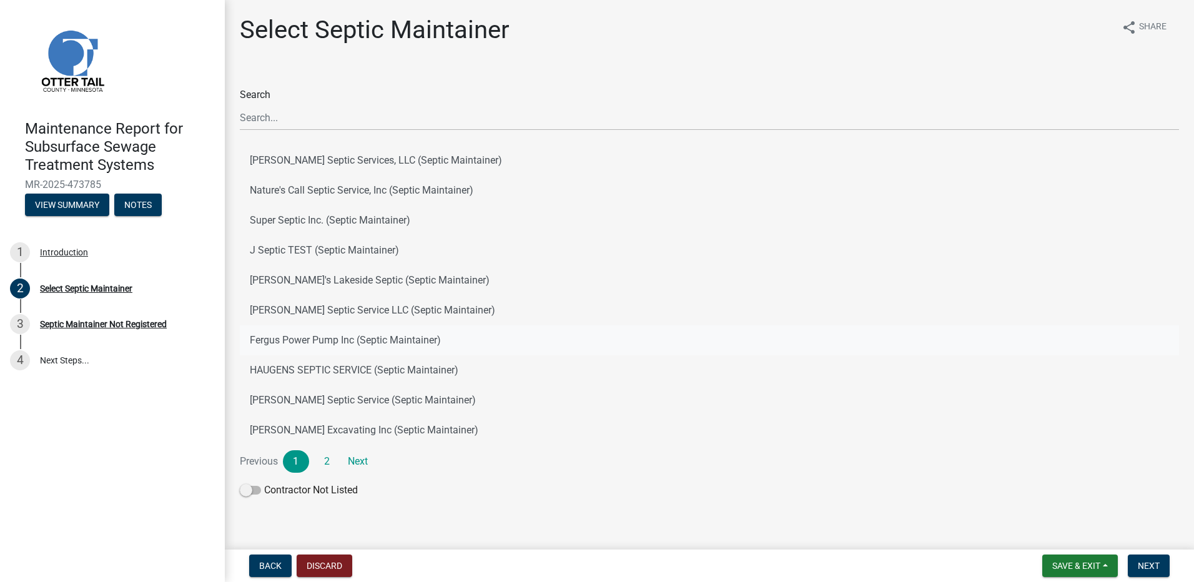
click at [410, 337] on button "Fergus Power Pump Inc (Septic Maintainer)" at bounding box center [709, 340] width 939 height 30
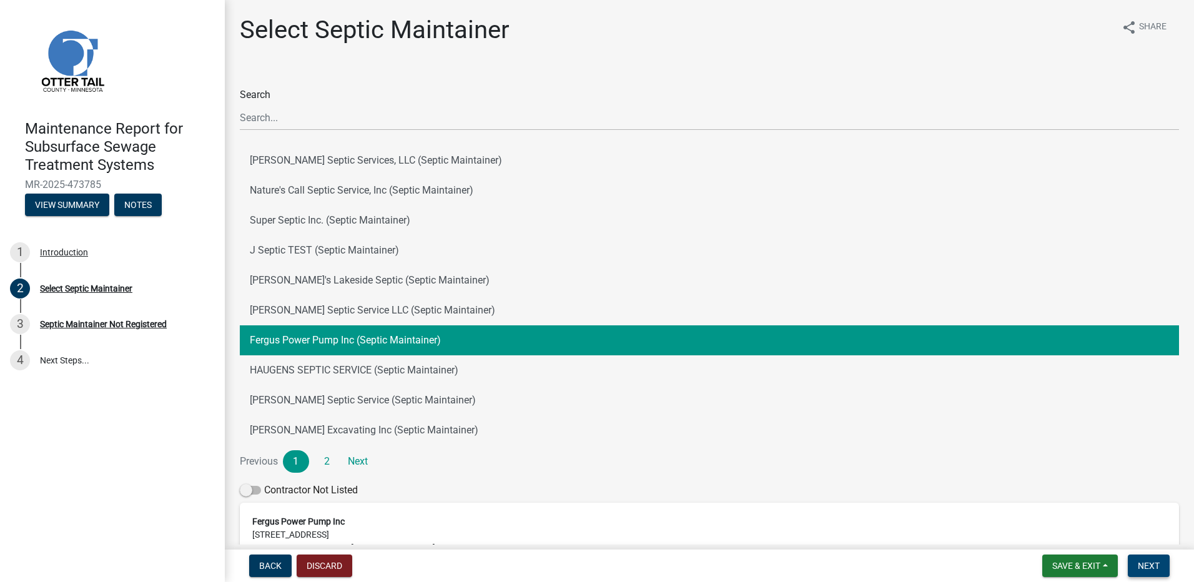
drag, startPoint x: 1121, startPoint y: 551, endPoint x: 1128, endPoint y: 558, distance: 9.7
click at [1120, 551] on nav "Back Discard Save & Exit Save Save & Exit Next" at bounding box center [709, 565] width 969 height 32
click at [1128, 558] on button "Next" at bounding box center [1149, 565] width 42 height 22
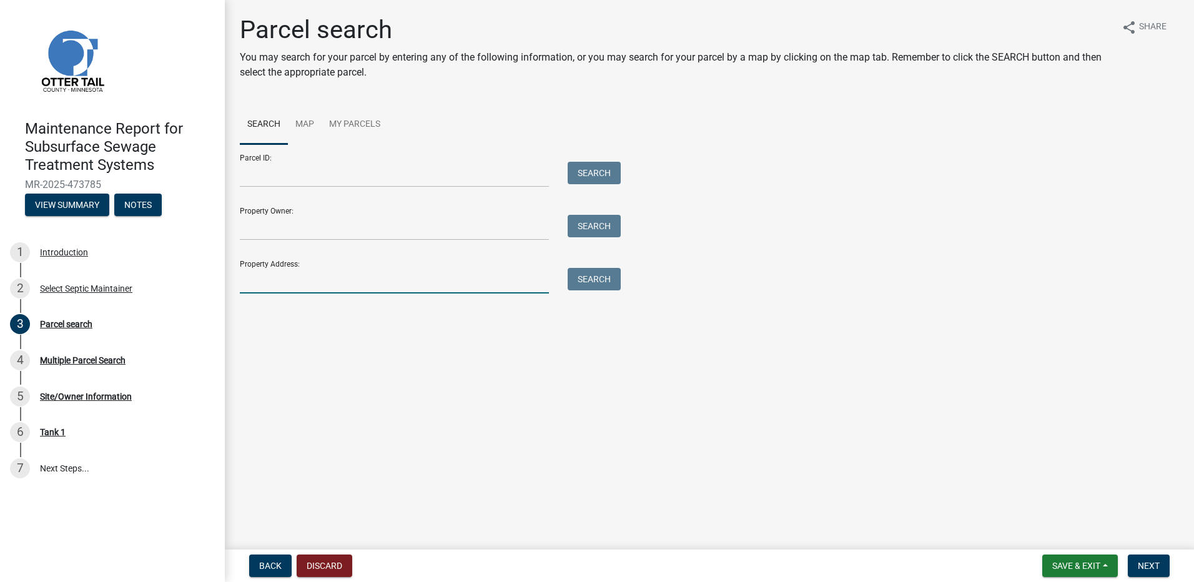
click at [413, 270] on input "Property Address:" at bounding box center [394, 281] width 309 height 26
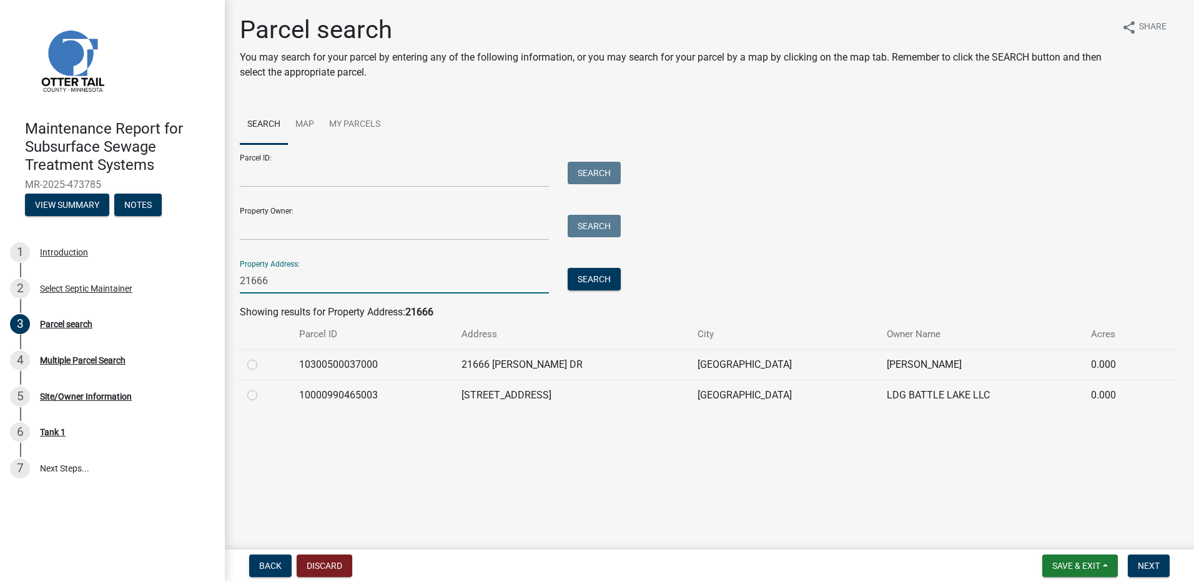
type input "21666"
click at [262, 388] on label at bounding box center [262, 388] width 0 height 0
click at [262, 394] on input "radio" at bounding box center [266, 392] width 8 height 8
radio input "true"
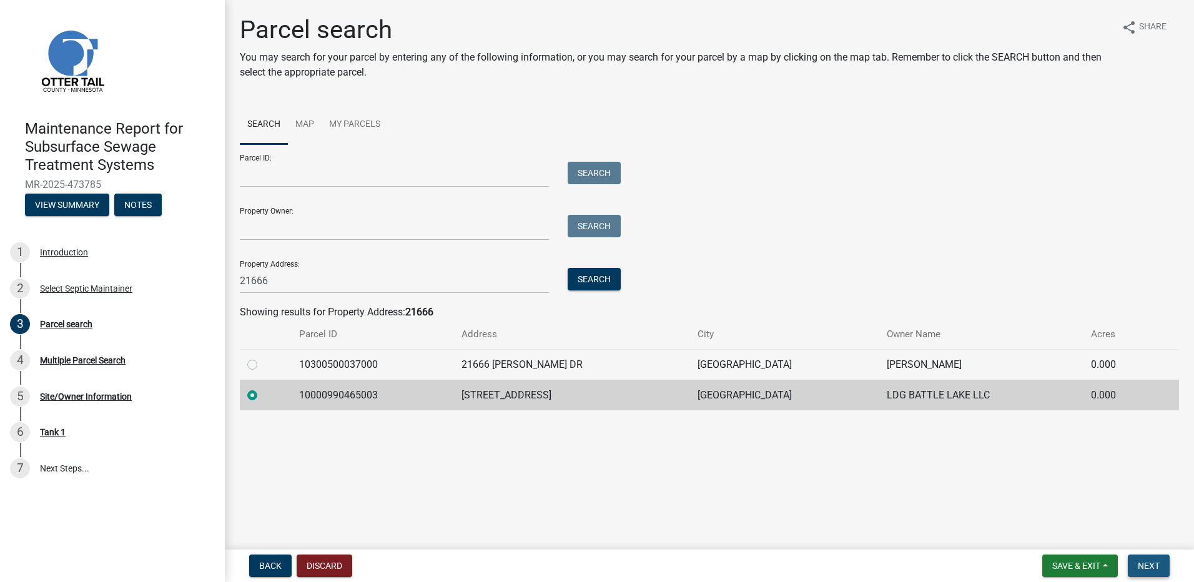
click at [1168, 568] on button "Next" at bounding box center [1149, 565] width 42 height 22
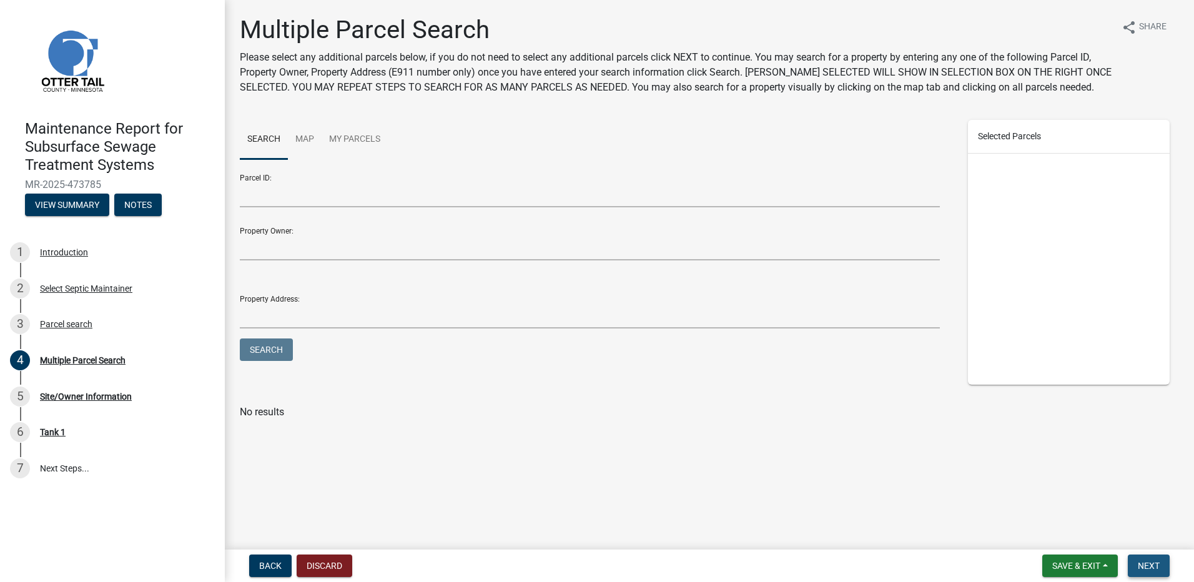
click at [1156, 566] on span "Next" at bounding box center [1149, 566] width 22 height 10
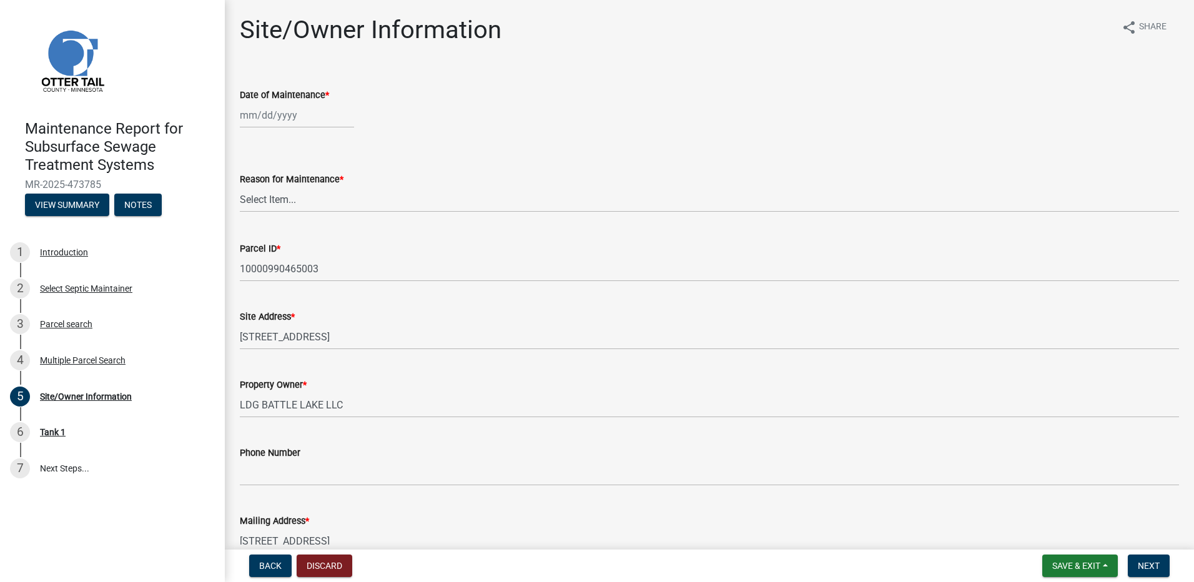
click at [258, 118] on div at bounding box center [297, 115] width 114 height 26
select select "9"
select select "2025"
click at [255, 135] on button "Previous month" at bounding box center [252, 142] width 15 height 20
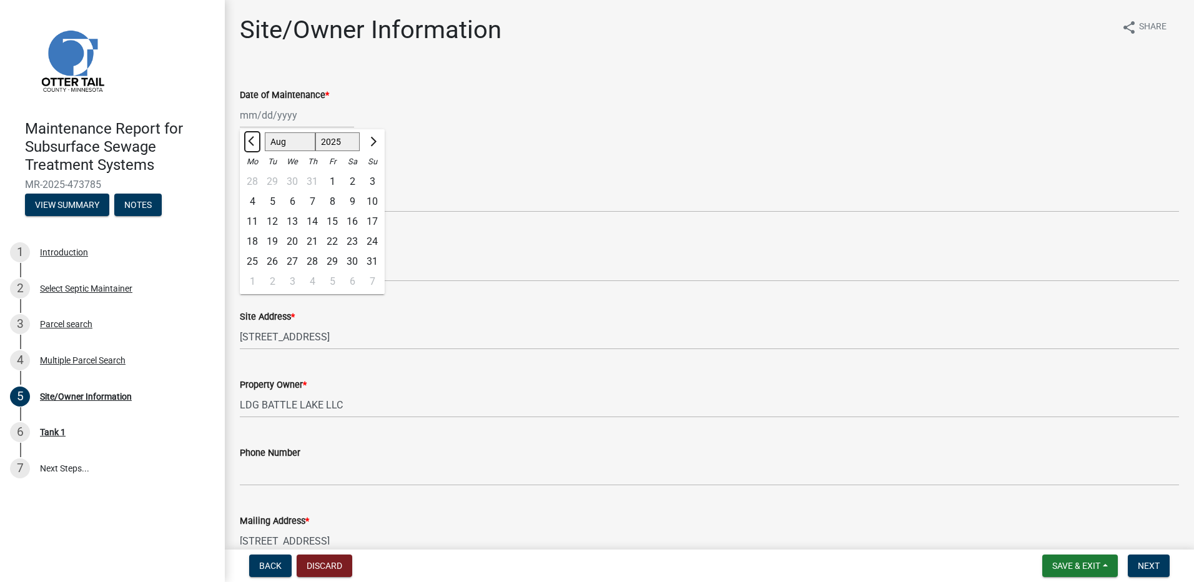
click at [255, 135] on button "Previous month" at bounding box center [252, 142] width 15 height 20
select select "6"
click at [314, 220] on div "12" at bounding box center [312, 222] width 20 height 20
type input "06/12/2025"
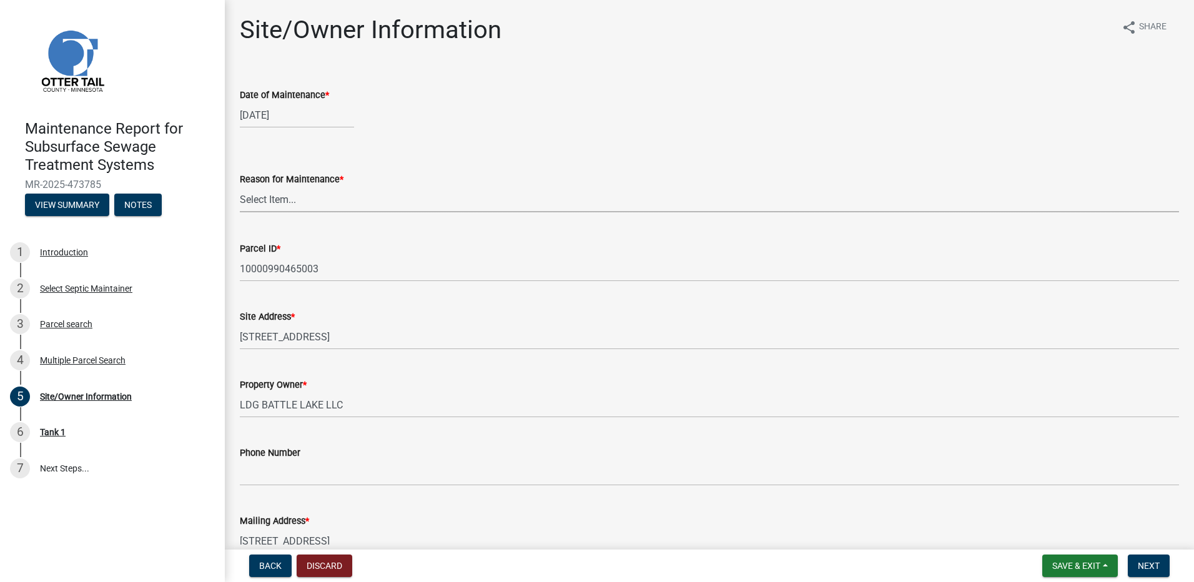
click at [311, 204] on select "Select Item... Called Routine Other" at bounding box center [709, 200] width 939 height 26
click at [240, 187] on select "Select Item... Called Routine Other" at bounding box center [709, 200] width 939 height 26
select select "78493fc6-8c9b-4d4c-b322-7064476e595b"
click at [1165, 569] on button "Next" at bounding box center [1149, 565] width 42 height 22
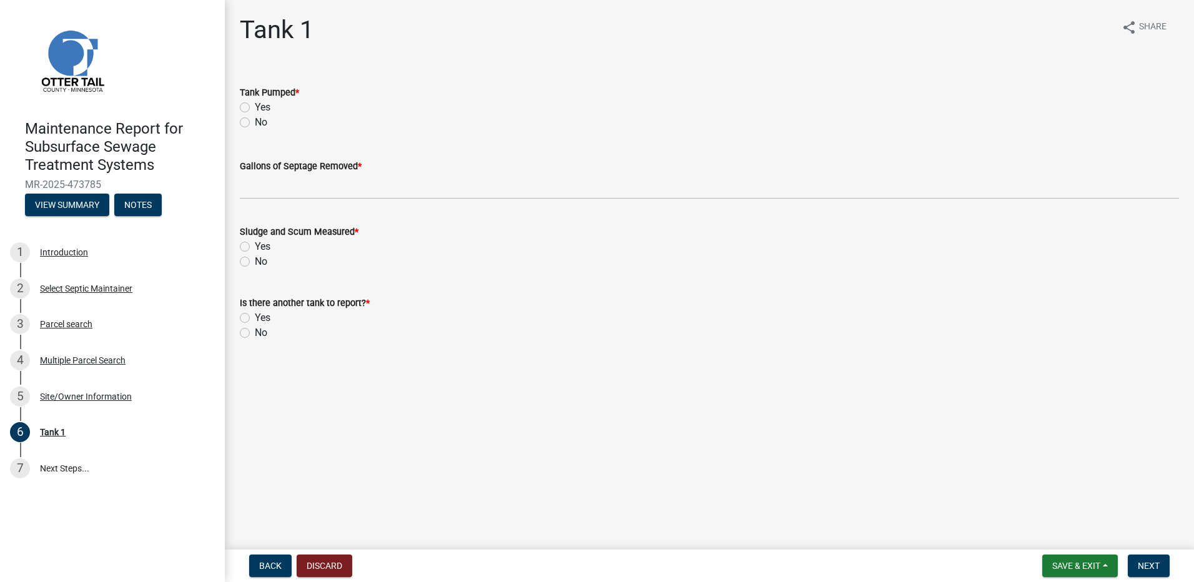
click at [258, 98] on div "Tank Pumped *" at bounding box center [709, 92] width 939 height 15
click at [258, 104] on label "Yes" at bounding box center [263, 107] width 16 height 15
click at [258, 104] on input "Yes" at bounding box center [259, 104] width 8 height 8
radio input "true"
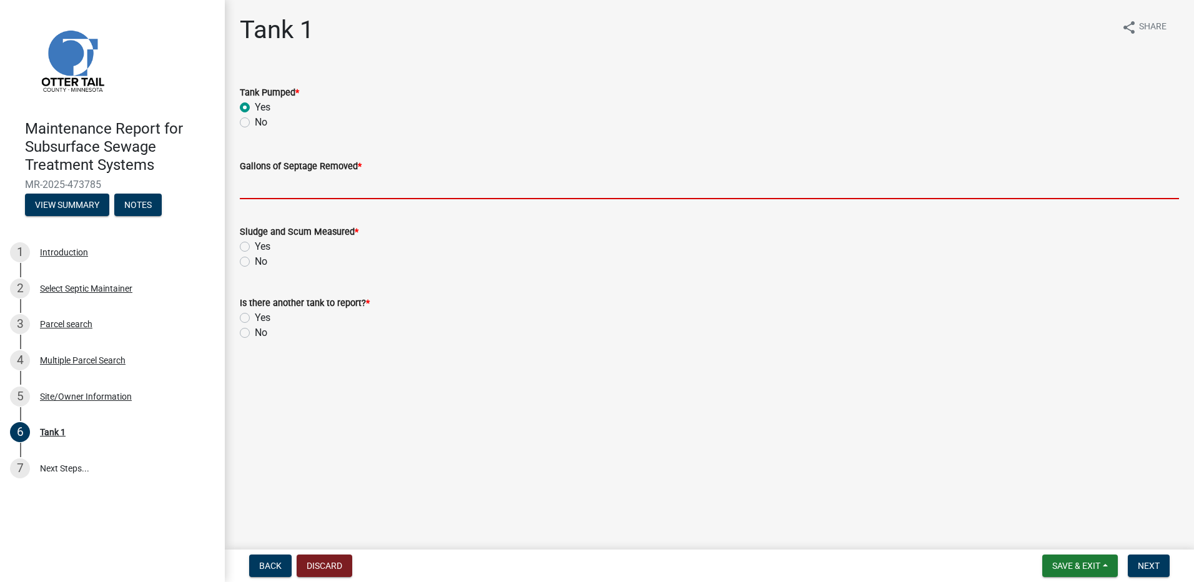
click at [307, 199] on input "Gallons of Septage Removed *" at bounding box center [709, 187] width 939 height 26
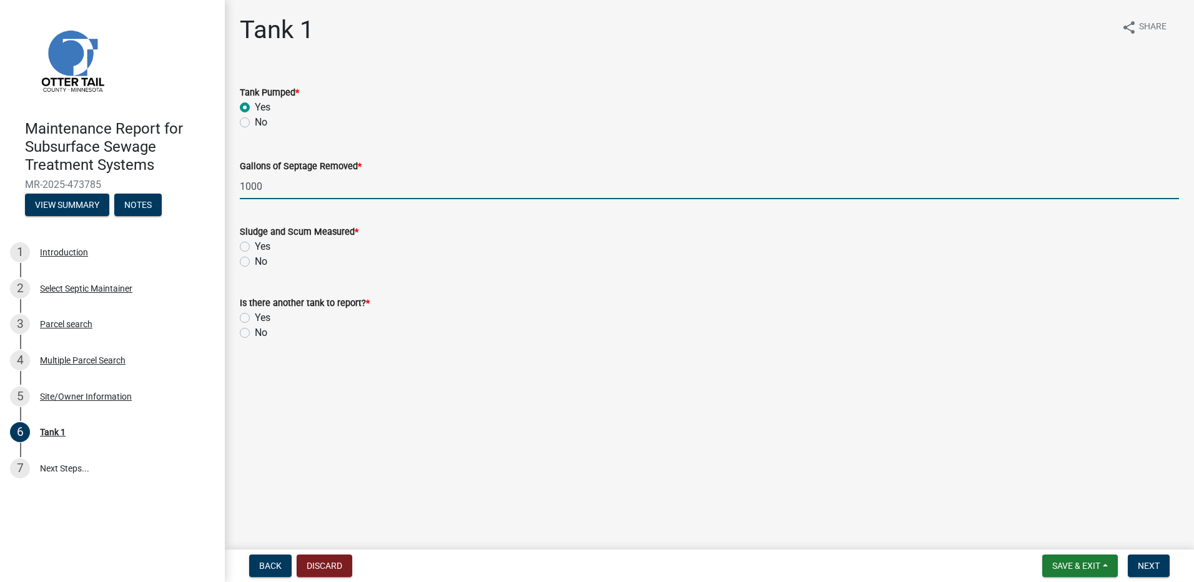
type input "1000"
click at [255, 262] on label "No" at bounding box center [261, 261] width 12 height 15
click at [255, 262] on input "No" at bounding box center [259, 258] width 8 height 8
radio input "true"
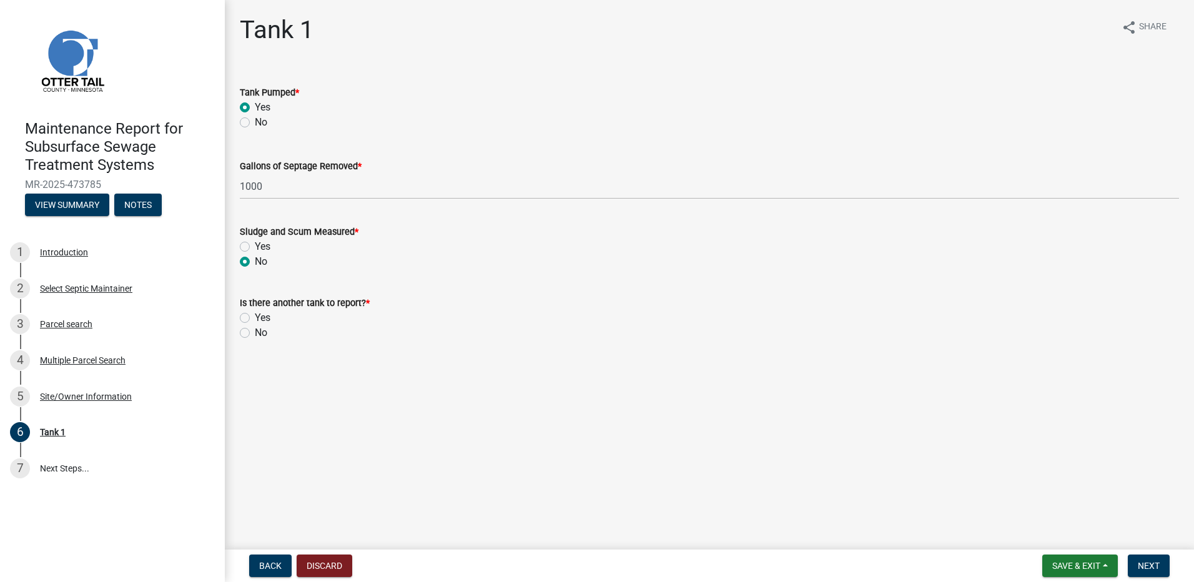
click at [255, 333] on label "No" at bounding box center [261, 332] width 12 height 15
click at [255, 333] on input "No" at bounding box center [259, 329] width 8 height 8
radio input "true"
click at [1150, 565] on span "Next" at bounding box center [1149, 566] width 22 height 10
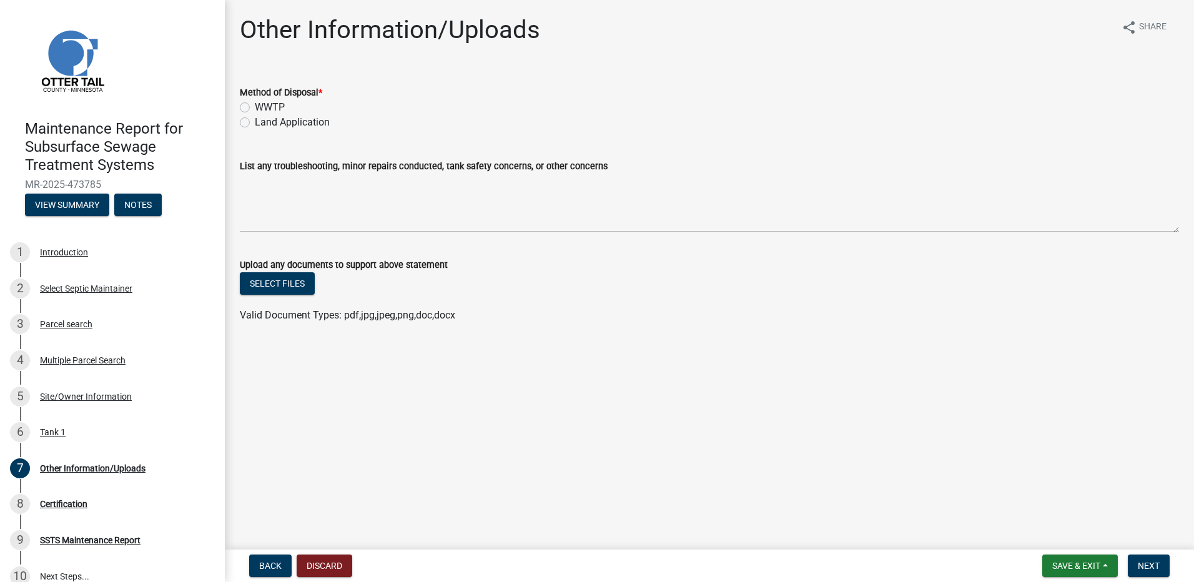
click at [309, 117] on label "Land Application" at bounding box center [292, 122] width 75 height 15
click at [263, 117] on input "Land Application" at bounding box center [259, 119] width 8 height 8
radio input "true"
click at [1149, 568] on span "Next" at bounding box center [1149, 566] width 22 height 10
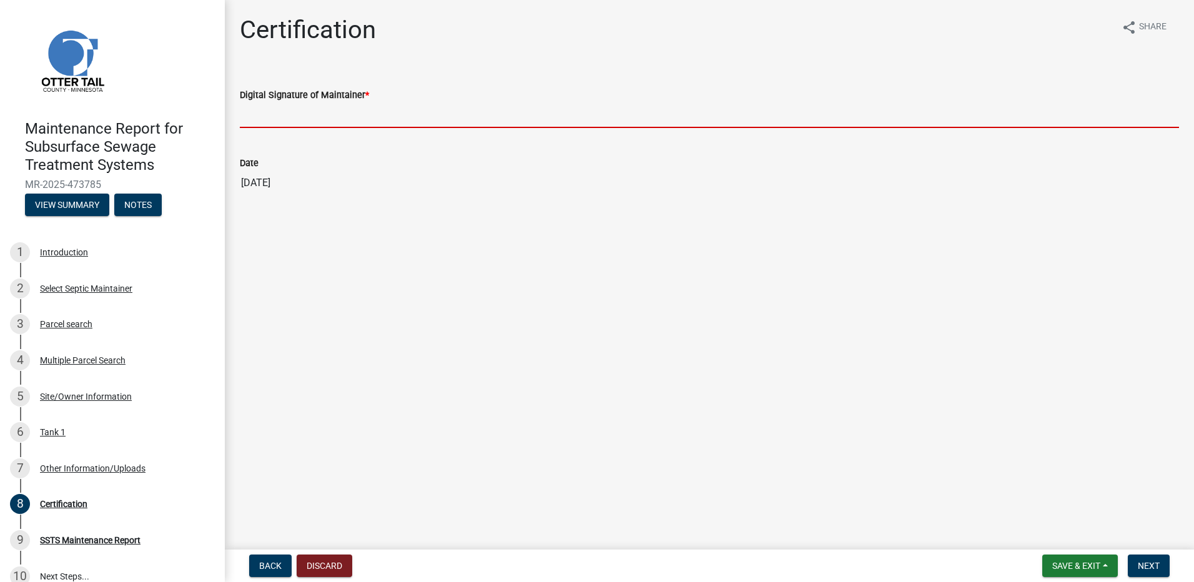
click at [332, 109] on input "Digital Signature of Maintainer *" at bounding box center [709, 115] width 939 height 26
type input "[PERSON_NAME]"
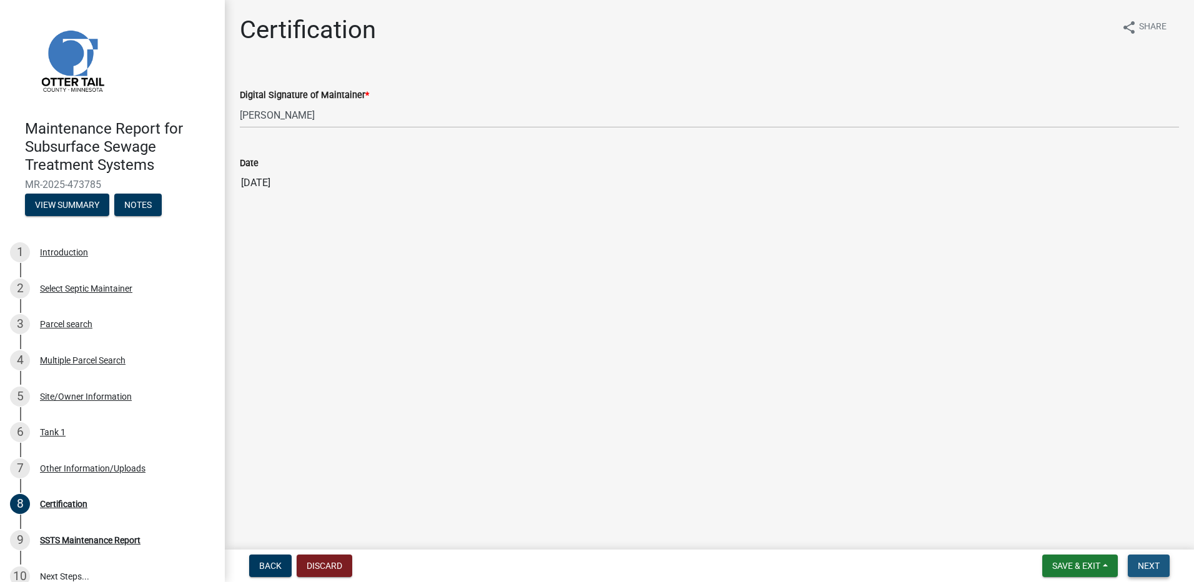
click at [1137, 563] on button "Next" at bounding box center [1149, 565] width 42 height 22
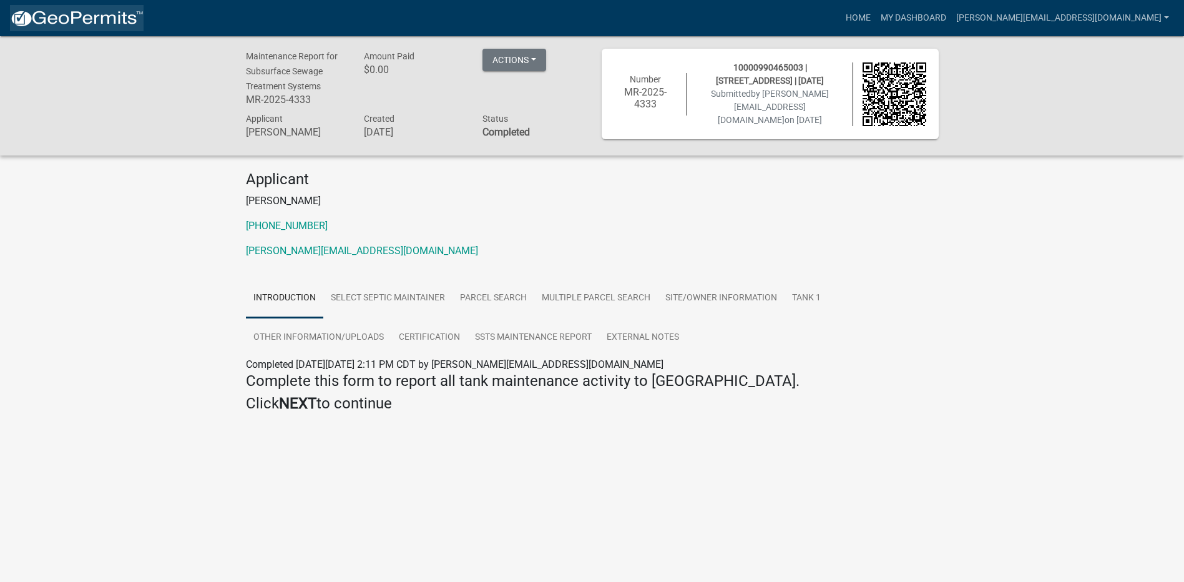
click at [121, 29] on link at bounding box center [77, 18] width 134 height 26
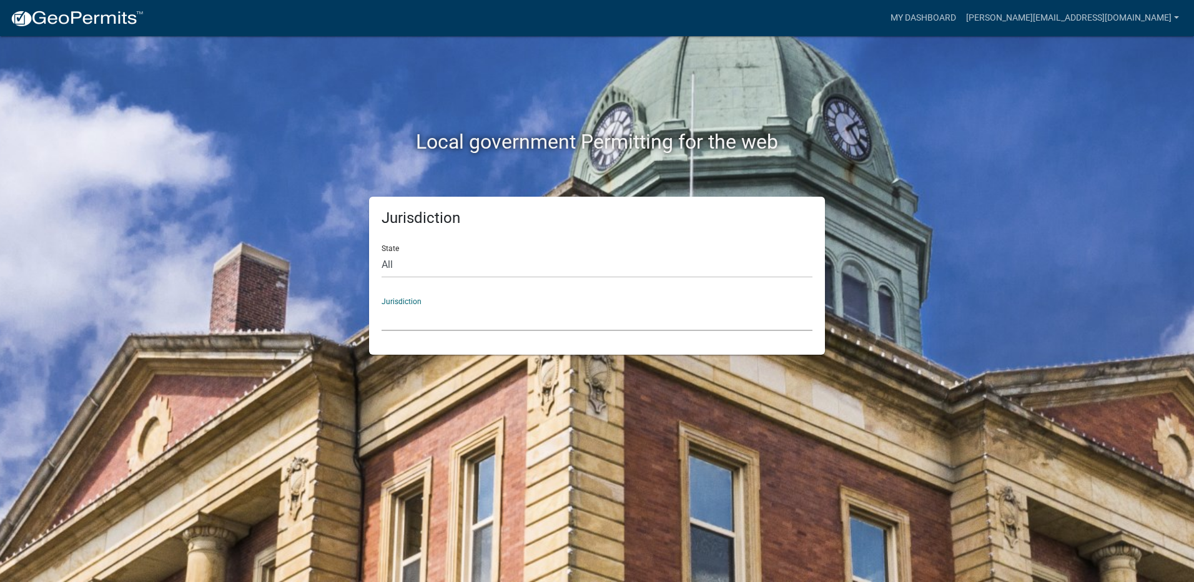
click at [488, 328] on select "[GEOGRAPHIC_DATA], [US_STATE] [GEOGRAPHIC_DATA], [US_STATE][PERSON_NAME][GEOGRA…" at bounding box center [596, 318] width 431 height 26
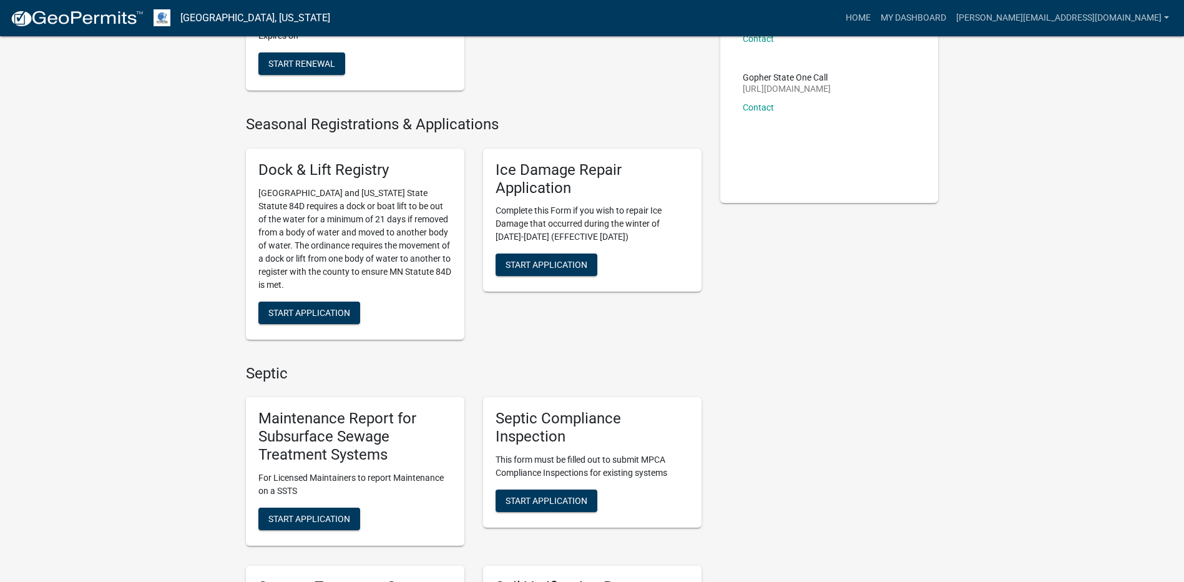
scroll to position [250, 0]
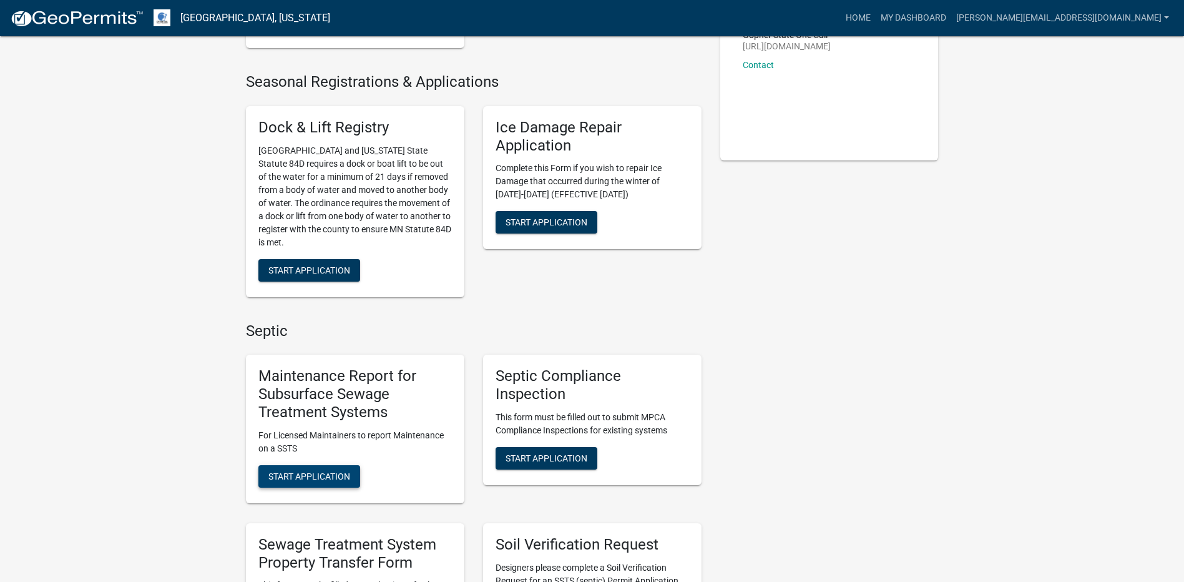
click at [342, 474] on span "Start Application" at bounding box center [309, 476] width 82 height 10
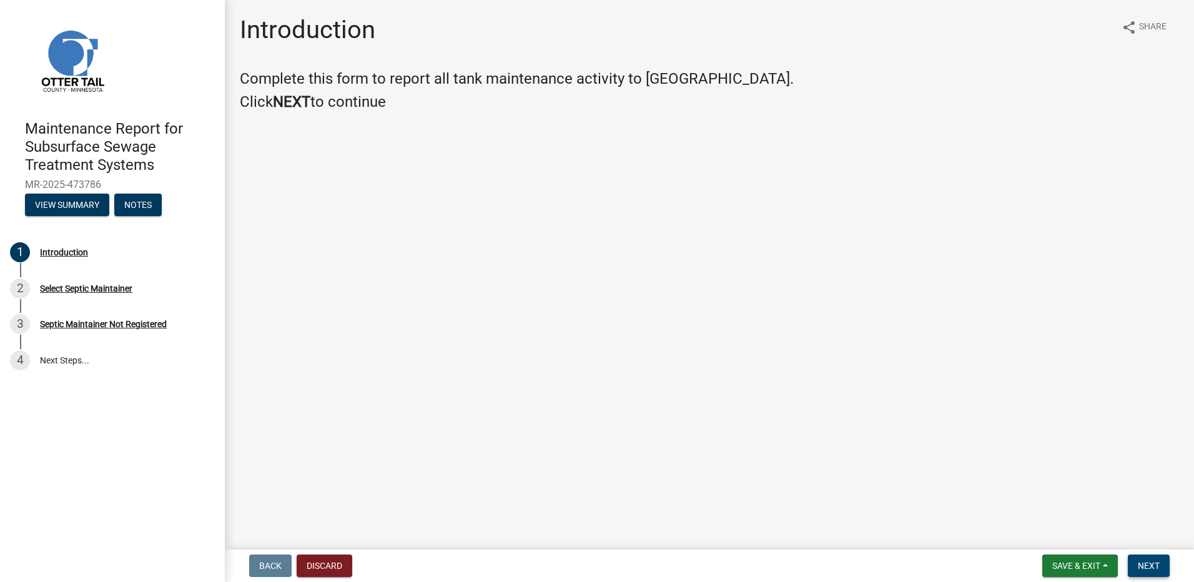
click at [1142, 564] on span "Next" at bounding box center [1149, 566] width 22 height 10
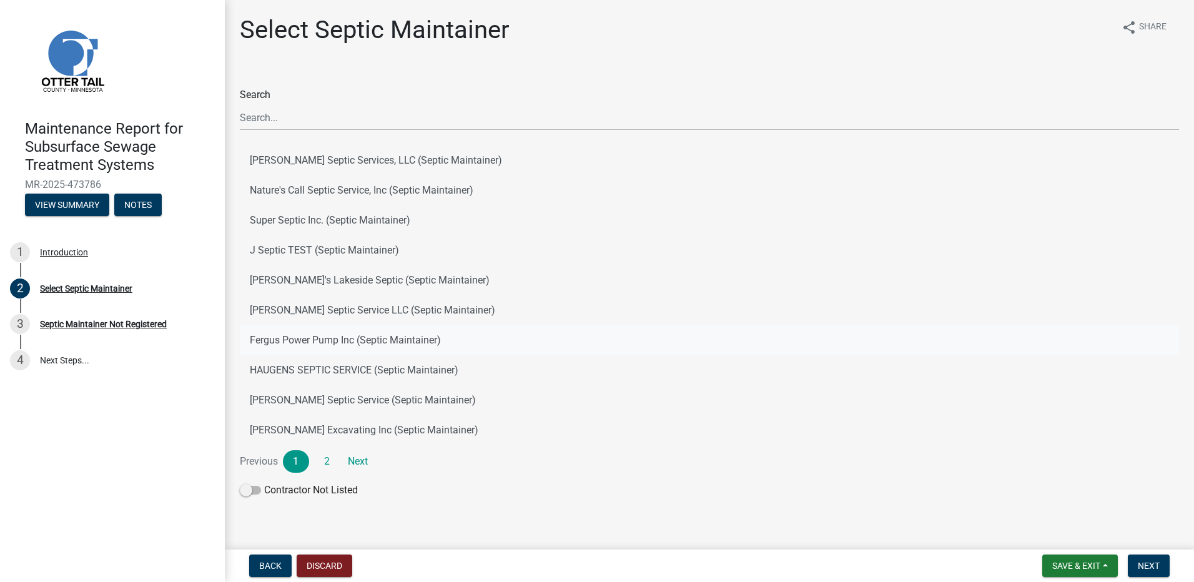
click at [390, 350] on button "Fergus Power Pump Inc (Septic Maintainer)" at bounding box center [709, 340] width 939 height 30
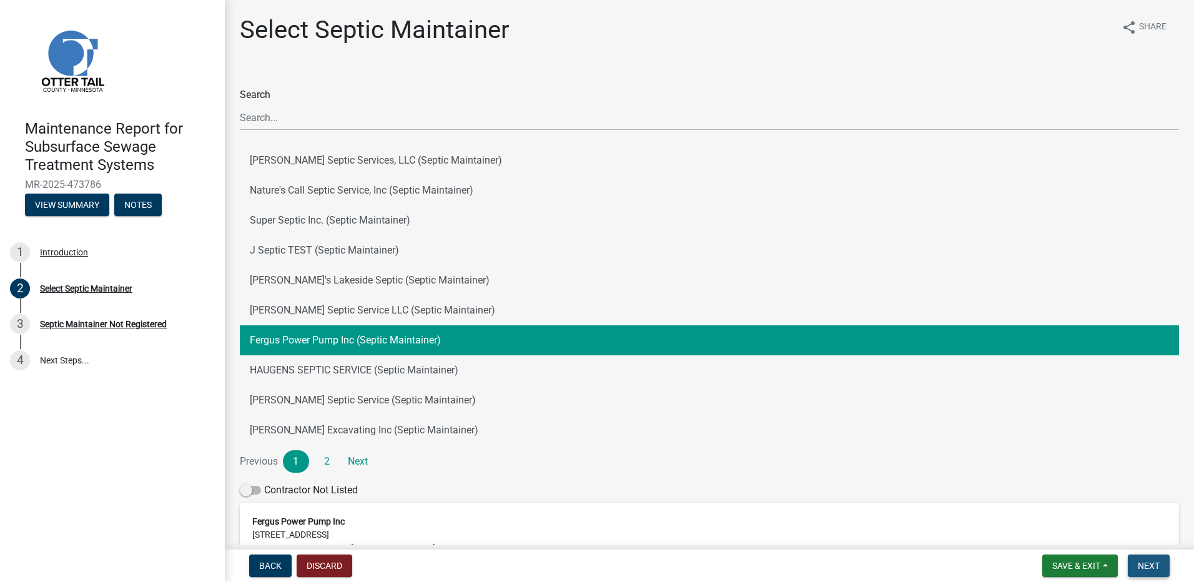
drag, startPoint x: 1150, startPoint y: 564, endPoint x: 1130, endPoint y: 558, distance: 21.1
click at [1148, 564] on span "Next" at bounding box center [1149, 566] width 22 height 10
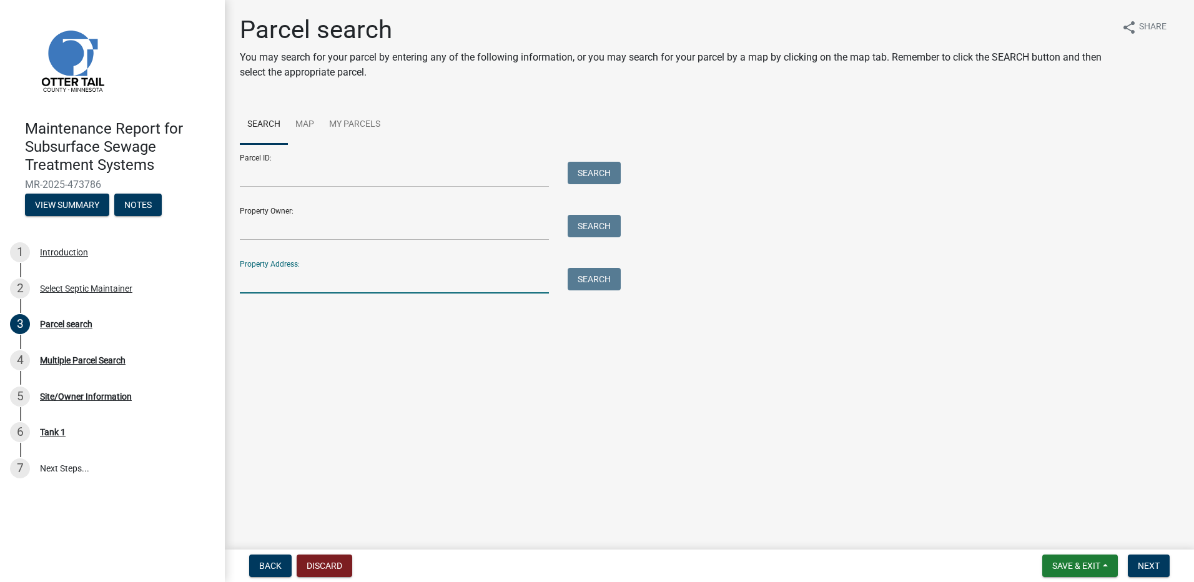
click at [300, 277] on input "Property Address:" at bounding box center [394, 281] width 309 height 26
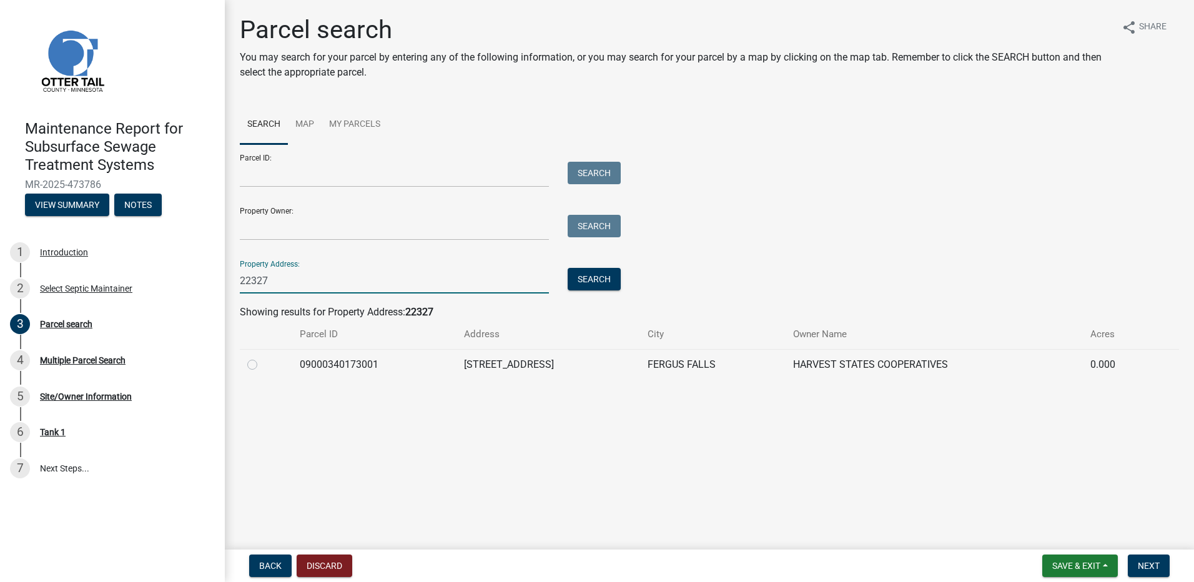
type input "22327"
click at [262, 357] on label at bounding box center [262, 357] width 0 height 0
click at [262, 365] on input "radio" at bounding box center [266, 361] width 8 height 8
radio input "true"
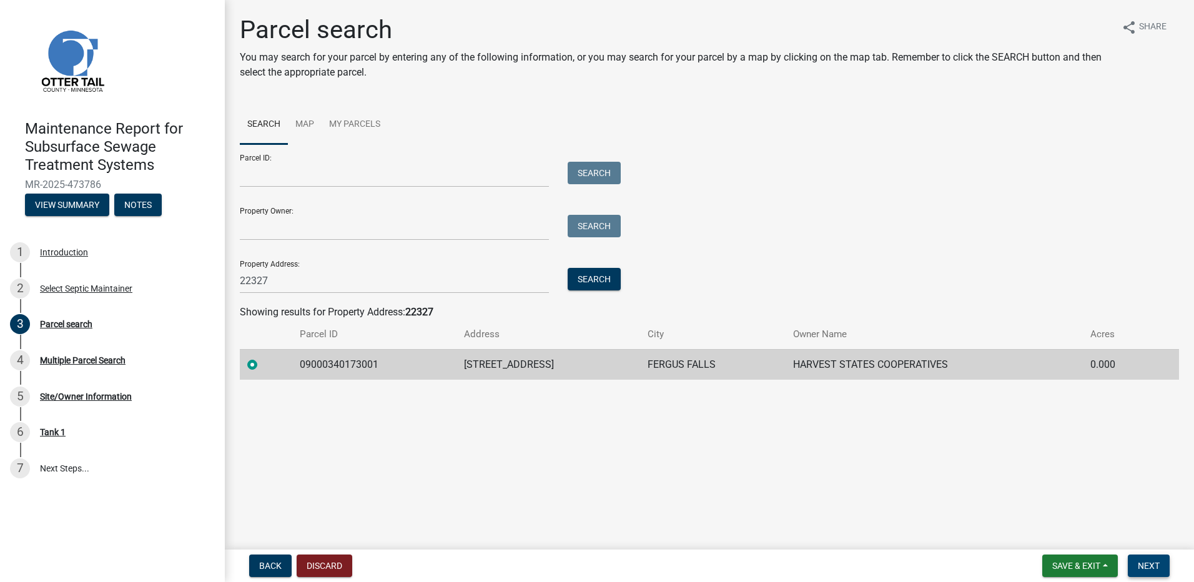
click at [1144, 561] on span "Next" at bounding box center [1149, 566] width 22 height 10
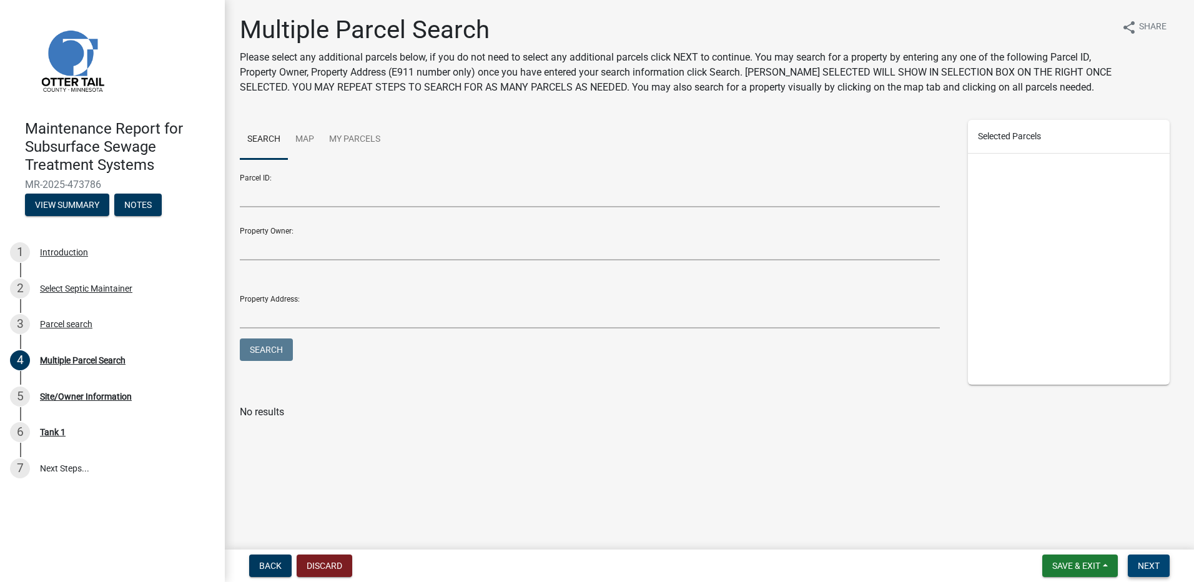
click at [1157, 575] on button "Next" at bounding box center [1149, 565] width 42 height 22
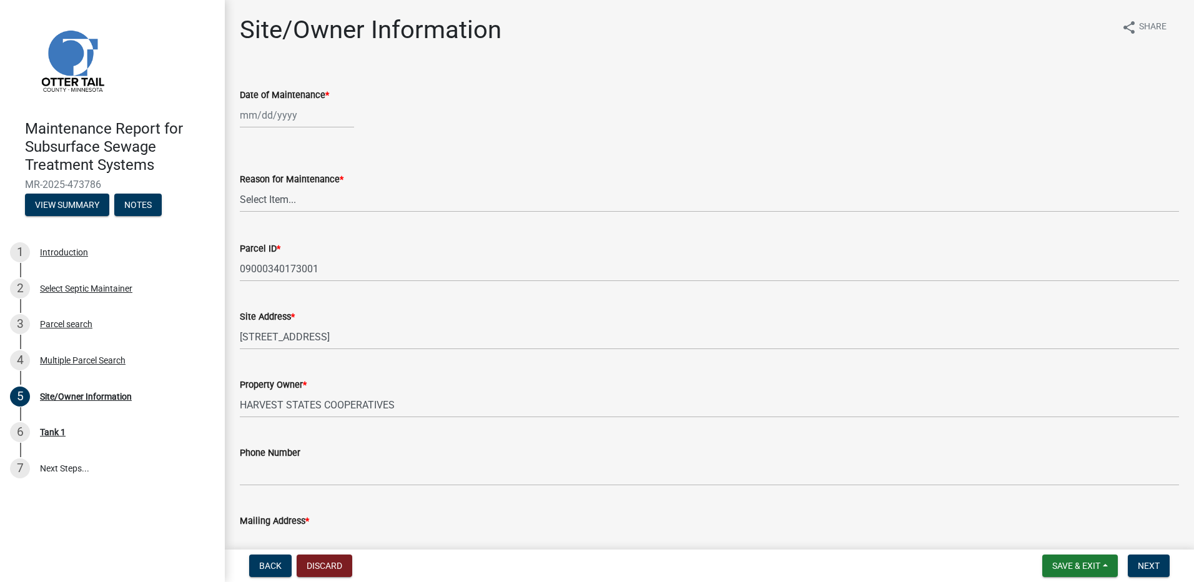
click at [266, 115] on div at bounding box center [297, 115] width 114 height 26
select select "9"
select select "2025"
click at [251, 134] on button "Previous month" at bounding box center [252, 142] width 15 height 20
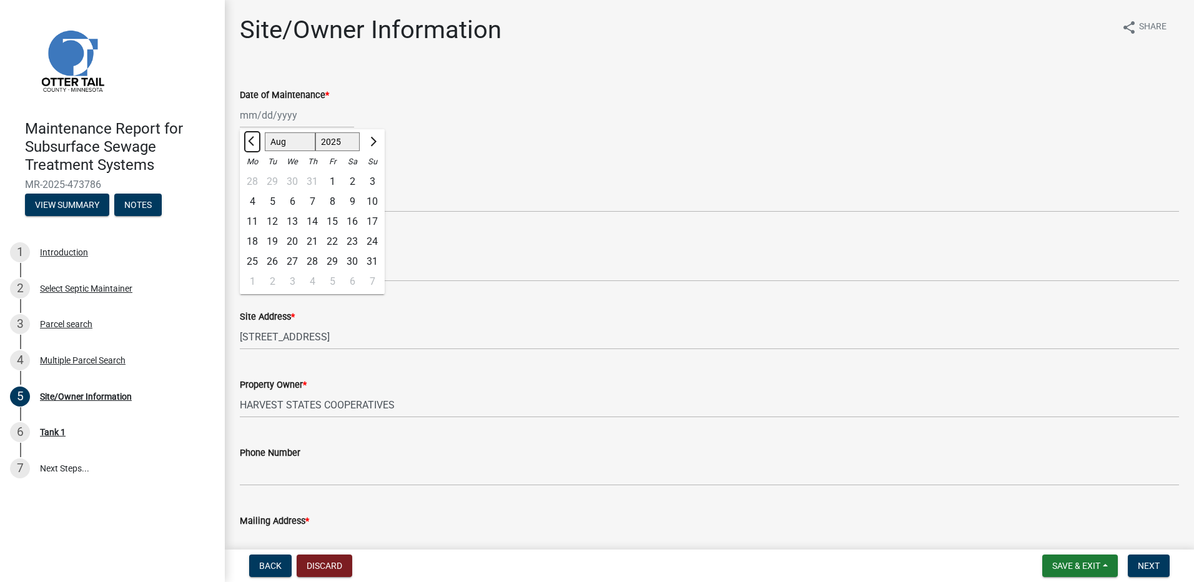
click at [251, 134] on button "Previous month" at bounding box center [252, 142] width 15 height 20
select select "6"
click at [313, 262] on div "26" at bounding box center [312, 262] width 20 height 20
type input "[DATE]"
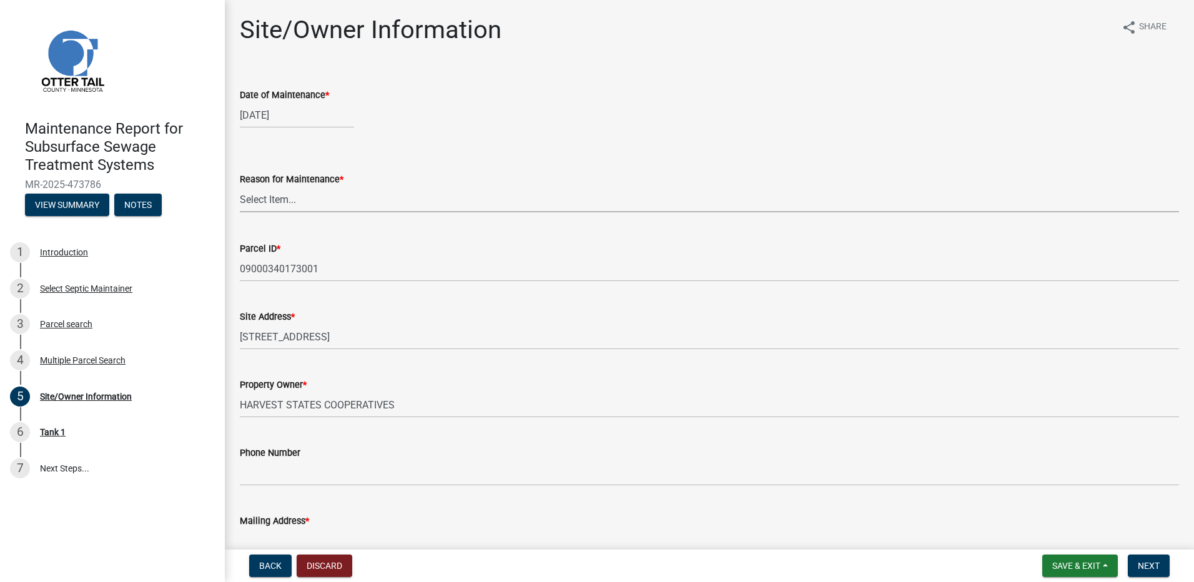
click at [298, 201] on select "Select Item... Called Routine Other" at bounding box center [709, 200] width 939 height 26
click at [240, 187] on select "Select Item... Called Routine Other" at bounding box center [709, 200] width 939 height 26
select select "78493fc6-8c9b-4d4c-b322-7064476e595b"
click at [1148, 568] on span "Next" at bounding box center [1149, 566] width 22 height 10
click at [1159, 566] on span "Next" at bounding box center [1149, 566] width 22 height 10
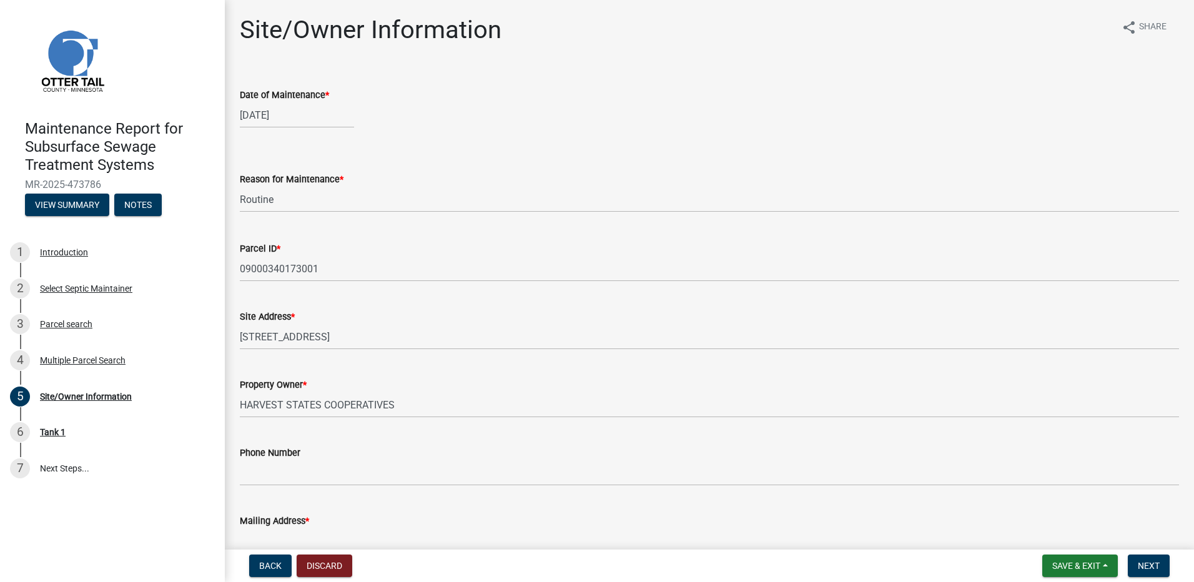
click at [459, 182] on div "Reason for Maintenance *" at bounding box center [709, 179] width 939 height 15
click at [1142, 571] on span "Next" at bounding box center [1149, 566] width 22 height 10
click at [315, 192] on select "Select Item... Called Routine Other" at bounding box center [709, 200] width 939 height 26
click at [240, 187] on select "Select Item... Called Routine Other" at bounding box center [709, 200] width 939 height 26
click at [1150, 555] on button "Next" at bounding box center [1149, 565] width 42 height 22
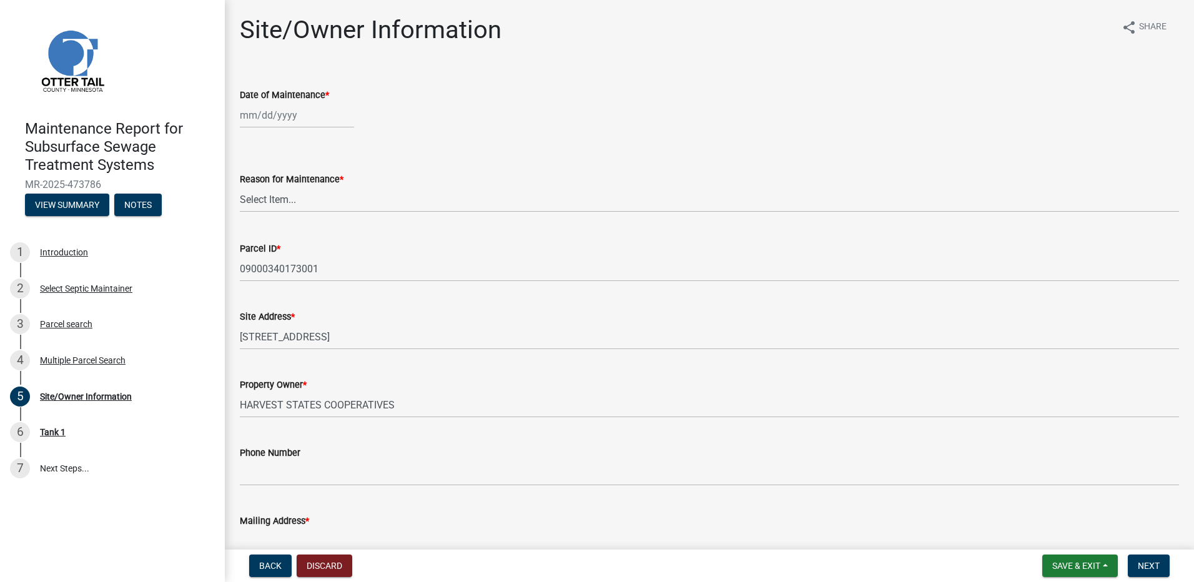
click at [276, 114] on div at bounding box center [297, 115] width 114 height 26
select select "9"
select select "2025"
click at [252, 144] on span "Previous month" at bounding box center [252, 141] width 9 height 9
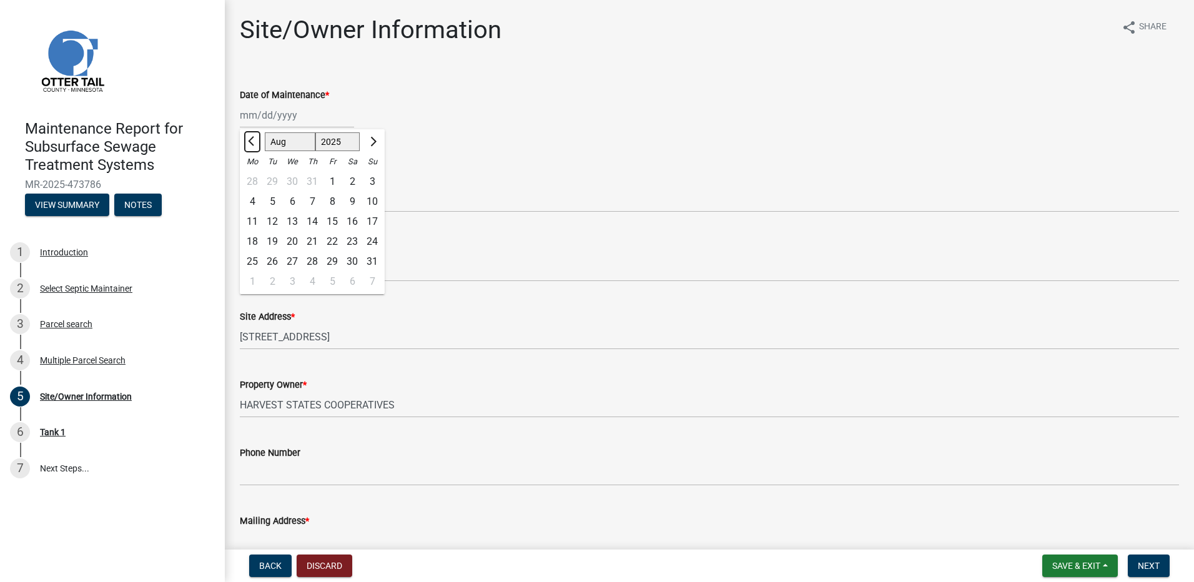
click at [252, 144] on span "Previous month" at bounding box center [252, 141] width 9 height 9
select select "6"
click at [315, 260] on div "26" at bounding box center [312, 262] width 20 height 20
type input "[DATE]"
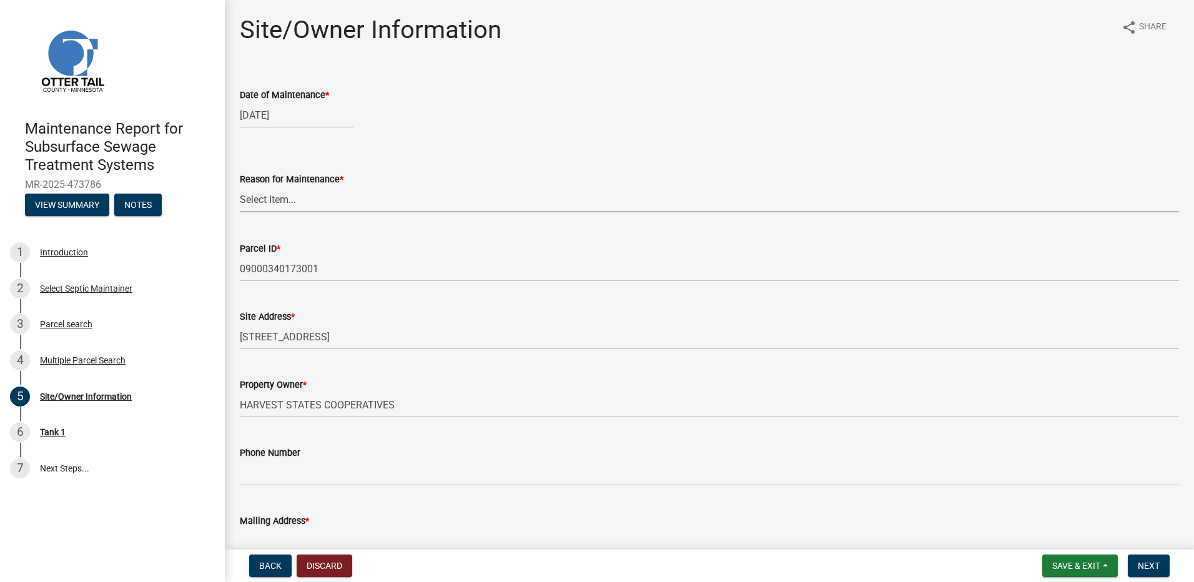
click at [305, 203] on select "Select Item... Called Routine Other" at bounding box center [709, 200] width 939 height 26
click at [240, 187] on select "Select Item... Called Routine Other" at bounding box center [709, 200] width 939 height 26
select select "78493fc6-8c9b-4d4c-b322-7064476e595b"
click at [1166, 570] on button "Next" at bounding box center [1149, 565] width 42 height 22
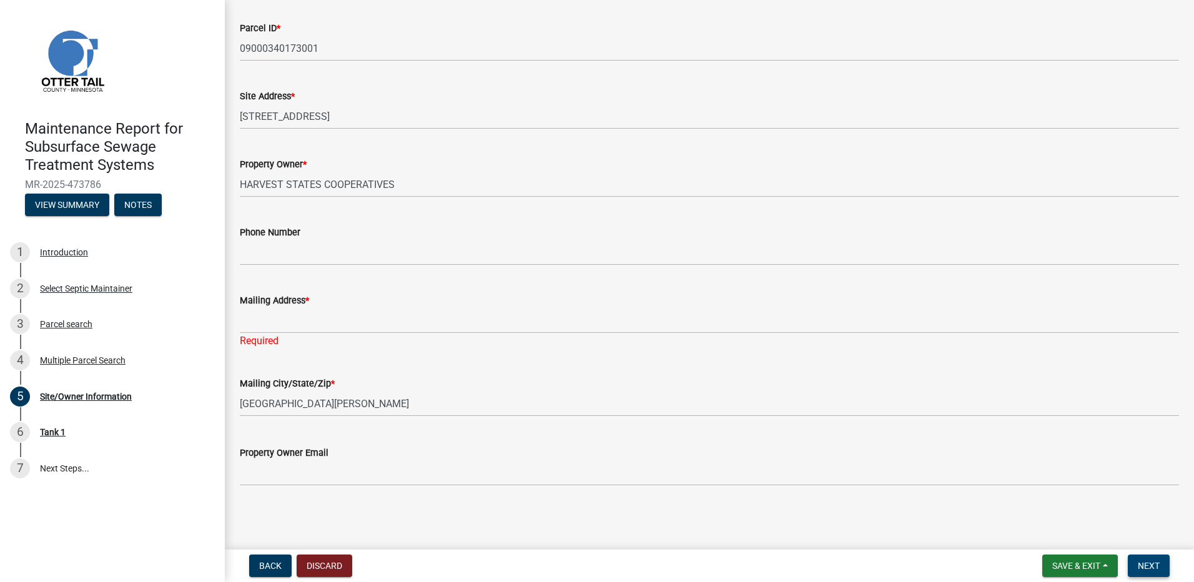
scroll to position [158, 0]
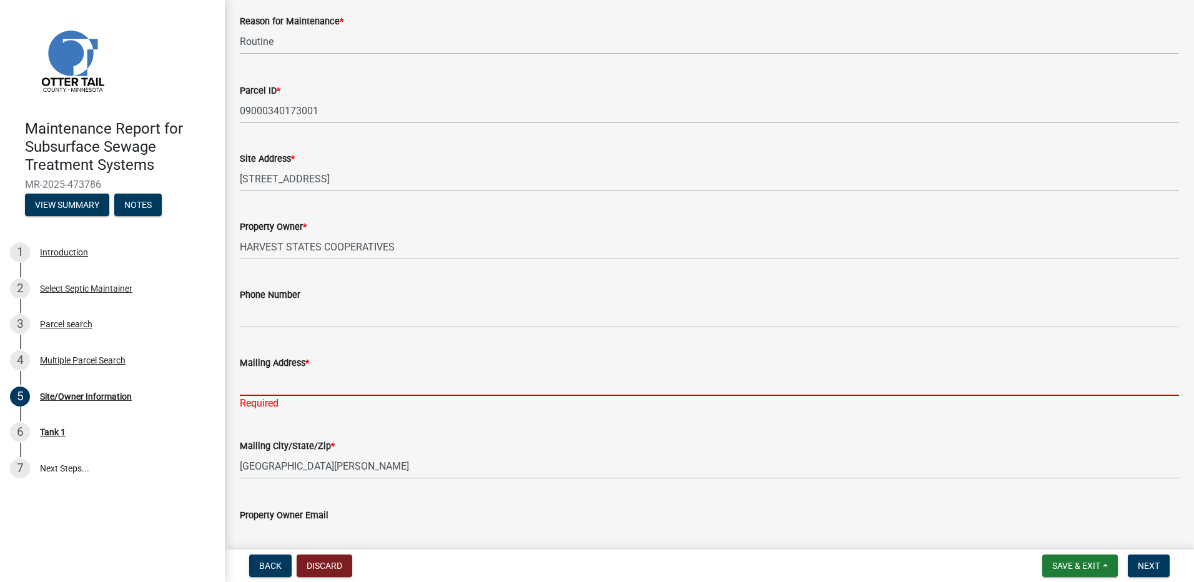
click at [260, 393] on input "Mailing Address *" at bounding box center [709, 383] width 939 height 26
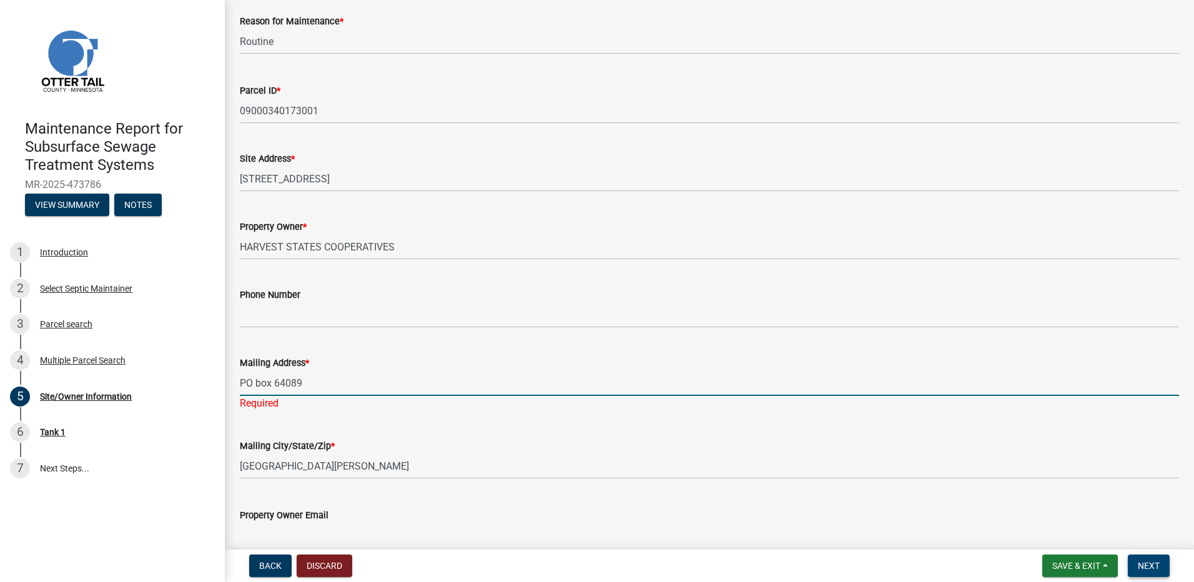
type input "PO box 64089"
click at [1149, 568] on span "Next" at bounding box center [1149, 566] width 22 height 10
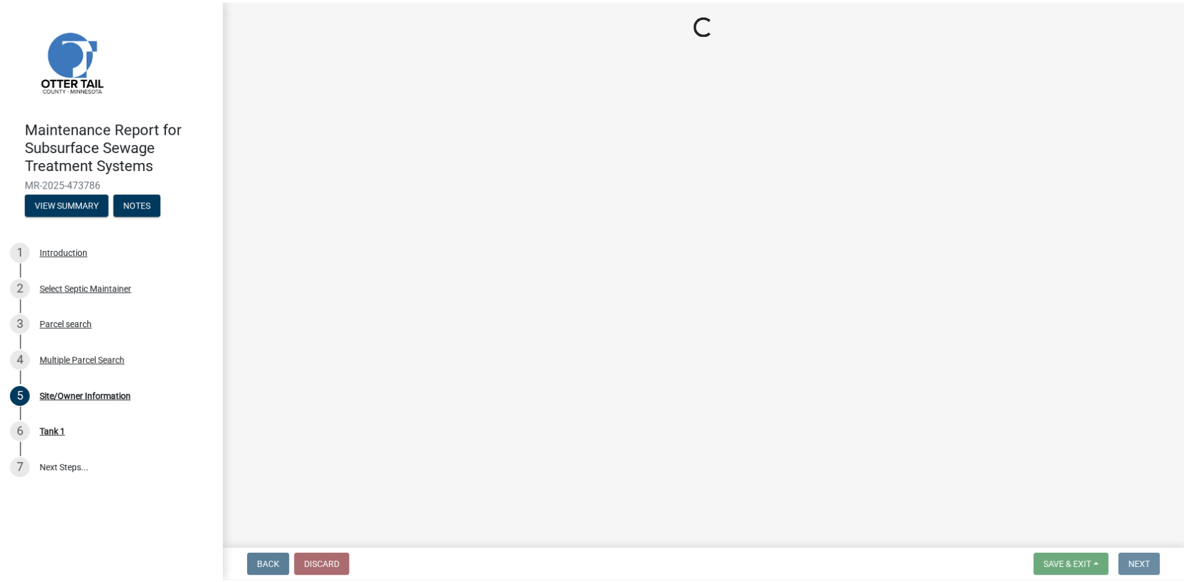
scroll to position [0, 0]
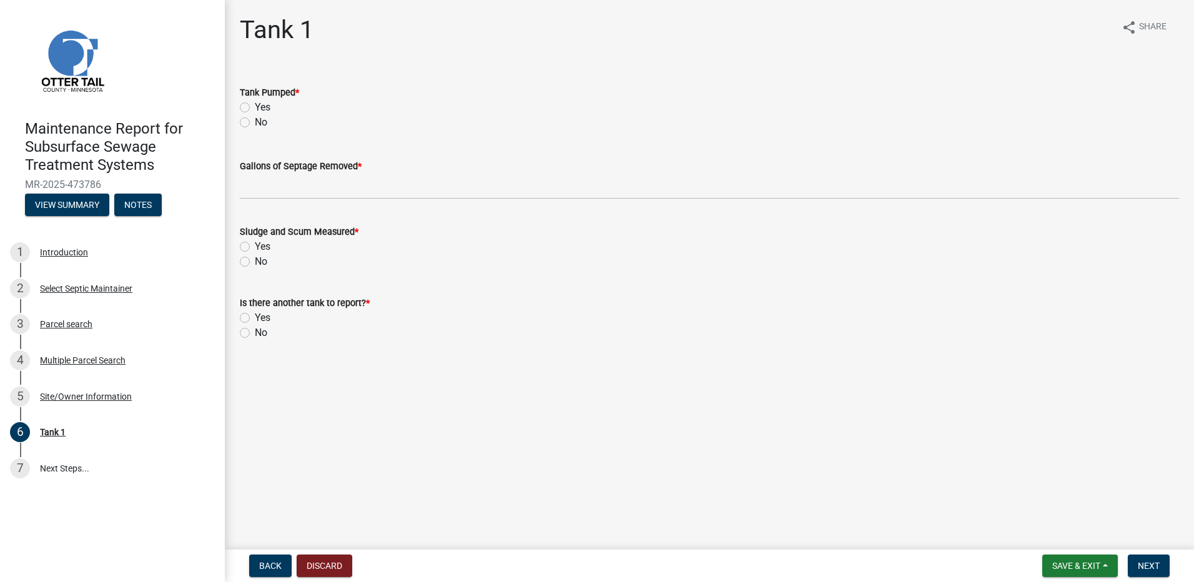
click at [259, 107] on label "Yes" at bounding box center [263, 107] width 16 height 15
click at [259, 107] on input "Yes" at bounding box center [259, 104] width 8 height 8
radio input "true"
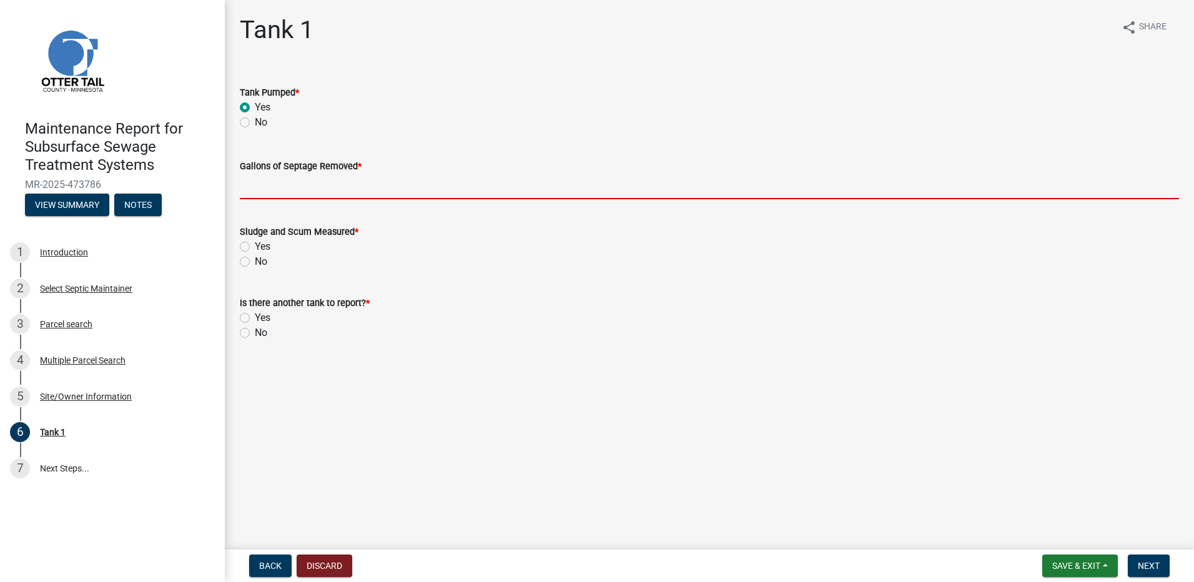
click at [287, 177] on input "Gallons of Septage Removed *" at bounding box center [709, 187] width 939 height 26
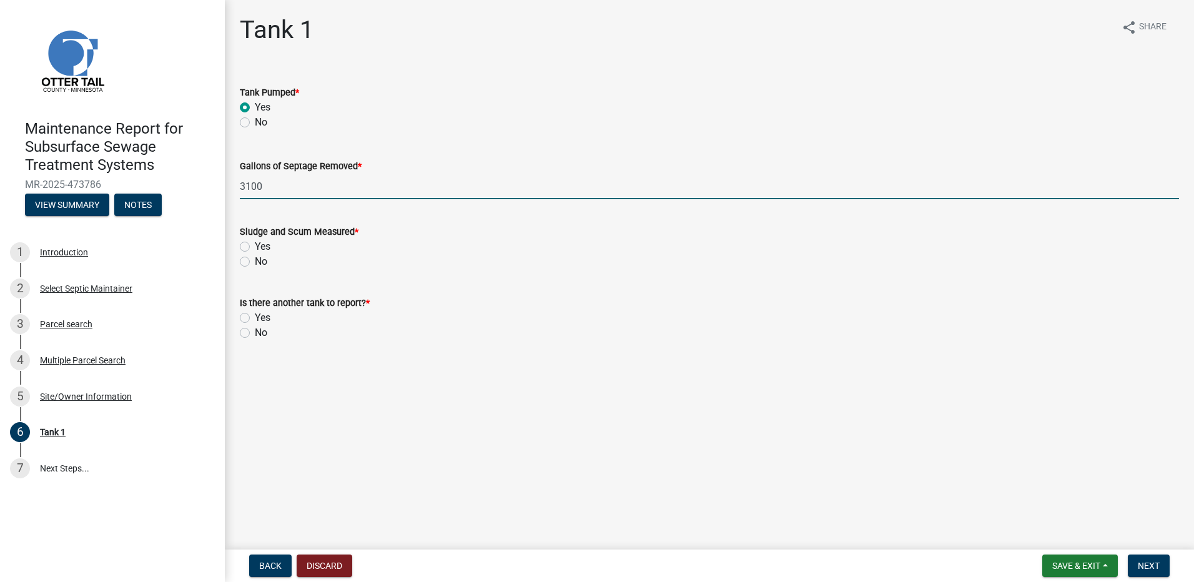
type input "3100"
click at [256, 263] on label "No" at bounding box center [261, 261] width 12 height 15
click at [256, 262] on input "No" at bounding box center [259, 258] width 8 height 8
radio input "true"
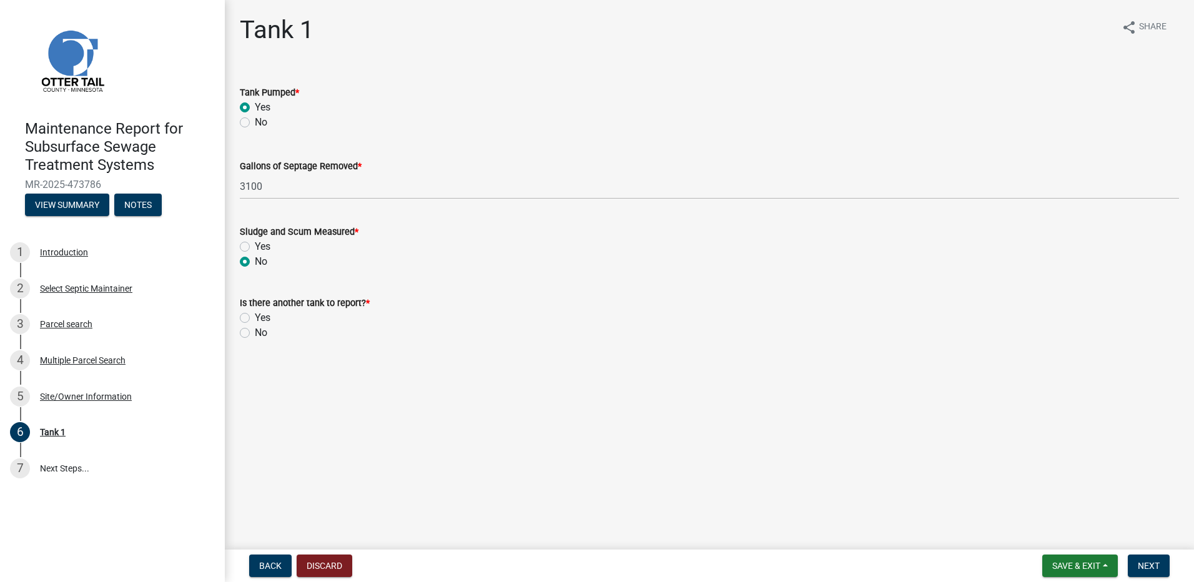
drag, startPoint x: 246, startPoint y: 332, endPoint x: 292, endPoint y: 350, distance: 49.4
click at [255, 333] on label "No" at bounding box center [261, 332] width 12 height 15
click at [255, 333] on input "No" at bounding box center [259, 329] width 8 height 8
radio input "true"
click at [1146, 564] on span "Next" at bounding box center [1149, 566] width 22 height 10
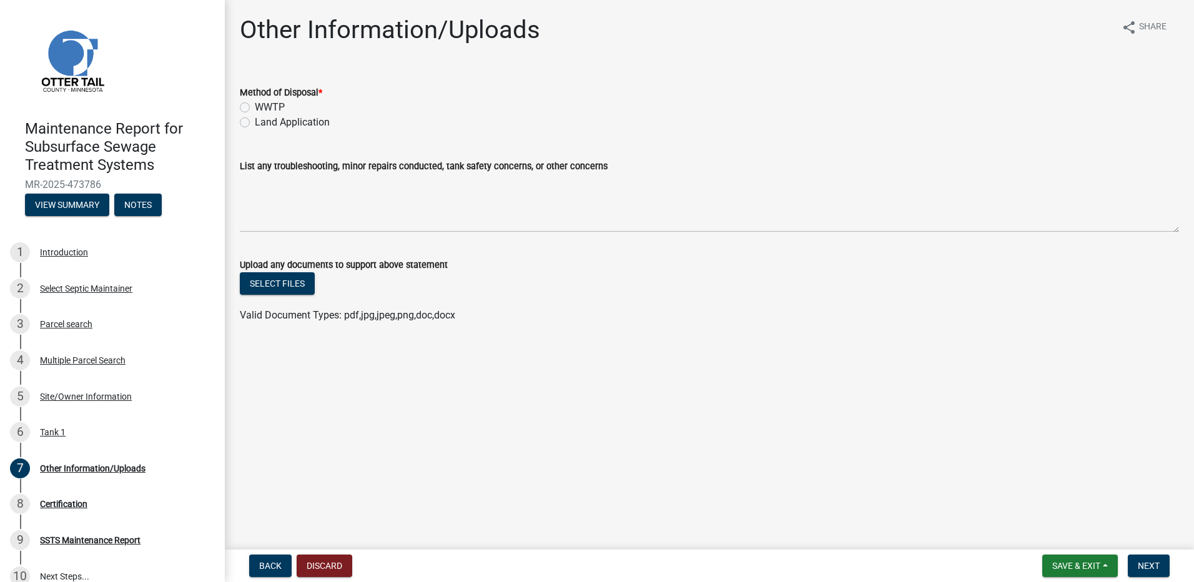
click at [288, 124] on label "Land Application" at bounding box center [292, 122] width 75 height 15
click at [263, 123] on input "Land Application" at bounding box center [259, 119] width 8 height 8
radio input "true"
click at [1160, 561] on button "Next" at bounding box center [1149, 565] width 42 height 22
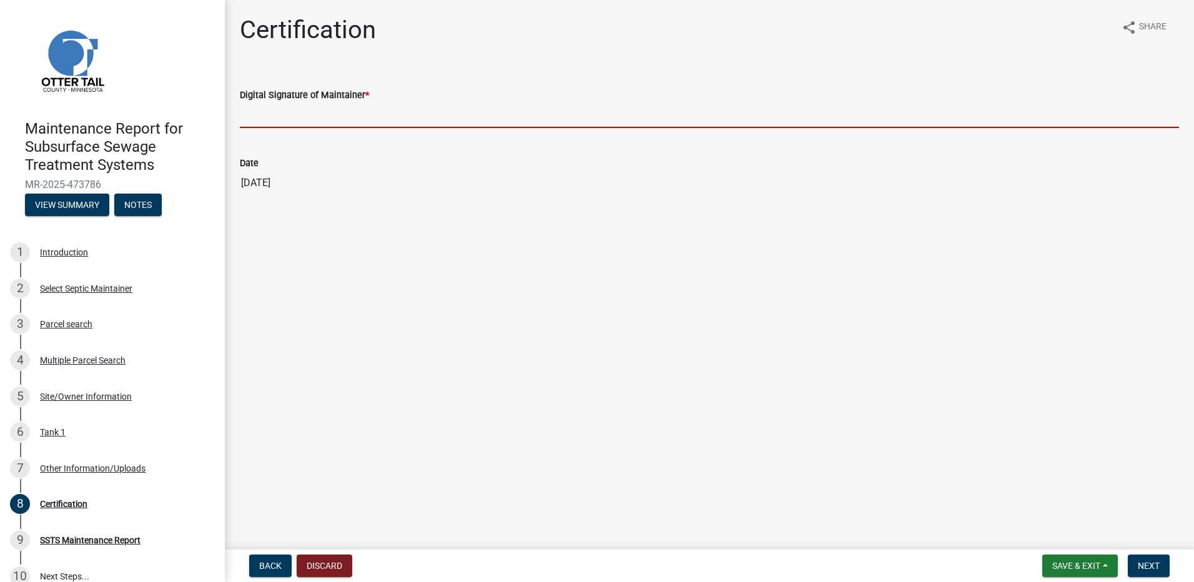
click at [287, 119] on input "Digital Signature of Maintainer *" at bounding box center [709, 115] width 939 height 26
type input "[PERSON_NAME]"
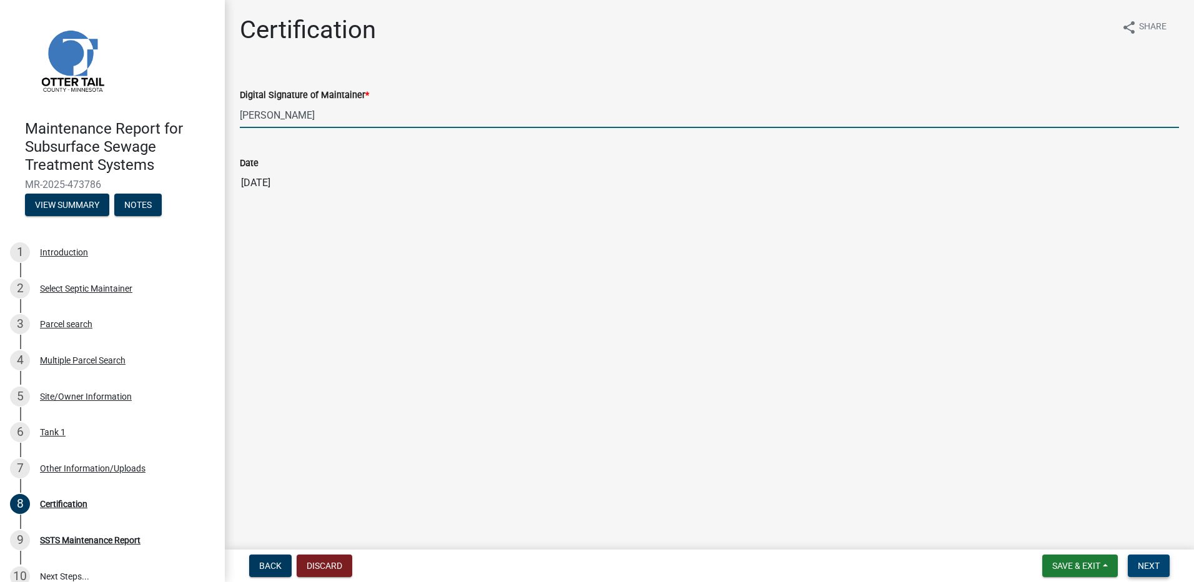
click at [1141, 566] on span "Next" at bounding box center [1149, 566] width 22 height 10
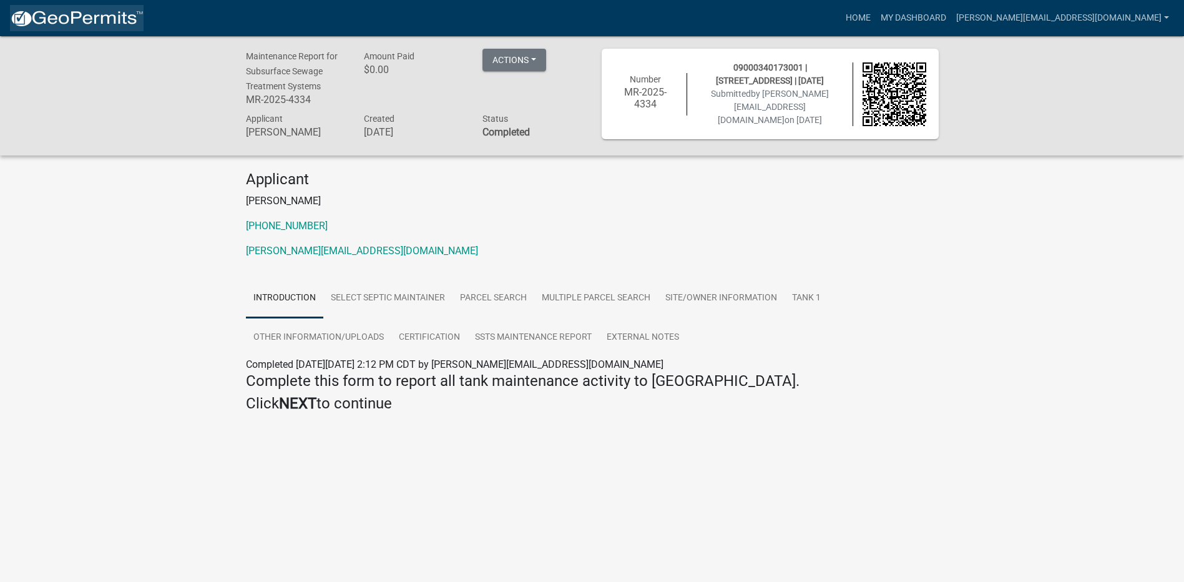
click at [105, 17] on img at bounding box center [77, 18] width 134 height 19
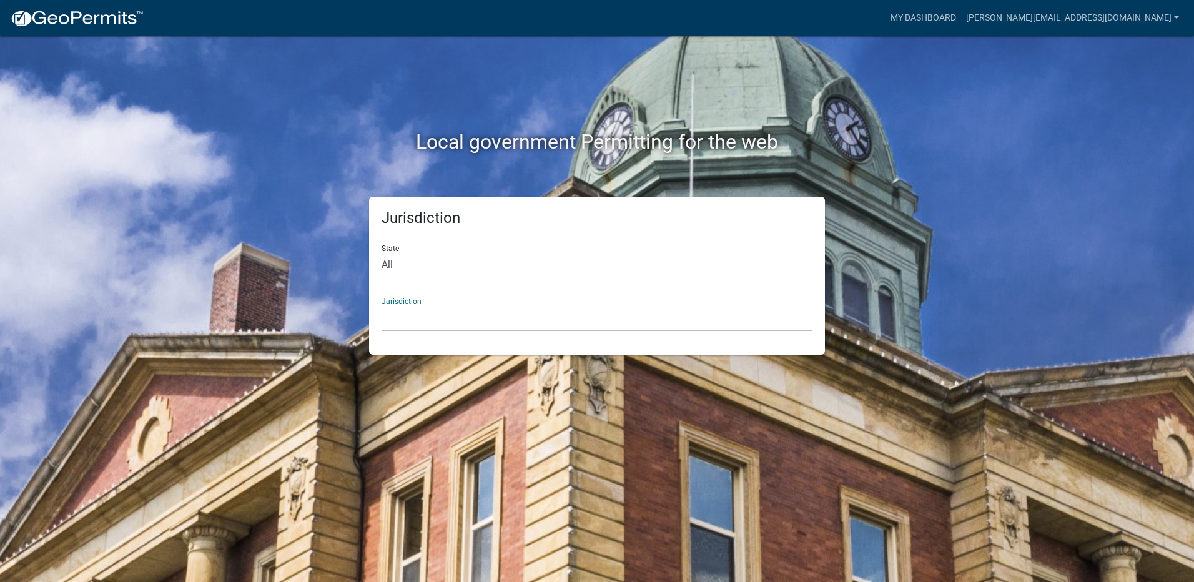
click at [446, 314] on select "[GEOGRAPHIC_DATA], [US_STATE] [GEOGRAPHIC_DATA], [US_STATE][PERSON_NAME][GEOGRA…" at bounding box center [596, 318] width 431 height 26
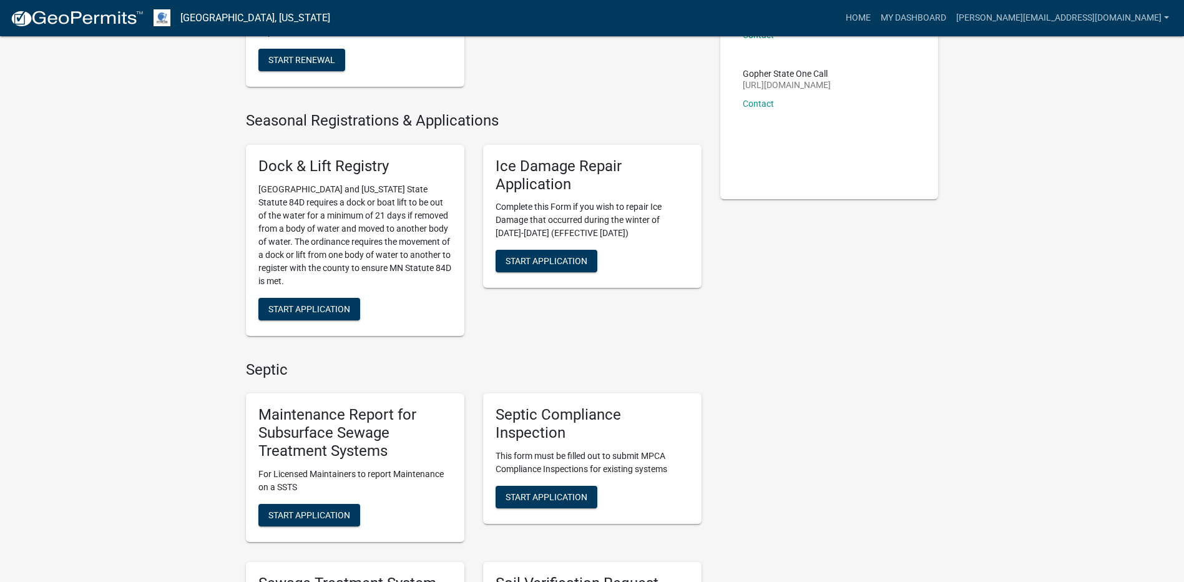
scroll to position [312, 0]
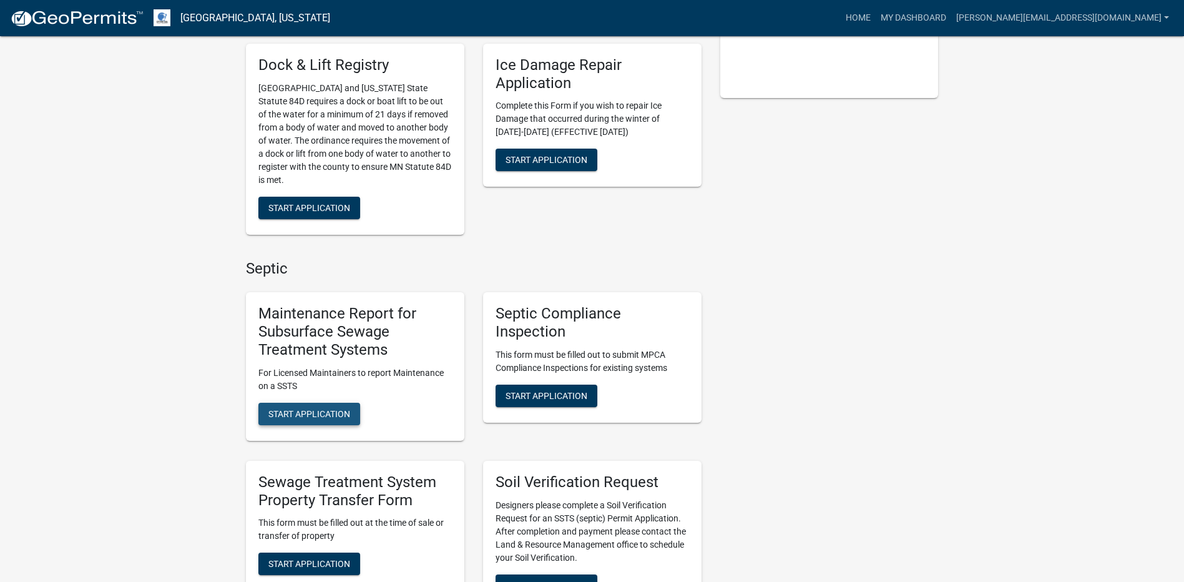
click at [346, 418] on span "Start Application" at bounding box center [309, 413] width 82 height 10
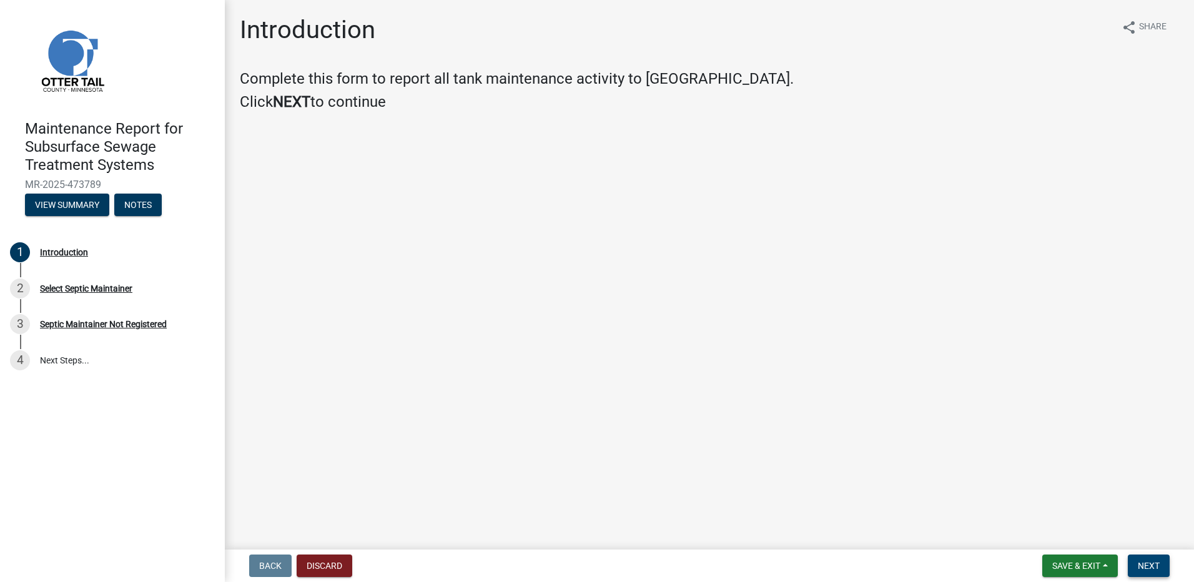
click at [1164, 568] on button "Next" at bounding box center [1149, 565] width 42 height 22
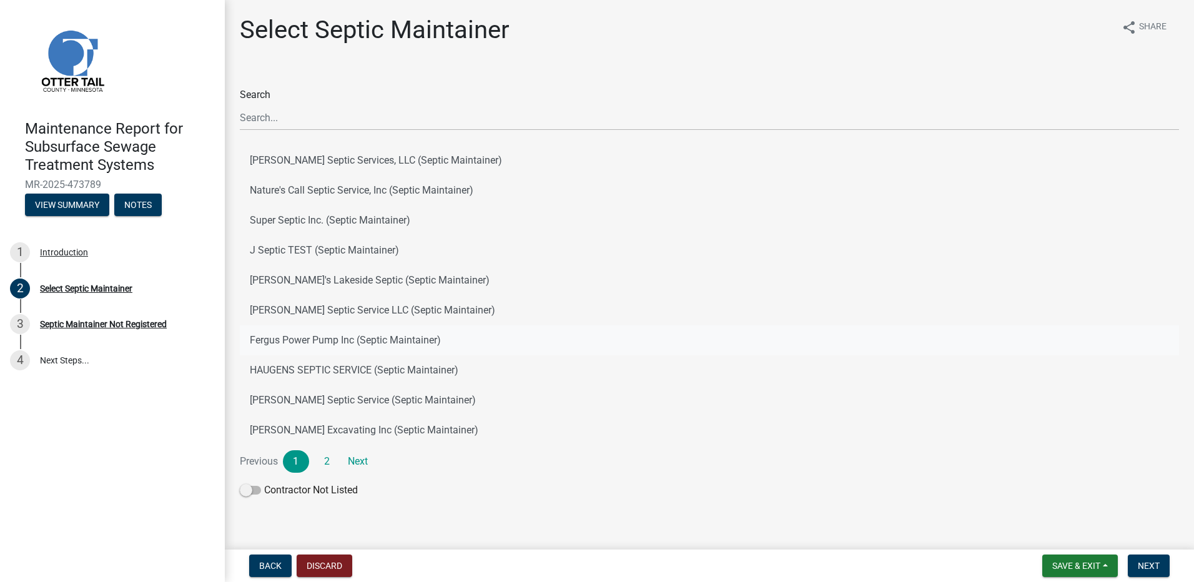
click at [312, 346] on button "Fergus Power Pump Inc (Septic Maintainer)" at bounding box center [709, 340] width 939 height 30
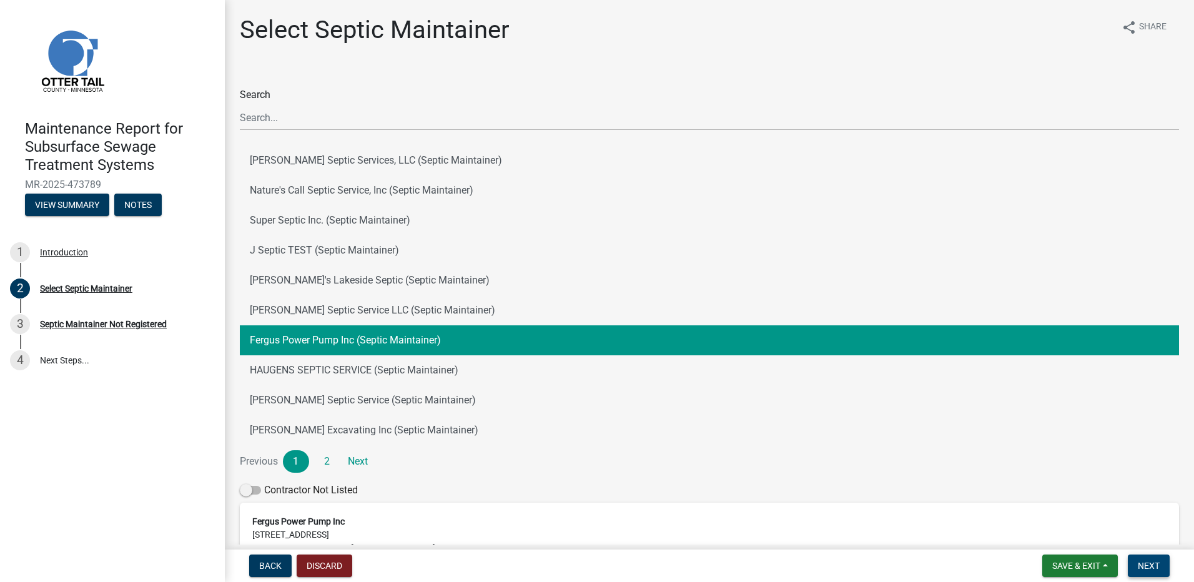
click at [1150, 559] on button "Next" at bounding box center [1149, 565] width 42 height 22
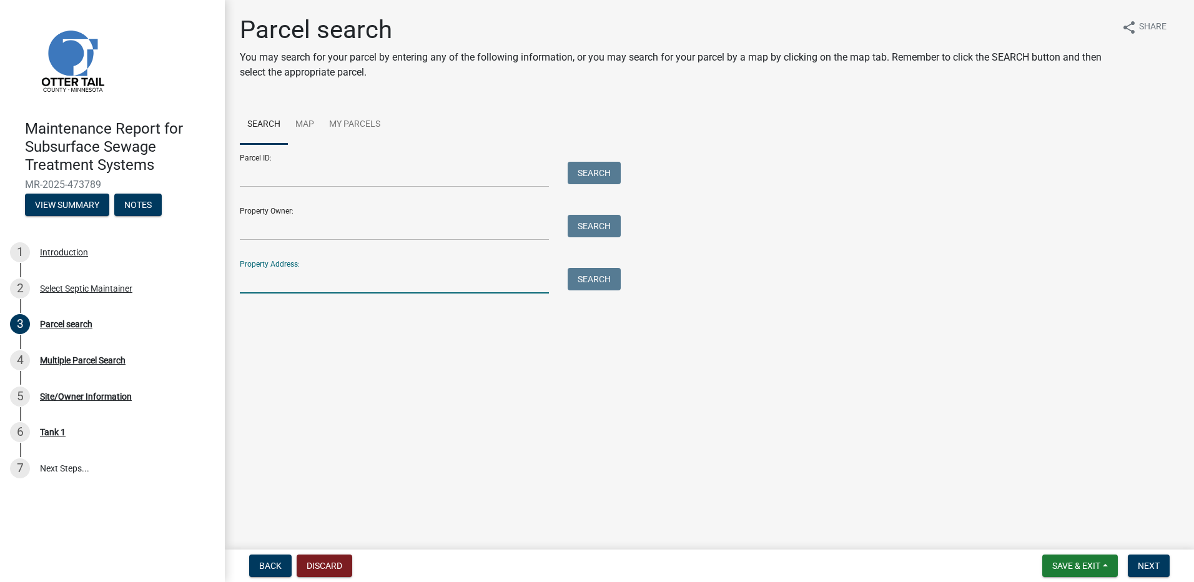
click at [340, 277] on input "Property Address:" at bounding box center [394, 281] width 309 height 26
type input "34805"
click at [566, 275] on div "Search" at bounding box center [591, 281] width 66 height 26
click at [586, 277] on button "Search" at bounding box center [594, 279] width 53 height 22
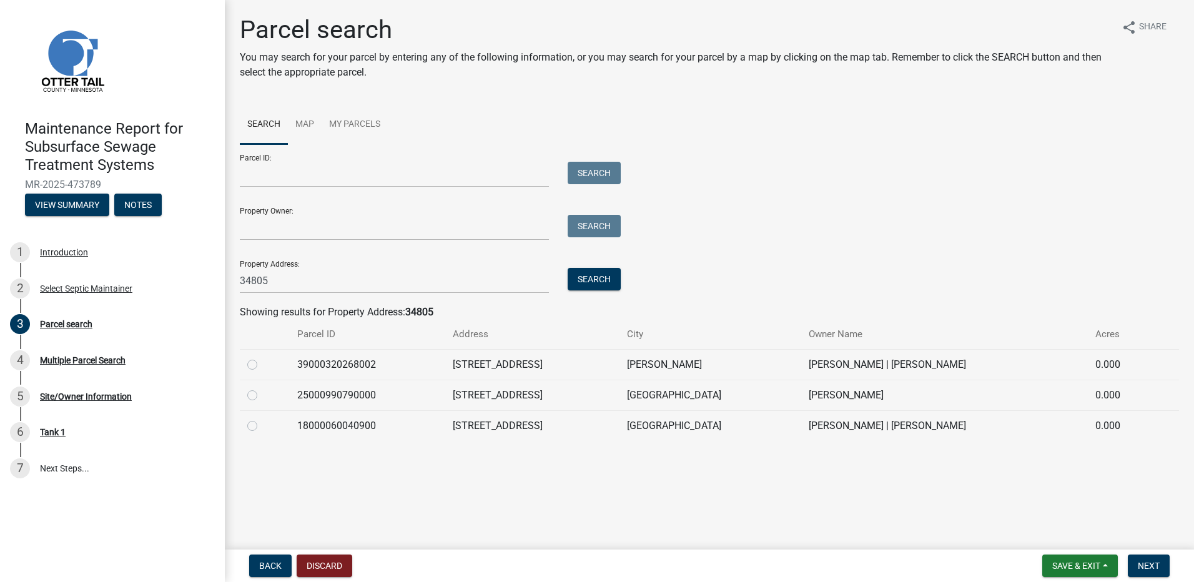
click at [262, 418] on label at bounding box center [262, 418] width 0 height 0
click at [262, 426] on input "radio" at bounding box center [266, 422] width 8 height 8
radio input "true"
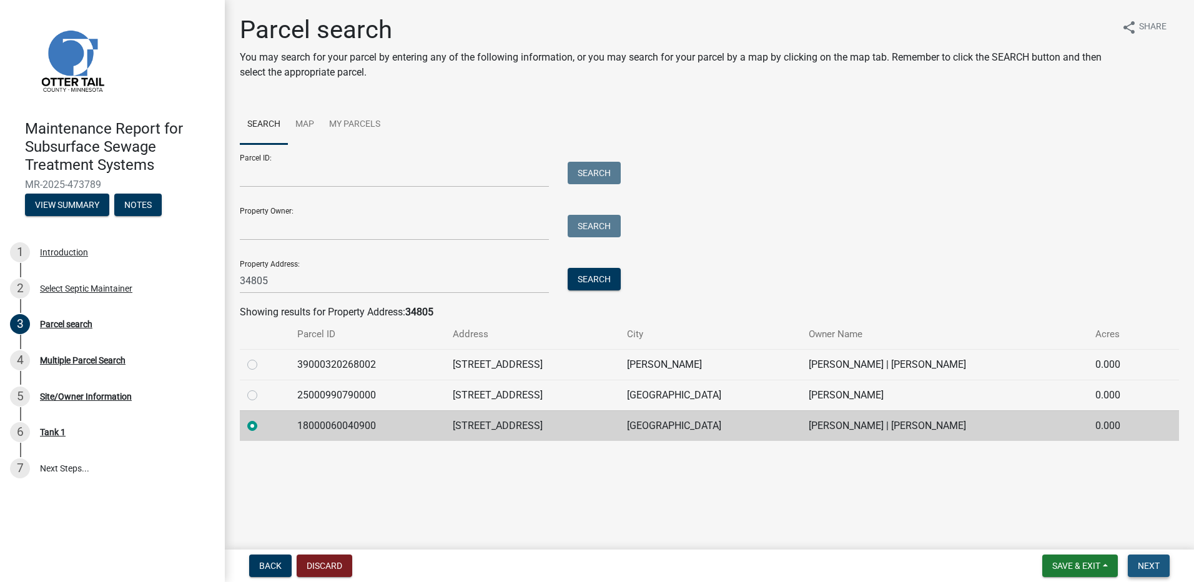
click at [1145, 566] on span "Next" at bounding box center [1149, 566] width 22 height 10
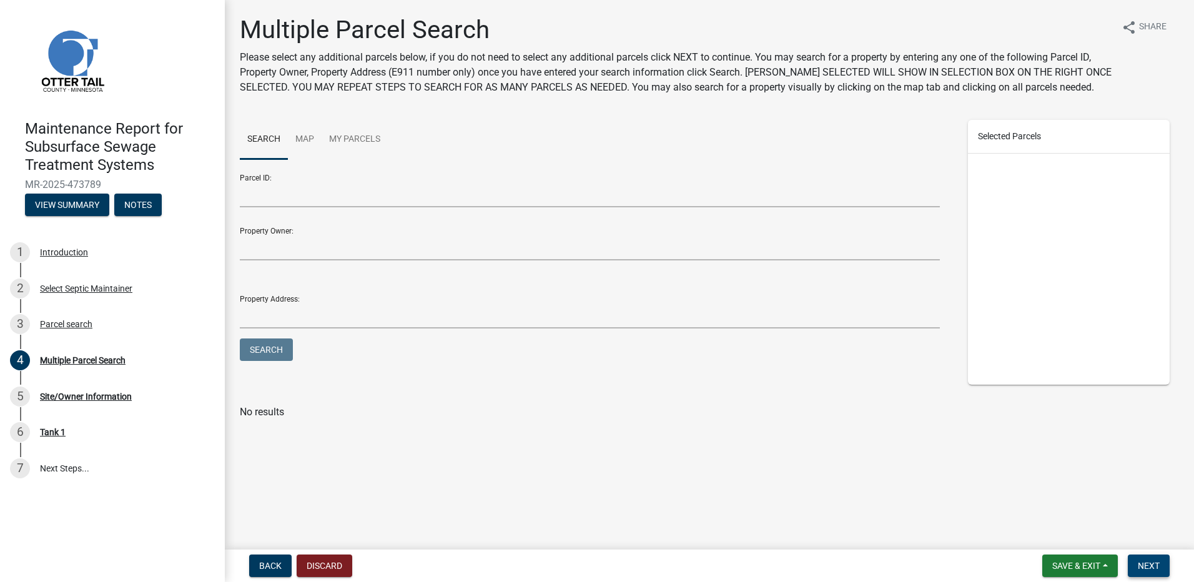
click at [1154, 565] on span "Next" at bounding box center [1149, 566] width 22 height 10
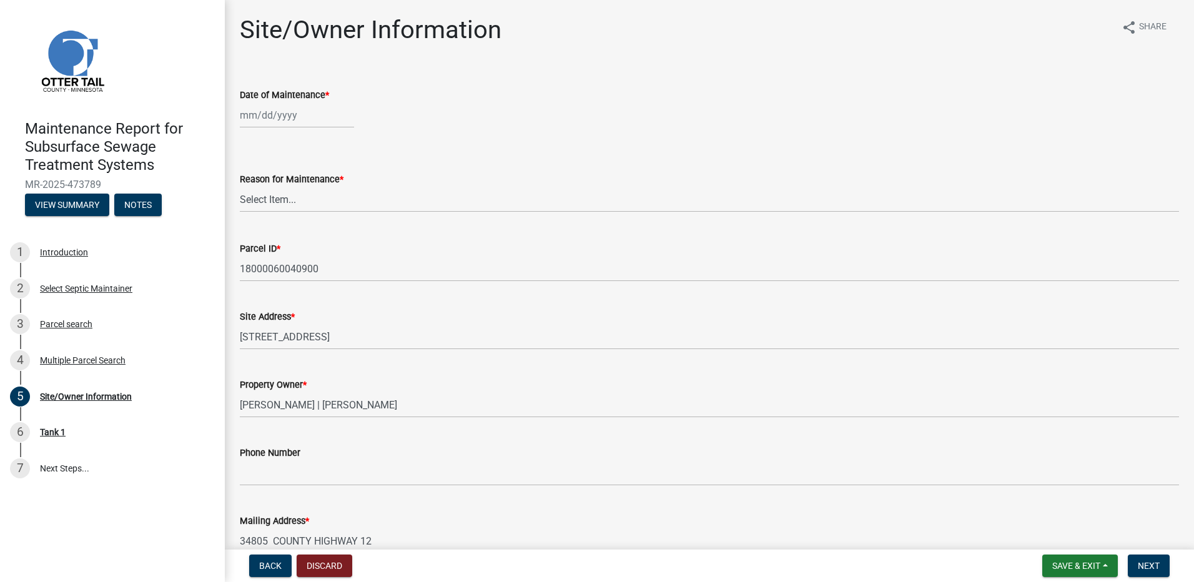
click at [302, 114] on div at bounding box center [297, 115] width 114 height 26
select select "9"
select select "2025"
click at [257, 137] on button "Previous month" at bounding box center [252, 142] width 15 height 20
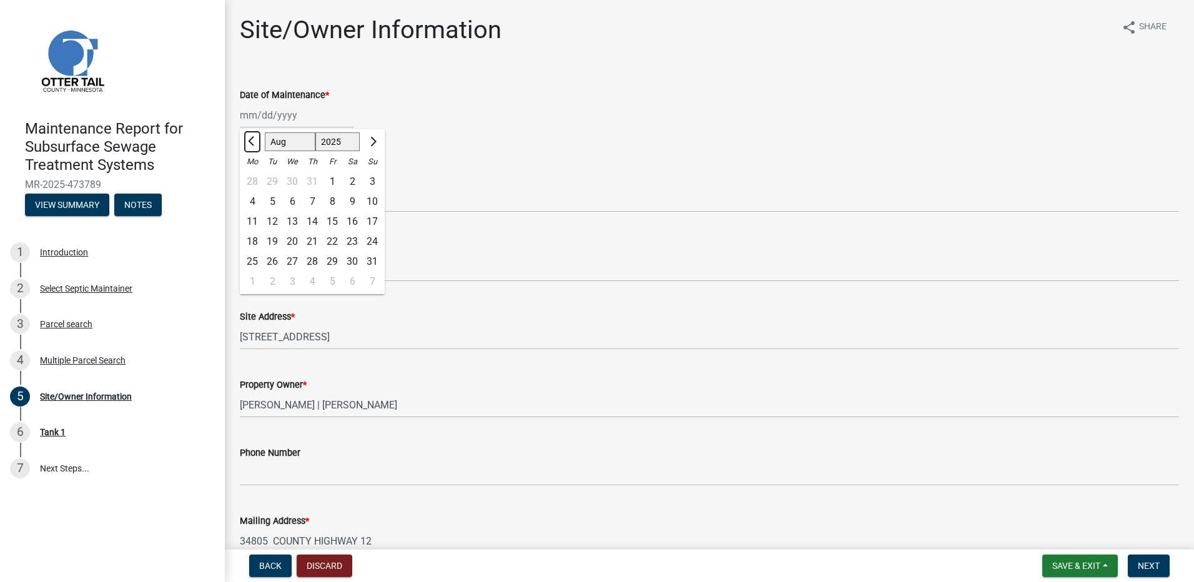
click at [253, 137] on span "Previous month" at bounding box center [252, 141] width 9 height 9
click at [372, 138] on span "Next month" at bounding box center [371, 141] width 9 height 9
select select "6"
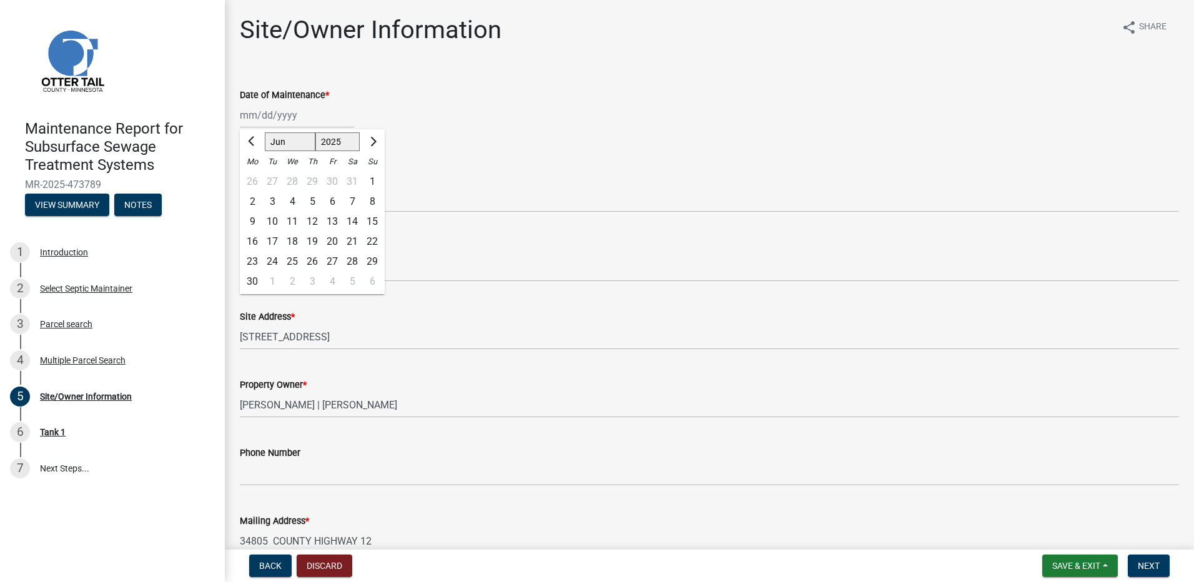
click at [313, 262] on div "26" at bounding box center [312, 262] width 20 height 20
type input "[DATE]"
click at [299, 204] on select "Select Item... Called Routine Other" at bounding box center [709, 200] width 939 height 26
click at [240, 187] on select "Select Item... Called Routine Other" at bounding box center [709, 200] width 939 height 26
select select "78493fc6-8c9b-4d4c-b322-7064476e595b"
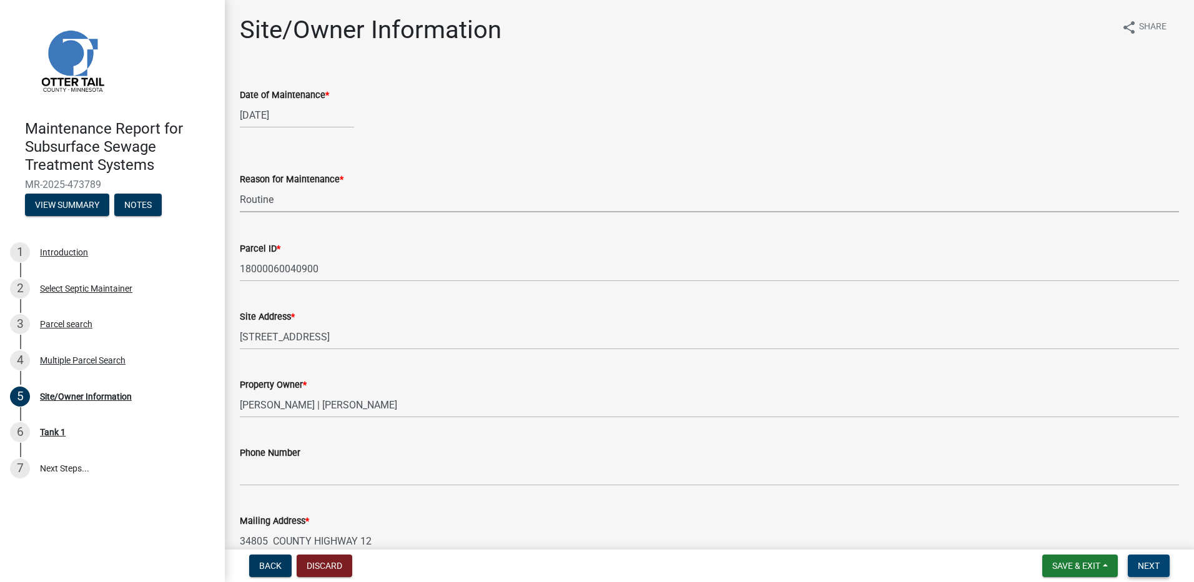
click at [1154, 559] on button "Next" at bounding box center [1149, 565] width 42 height 22
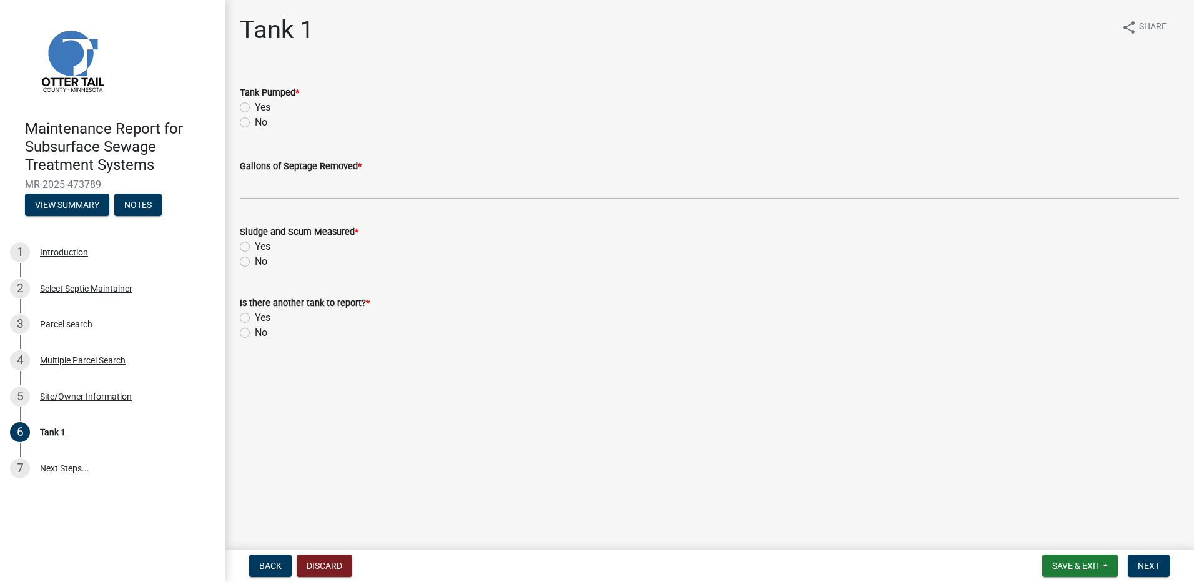
click at [251, 107] on div "Yes" at bounding box center [709, 107] width 939 height 15
click at [255, 106] on label "Yes" at bounding box center [263, 107] width 16 height 15
click at [255, 106] on input "Yes" at bounding box center [259, 104] width 8 height 8
radio input "true"
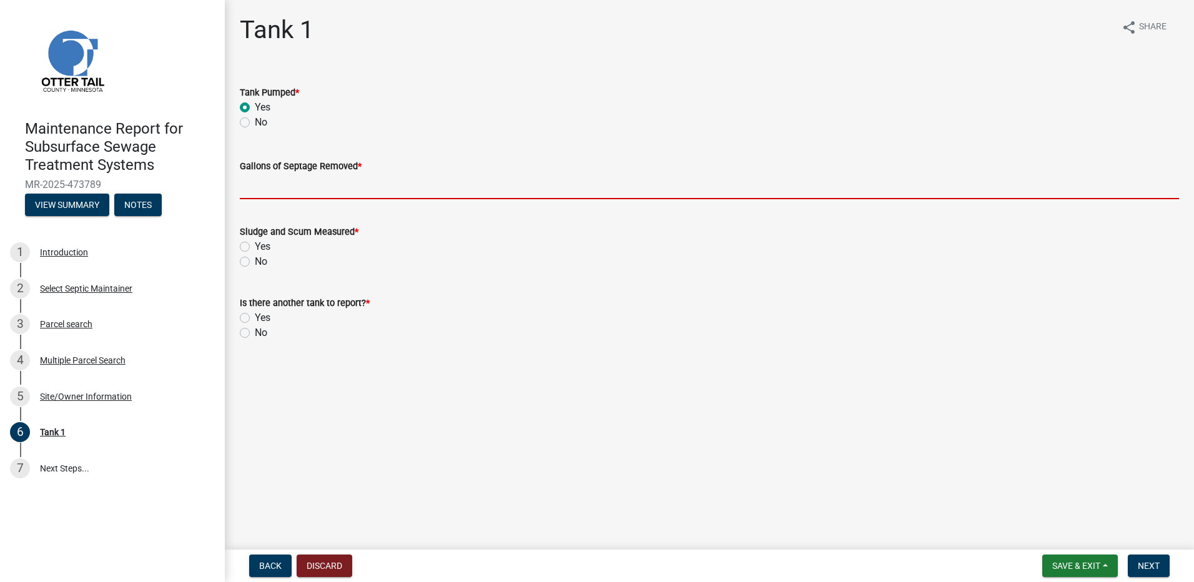
click at [275, 189] on input "Gallons of Septage Removed *" at bounding box center [709, 187] width 939 height 26
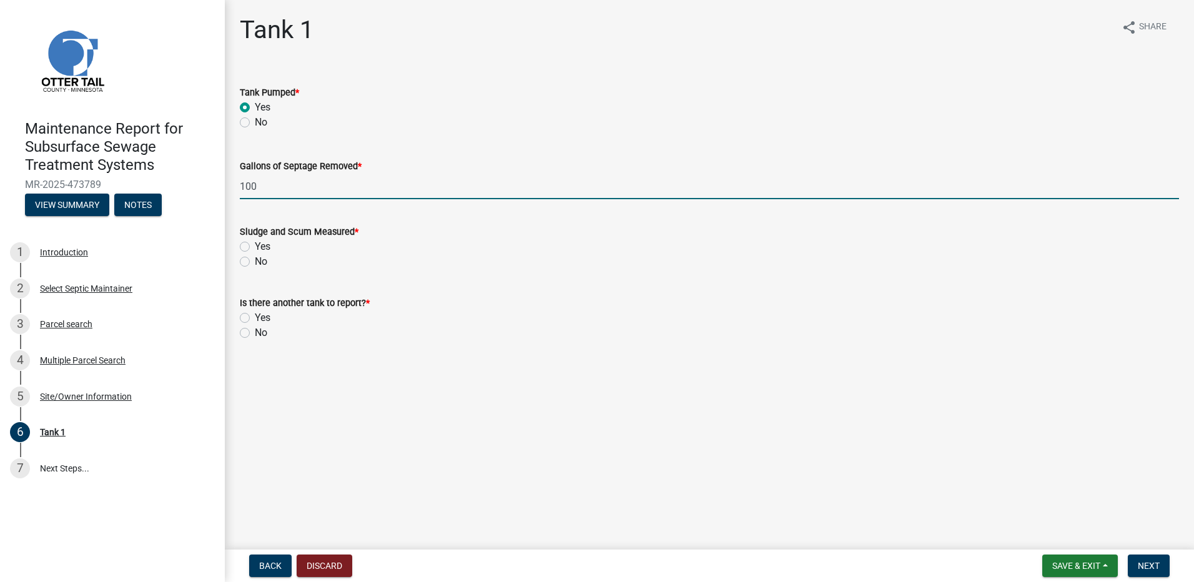
type input "100"
click at [255, 263] on label "No" at bounding box center [261, 261] width 12 height 15
click at [255, 262] on input "No" at bounding box center [259, 258] width 8 height 8
radio input "true"
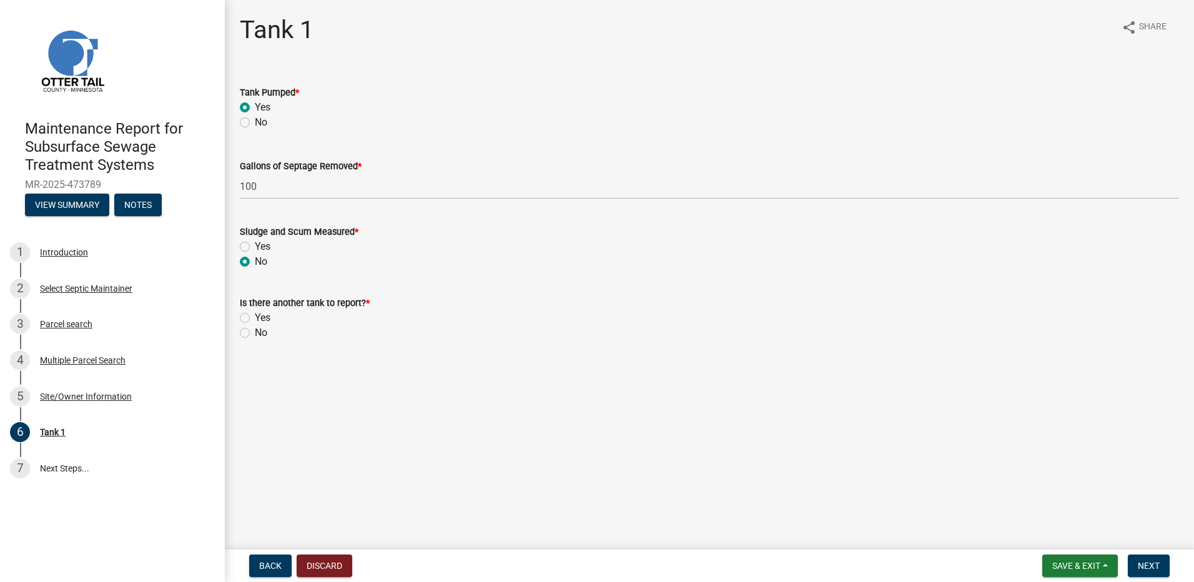
click at [255, 337] on label "No" at bounding box center [261, 332] width 12 height 15
click at [255, 333] on input "No" at bounding box center [259, 329] width 8 height 8
radio input "true"
click at [1172, 569] on form "Save & Exit Save Save & Exit Next" at bounding box center [1105, 565] width 137 height 22
click at [1159, 571] on button "Next" at bounding box center [1149, 565] width 42 height 22
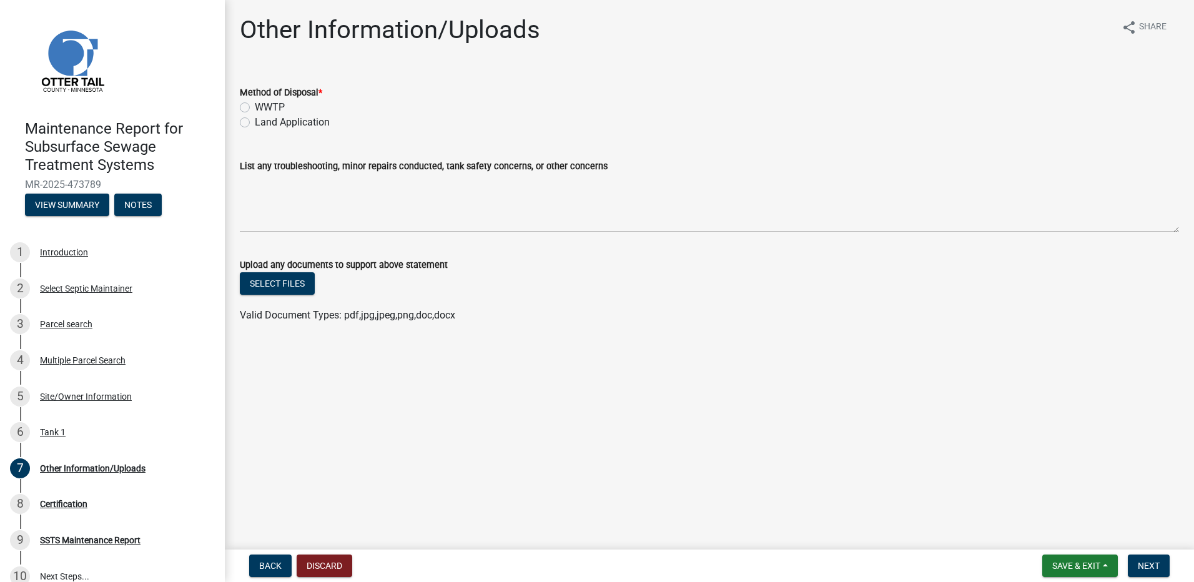
click at [320, 118] on div "Method of Disposal * WWTP Land Application" at bounding box center [709, 107] width 939 height 45
click at [321, 119] on label "Land Application" at bounding box center [292, 122] width 75 height 15
click at [263, 119] on input "Land Application" at bounding box center [259, 119] width 8 height 8
radio input "true"
click at [1144, 564] on span "Next" at bounding box center [1149, 566] width 22 height 10
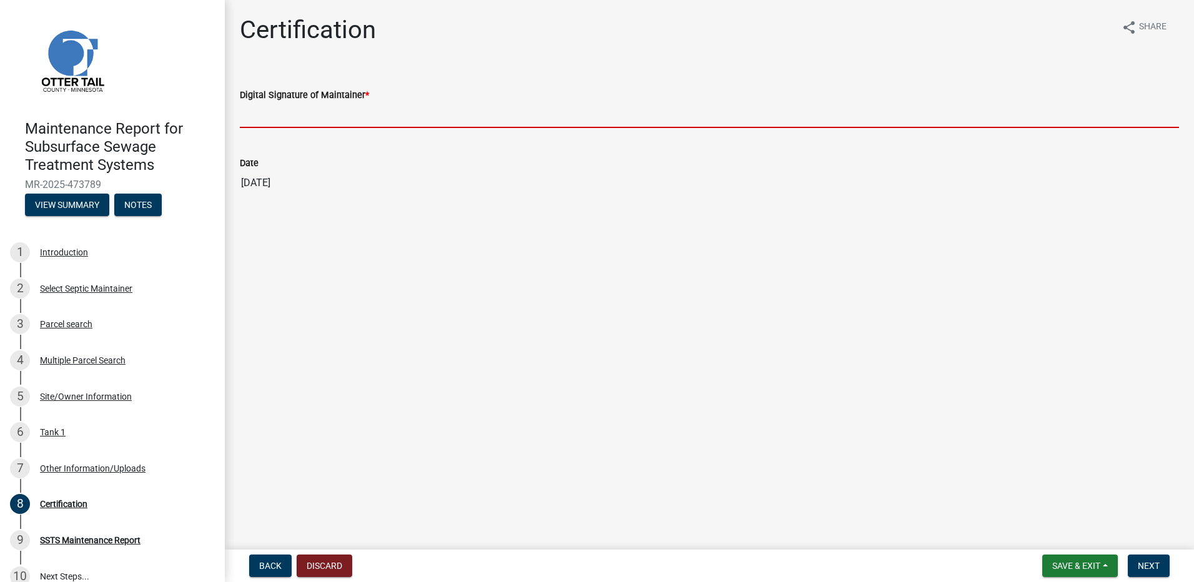
click at [287, 121] on input "Digital Signature of Maintainer *" at bounding box center [709, 115] width 939 height 26
type input "[PERSON_NAME]"
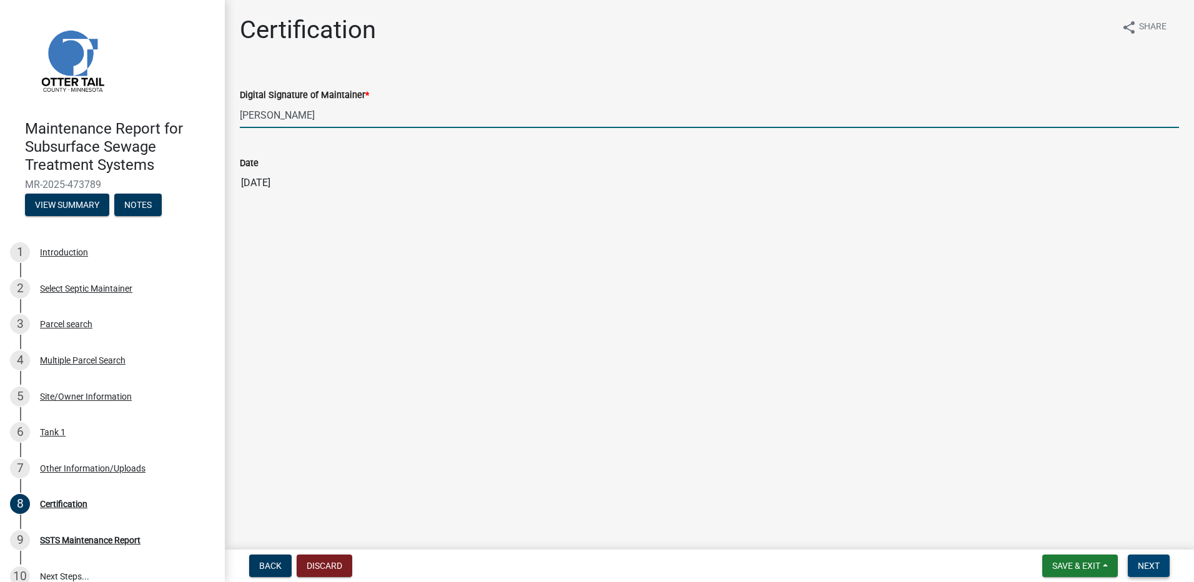
click at [1140, 558] on button "Next" at bounding box center [1149, 565] width 42 height 22
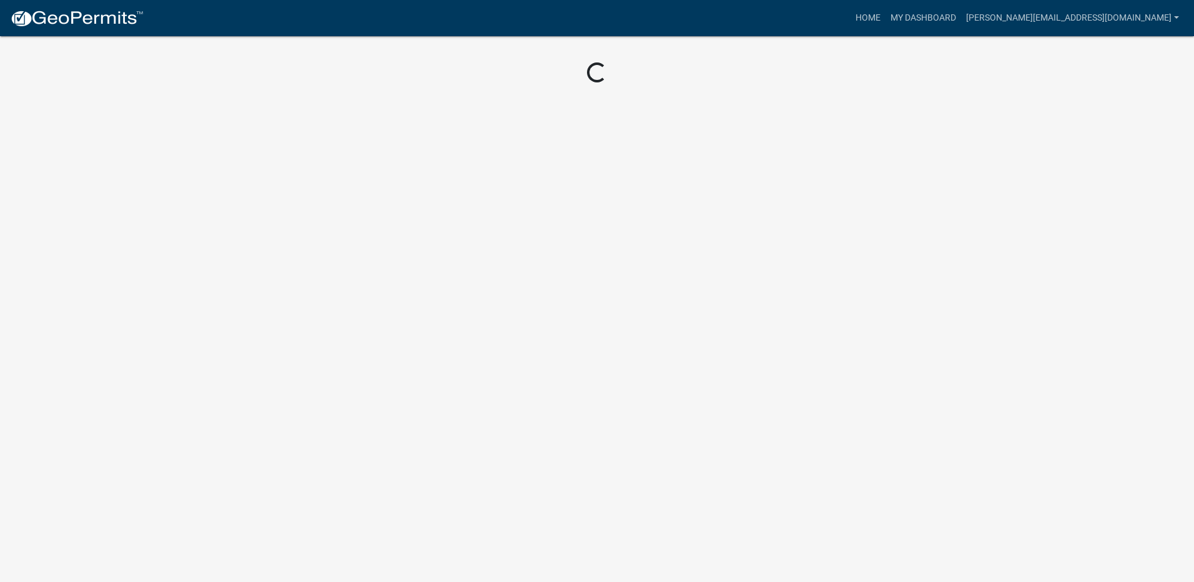
click at [92, 30] on link at bounding box center [77, 18] width 134 height 26
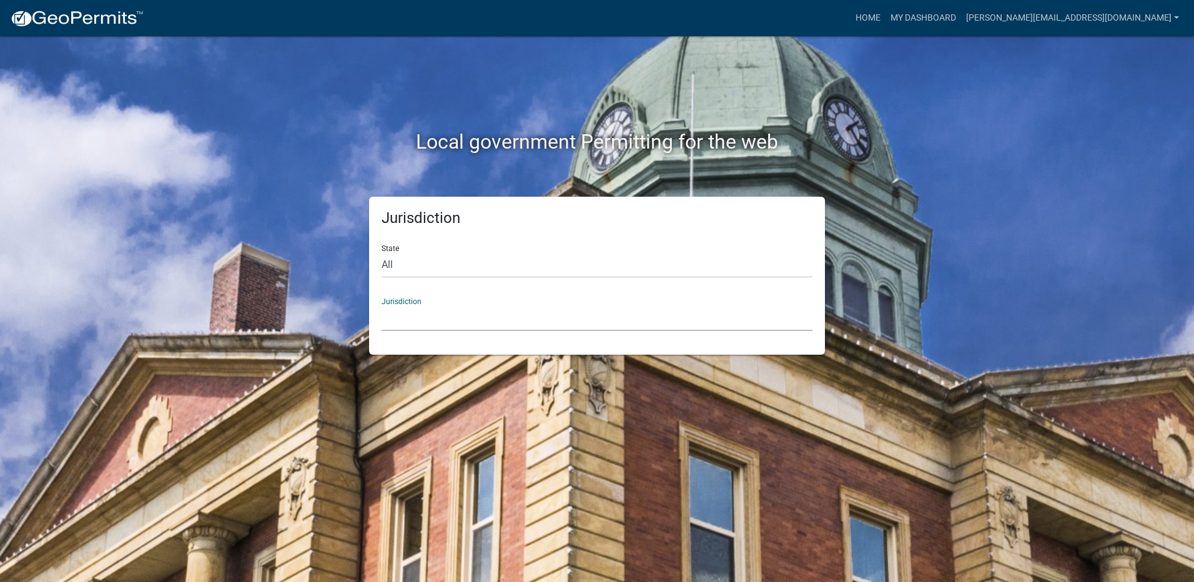
click at [468, 325] on select "[GEOGRAPHIC_DATA], [US_STATE] [GEOGRAPHIC_DATA], [US_STATE][PERSON_NAME][GEOGRA…" at bounding box center [596, 318] width 431 height 26
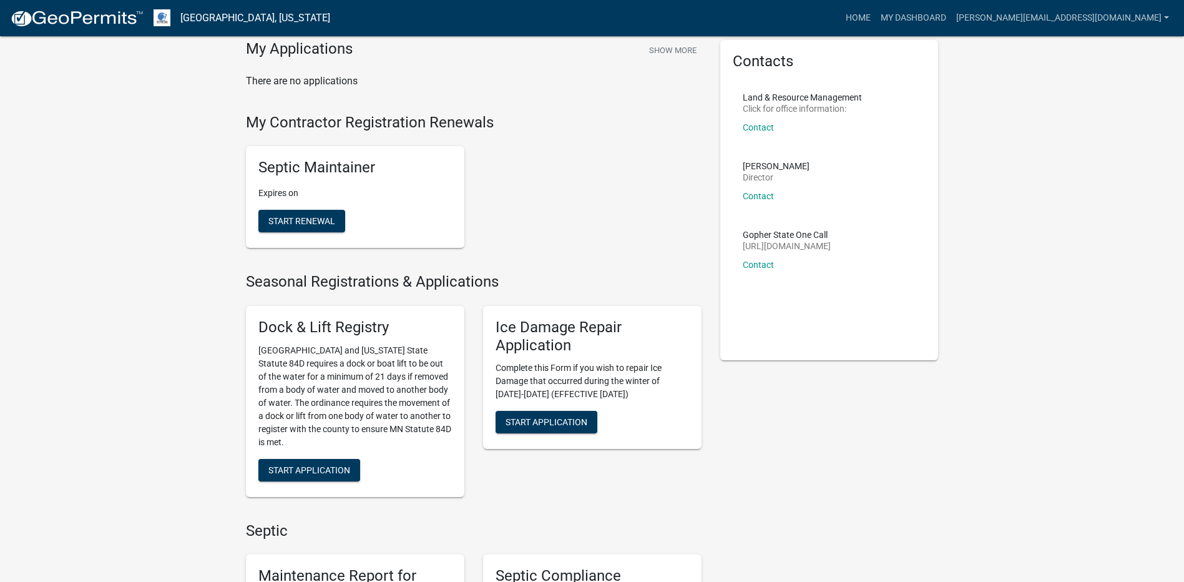
scroll to position [312, 0]
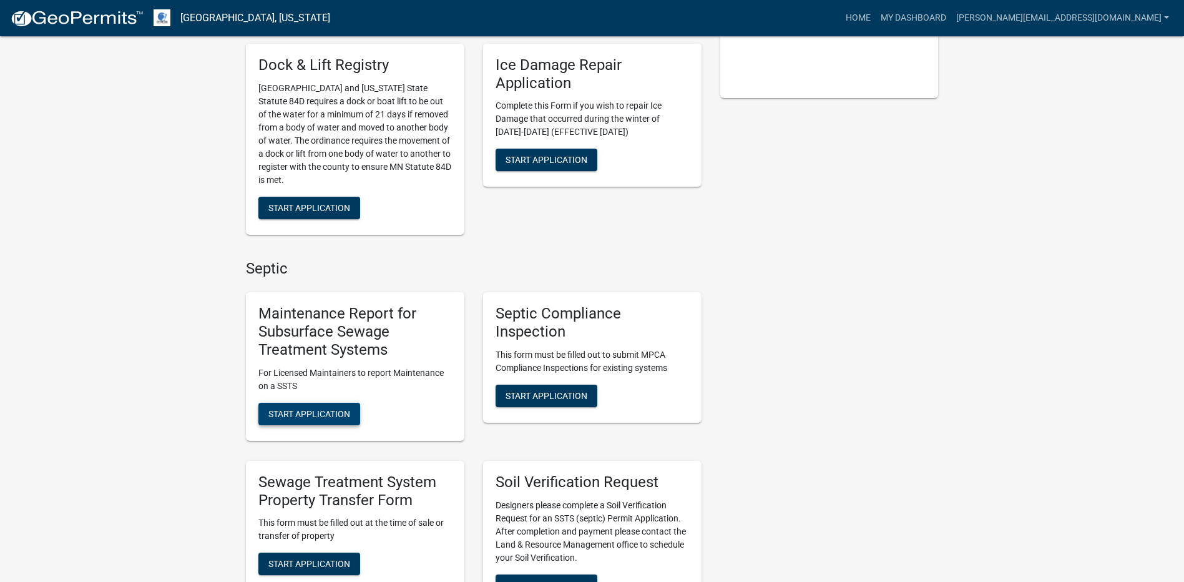
click at [345, 420] on button "Start Application" at bounding box center [309, 414] width 102 height 22
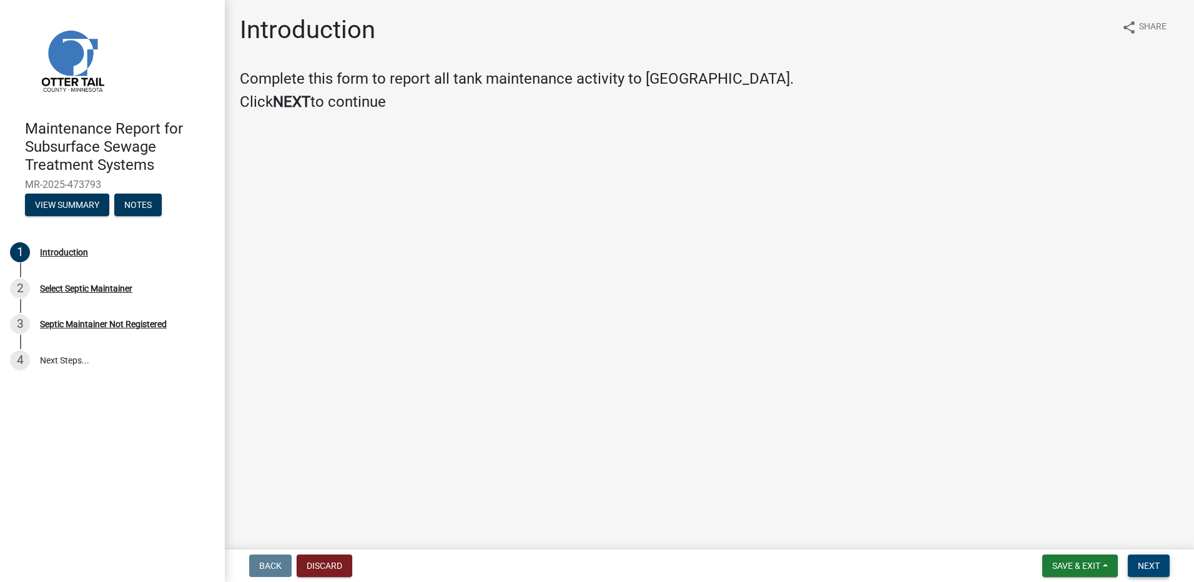
click at [1152, 568] on span "Next" at bounding box center [1149, 566] width 22 height 10
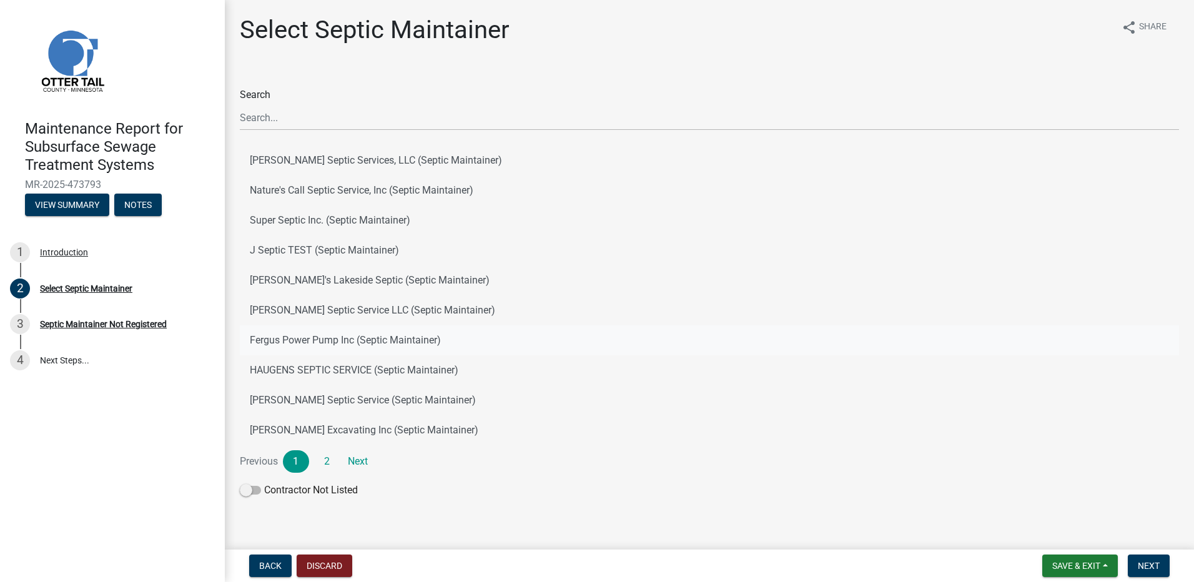
click at [364, 349] on button "Fergus Power Pump Inc (Septic Maintainer)" at bounding box center [709, 340] width 939 height 30
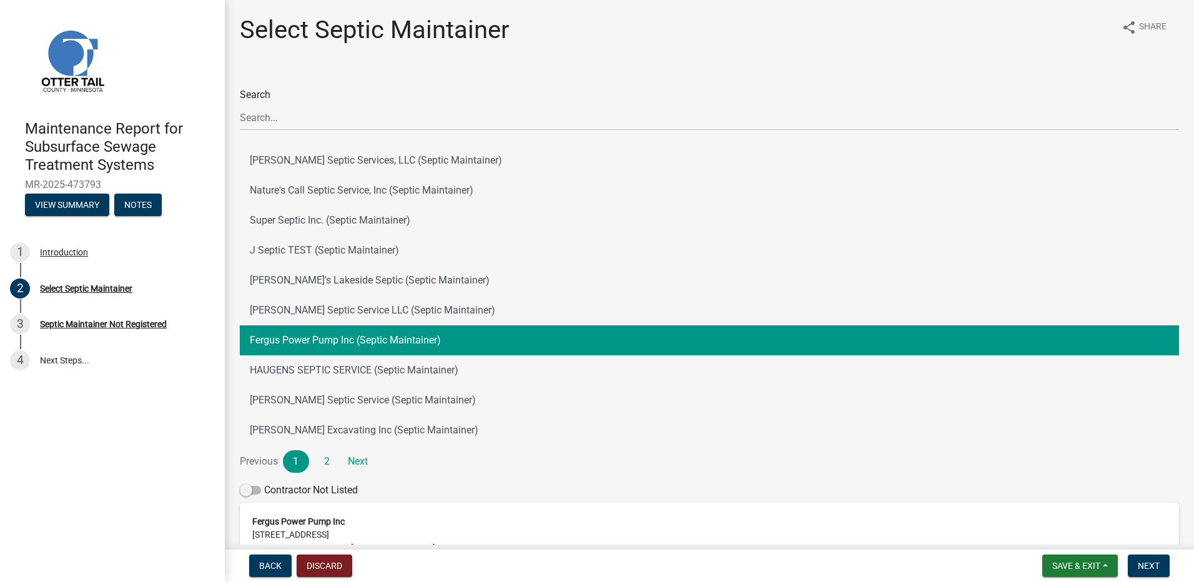
click at [1179, 571] on div "Back Discard Save & Exit Save Save & Exit Next" at bounding box center [709, 565] width 949 height 22
click at [1151, 566] on span "Next" at bounding box center [1149, 566] width 22 height 10
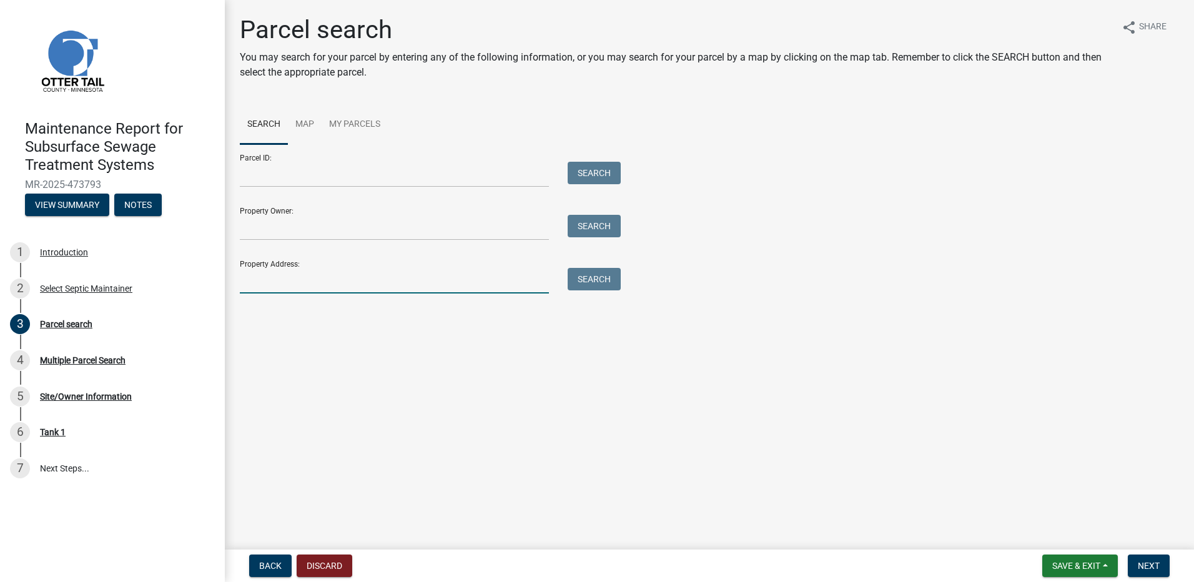
click at [322, 277] on input "Property Address:" at bounding box center [394, 281] width 309 height 26
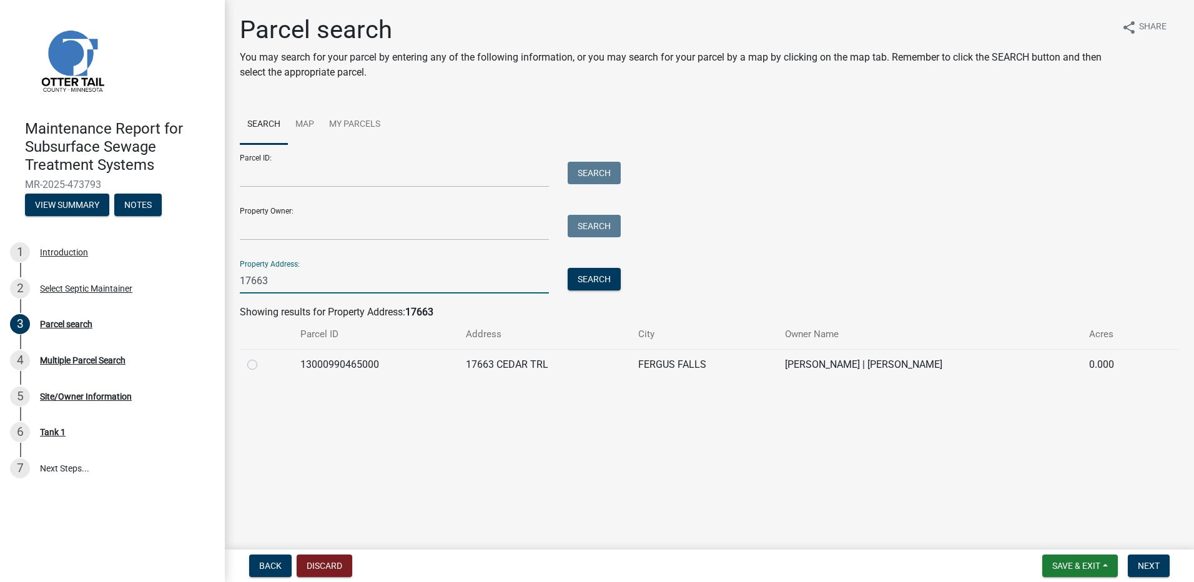
type input "17663"
click at [262, 357] on label at bounding box center [262, 357] width 0 height 0
click at [262, 365] on input "radio" at bounding box center [266, 361] width 8 height 8
radio input "true"
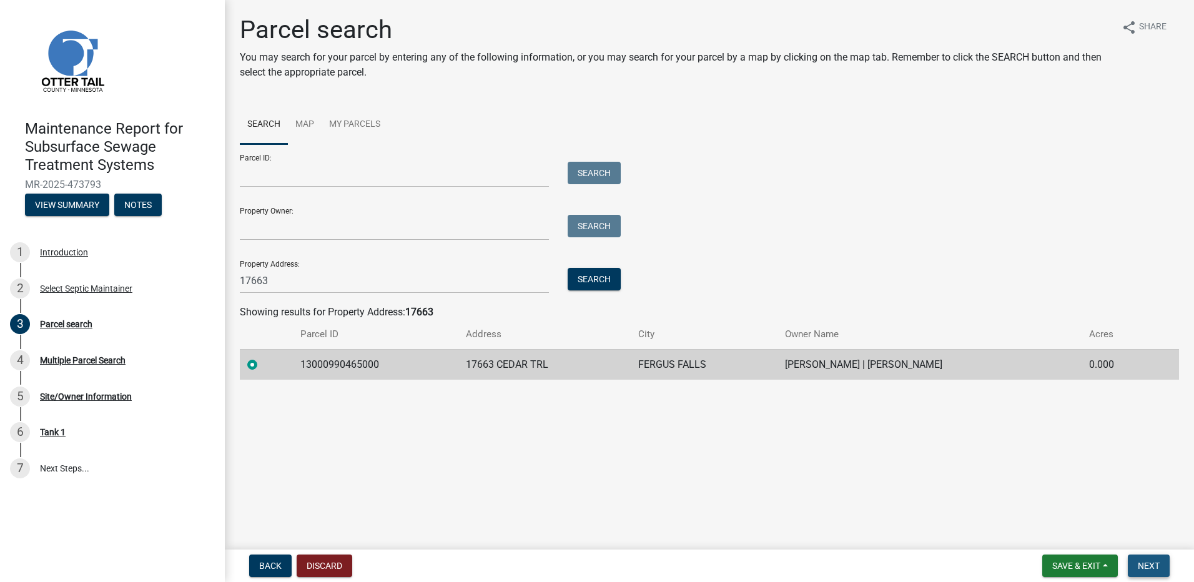
click at [1140, 565] on span "Next" at bounding box center [1149, 566] width 22 height 10
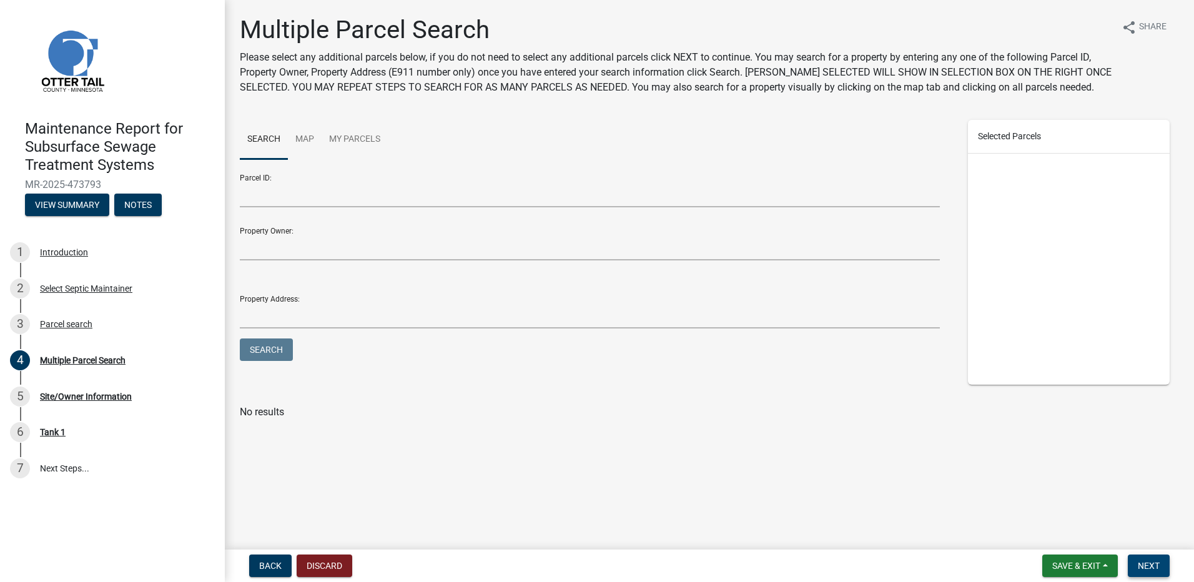
click at [1152, 562] on span "Next" at bounding box center [1149, 566] width 22 height 10
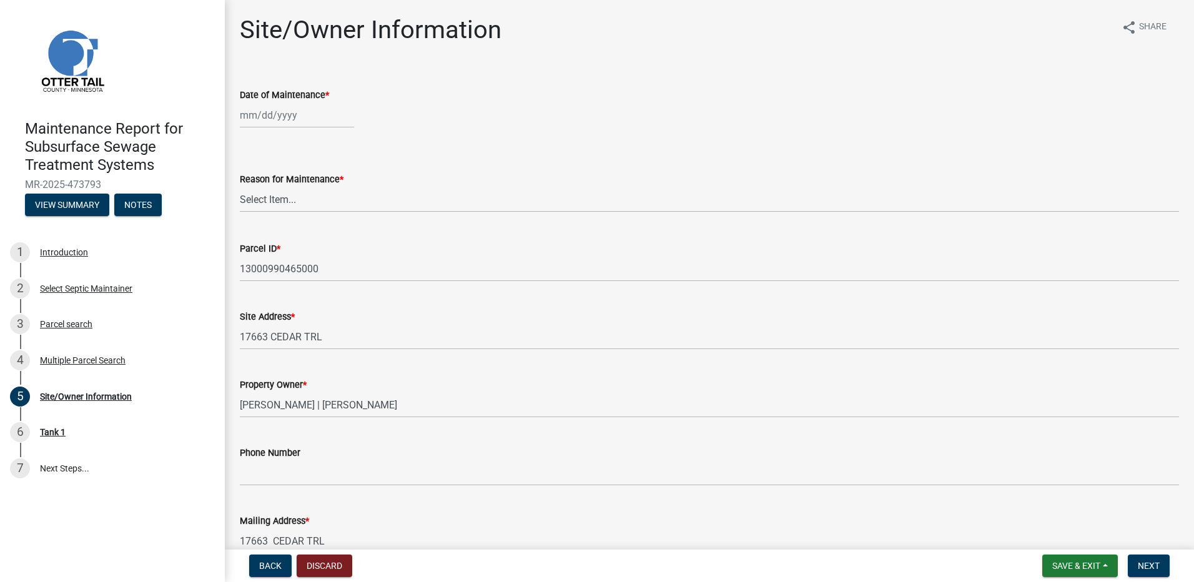
click at [282, 112] on div at bounding box center [297, 115] width 114 height 26
select select "9"
select select "2025"
click at [253, 141] on span "Previous month" at bounding box center [252, 141] width 9 height 9
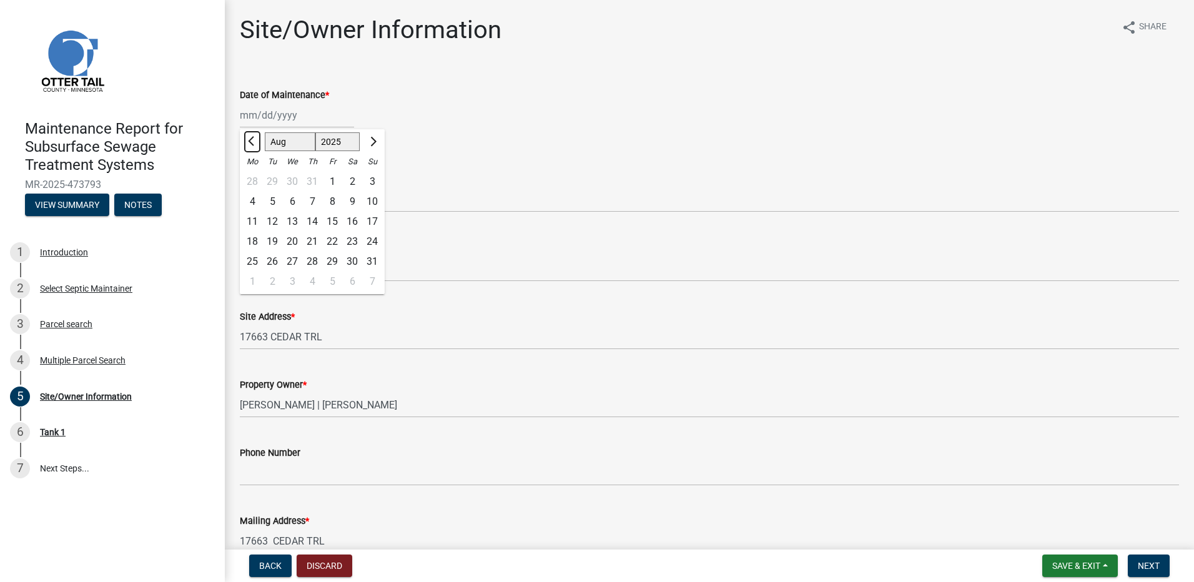
click at [253, 141] on span "Previous month" at bounding box center [252, 141] width 9 height 9
select select "6"
click at [298, 238] on div "18" at bounding box center [292, 242] width 20 height 20
type input "[DATE]"
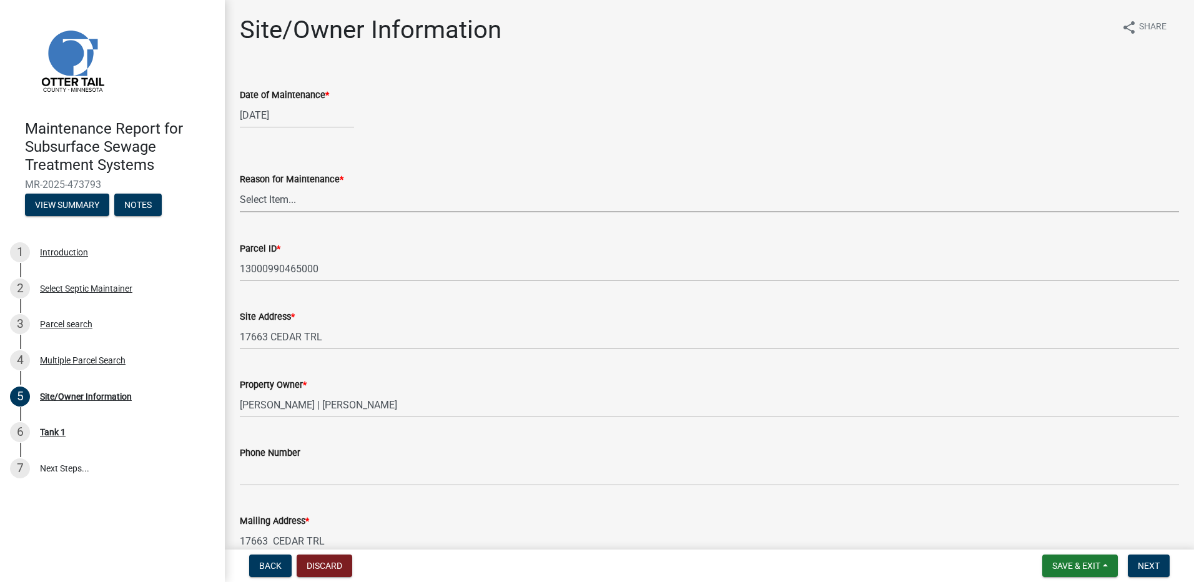
click at [299, 198] on select "Select Item... Called Routine Other" at bounding box center [709, 200] width 939 height 26
click at [240, 187] on select "Select Item... Called Routine Other" at bounding box center [709, 200] width 939 height 26
select select "78493fc6-8c9b-4d4c-b322-7064476e595b"
click at [1162, 563] on button "Next" at bounding box center [1149, 565] width 42 height 22
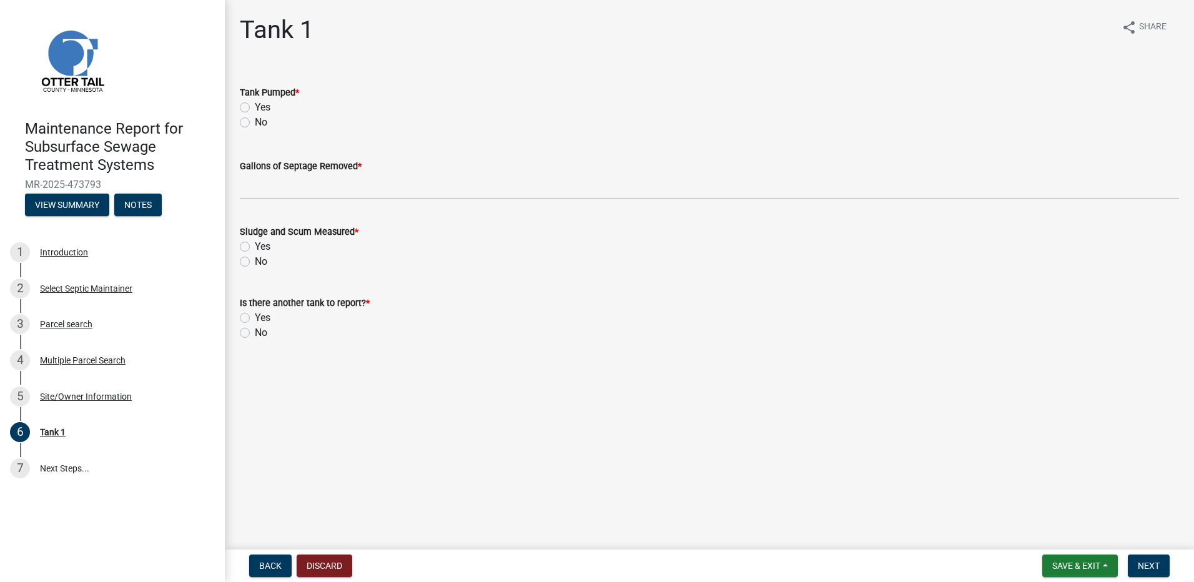
click at [263, 106] on label "Yes" at bounding box center [263, 107] width 16 height 15
click at [263, 106] on input "Yes" at bounding box center [259, 104] width 8 height 8
radio input "true"
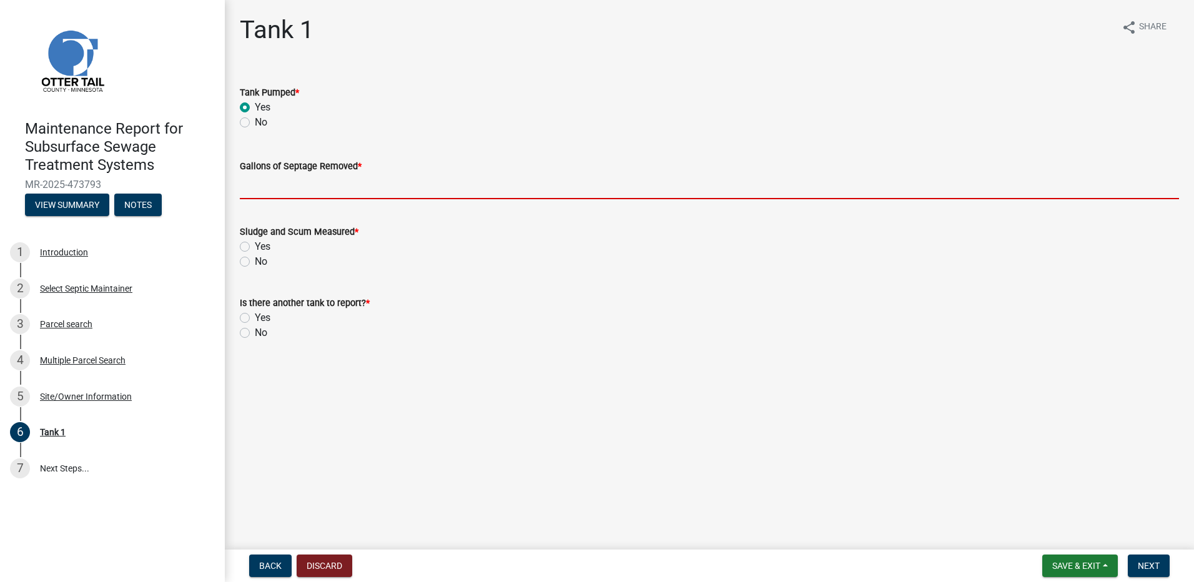
click at [263, 184] on input "Gallons of Septage Removed *" at bounding box center [709, 187] width 939 height 26
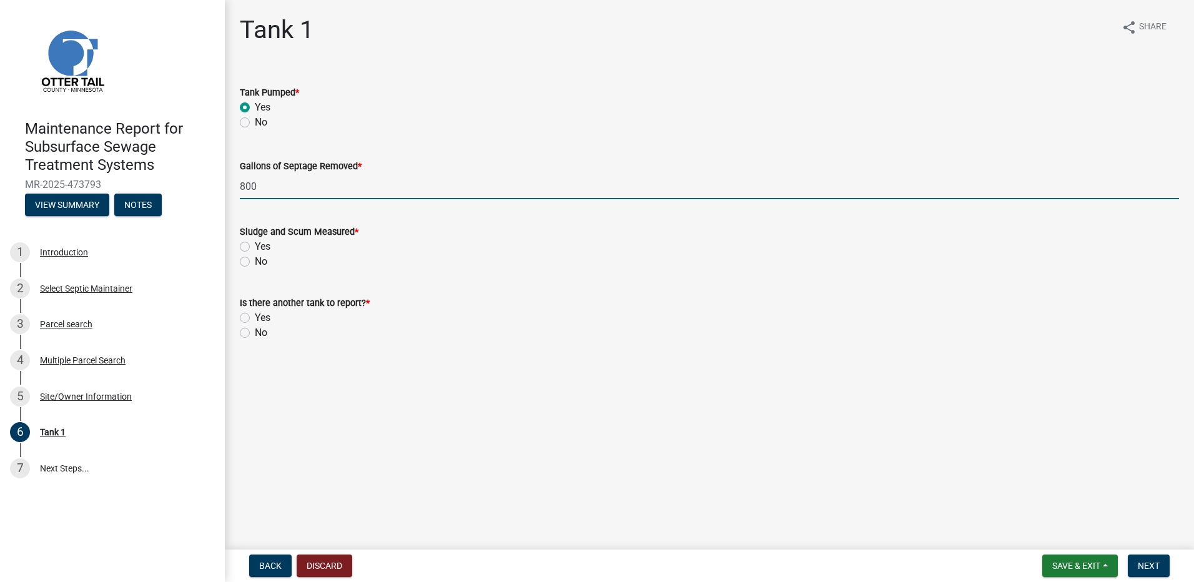
type input "800"
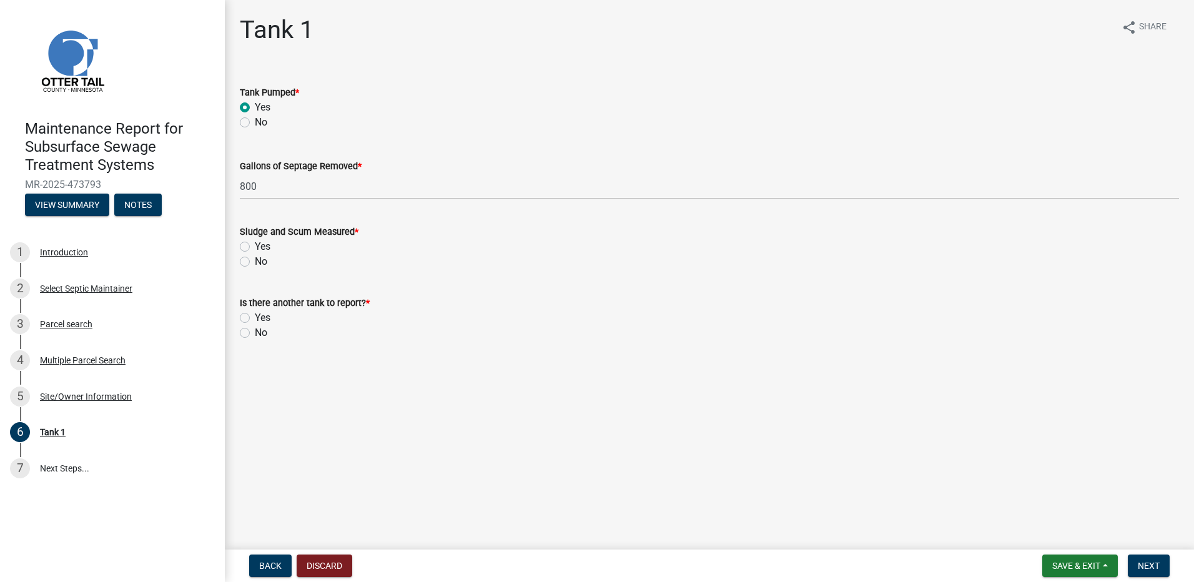
click at [255, 260] on label "No" at bounding box center [261, 261] width 12 height 15
click at [255, 260] on input "No" at bounding box center [259, 258] width 8 height 8
radio input "true"
click at [240, 328] on div "Is there another tank to report? * Yes No" at bounding box center [709, 310] width 958 height 60
drag, startPoint x: 240, startPoint y: 328, endPoint x: 252, endPoint y: 334, distance: 13.4
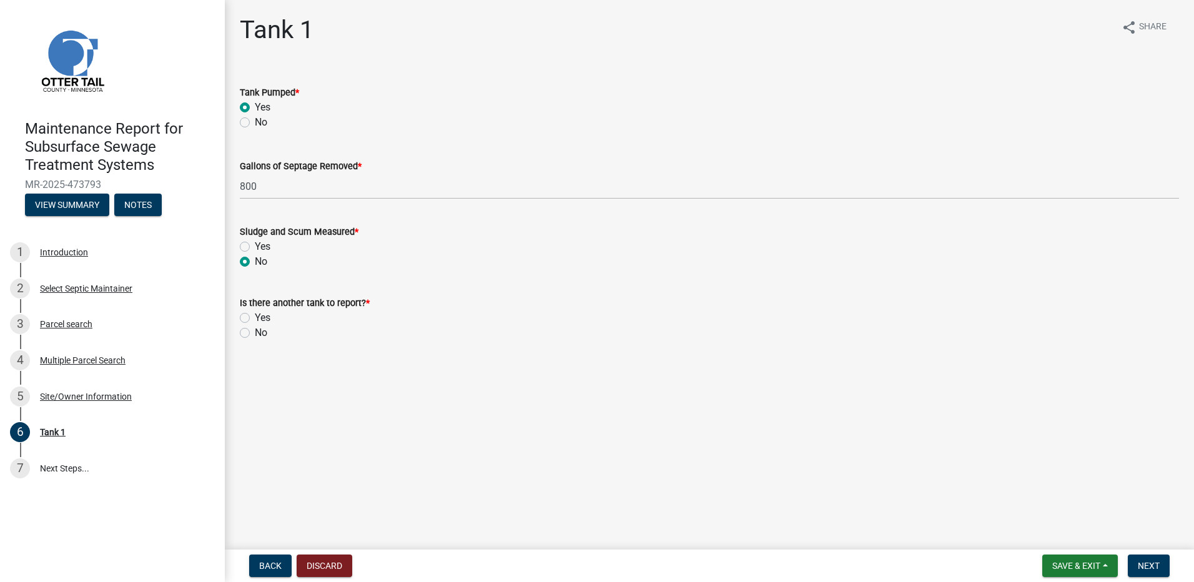
click at [252, 334] on div "No" at bounding box center [709, 332] width 939 height 15
click at [255, 330] on label "No" at bounding box center [261, 332] width 12 height 15
click at [255, 330] on input "No" at bounding box center [259, 329] width 8 height 8
radio input "true"
click at [1158, 556] on button "Next" at bounding box center [1149, 565] width 42 height 22
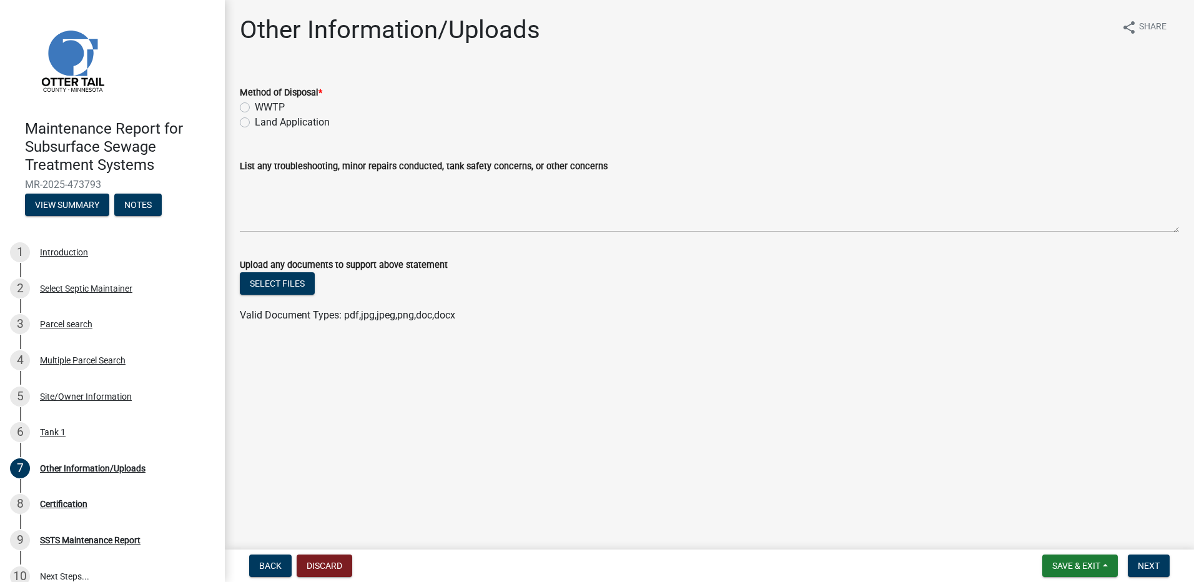
drag, startPoint x: 297, startPoint y: 115, endPoint x: 297, endPoint y: 124, distance: 8.8
click at [296, 117] on label "Land Application" at bounding box center [292, 122] width 75 height 15
click at [263, 117] on input "Land Application" at bounding box center [259, 119] width 8 height 8
radio input "true"
click at [1158, 564] on span "Next" at bounding box center [1149, 566] width 22 height 10
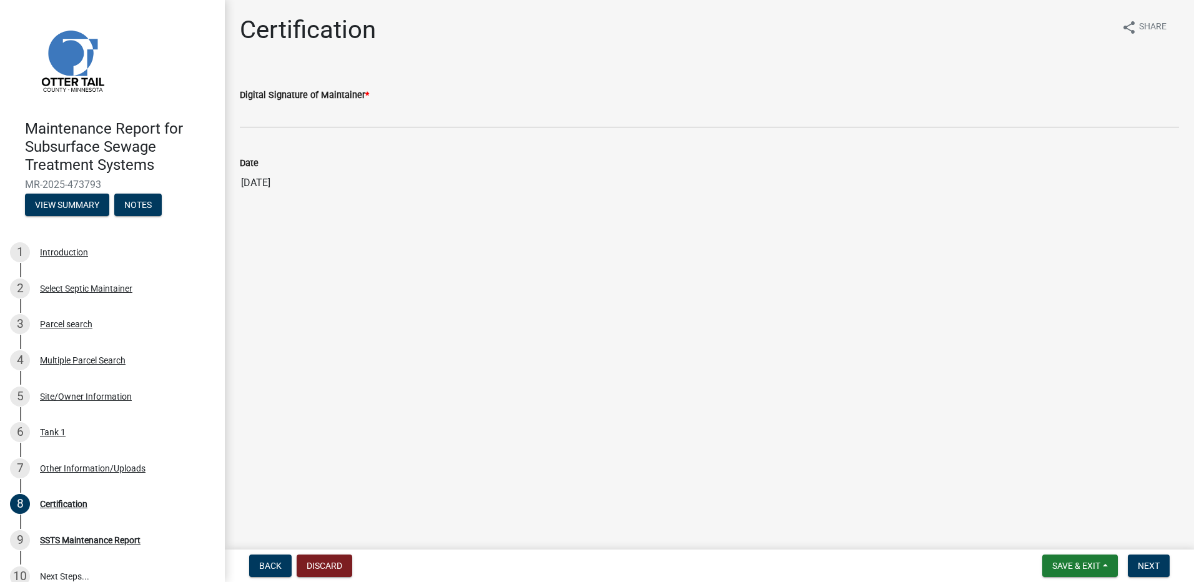
click at [338, 130] on wm-data-entity-input "Digital Signature of Maintainer *" at bounding box center [709, 104] width 939 height 68
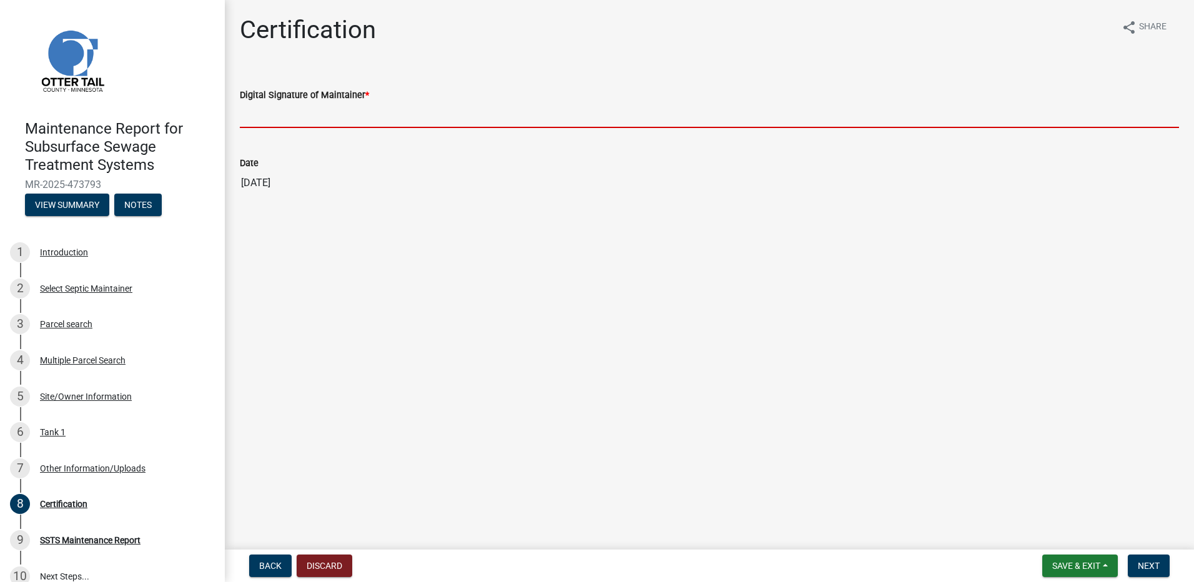
click at [328, 121] on input "Digital Signature of Maintainer *" at bounding box center [709, 115] width 939 height 26
type input "[PERSON_NAME]"
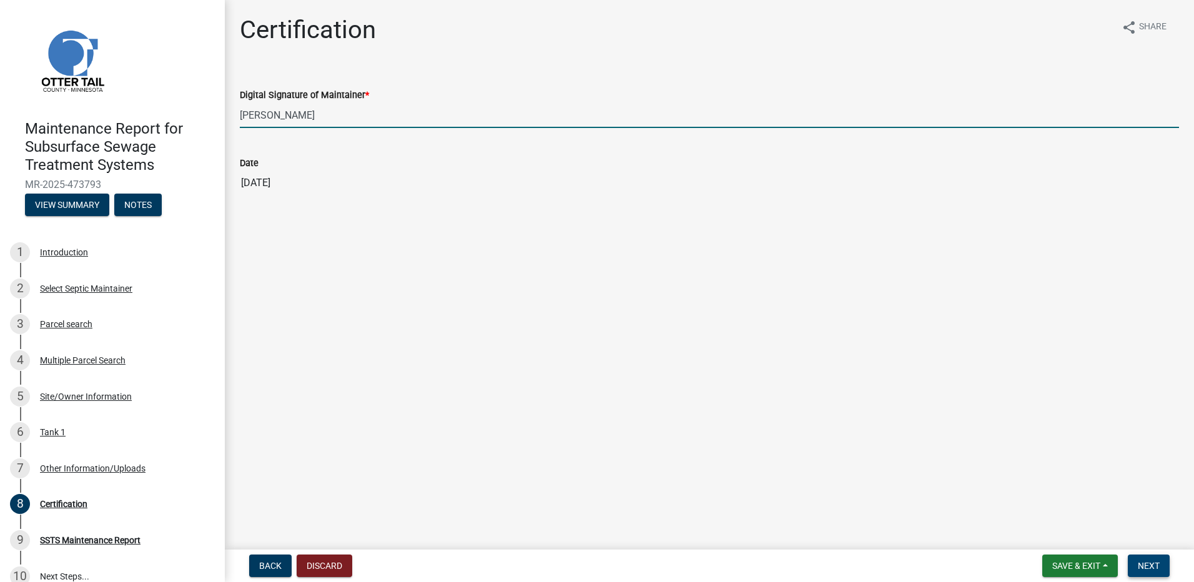
drag, startPoint x: 1114, startPoint y: 554, endPoint x: 1138, endPoint y: 562, distance: 25.7
click at [1138, 562] on nav "Back Discard Save & Exit Save Save & Exit Next" at bounding box center [709, 565] width 969 height 32
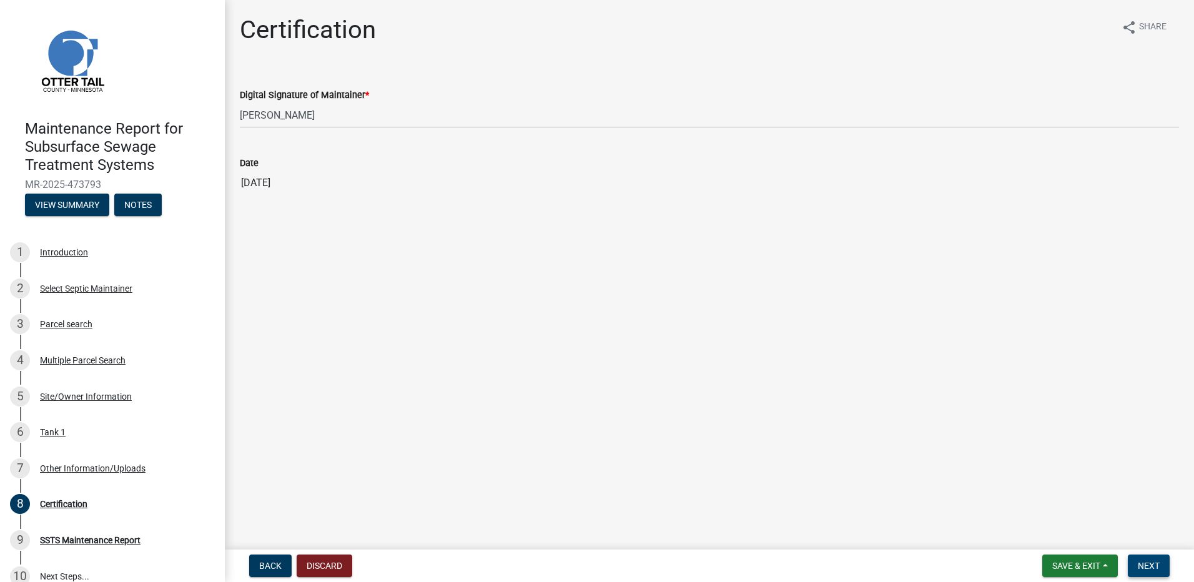
click at [1138, 562] on span "Next" at bounding box center [1149, 566] width 22 height 10
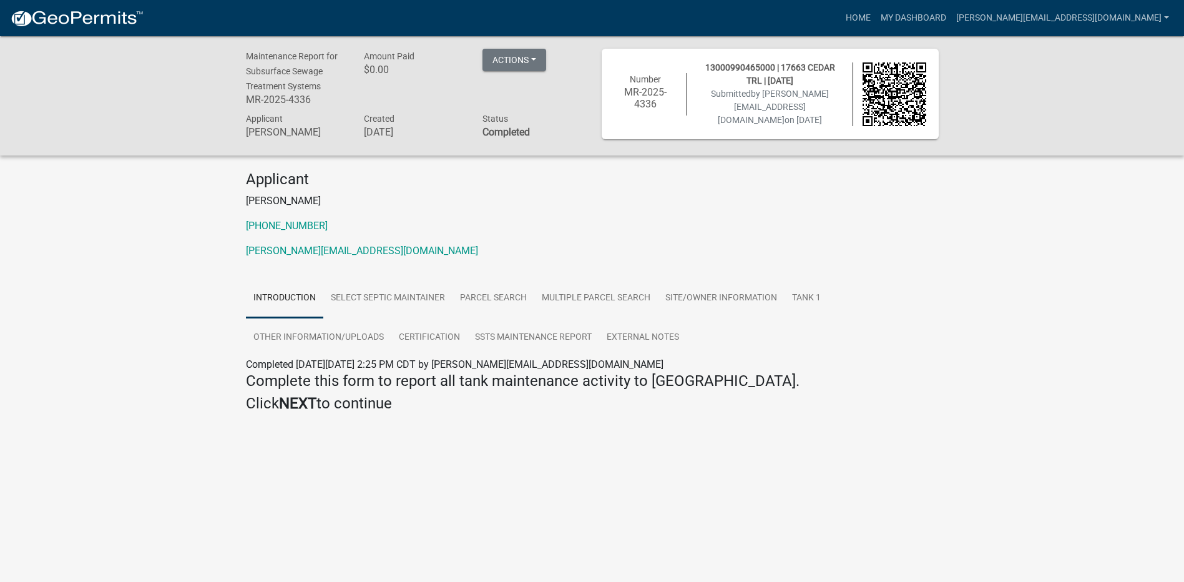
click at [76, 26] on img at bounding box center [77, 18] width 134 height 19
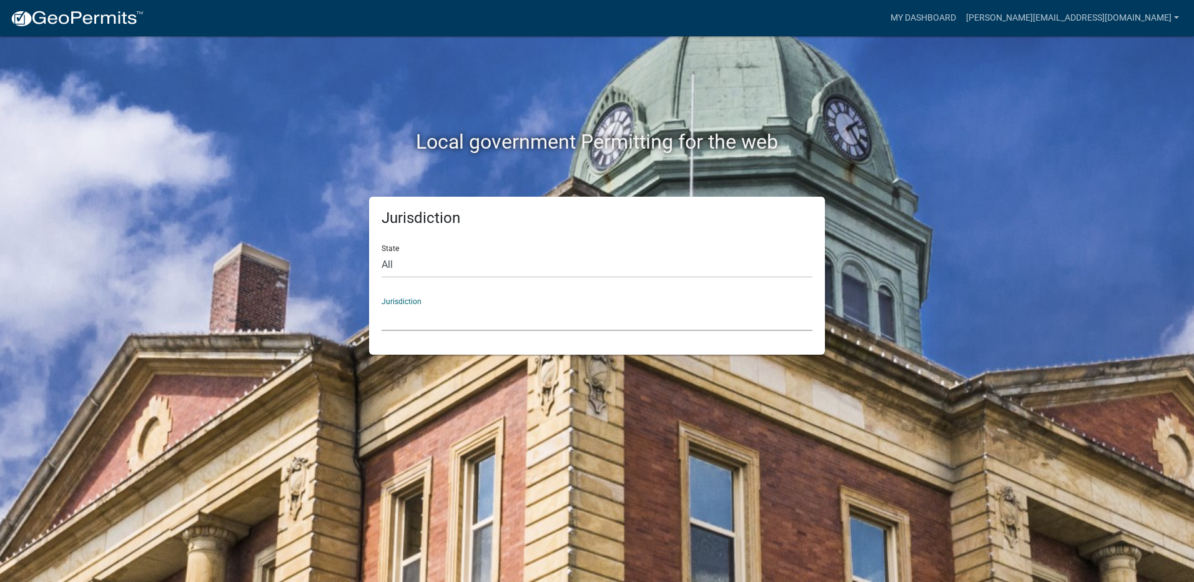
click at [469, 315] on select "[GEOGRAPHIC_DATA], [US_STATE] [GEOGRAPHIC_DATA], [US_STATE][PERSON_NAME][GEOGRA…" at bounding box center [596, 318] width 431 height 26
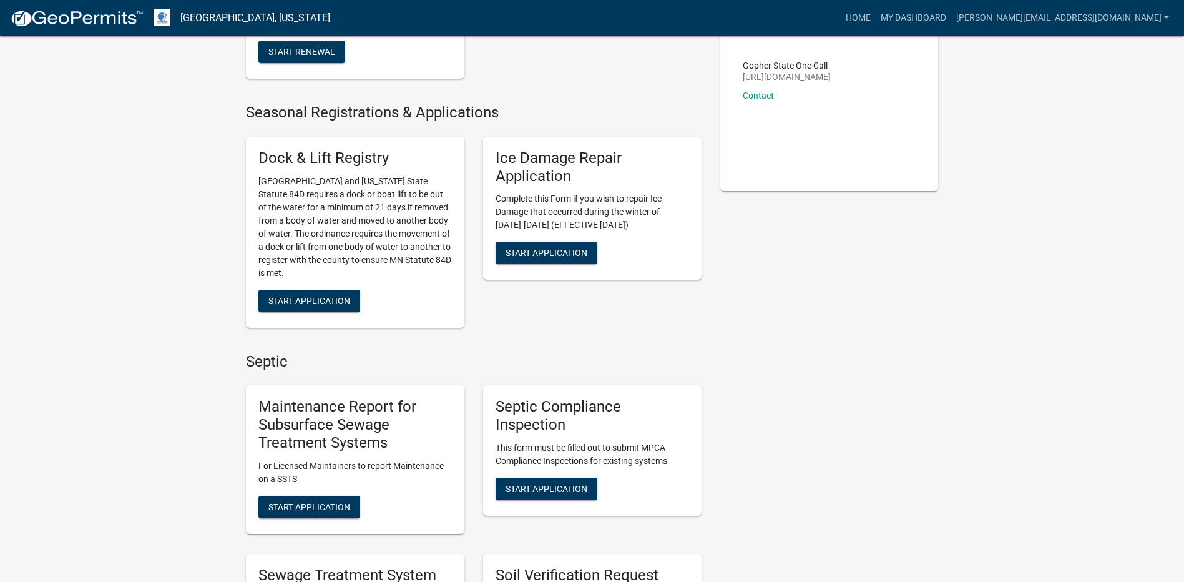
scroll to position [375, 0]
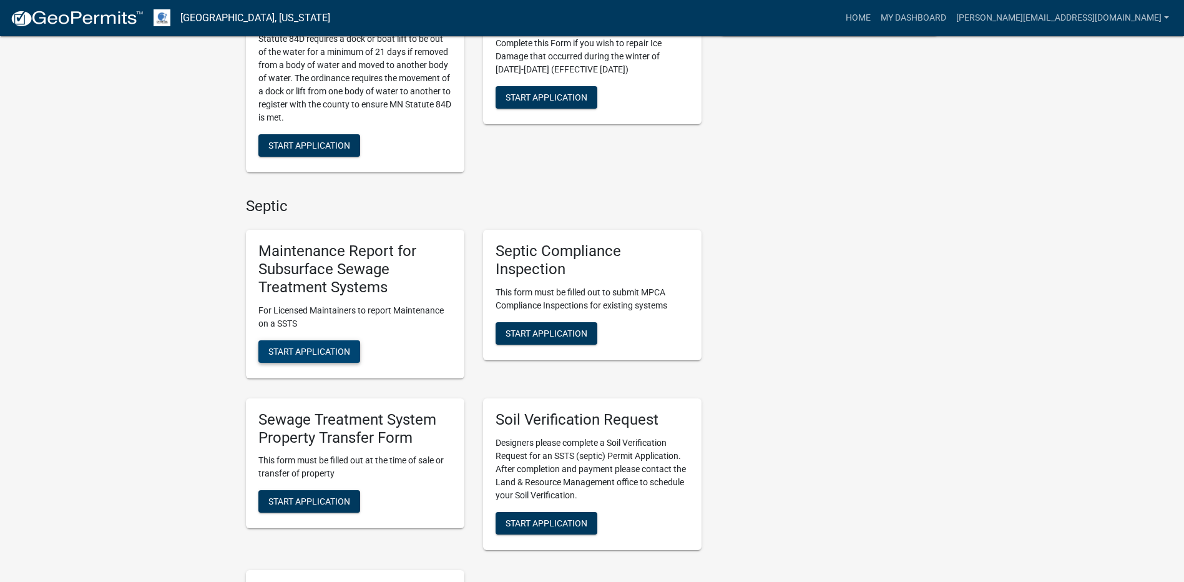
click at [302, 346] on span "Start Application" at bounding box center [309, 351] width 82 height 10
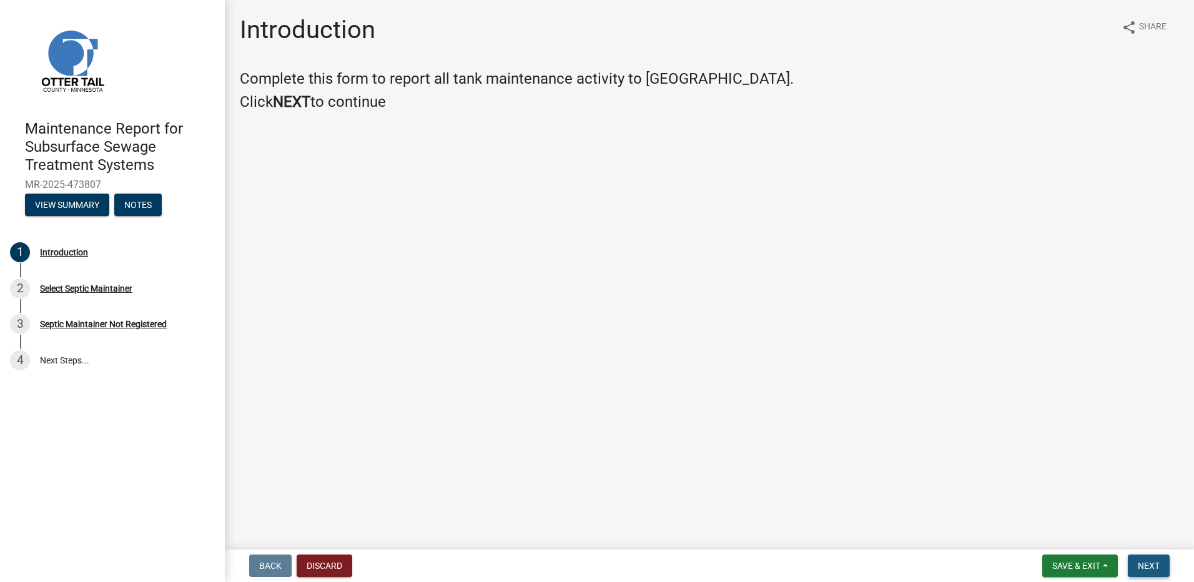
click at [1166, 557] on button "Next" at bounding box center [1149, 565] width 42 height 22
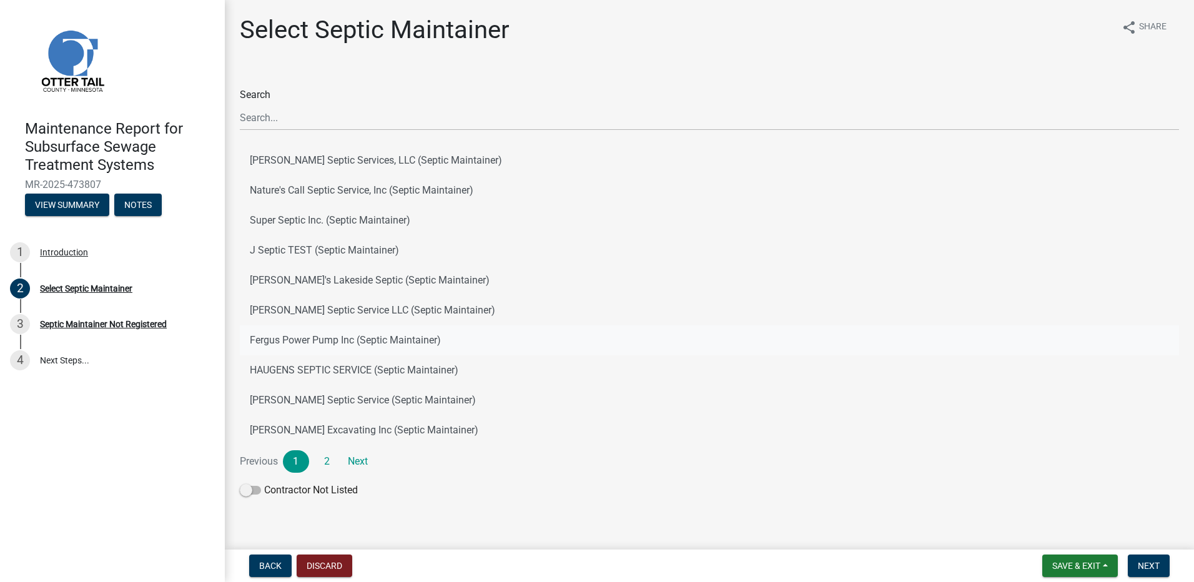
click at [375, 341] on button "Fergus Power Pump Inc (Septic Maintainer)" at bounding box center [709, 340] width 939 height 30
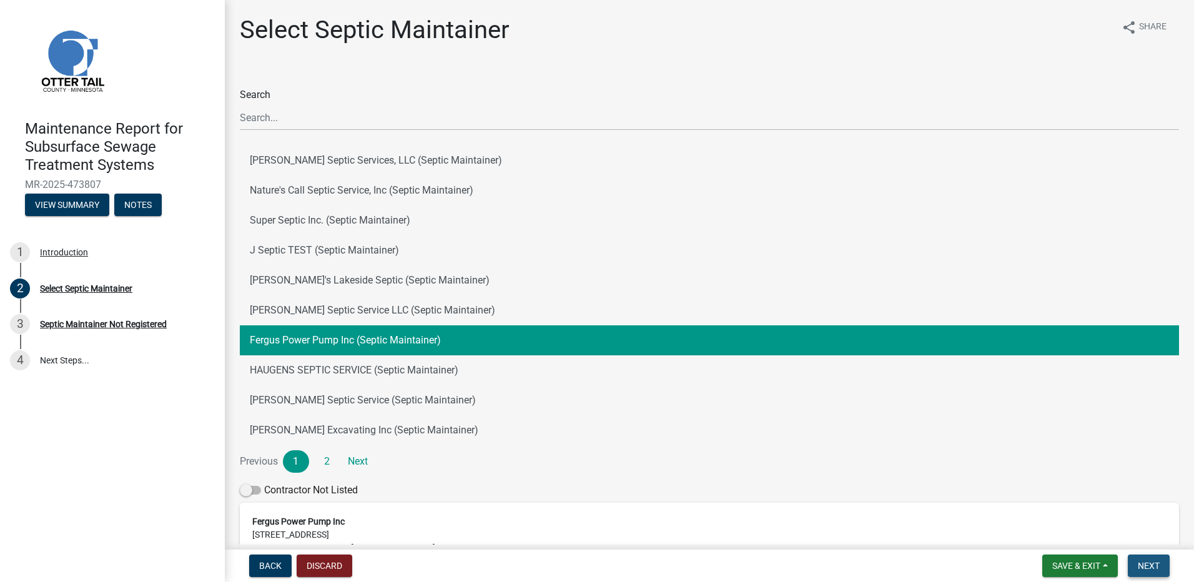
click at [1152, 570] on span "Next" at bounding box center [1149, 566] width 22 height 10
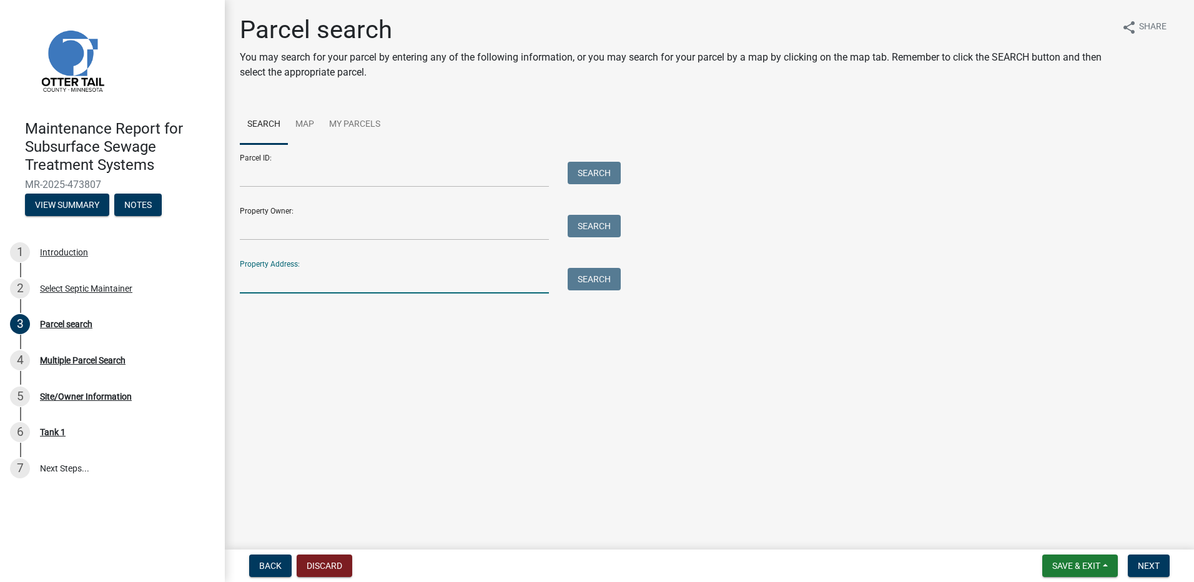
click at [353, 278] on input "Property Address:" at bounding box center [394, 281] width 309 height 26
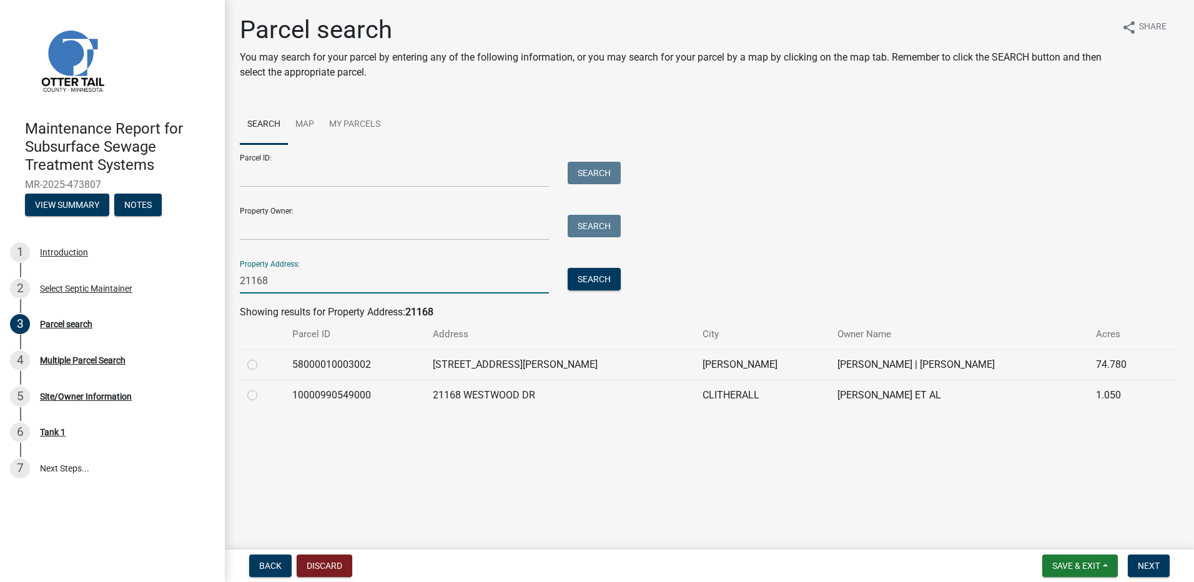
type input "21168"
click at [262, 357] on label at bounding box center [262, 357] width 0 height 0
click at [262, 363] on input "radio" at bounding box center [266, 361] width 8 height 8
radio input "true"
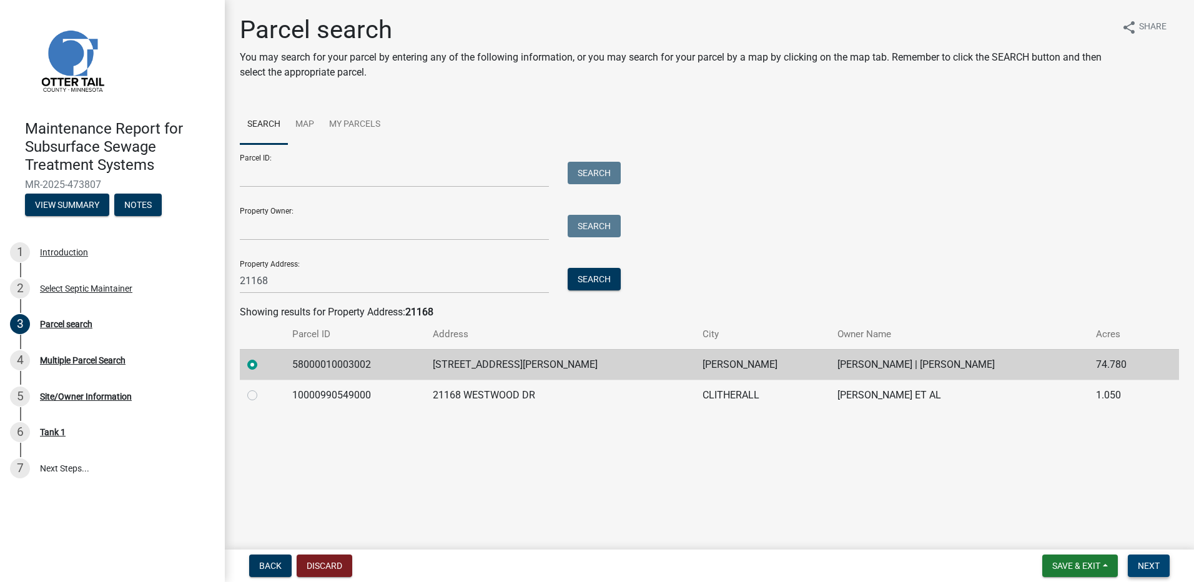
click at [1136, 566] on button "Next" at bounding box center [1149, 565] width 42 height 22
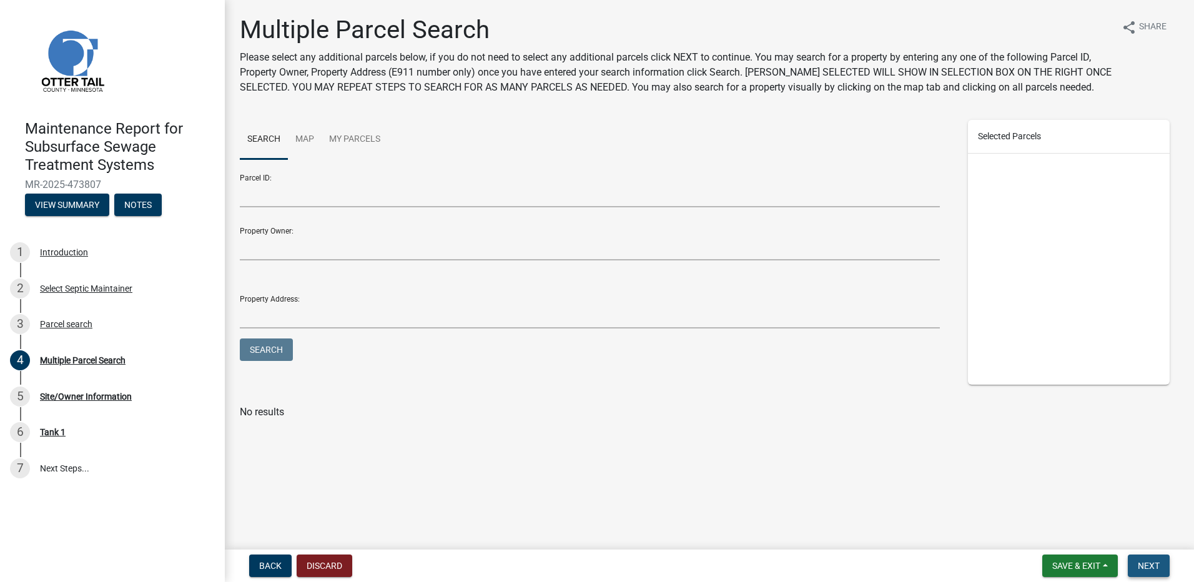
click at [1164, 569] on button "Next" at bounding box center [1149, 565] width 42 height 22
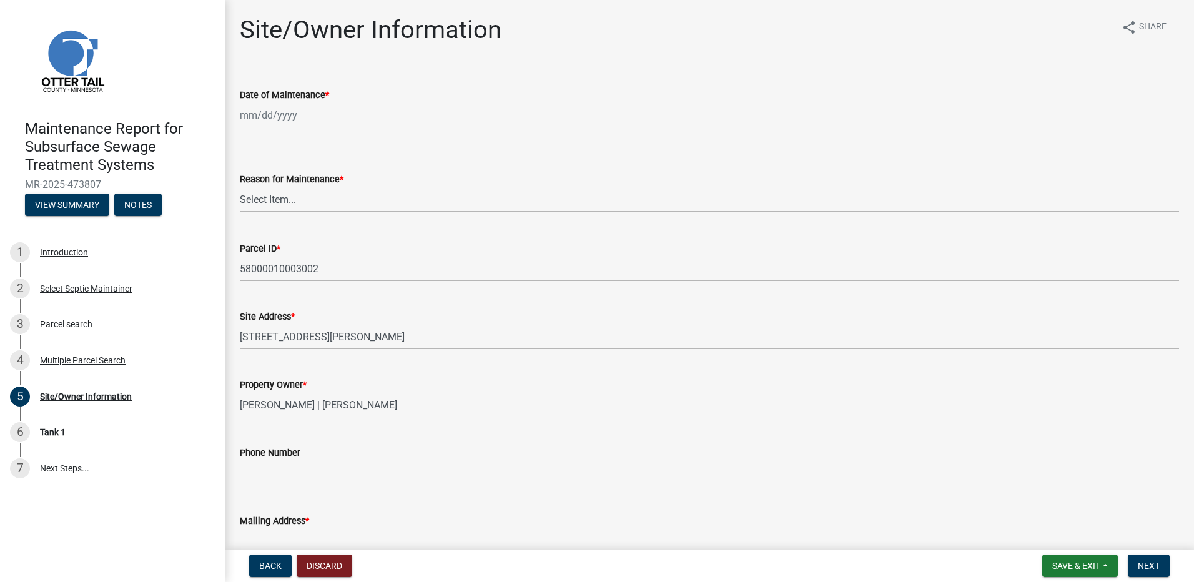
click at [287, 126] on div at bounding box center [297, 115] width 114 height 26
select select "9"
select select "2025"
click at [253, 137] on span "Previous month" at bounding box center [252, 141] width 9 height 9
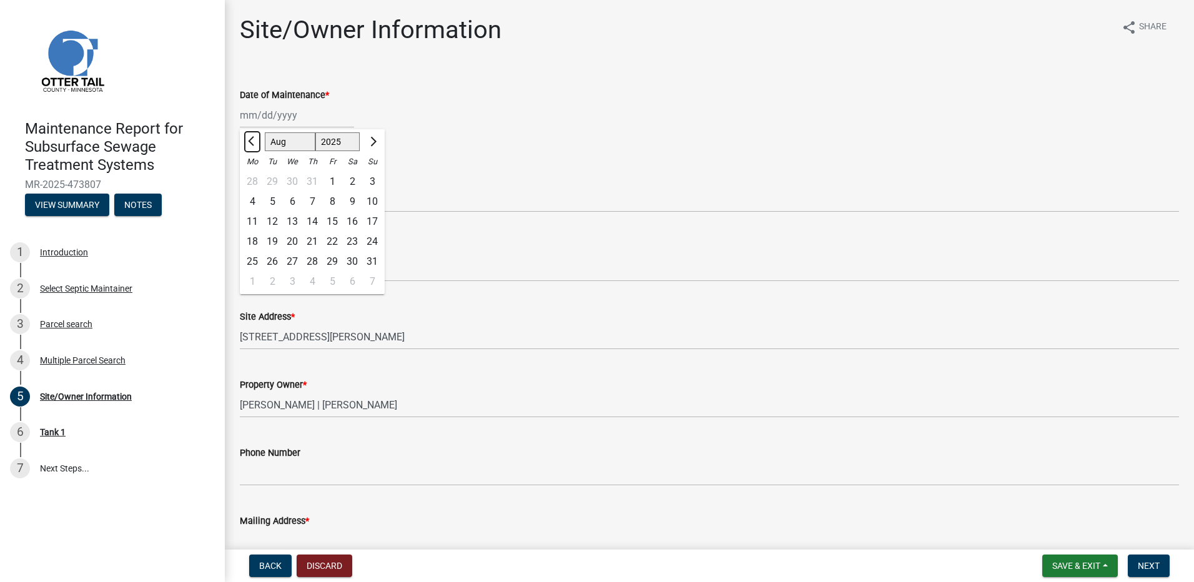
click at [253, 137] on span "Previous month" at bounding box center [252, 141] width 9 height 9
select select "6"
click at [298, 244] on div "18" at bounding box center [292, 242] width 20 height 20
type input "[DATE]"
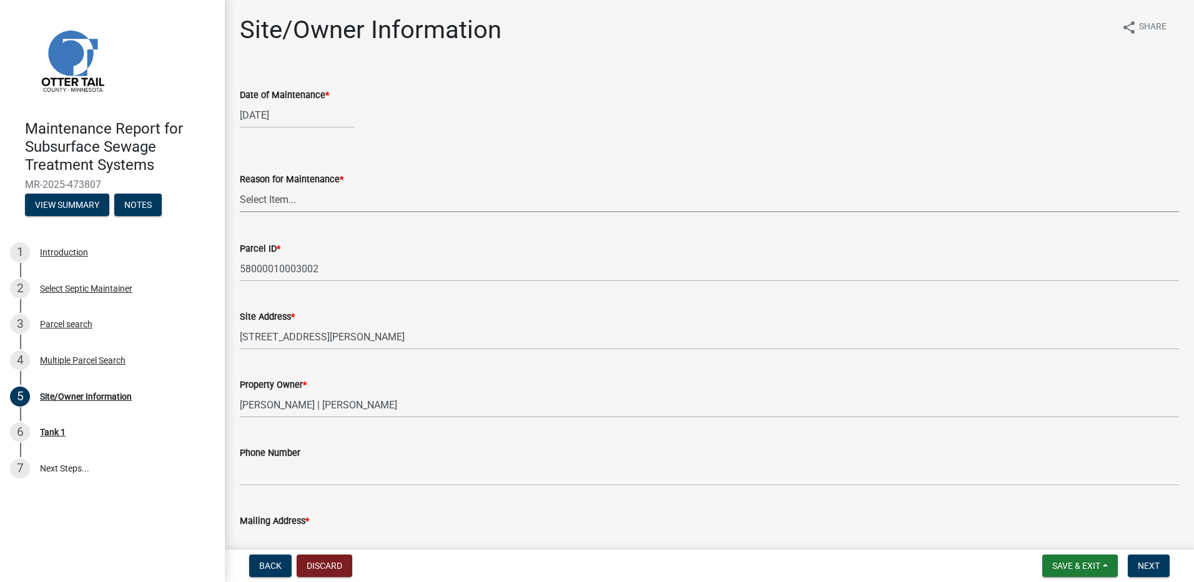
click at [300, 188] on select "Select Item... Called Routine Other" at bounding box center [709, 200] width 939 height 26
click at [240, 187] on select "Select Item... Called Routine Other" at bounding box center [709, 200] width 939 height 26
select select "78493fc6-8c9b-4d4c-b322-7064476e595b"
click at [1146, 566] on span "Next" at bounding box center [1149, 566] width 22 height 10
click at [1153, 571] on span "Next" at bounding box center [1149, 566] width 22 height 10
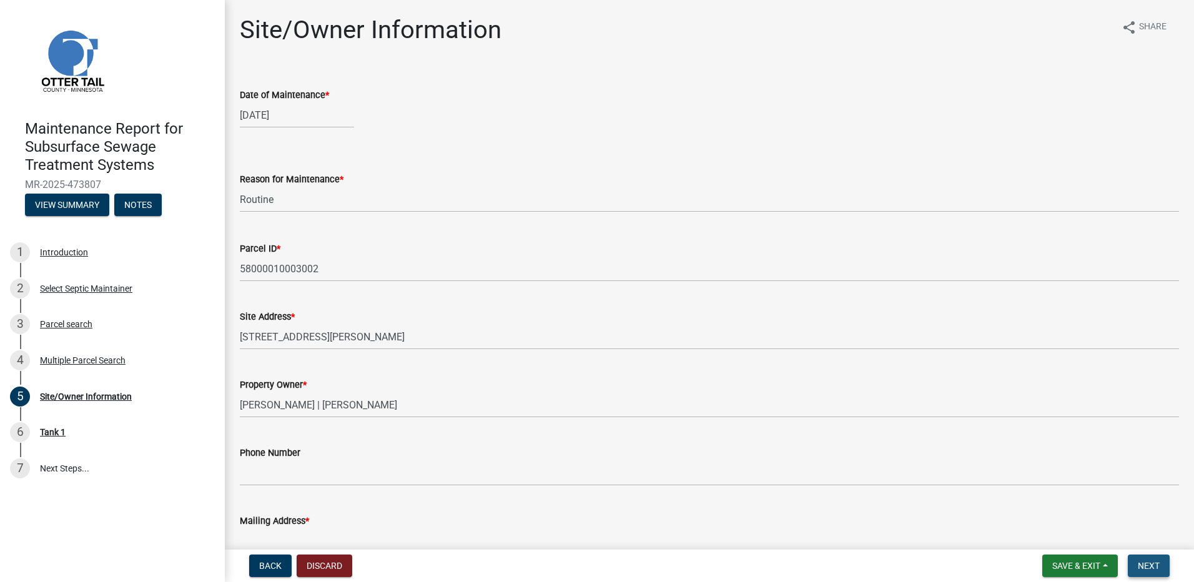
click at [1156, 574] on button "Next" at bounding box center [1149, 565] width 42 height 22
click at [1156, 573] on button "Next" at bounding box center [1149, 565] width 42 height 22
click at [1138, 558] on button "Next" at bounding box center [1149, 565] width 42 height 22
click at [1147, 569] on span "Next" at bounding box center [1149, 566] width 22 height 10
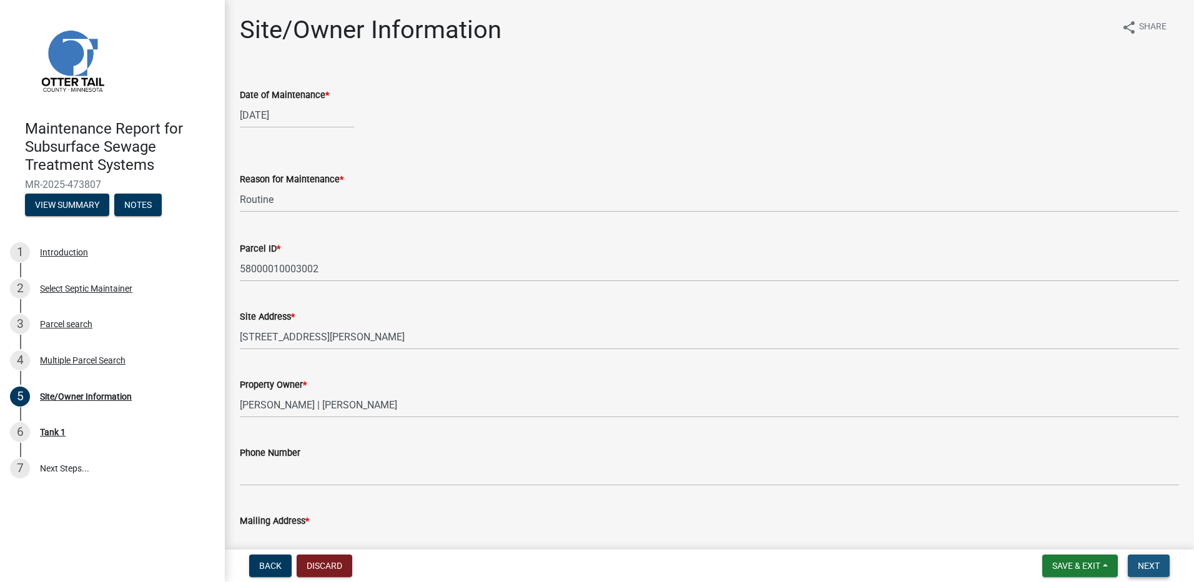
click at [1147, 569] on span "Next" at bounding box center [1149, 566] width 22 height 10
click at [1146, 564] on span "Next" at bounding box center [1149, 566] width 22 height 10
click at [1138, 562] on span "Next" at bounding box center [1149, 566] width 22 height 10
click at [321, 565] on button "Discard" at bounding box center [325, 565] width 56 height 22
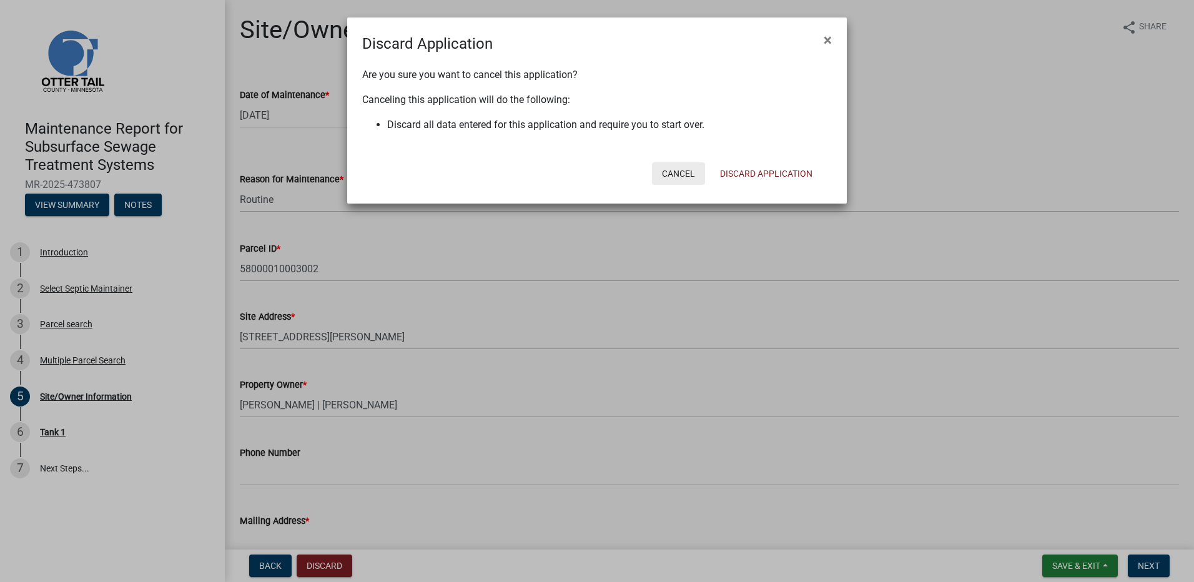
click at [694, 179] on button "Cancel" at bounding box center [678, 173] width 53 height 22
